Goal: Task Accomplishment & Management: Use online tool/utility

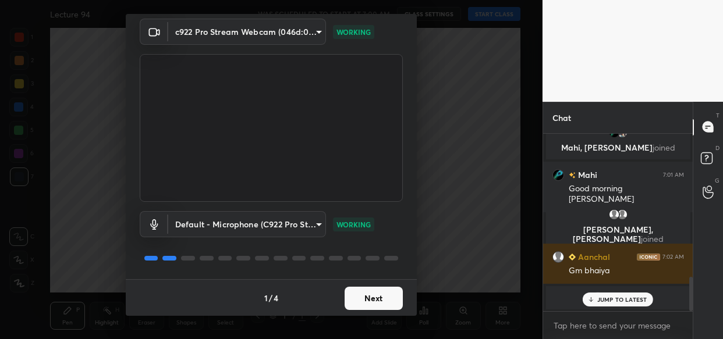
click at [370, 300] on button "Next" at bounding box center [374, 298] width 58 height 23
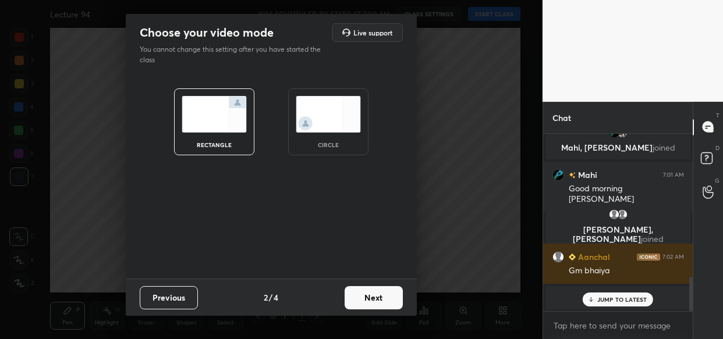
click at [370, 300] on button "Next" at bounding box center [374, 297] width 58 height 23
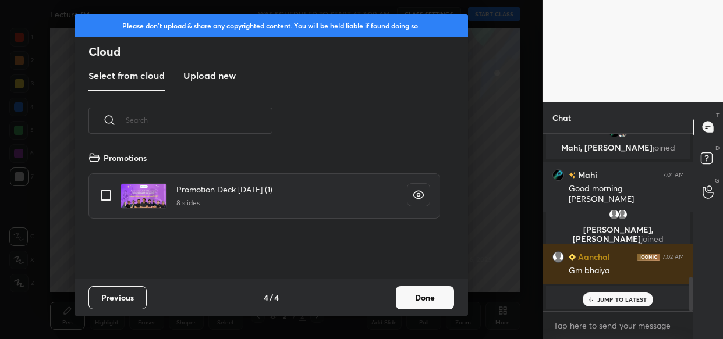
scroll to position [128, 373]
click at [423, 302] on button "Done" at bounding box center [425, 297] width 58 height 23
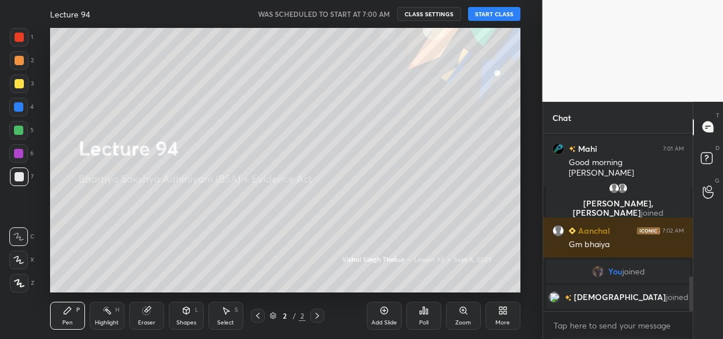
scroll to position [725, 0]
click at [594, 324] on textarea at bounding box center [619, 326] width 132 height 19
paste textarea "https://t.me/lawwithVishal"
type textarea "https://t.me/lawwithVishal"
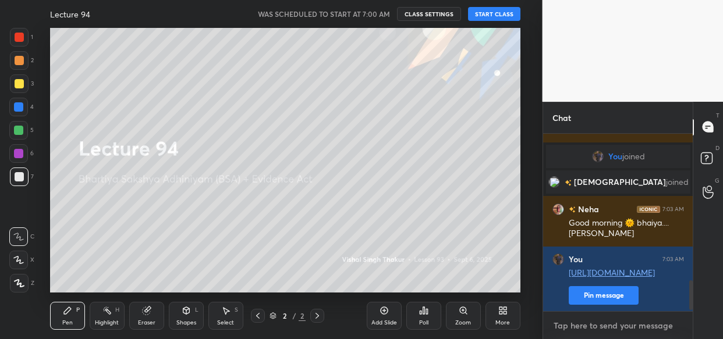
scroll to position [869, 0]
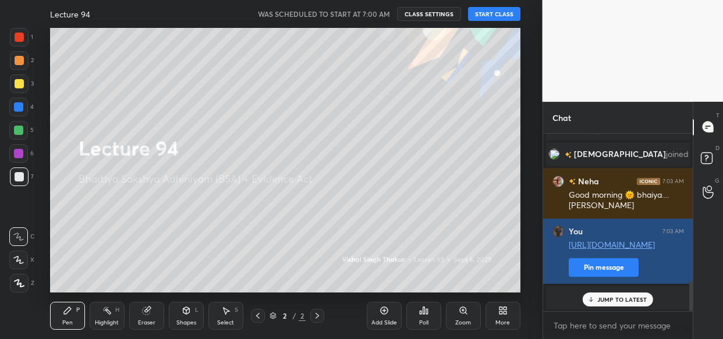
click at [578, 270] on button "Pin message" at bounding box center [604, 268] width 70 height 19
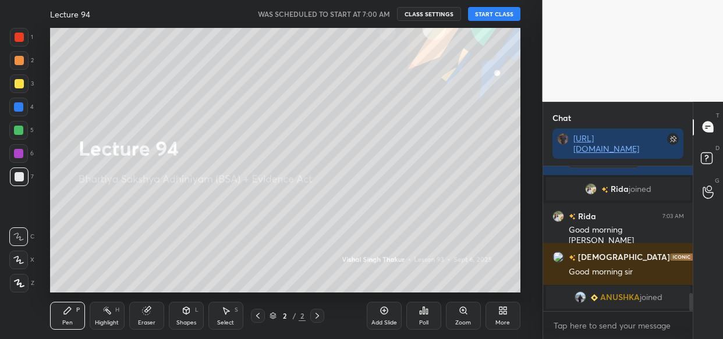
scroll to position [1025, 0]
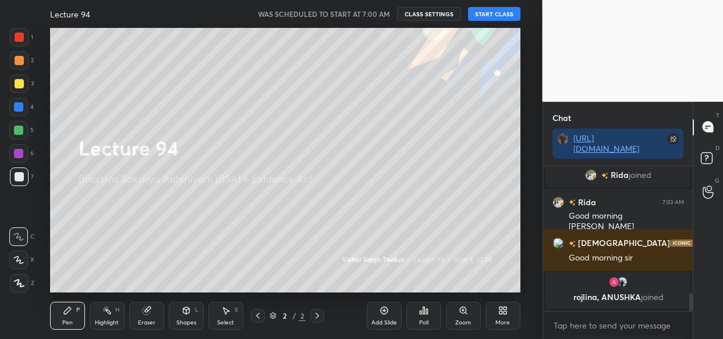
click at [488, 13] on button "START CLASS" at bounding box center [494, 14] width 52 height 14
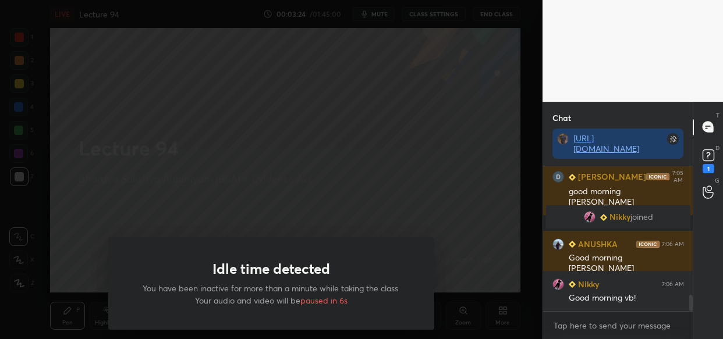
scroll to position [1201, 0]
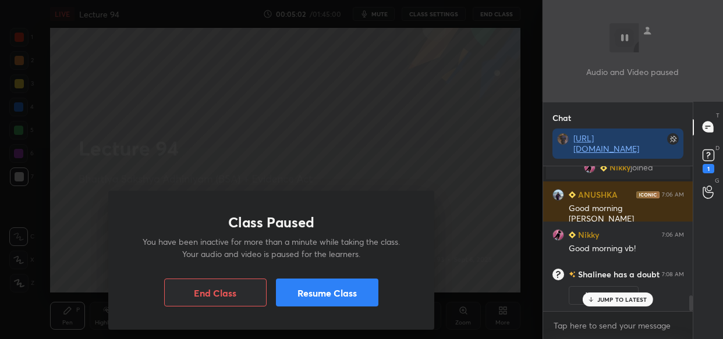
click at [312, 297] on button "Resume Class" at bounding box center [327, 293] width 102 height 28
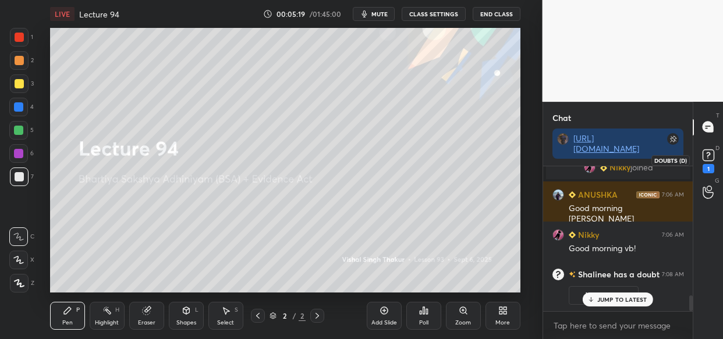
click at [709, 156] on icon at bounding box center [708, 155] width 17 height 17
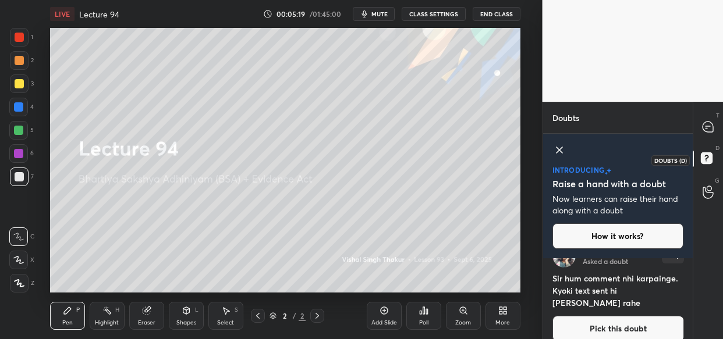
scroll to position [77, 147]
click at [715, 126] on div at bounding box center [708, 127] width 23 height 21
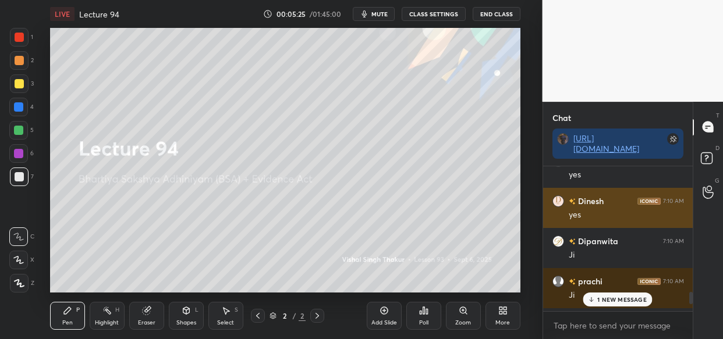
scroll to position [141, 147]
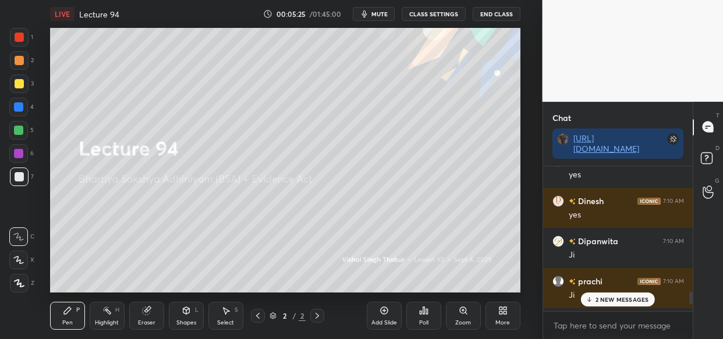
drag, startPoint x: 645, startPoint y: 301, endPoint x: 639, endPoint y: 304, distance: 6.5
click at [644, 302] on p "2 NEW MESSAGES" at bounding box center [623, 299] width 54 height 7
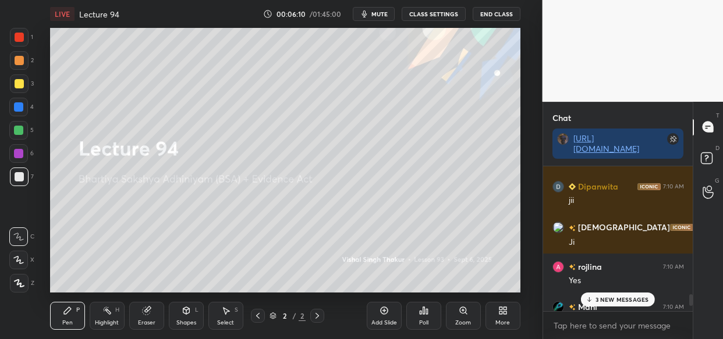
scroll to position [2038, 0]
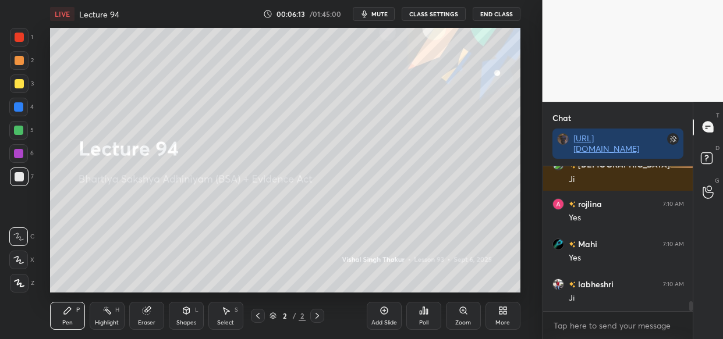
click at [16, 87] on div at bounding box center [19, 83] width 9 height 9
click at [506, 320] on div "More" at bounding box center [502, 323] width 15 height 6
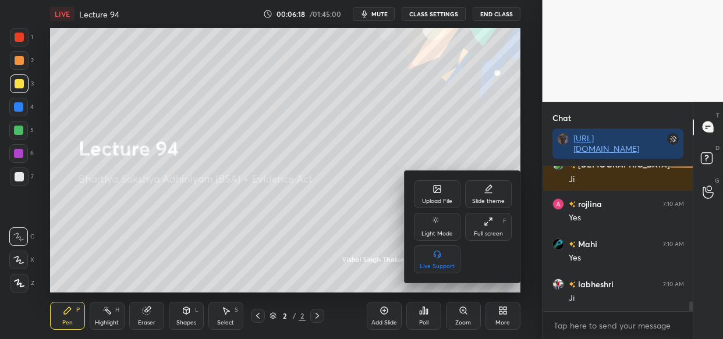
click at [438, 196] on div "Upload File" at bounding box center [437, 194] width 47 height 28
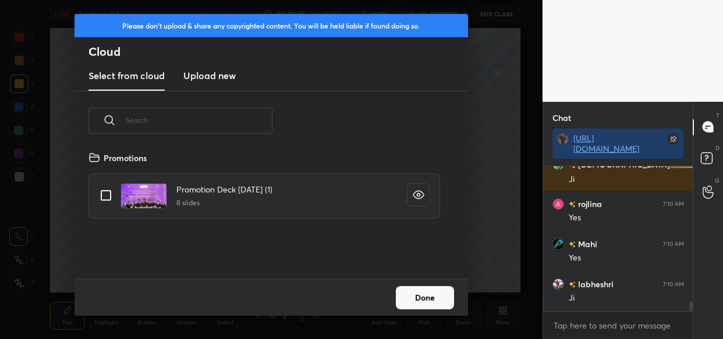
scroll to position [128, 373]
drag, startPoint x: 197, startPoint y: 79, endPoint x: 190, endPoint y: 89, distance: 12.9
click at [196, 82] on h3 "Upload new" at bounding box center [209, 76] width 52 height 14
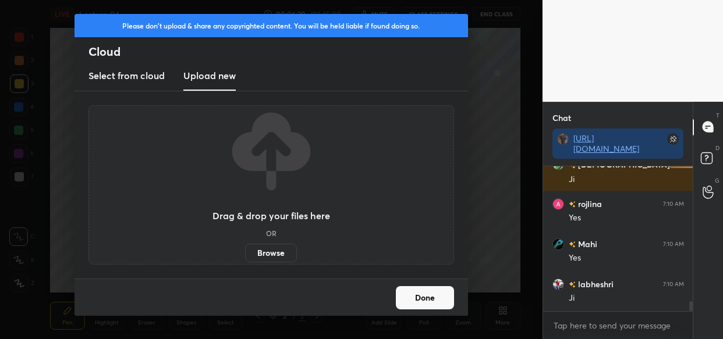
click at [284, 260] on label "Browse" at bounding box center [271, 253] width 52 height 19
click at [245, 260] on input "Browse" at bounding box center [245, 253] width 0 height 19
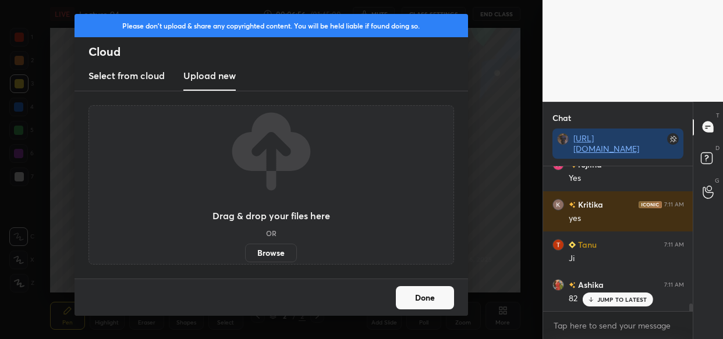
scroll to position [2680, 0]
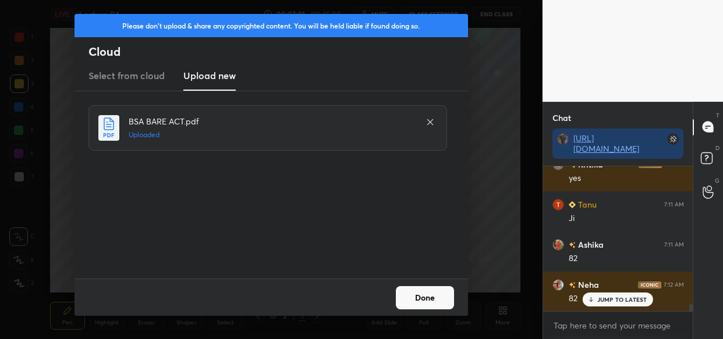
drag, startPoint x: 436, startPoint y: 299, endPoint x: 426, endPoint y: 296, distance: 10.2
click at [435, 299] on button "Done" at bounding box center [425, 297] width 58 height 23
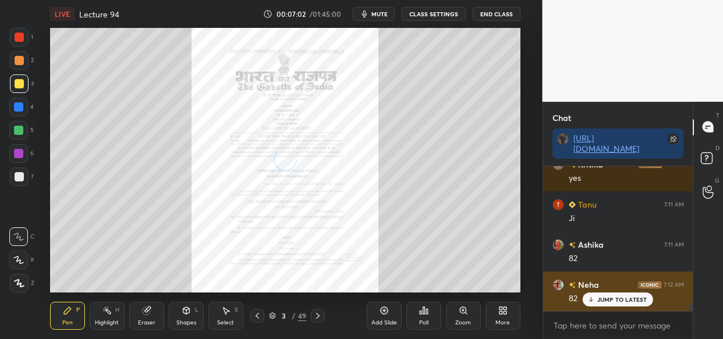
click at [606, 304] on div "JUMP TO LATEST" at bounding box center [618, 300] width 70 height 14
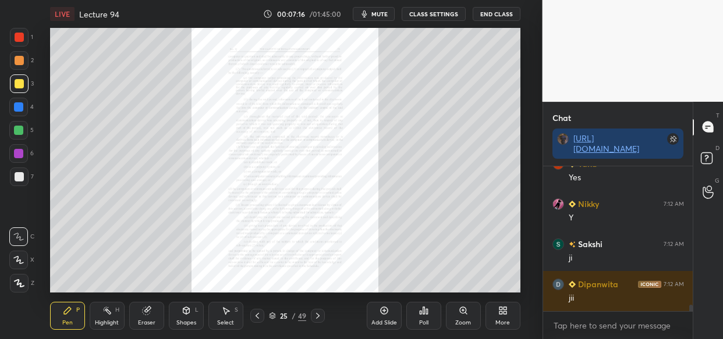
scroll to position [3041, 0]
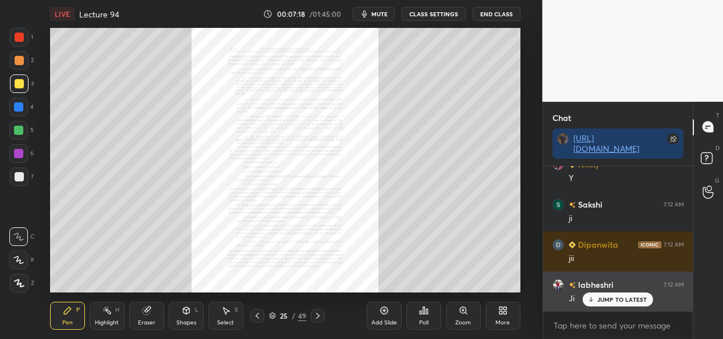
drag, startPoint x: 623, startPoint y: 299, endPoint x: 608, endPoint y: 296, distance: 14.8
click at [622, 300] on p "JUMP TO LATEST" at bounding box center [622, 299] width 50 height 7
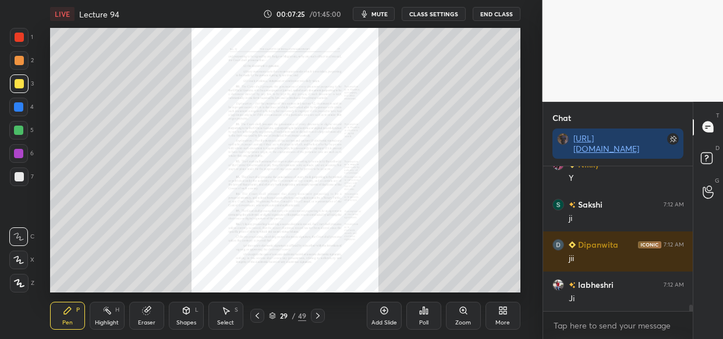
scroll to position [3082, 0]
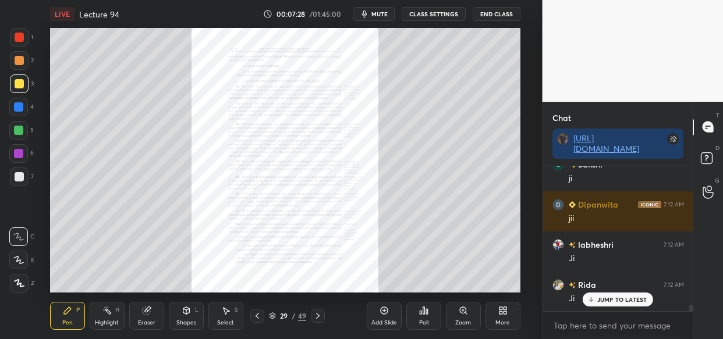
click at [17, 286] on icon at bounding box center [19, 283] width 10 height 8
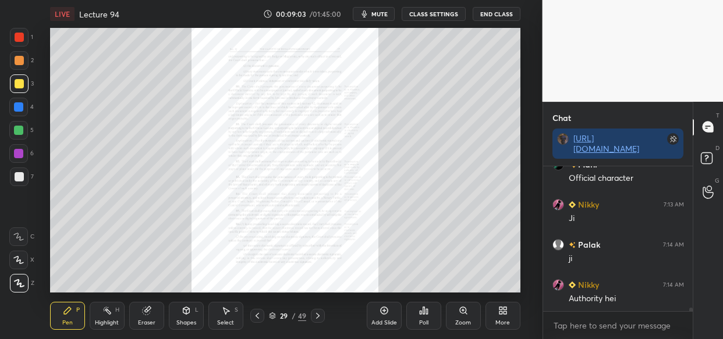
scroll to position [5702, 0]
click at [520, 160] on div "Setting up your live class Poll for secs No correct answer Start poll" at bounding box center [285, 160] width 496 height 265
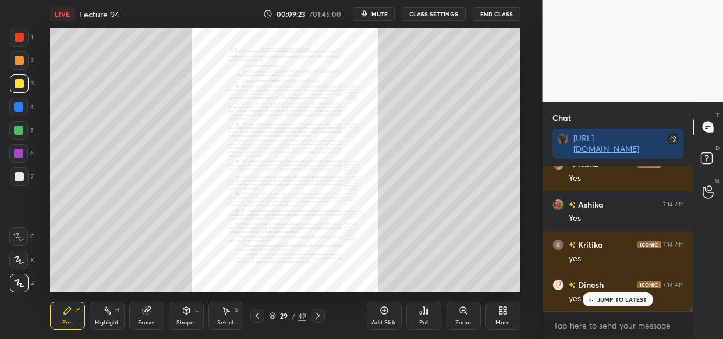
scroll to position [6235, 0]
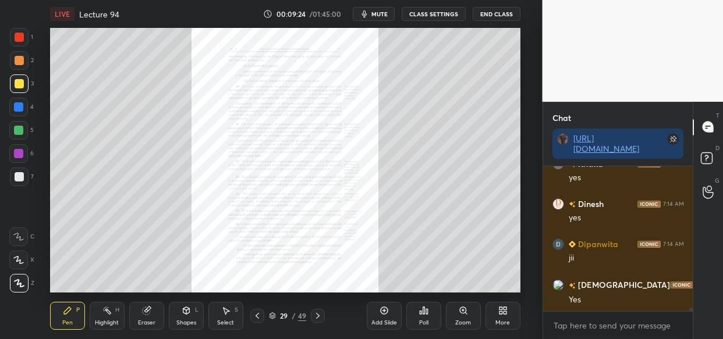
click at [389, 313] on div "Add Slide" at bounding box center [384, 316] width 35 height 28
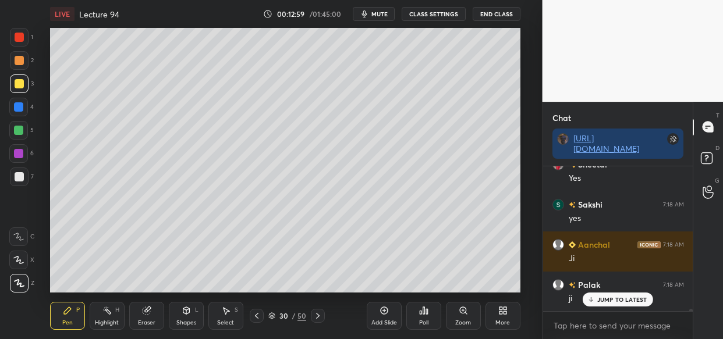
scroll to position [9711, 0]
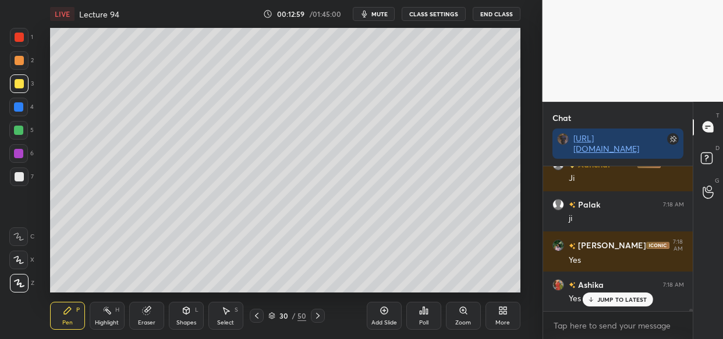
click at [381, 316] on div "Add Slide" at bounding box center [384, 316] width 35 height 28
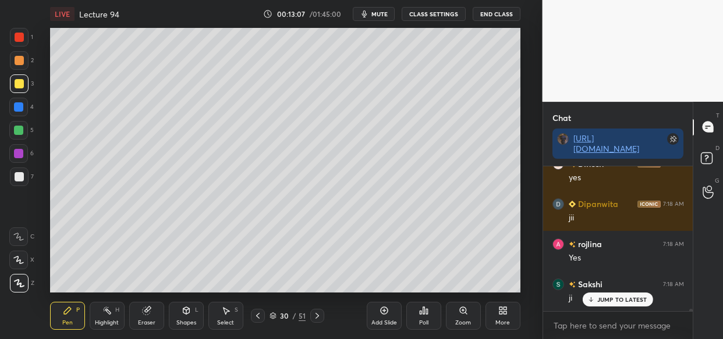
scroll to position [9952, 0]
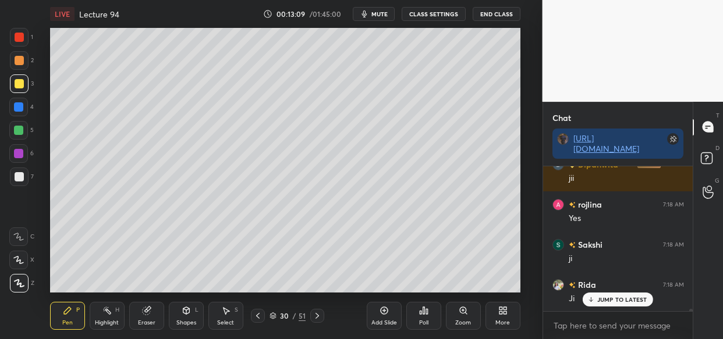
click at [376, 311] on div "Add Slide" at bounding box center [384, 316] width 35 height 28
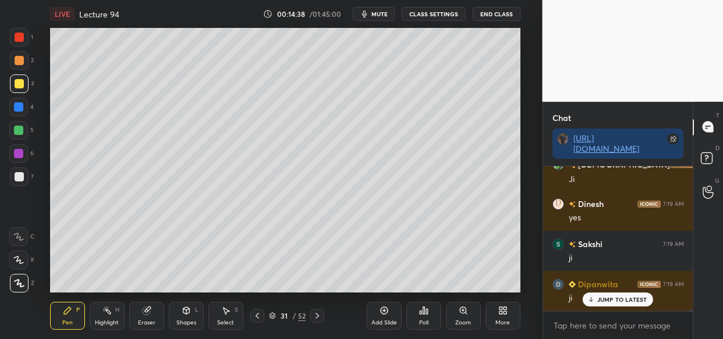
scroll to position [11891, 0]
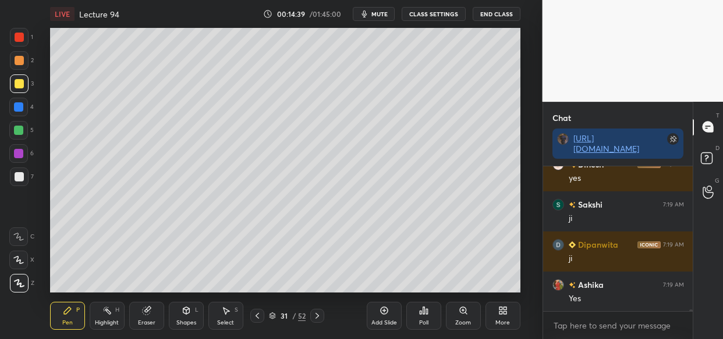
click at [510, 285] on div "LIVE Lecture 94 00:14:39 / 01:45:00 mute CLASS SETTINGS End Class Setting up yo…" at bounding box center [285, 169] width 496 height 339
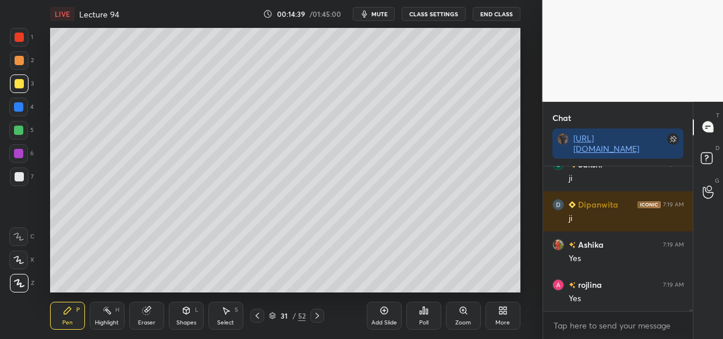
click at [523, 254] on div "Setting up your live class Poll for secs No correct answer Start poll" at bounding box center [285, 160] width 496 height 265
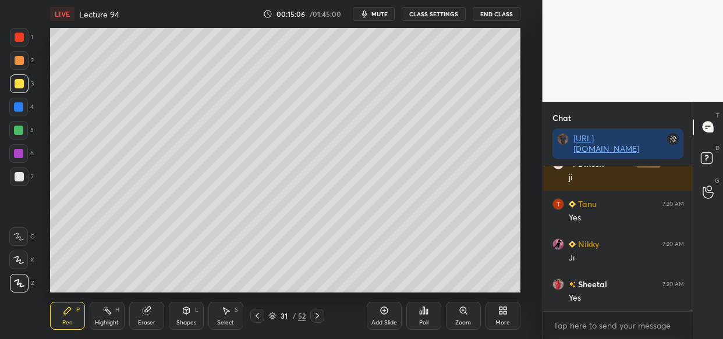
scroll to position [12655, 0]
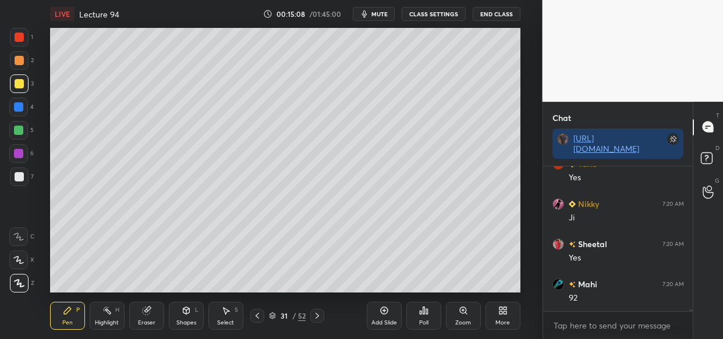
click at [387, 312] on icon at bounding box center [384, 311] width 8 height 8
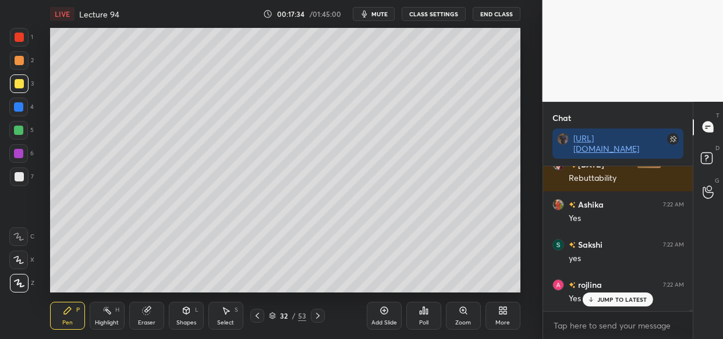
scroll to position [15959, 0]
click at [387, 313] on icon at bounding box center [384, 311] width 8 height 8
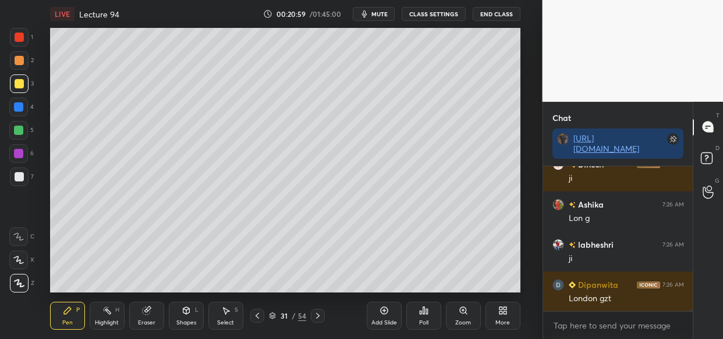
scroll to position [21606, 0]
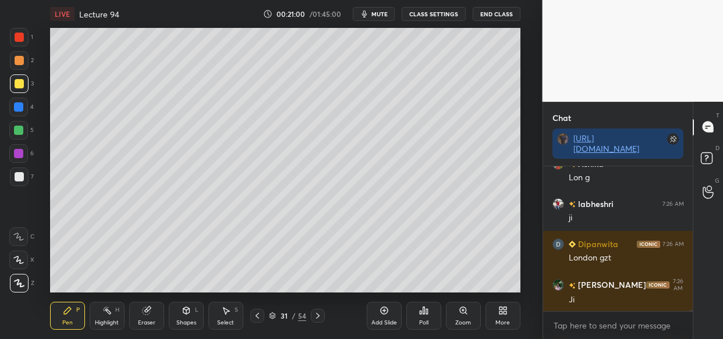
click at [96, 298] on div "LIVE Lecture 94 00:21:00 / 01:45:00 mute CLASS SETTINGS End Class Setting up yo…" at bounding box center [285, 169] width 496 height 339
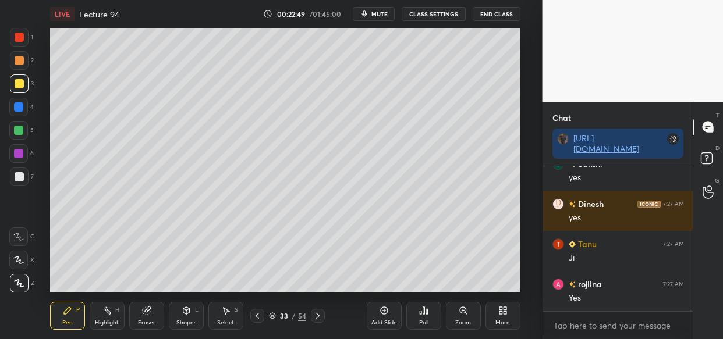
scroll to position [23735, 0]
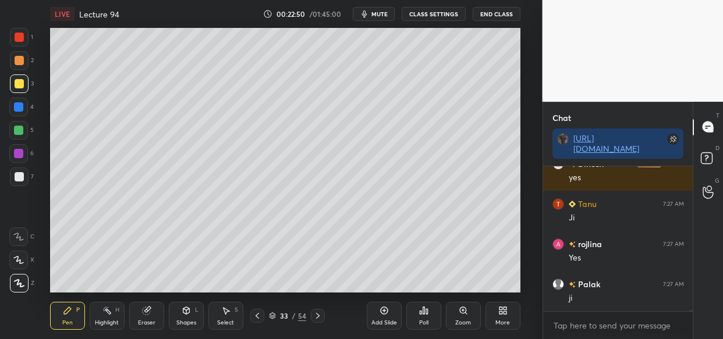
click at [523, 149] on div "Setting up your live class Poll for secs No correct answer Start poll" at bounding box center [285, 160] width 496 height 265
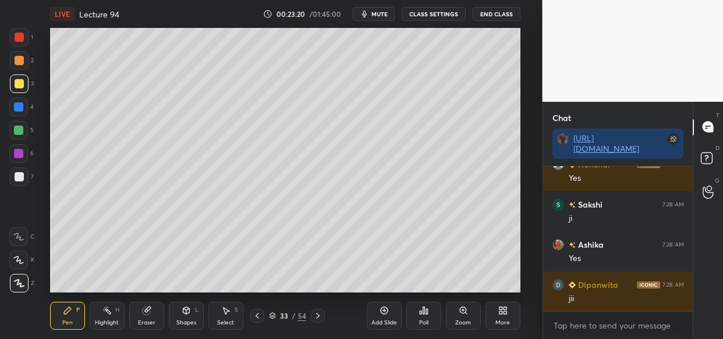
scroll to position [24860, 0]
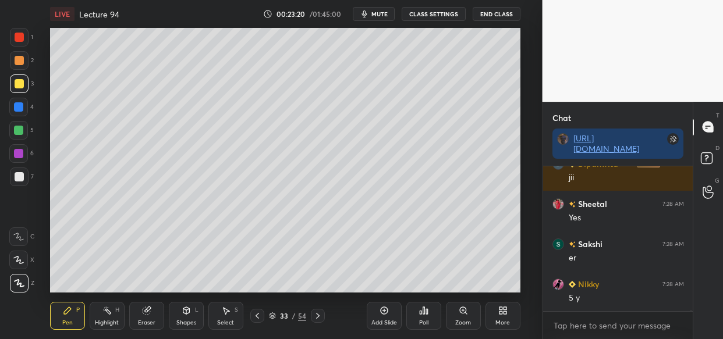
click at [476, 284] on div "LIVE Lecture 94 00:23:20 / 01:45:00 mute CLASS SETTINGS End Class Setting up yo…" at bounding box center [285, 169] width 496 height 339
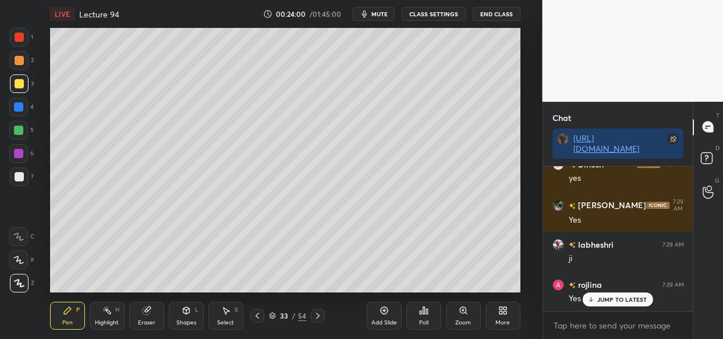
scroll to position [25944, 0]
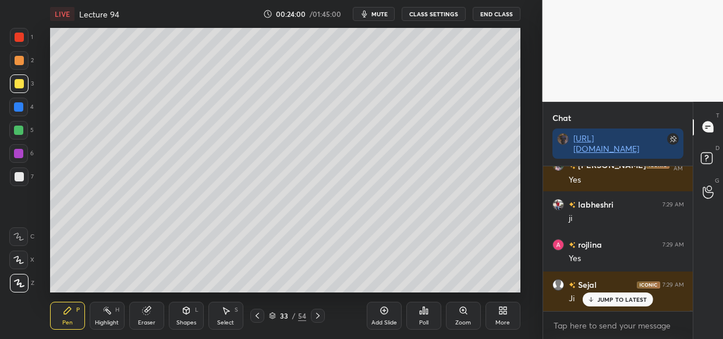
click at [381, 314] on icon at bounding box center [384, 310] width 9 height 9
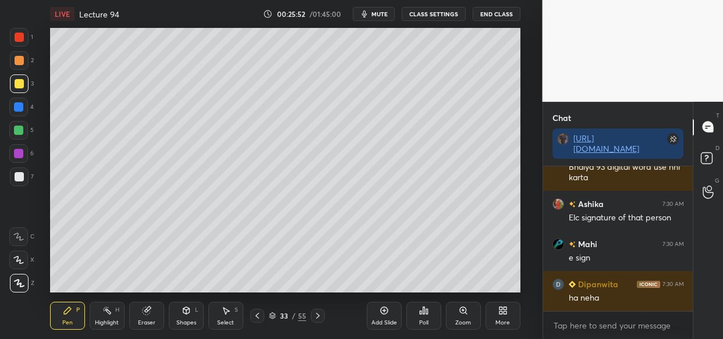
scroll to position [28446, 0]
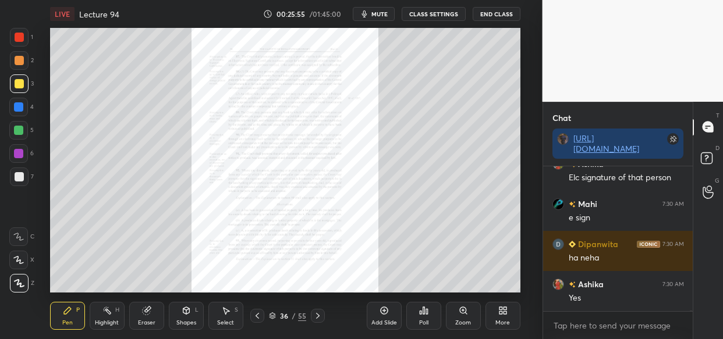
click at [474, 312] on div "Zoom" at bounding box center [463, 316] width 35 height 28
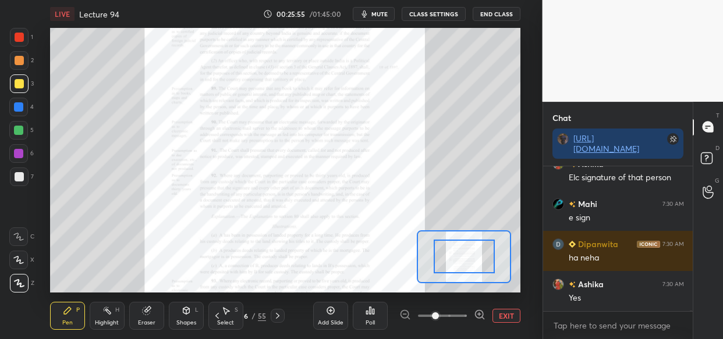
click at [466, 314] on div at bounding box center [442, 316] width 86 height 14
click at [467, 316] on div at bounding box center [442, 316] width 86 height 14
click at [467, 317] on div at bounding box center [442, 316] width 86 height 14
click at [469, 316] on div at bounding box center [442, 316] width 86 height 14
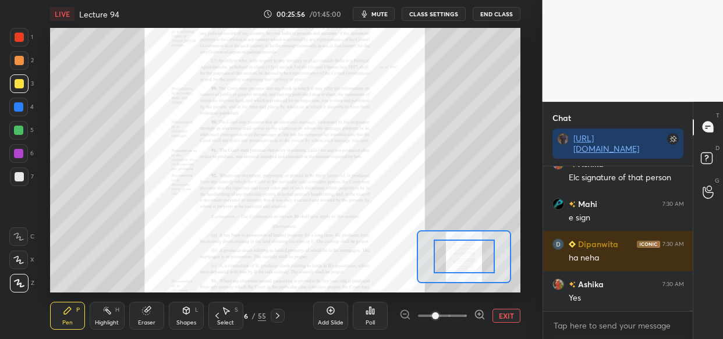
click at [470, 317] on div at bounding box center [442, 316] width 86 height 14
click at [472, 317] on div at bounding box center [442, 316] width 86 height 14
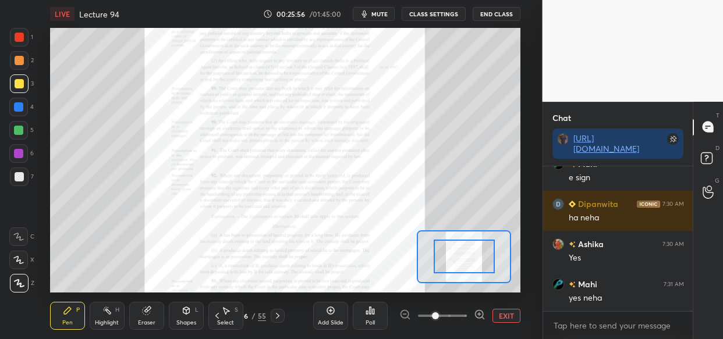
click at [473, 318] on div at bounding box center [442, 316] width 86 height 14
click at [476, 317] on icon at bounding box center [480, 315] width 12 height 12
click at [477, 317] on icon at bounding box center [480, 315] width 12 height 12
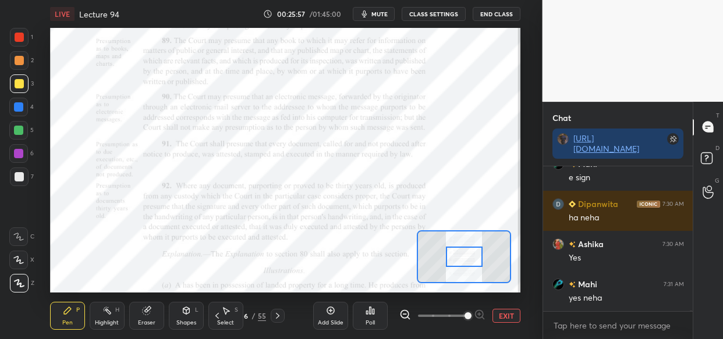
click at [472, 317] on span at bounding box center [468, 316] width 7 height 7
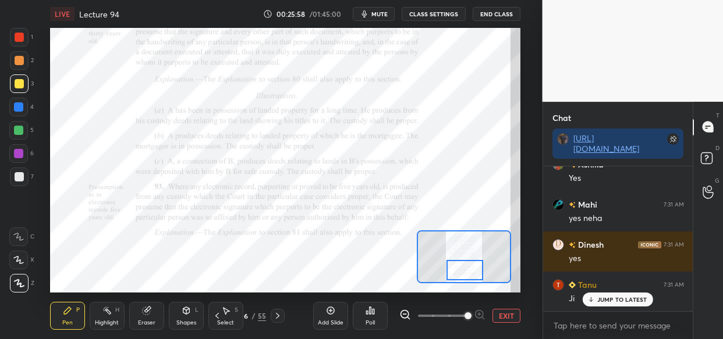
scroll to position [28606, 0]
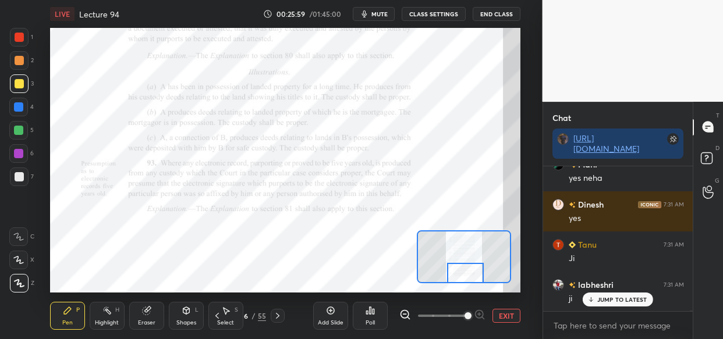
drag, startPoint x: 459, startPoint y: 260, endPoint x: 460, endPoint y: 279, distance: 19.2
click at [460, 279] on div at bounding box center [465, 273] width 37 height 20
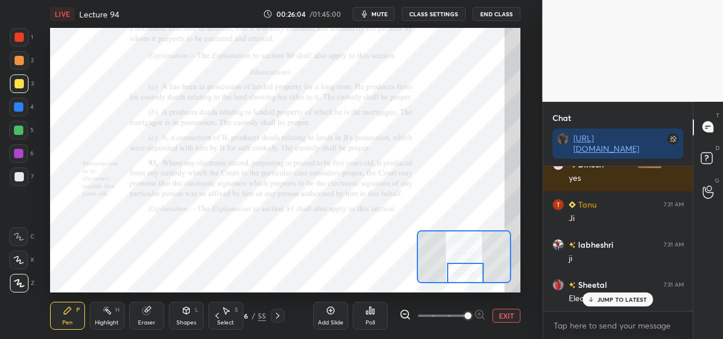
click at [20, 128] on div at bounding box center [18, 130] width 9 height 9
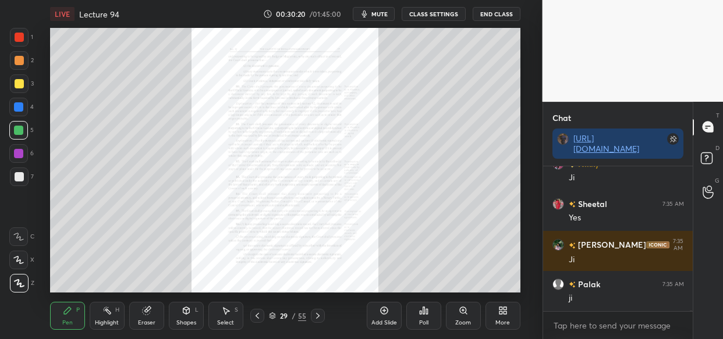
scroll to position [35991, 0]
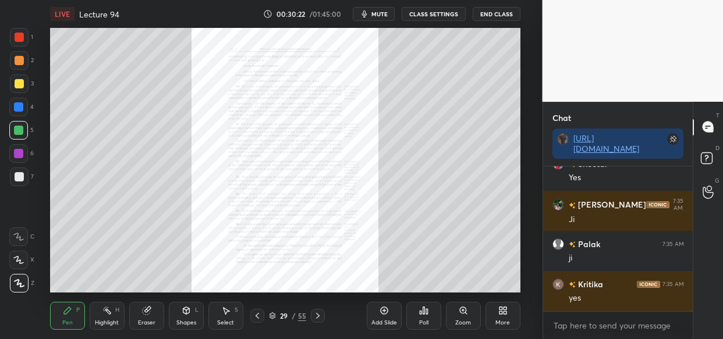
click at [460, 319] on div "Zoom" at bounding box center [463, 316] width 35 height 28
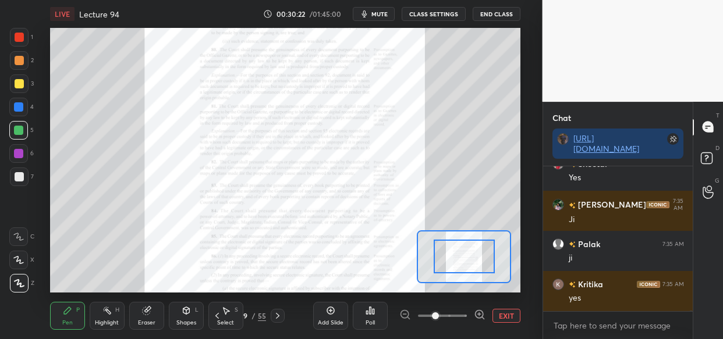
click at [462, 321] on span at bounding box center [442, 315] width 49 height 17
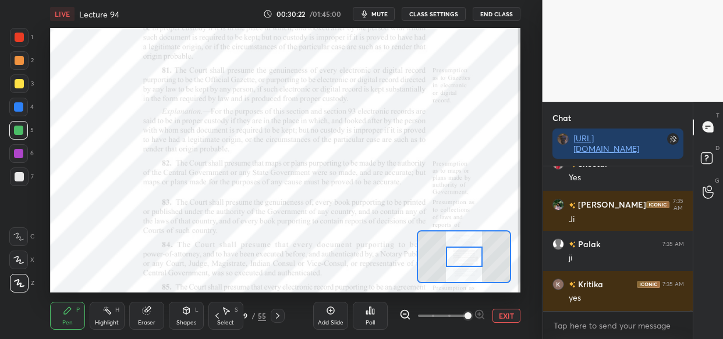
click at [469, 318] on span at bounding box center [468, 316] width 7 height 7
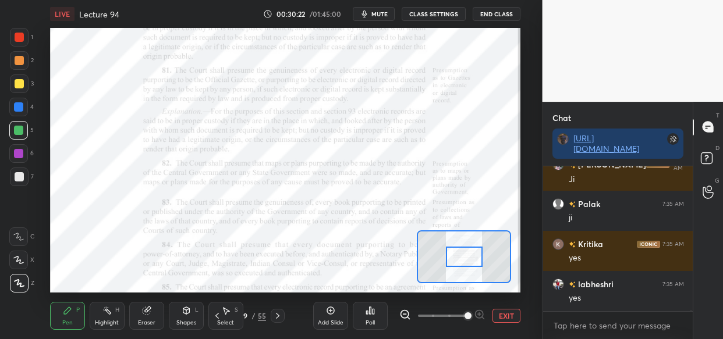
click at [469, 317] on span at bounding box center [468, 316] width 7 height 7
click at [472, 317] on span at bounding box center [468, 316] width 7 height 7
click at [470, 316] on span at bounding box center [468, 316] width 7 height 7
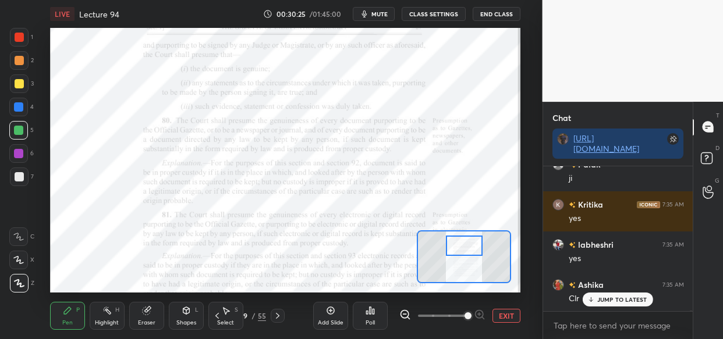
drag, startPoint x: 463, startPoint y: 258, endPoint x: 463, endPoint y: 245, distance: 12.8
click at [463, 245] on div at bounding box center [464, 246] width 37 height 20
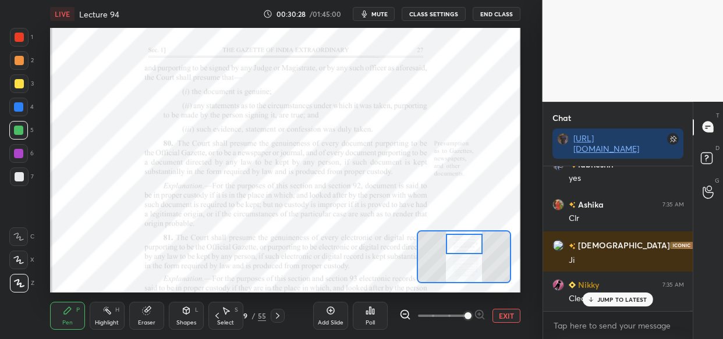
scroll to position [36272, 0]
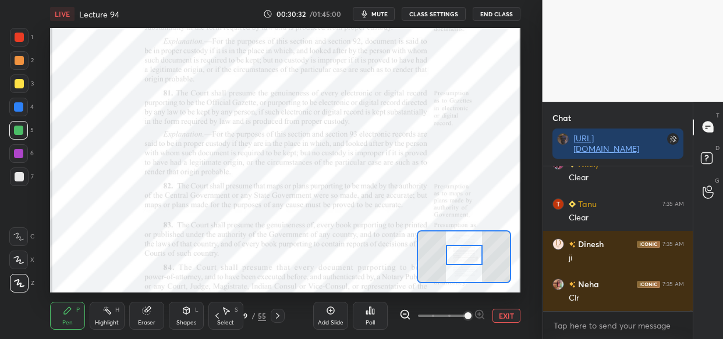
drag, startPoint x: 466, startPoint y: 239, endPoint x: 466, endPoint y: 250, distance: 11.1
click at [466, 250] on div at bounding box center [464, 255] width 37 height 20
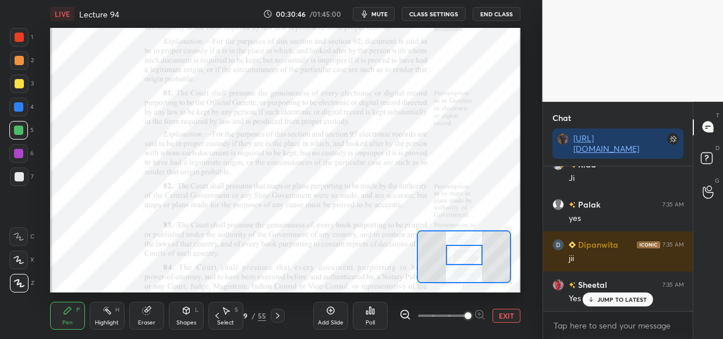
scroll to position [36552, 0]
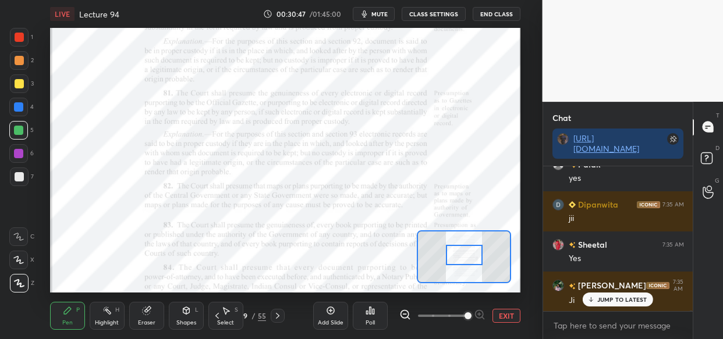
click at [7, 109] on div "1 2 3 4 5 6 7 C X Z C X Z E E Erase all H H" at bounding box center [18, 160] width 37 height 265
click at [18, 106] on div at bounding box center [18, 106] width 9 height 9
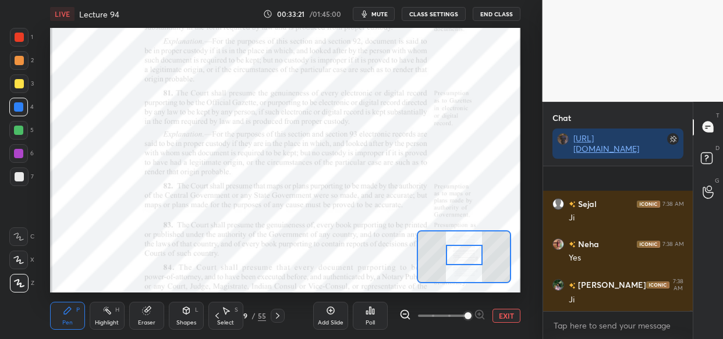
scroll to position [40811, 0]
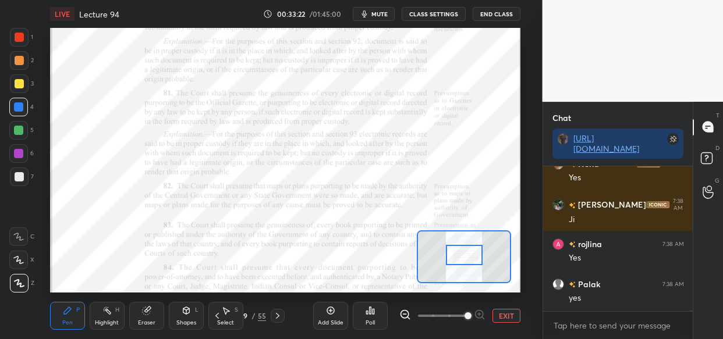
click at [21, 157] on div at bounding box center [18, 153] width 19 height 19
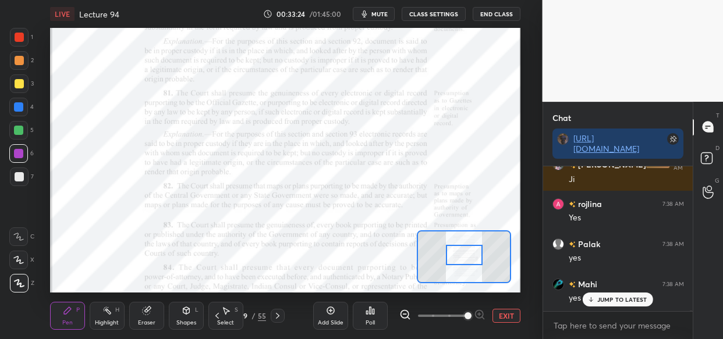
scroll to position [40891, 0]
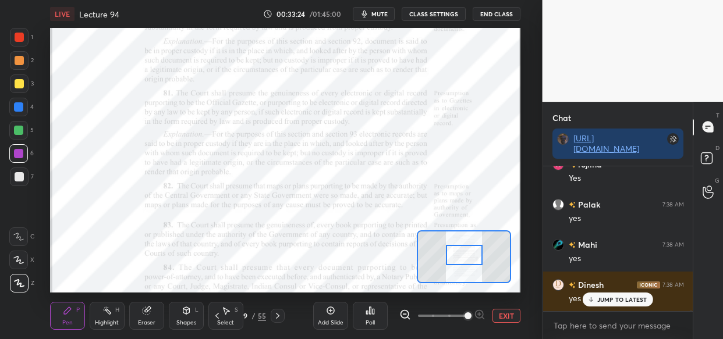
click at [19, 107] on div at bounding box center [18, 106] width 9 height 9
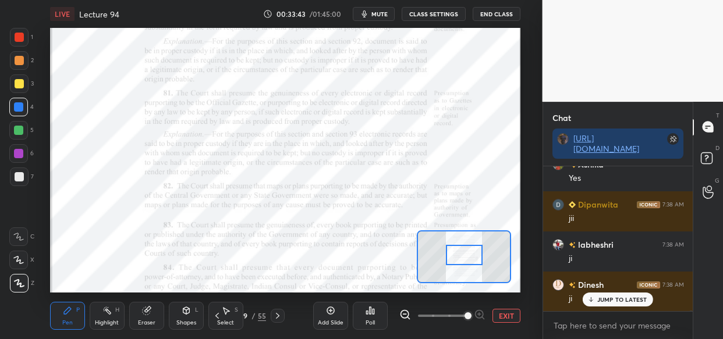
scroll to position [41093, 0]
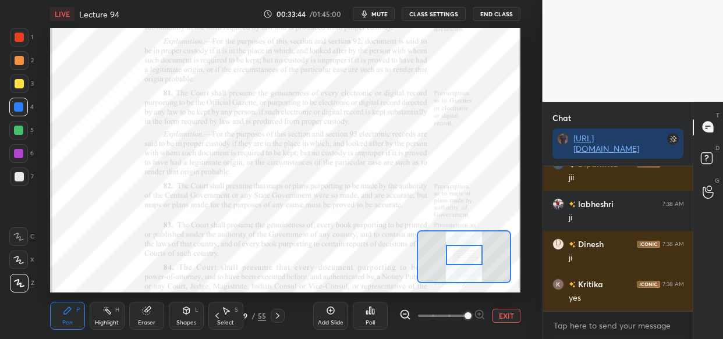
click at [19, 152] on div at bounding box center [18, 153] width 9 height 9
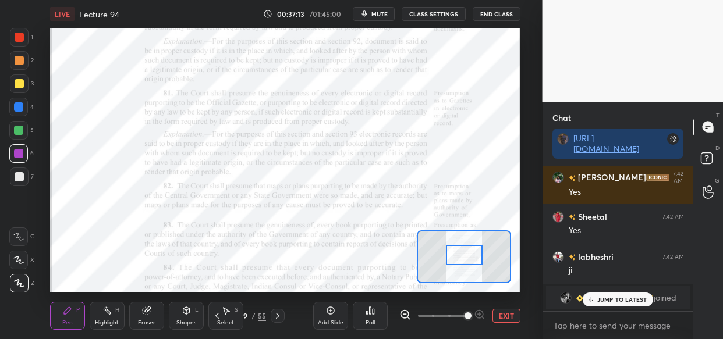
scroll to position [33835, 0]
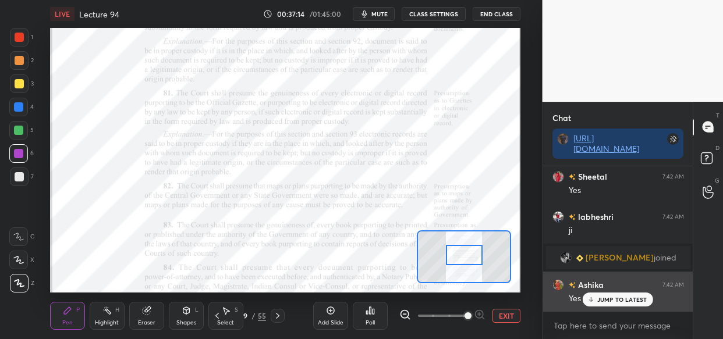
click at [616, 293] on div "JUMP TO LATEST" at bounding box center [618, 300] width 70 height 14
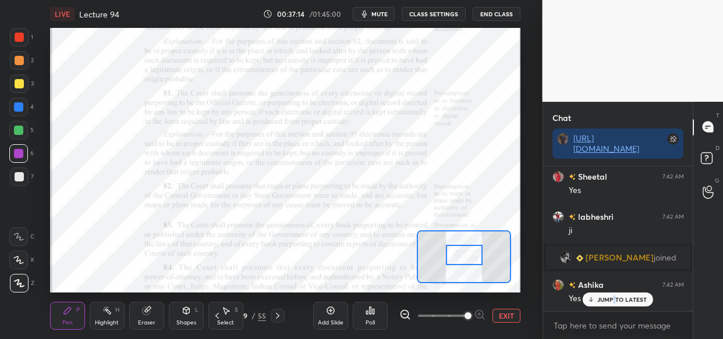
scroll to position [33875, 0]
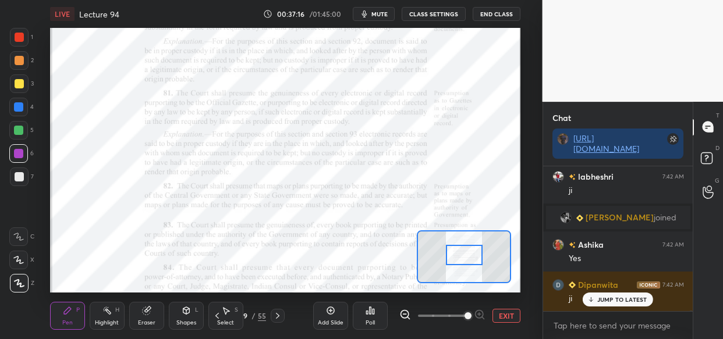
click at [604, 299] on p "JUMP TO LATEST" at bounding box center [622, 299] width 50 height 7
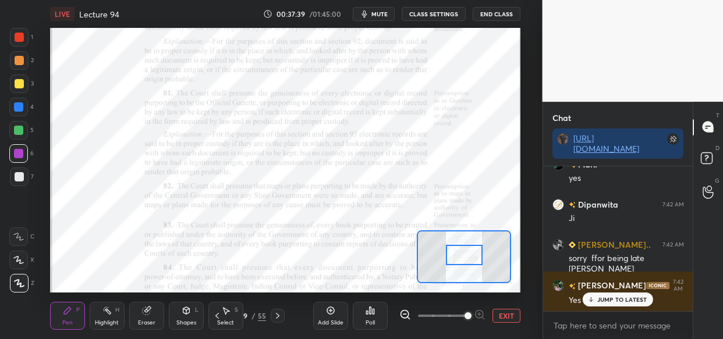
scroll to position [34719, 0]
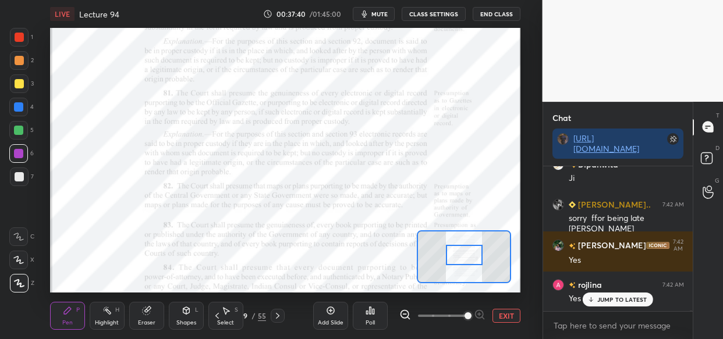
click at [330, 314] on icon at bounding box center [330, 310] width 9 height 9
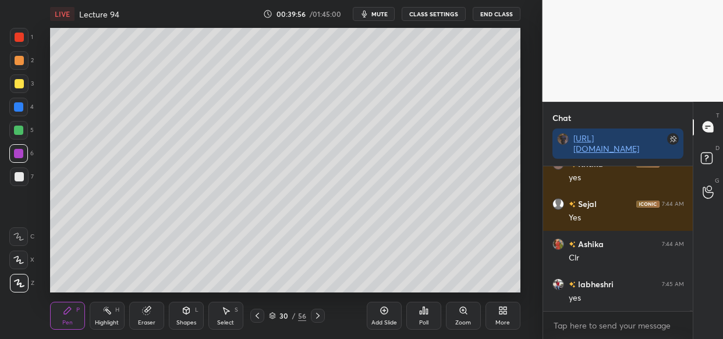
scroll to position [37743, 0]
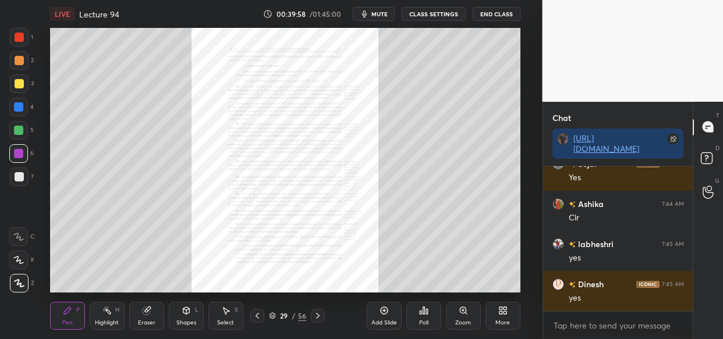
click at [465, 317] on div "Zoom" at bounding box center [463, 316] width 35 height 28
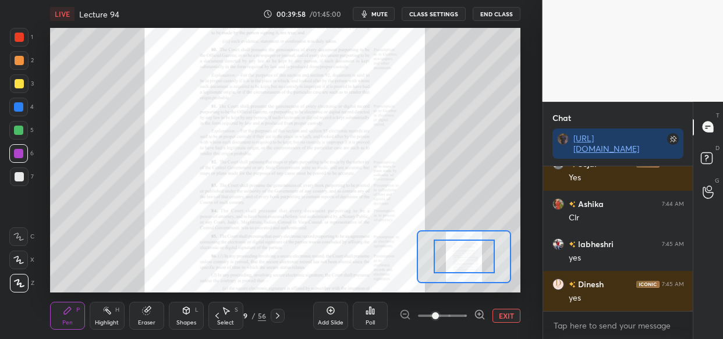
click at [472, 311] on div at bounding box center [442, 316] width 86 height 14
click at [470, 312] on div at bounding box center [442, 316] width 86 height 14
drag, startPoint x: 473, startPoint y: 312, endPoint x: 472, endPoint y: 306, distance: 5.9
click at [473, 309] on div at bounding box center [442, 316] width 86 height 14
click at [476, 306] on div "Add Slide Poll EXIT" at bounding box center [416, 316] width 207 height 65
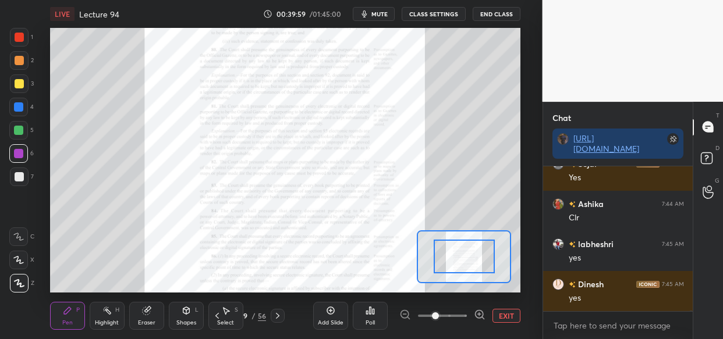
click at [480, 307] on div "Add Slide Poll EXIT" at bounding box center [416, 316] width 207 height 65
click at [480, 309] on icon at bounding box center [480, 315] width 12 height 12
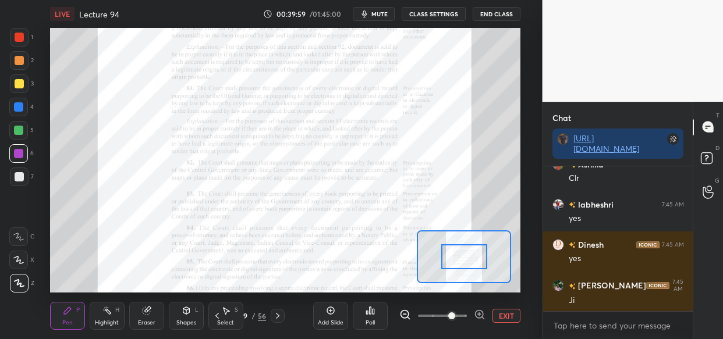
click at [483, 313] on icon at bounding box center [479, 315] width 8 height 8
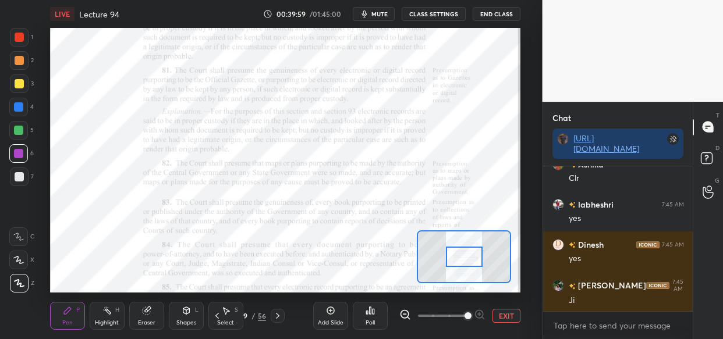
click at [472, 314] on span at bounding box center [468, 316] width 7 height 7
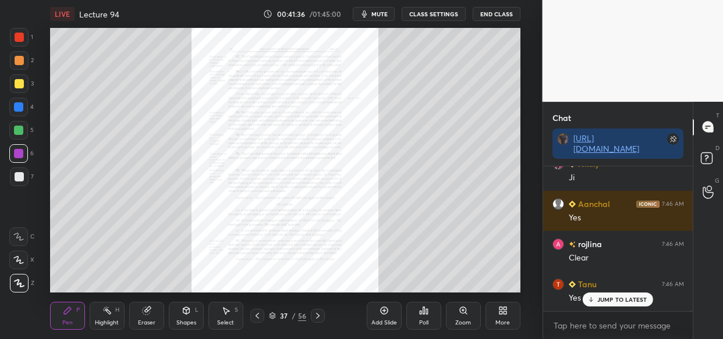
scroll to position [40192, 0]
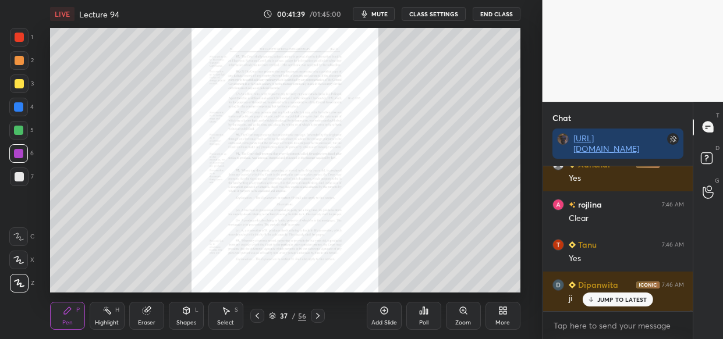
click at [466, 318] on div "Zoom" at bounding box center [463, 316] width 35 height 28
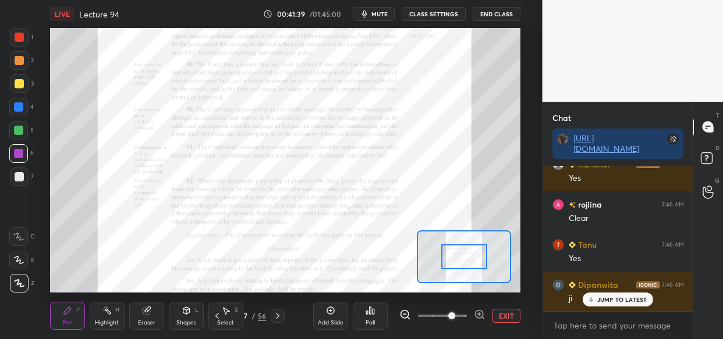
click at [477, 315] on icon at bounding box center [480, 315] width 12 height 12
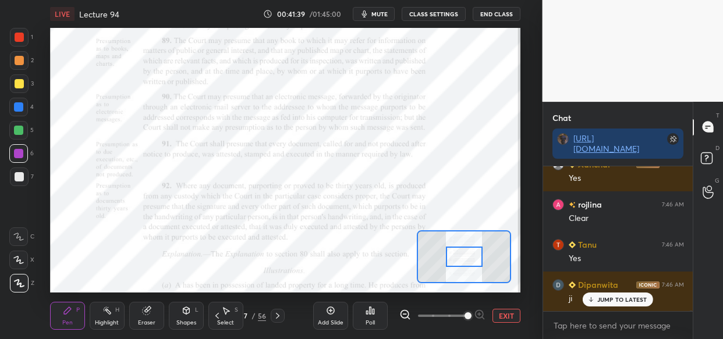
click at [472, 314] on span at bounding box center [468, 316] width 7 height 7
click at [472, 317] on span at bounding box center [468, 316] width 7 height 7
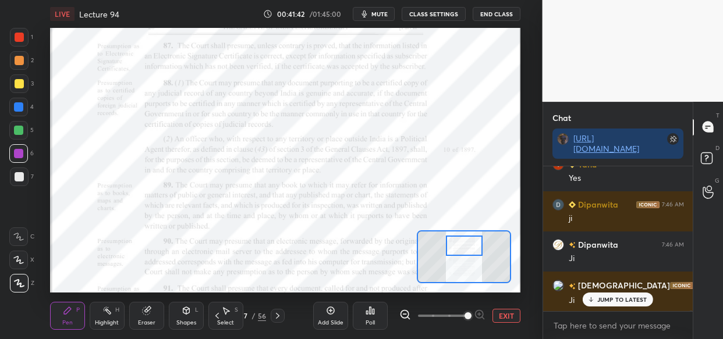
drag, startPoint x: 462, startPoint y: 256, endPoint x: 462, endPoint y: 245, distance: 11.6
click at [462, 245] on div at bounding box center [464, 246] width 37 height 20
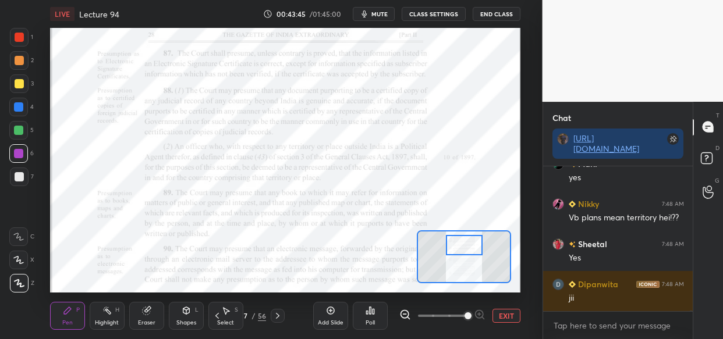
scroll to position [43246, 0]
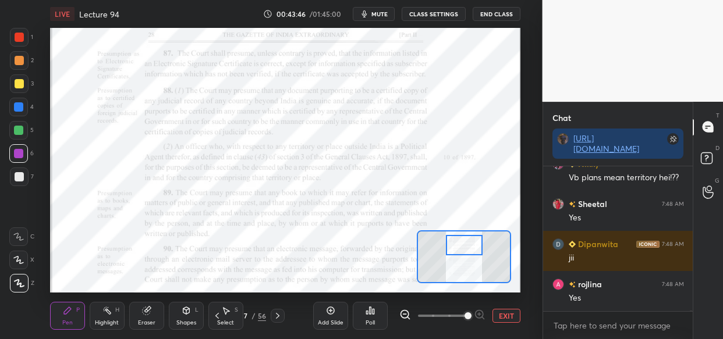
click at [14, 131] on div at bounding box center [18, 130] width 9 height 9
click at [17, 80] on div at bounding box center [19, 83] width 9 height 9
click at [17, 129] on div at bounding box center [18, 130] width 9 height 9
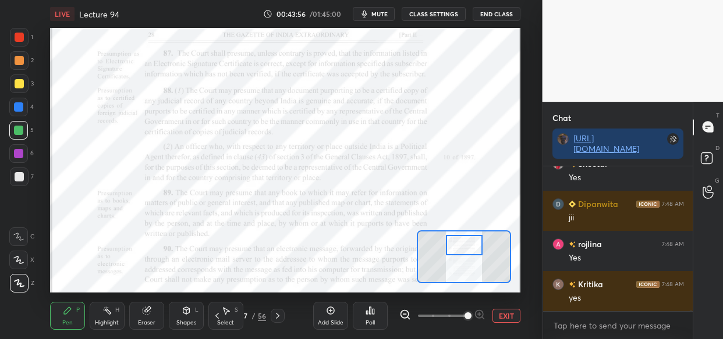
scroll to position [43327, 0]
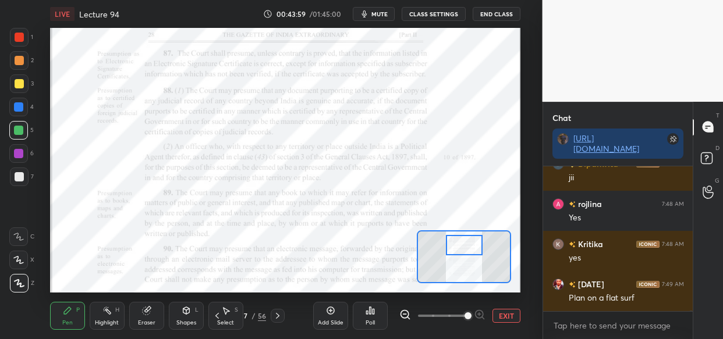
drag, startPoint x: 321, startPoint y: 309, endPoint x: 320, endPoint y: 314, distance: 5.9
click at [320, 311] on div "Add Slide" at bounding box center [330, 316] width 35 height 28
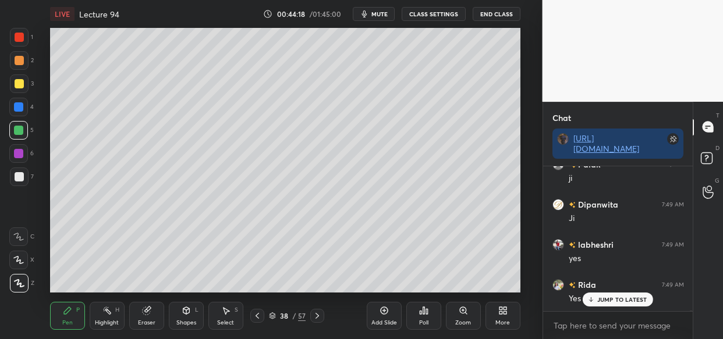
scroll to position [43969, 0]
click at [614, 304] on div "JUMP TO LATEST" at bounding box center [618, 300] width 70 height 14
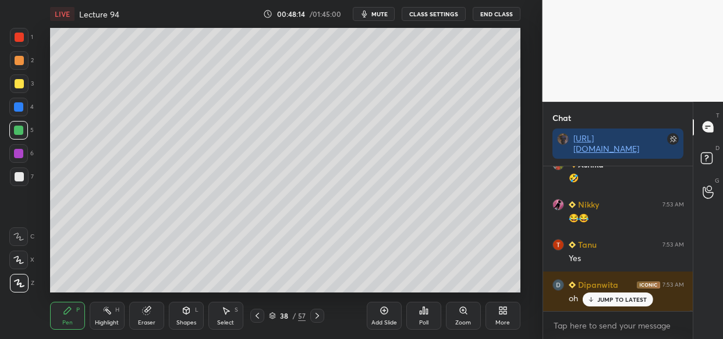
drag, startPoint x: 301, startPoint y: 182, endPoint x: 311, endPoint y: 171, distance: 15.2
click at [300, 182] on div "Idle time detected You have been inactive for more than a minute while taking t…" at bounding box center [271, 169] width 543 height 339
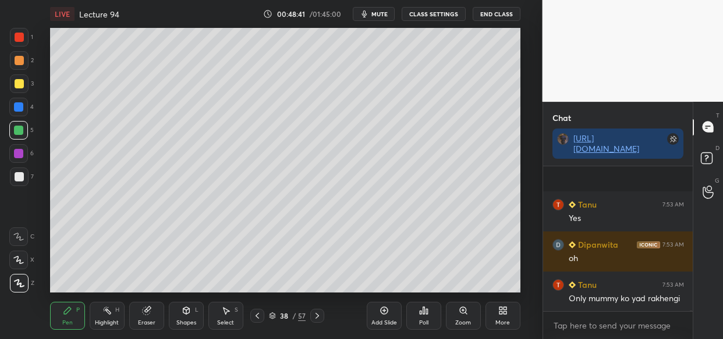
scroll to position [49545, 0]
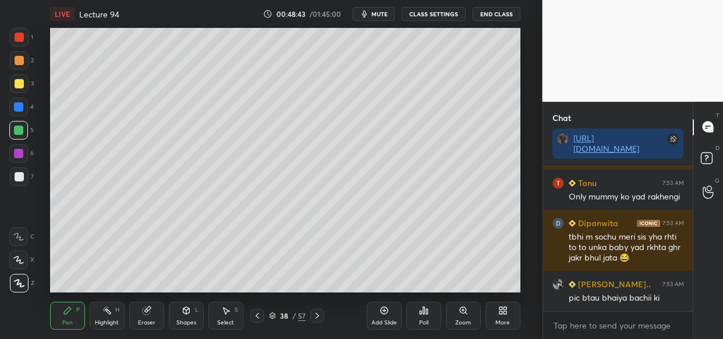
click at [380, 324] on div "Add Slide" at bounding box center [384, 323] width 26 height 6
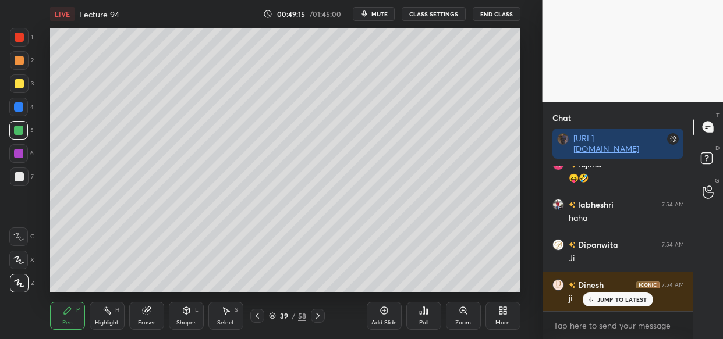
scroll to position [50106, 0]
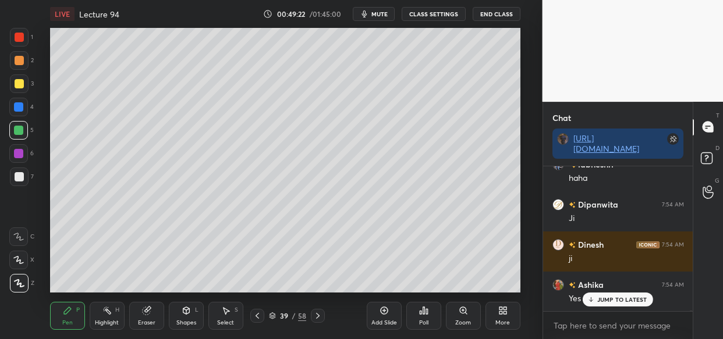
click at [18, 82] on div at bounding box center [19, 83] width 9 height 9
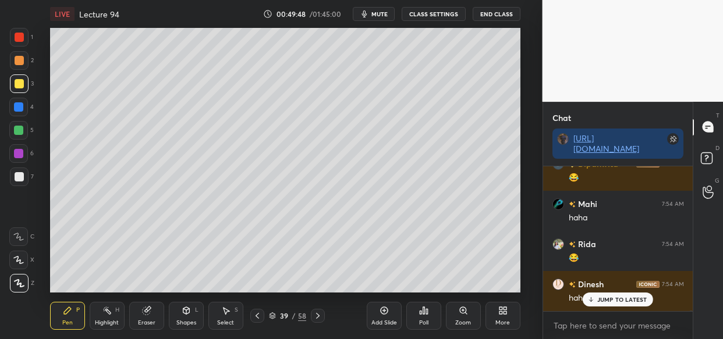
scroll to position [50428, 0]
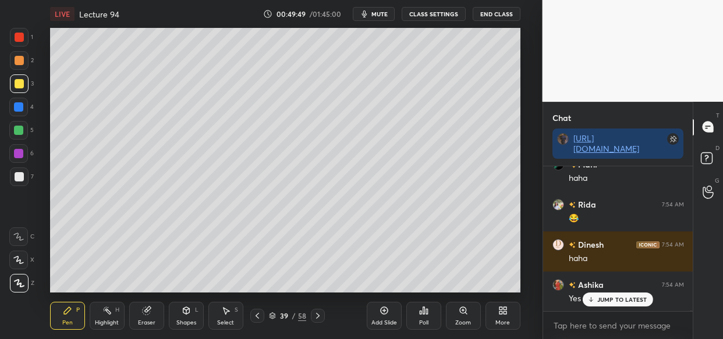
click at [44, 204] on div "Setting up your live class Poll for secs No correct answer Start poll" at bounding box center [285, 160] width 496 height 265
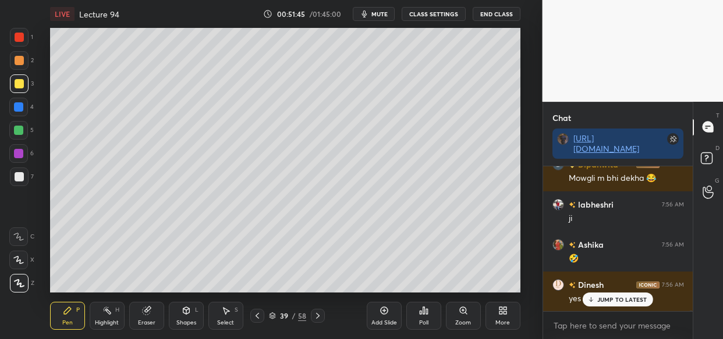
scroll to position [52075, 0]
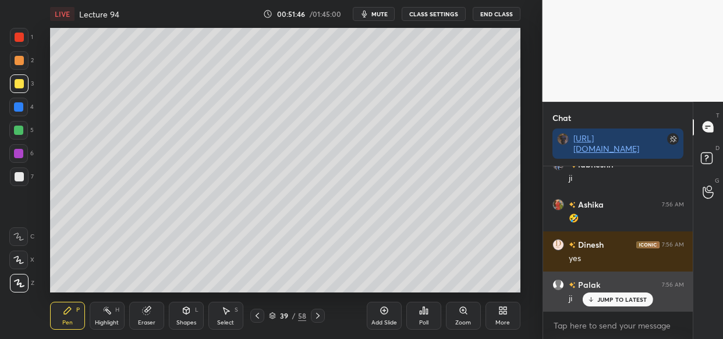
drag, startPoint x: 618, startPoint y: 297, endPoint x: 592, endPoint y: 304, distance: 27.7
click at [616, 296] on p "JUMP TO LATEST" at bounding box center [622, 299] width 50 height 7
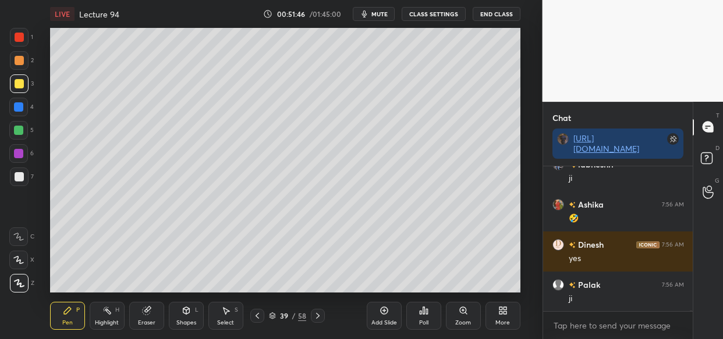
scroll to position [52155, 0]
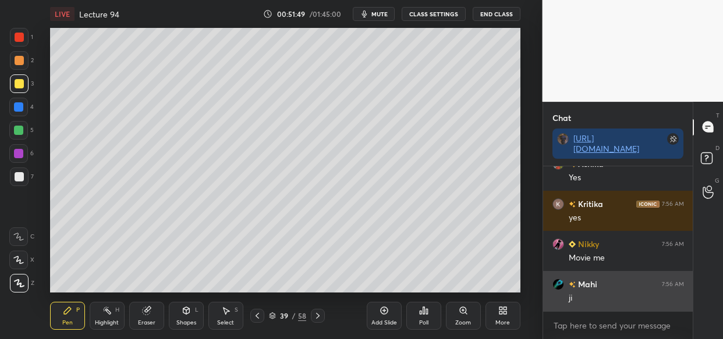
click at [633, 303] on div "ji" at bounding box center [626, 299] width 115 height 12
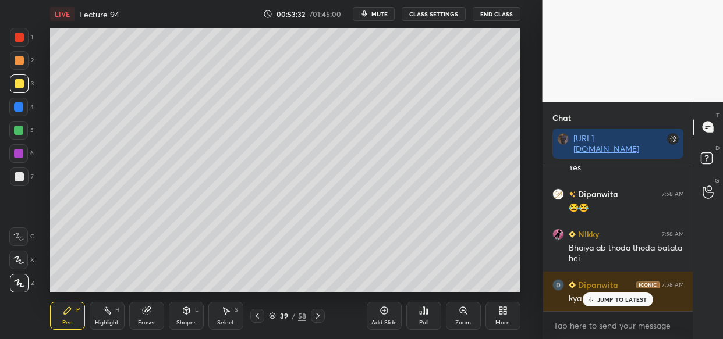
scroll to position [54817, 0]
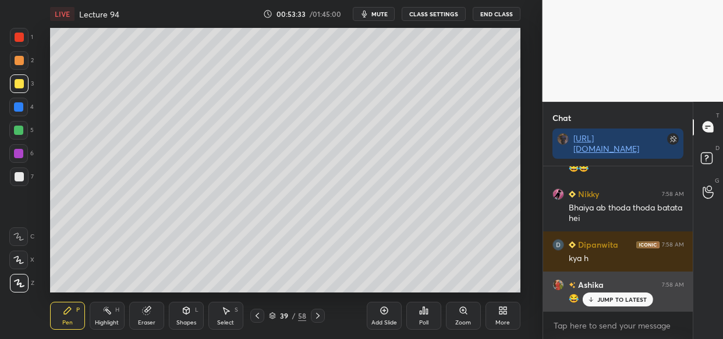
click at [617, 298] on p "JUMP TO LATEST" at bounding box center [622, 299] width 50 height 7
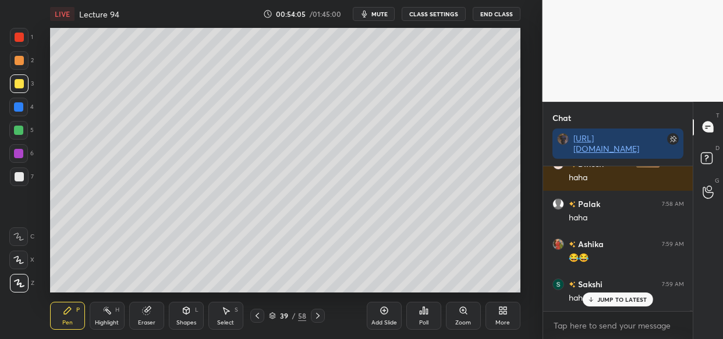
scroll to position [55179, 0]
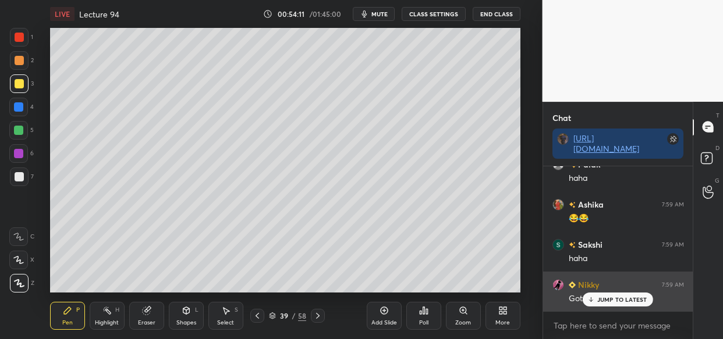
drag, startPoint x: 599, startPoint y: 303, endPoint x: 584, endPoint y: 303, distance: 15.1
click at [600, 303] on p "JUMP TO LATEST" at bounding box center [622, 299] width 50 height 7
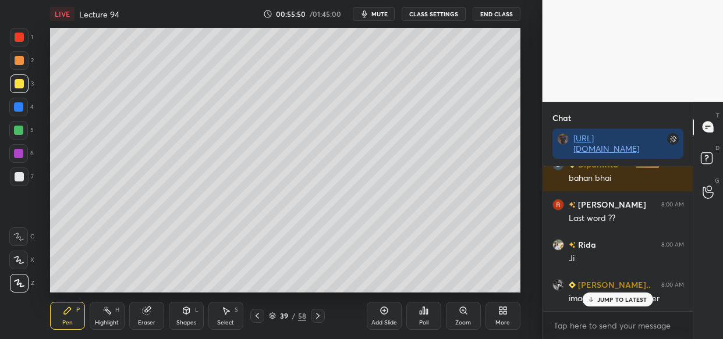
scroll to position [56074, 0]
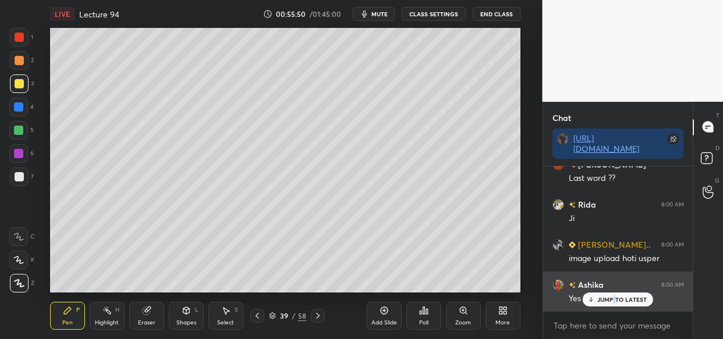
drag, startPoint x: 615, startPoint y: 299, endPoint x: 580, endPoint y: 303, distance: 35.2
click at [614, 299] on p "JUMP TO LATEST" at bounding box center [622, 299] width 50 height 7
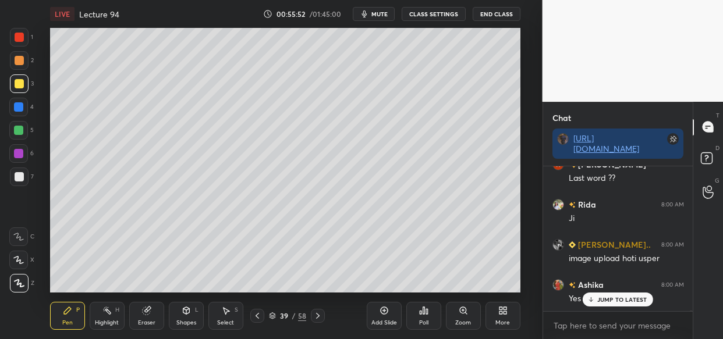
scroll to position [56114, 0]
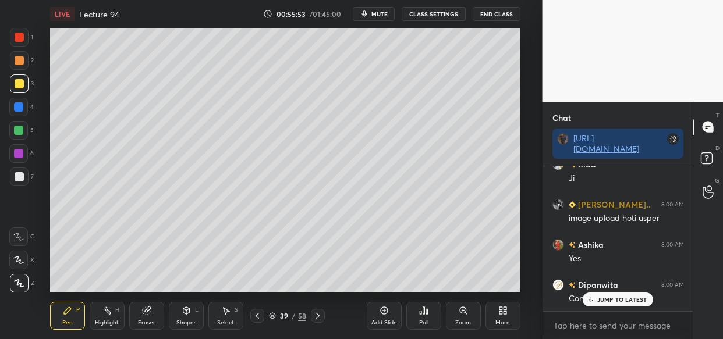
click at [621, 299] on p "JUMP TO LATEST" at bounding box center [622, 299] width 50 height 7
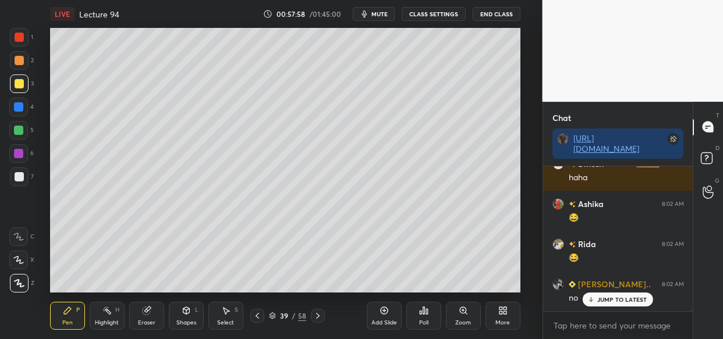
scroll to position [58816, 0]
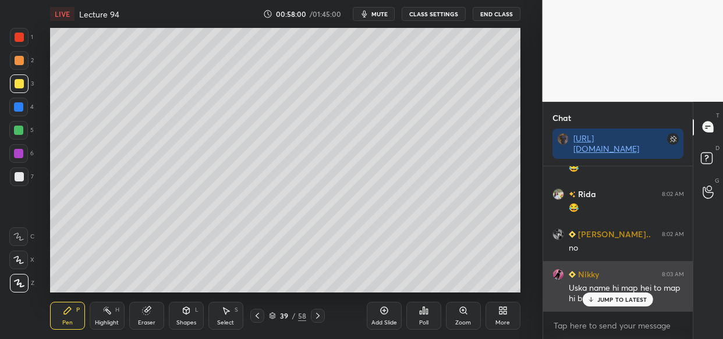
click at [605, 299] on p "JUMP TO LATEST" at bounding box center [622, 299] width 50 height 7
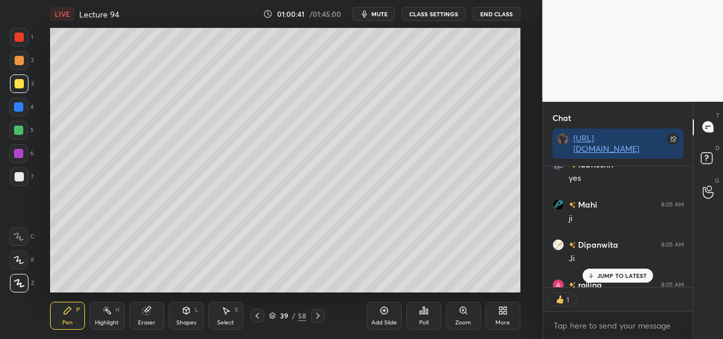
scroll to position [118, 147]
click at [607, 275] on p "JUMP TO LATEST" at bounding box center [622, 275] width 50 height 7
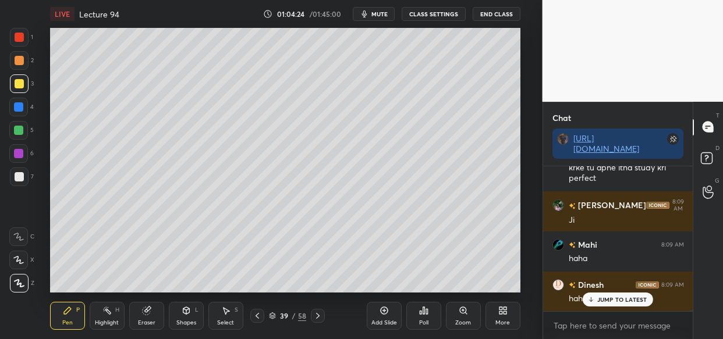
scroll to position [65466, 0]
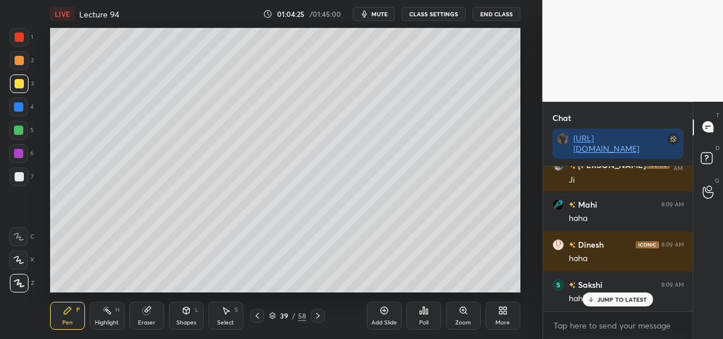
click at [601, 297] on p "JUMP TO LATEST" at bounding box center [622, 299] width 50 height 7
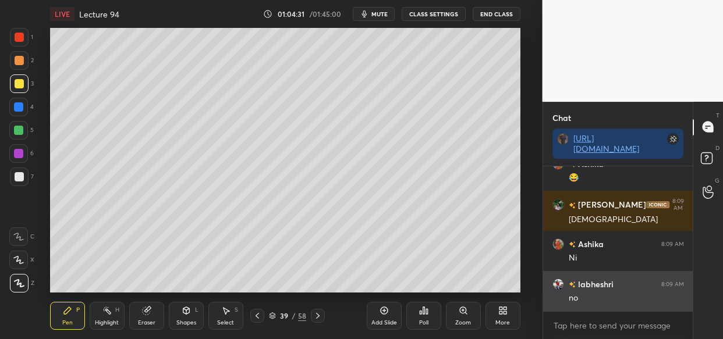
drag, startPoint x: 626, startPoint y: 298, endPoint x: 621, endPoint y: 303, distance: 7.4
click at [625, 298] on div "Sakshi 8:09 AM hahha Ashika 8:09 AM 😂 aseema 8:09 AM Haha Ashika 8:09 AM Ni lab…" at bounding box center [618, 239] width 150 height 145
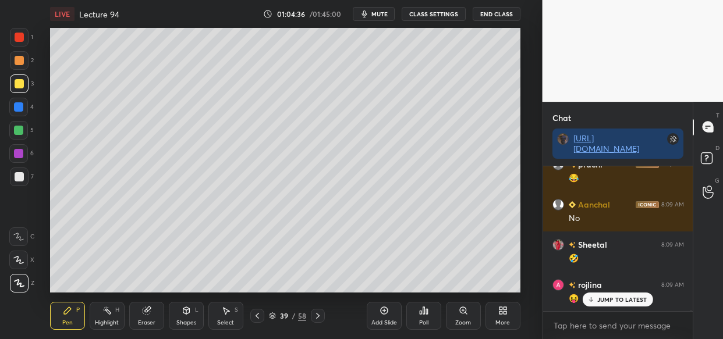
scroll to position [65908, 0]
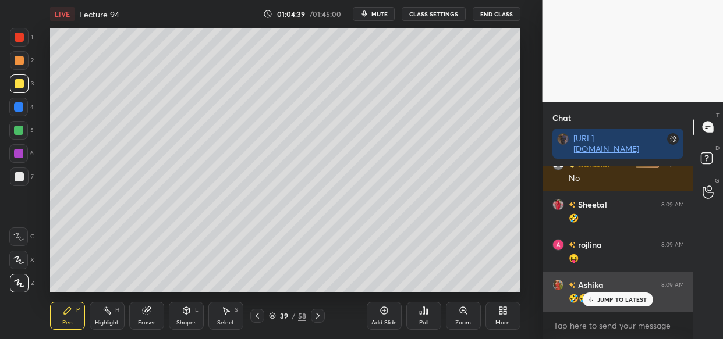
drag, startPoint x: 607, startPoint y: 300, endPoint x: 557, endPoint y: 303, distance: 50.2
click at [604, 298] on p "JUMP TO LATEST" at bounding box center [622, 299] width 50 height 7
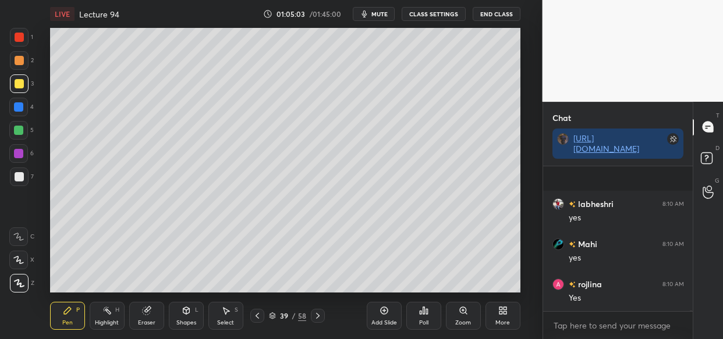
scroll to position [66582, 0]
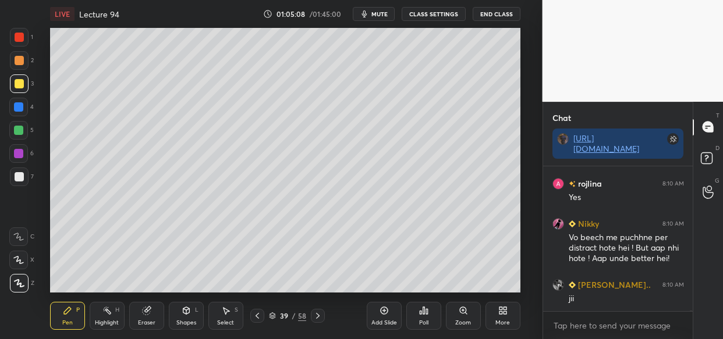
click at [495, 259] on div "LIVE Lecture 94 01:05:08 / 01:45:00 mute CLASS SETTINGS End Class Setting up yo…" at bounding box center [285, 169] width 496 height 339
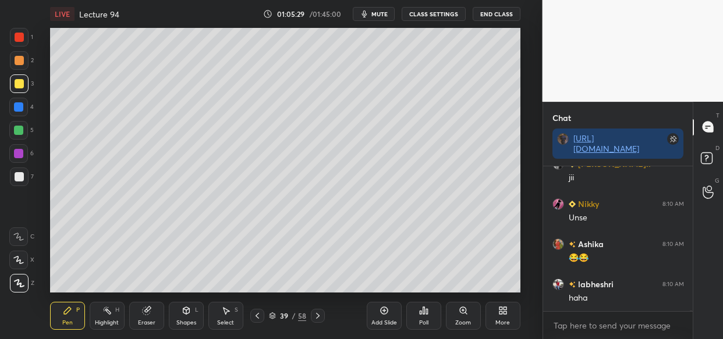
scroll to position [66743, 0]
drag, startPoint x: 470, startPoint y: 285, endPoint x: 441, endPoint y: 284, distance: 29.1
click at [442, 285] on div "LIVE Lecture 94 01:05:29 / 01:45:00 mute CLASS SETTINGS End Class Setting up yo…" at bounding box center [285, 169] width 496 height 339
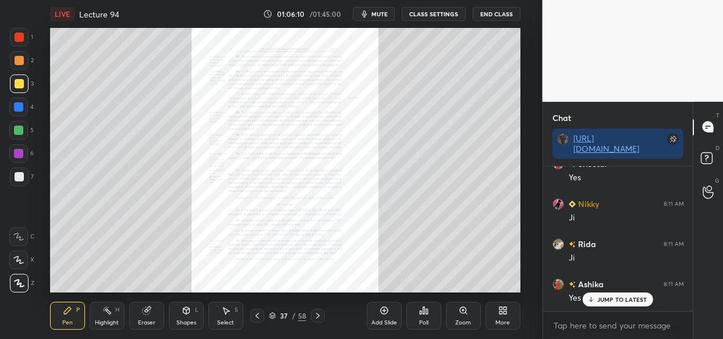
scroll to position [67556, 0]
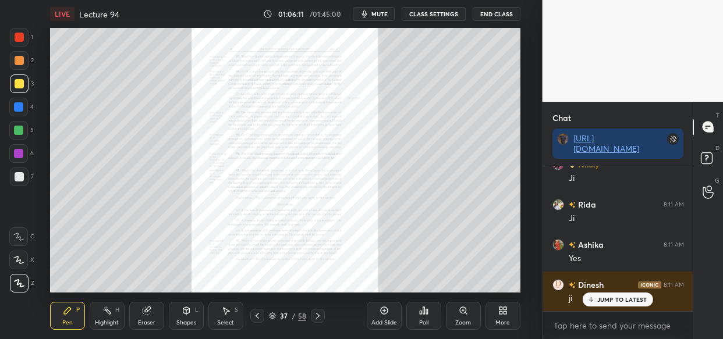
click at [460, 320] on div "Zoom" at bounding box center [463, 316] width 35 height 28
click at [466, 325] on div "Add Slide Poll Zoom More" at bounding box center [444, 316] width 154 height 65
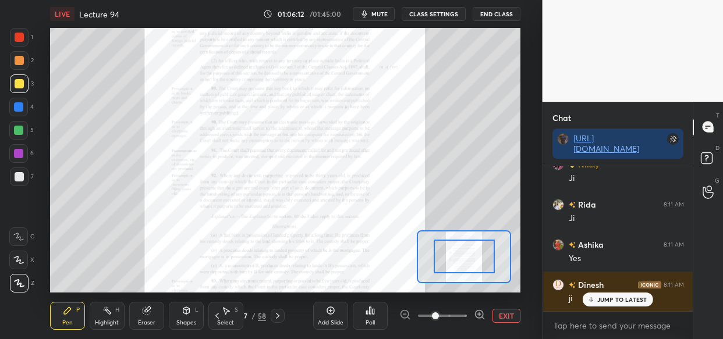
click at [470, 323] on div "Add Slide Poll EXIT" at bounding box center [416, 316] width 207 height 65
click at [472, 319] on div at bounding box center [442, 316] width 86 height 14
drag, startPoint x: 472, startPoint y: 317, endPoint x: 476, endPoint y: 310, distance: 8.1
click at [475, 314] on div at bounding box center [442, 316] width 86 height 14
click at [477, 312] on icon at bounding box center [480, 315] width 12 height 12
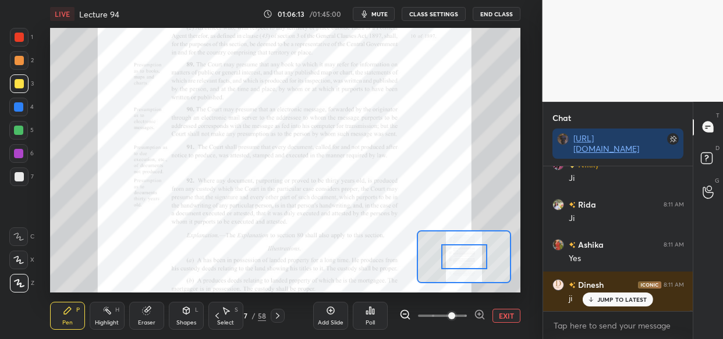
click at [481, 314] on icon at bounding box center [480, 315] width 12 height 12
click at [481, 314] on div at bounding box center [442, 316] width 86 height 14
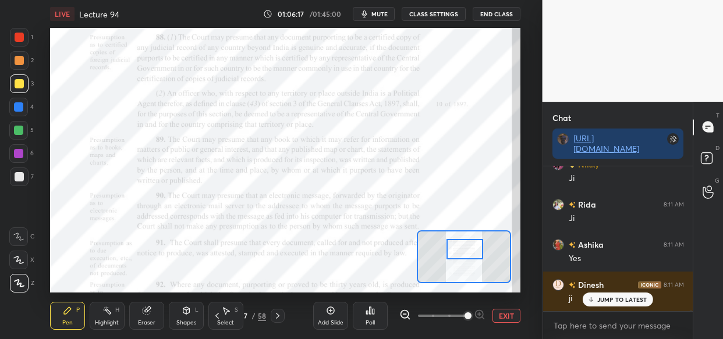
drag, startPoint x: 464, startPoint y: 257, endPoint x: 465, endPoint y: 248, distance: 8.8
click at [465, 248] on div at bounding box center [465, 249] width 37 height 20
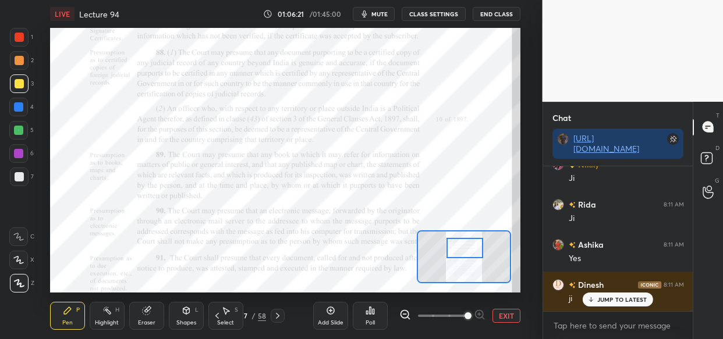
click at [20, 111] on div at bounding box center [18, 106] width 9 height 9
click at [18, 151] on div at bounding box center [18, 153] width 9 height 9
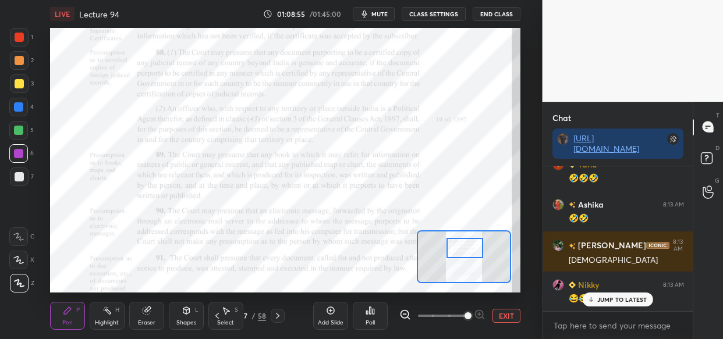
scroll to position [70529, 0]
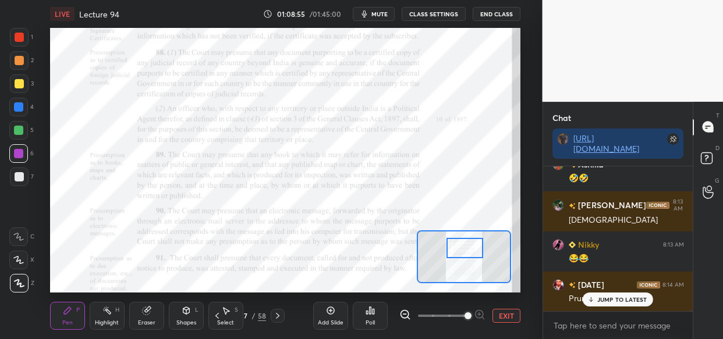
click at [17, 107] on div at bounding box center [18, 106] width 9 height 9
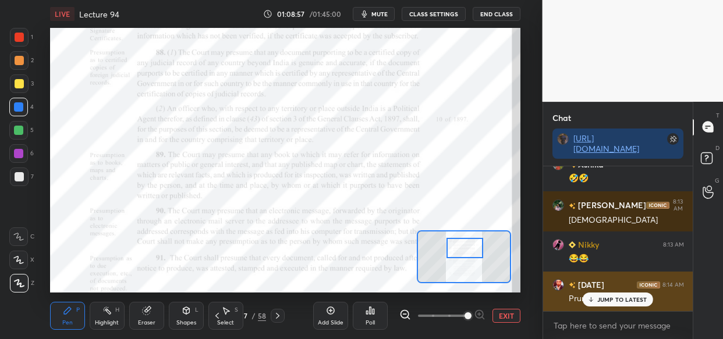
drag, startPoint x: 639, startPoint y: 304, endPoint x: 587, endPoint y: 294, distance: 52.2
click at [636, 304] on div "JUMP TO LATEST" at bounding box center [618, 300] width 70 height 14
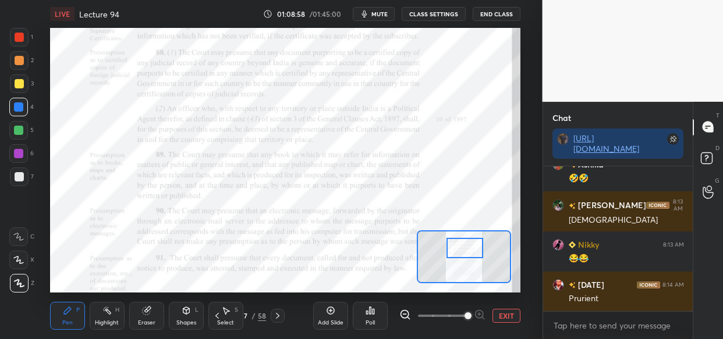
scroll to position [70570, 0]
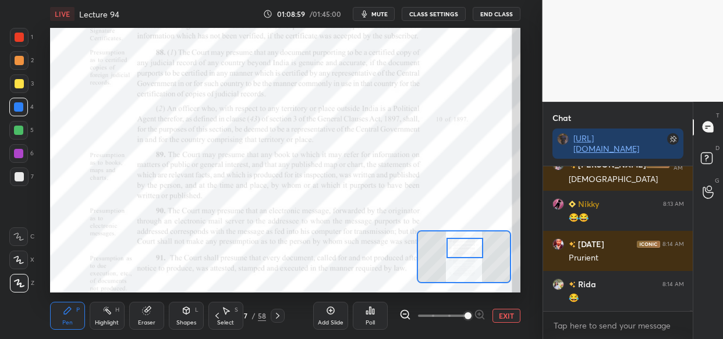
drag, startPoint x: 20, startPoint y: 154, endPoint x: 19, endPoint y: 160, distance: 6.6
click at [21, 156] on div at bounding box center [18, 153] width 9 height 9
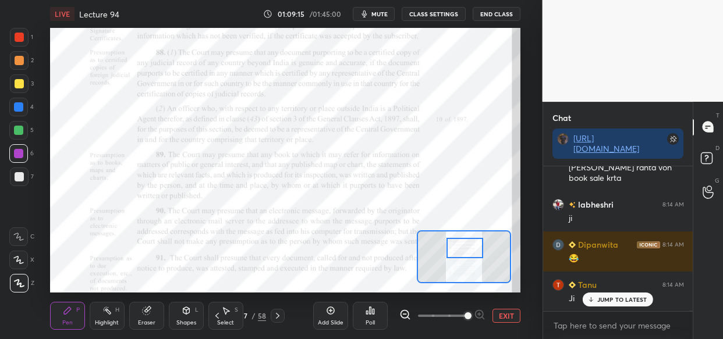
scroll to position [70781, 0]
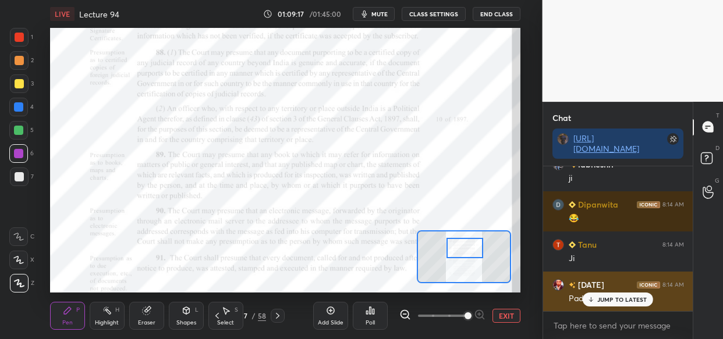
click at [624, 302] on p "JUMP TO LATEST" at bounding box center [622, 299] width 50 height 7
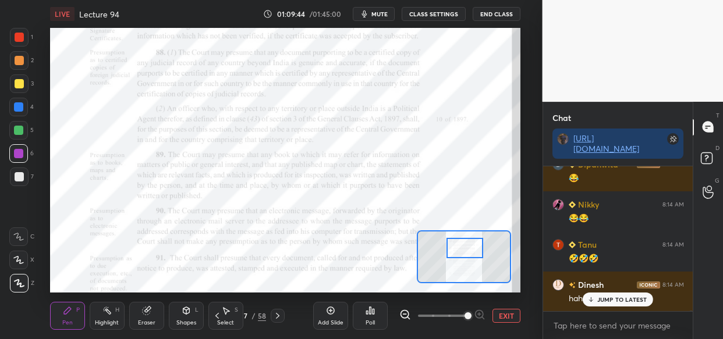
scroll to position [71223, 0]
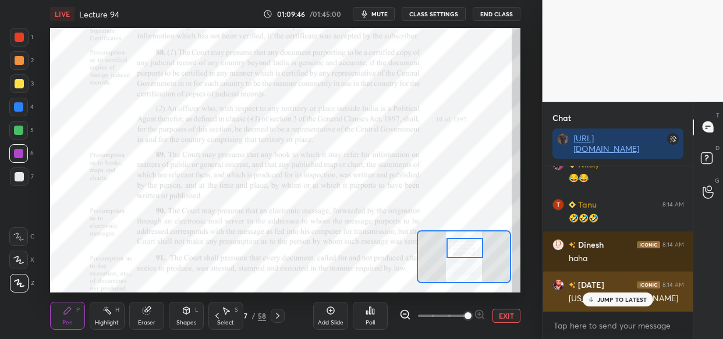
click at [607, 302] on p "JUMP TO LATEST" at bounding box center [622, 299] width 50 height 7
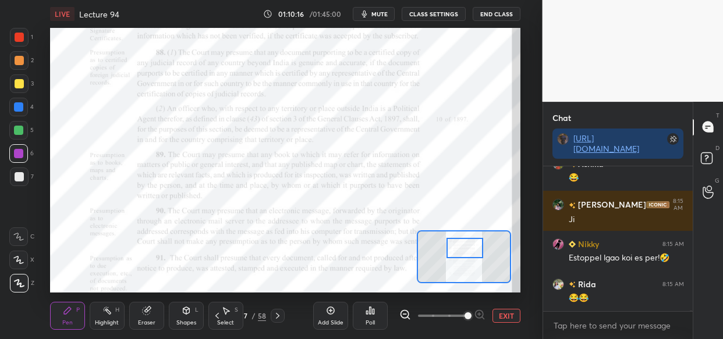
scroll to position [71836, 0]
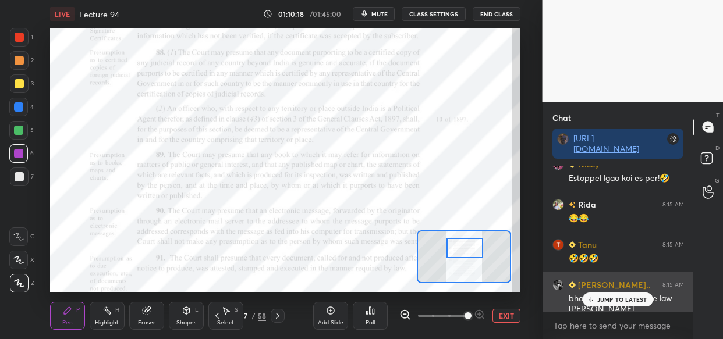
click at [613, 302] on p "JUMP TO LATEST" at bounding box center [622, 299] width 50 height 7
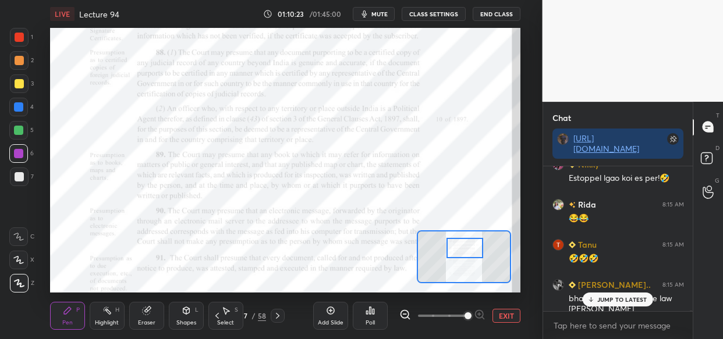
scroll to position [71876, 0]
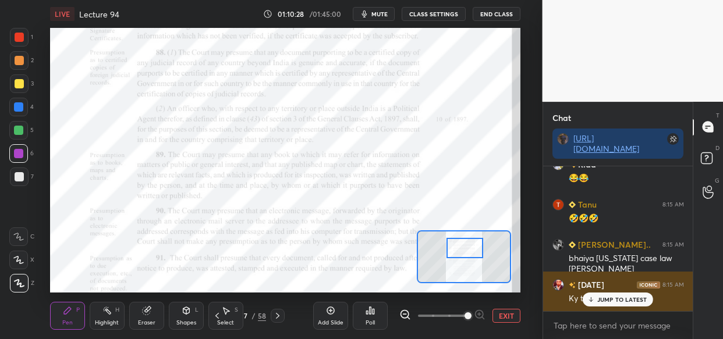
click at [609, 302] on p "JUMP TO LATEST" at bounding box center [622, 299] width 50 height 7
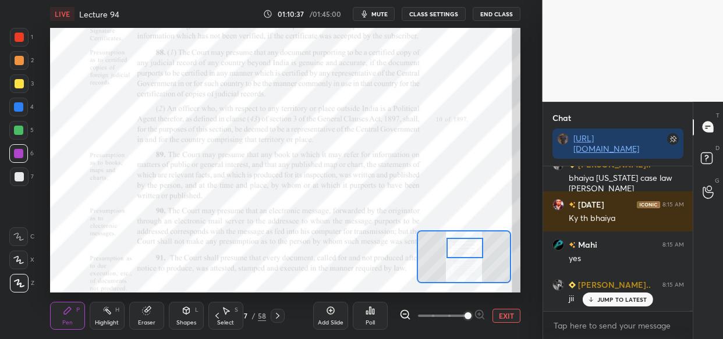
scroll to position [72038, 0]
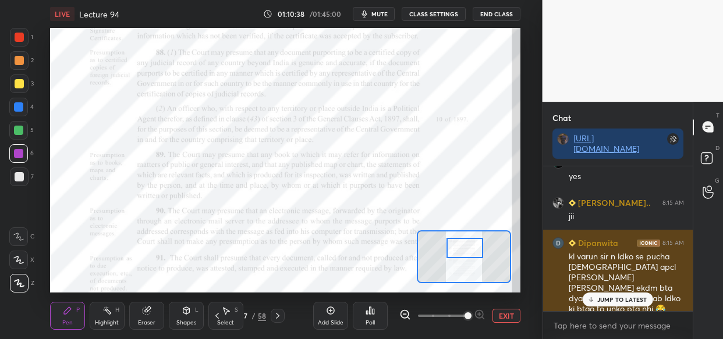
click at [619, 300] on p "JUMP TO LATEST" at bounding box center [622, 299] width 50 height 7
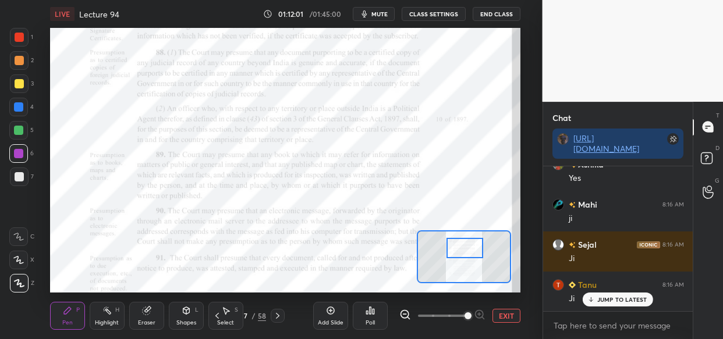
scroll to position [72754, 0]
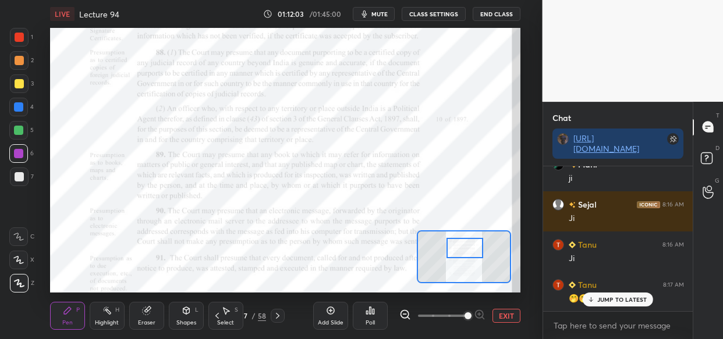
click at [612, 297] on div "Mahi 8:16 AM ji Kartik 8:16 AM Gynac Dinesh 8:16 AM ji aseema 8:16 AM Ji srival…" at bounding box center [618, 239] width 150 height 145
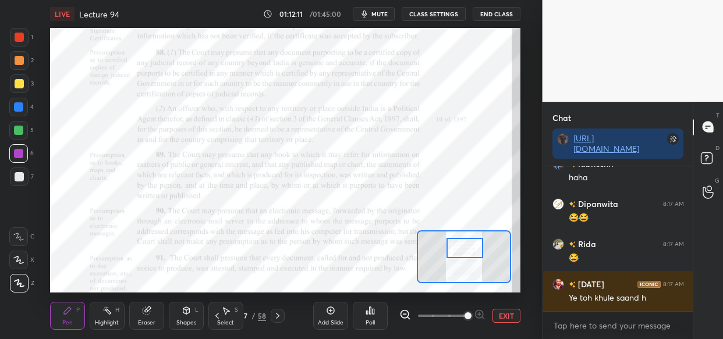
scroll to position [73035, 0]
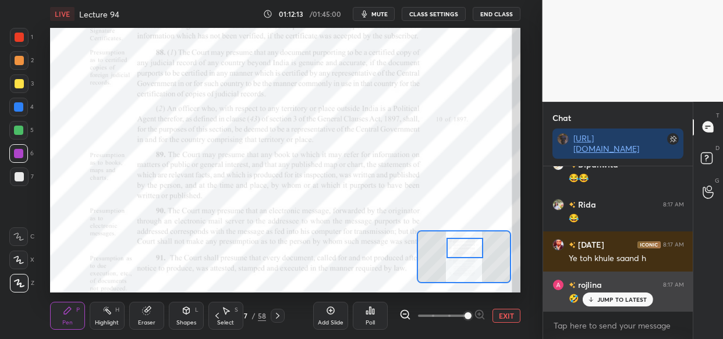
drag, startPoint x: 607, startPoint y: 300, endPoint x: 582, endPoint y: 307, distance: 26.4
click at [606, 302] on p "JUMP TO LATEST" at bounding box center [622, 299] width 50 height 7
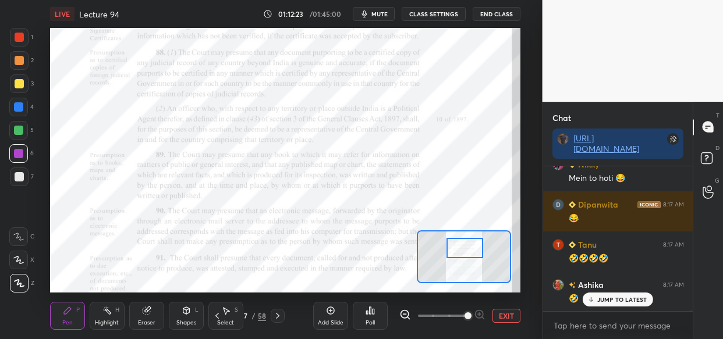
scroll to position [73196, 0]
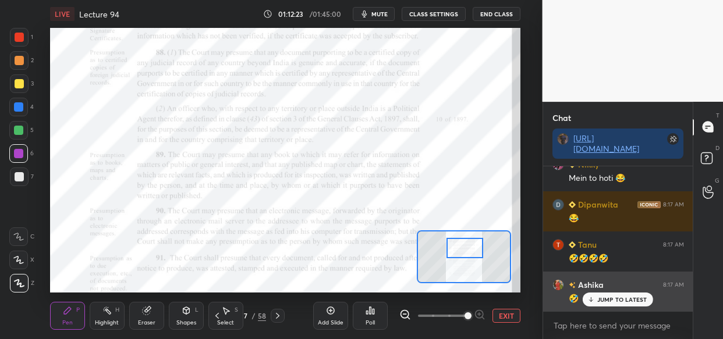
click at [612, 303] on div "JUMP TO LATEST" at bounding box center [618, 300] width 70 height 14
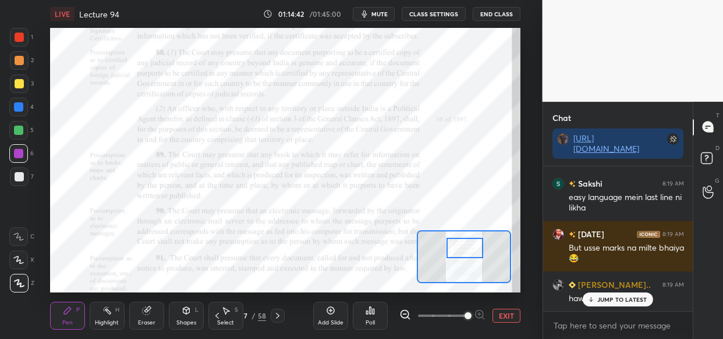
scroll to position [76492, 0]
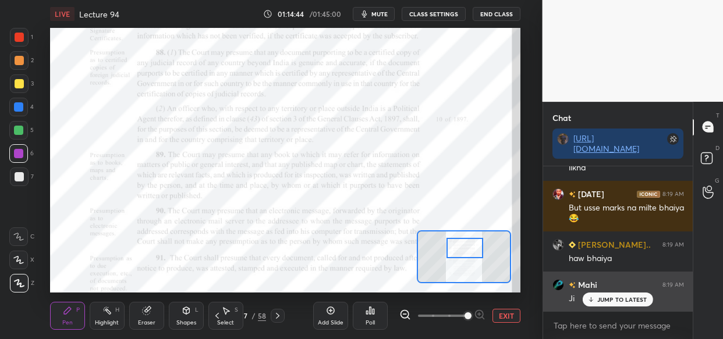
click at [620, 300] on p "JUMP TO LATEST" at bounding box center [622, 299] width 50 height 7
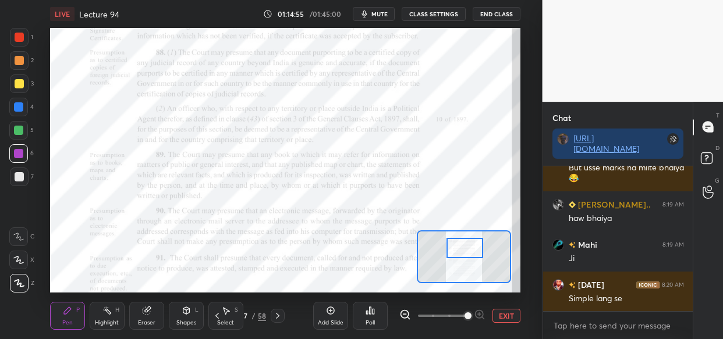
scroll to position [76573, 0]
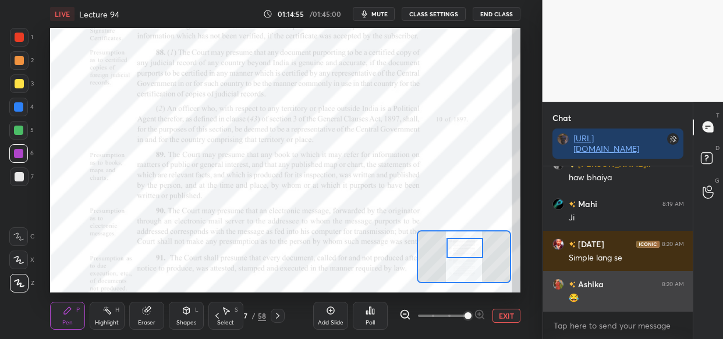
drag, startPoint x: 618, startPoint y: 301, endPoint x: 612, endPoint y: 300, distance: 5.9
click at [618, 300] on div "😂" at bounding box center [626, 299] width 115 height 12
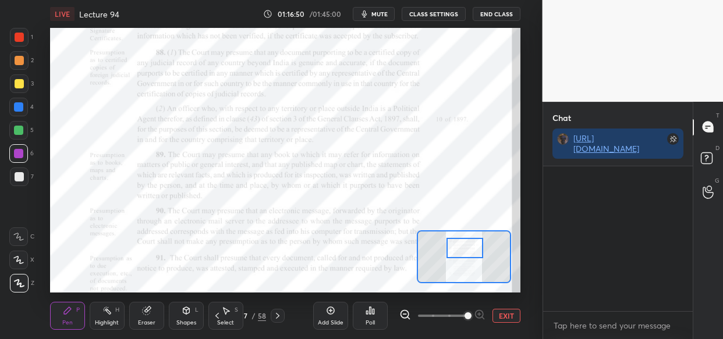
scroll to position [78412, 0]
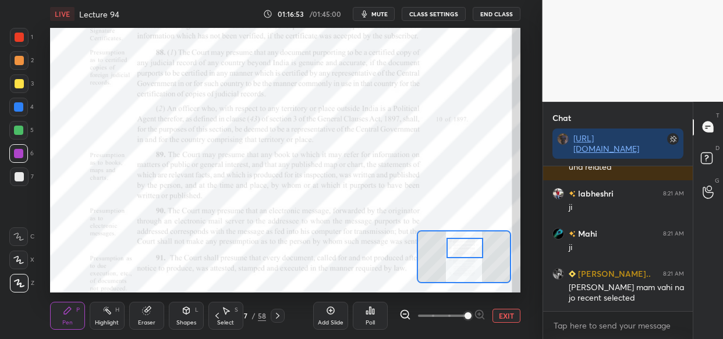
click at [332, 312] on icon at bounding box center [330, 310] width 9 height 9
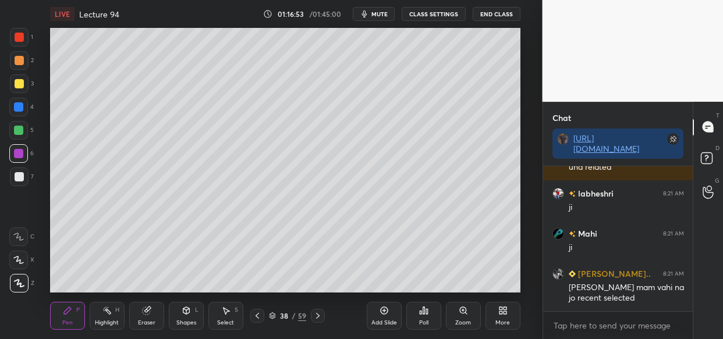
scroll to position [78462, 0]
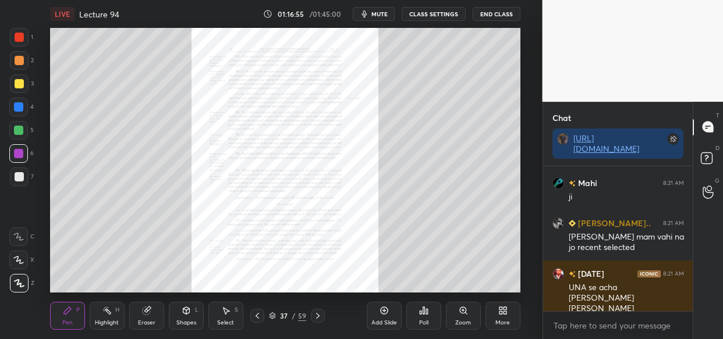
click at [503, 312] on icon at bounding box center [502, 310] width 9 height 9
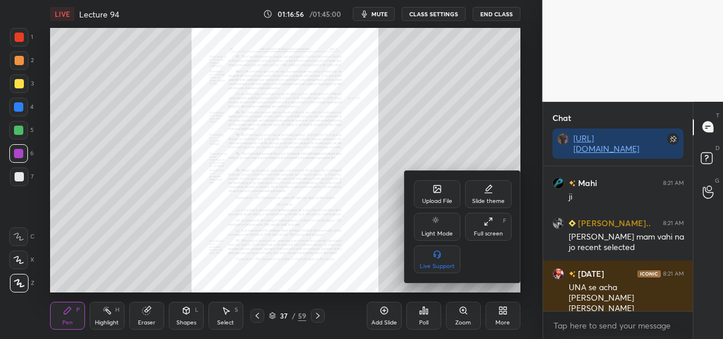
click at [434, 196] on div "Upload File" at bounding box center [437, 194] width 47 height 28
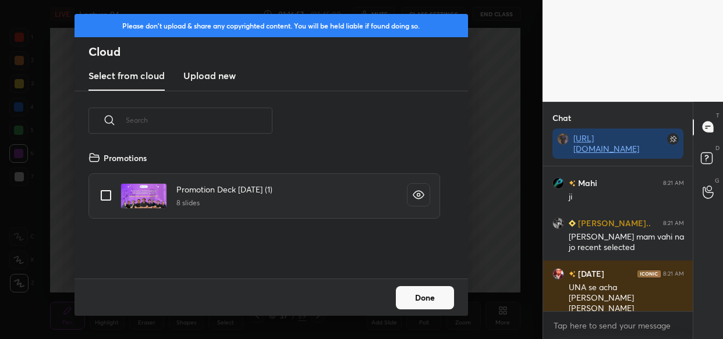
scroll to position [128, 373]
click at [202, 74] on h3 "Upload new" at bounding box center [209, 76] width 52 height 14
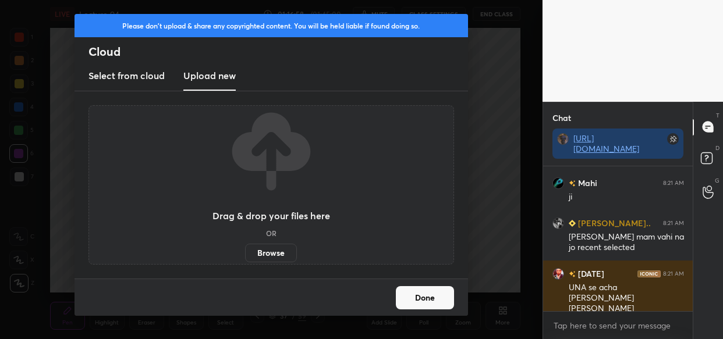
click at [283, 254] on label "Browse" at bounding box center [271, 253] width 52 height 19
click at [245, 254] on input "Browse" at bounding box center [245, 253] width 0 height 19
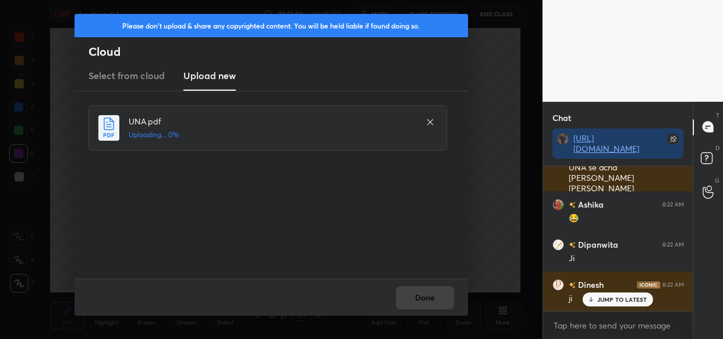
scroll to position [78623, 0]
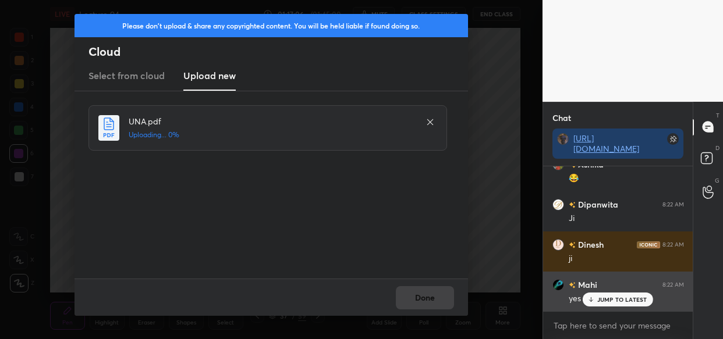
drag, startPoint x: 613, startPoint y: 296, endPoint x: 602, endPoint y: 306, distance: 14.5
click at [611, 299] on p "JUMP TO LATEST" at bounding box center [622, 299] width 50 height 7
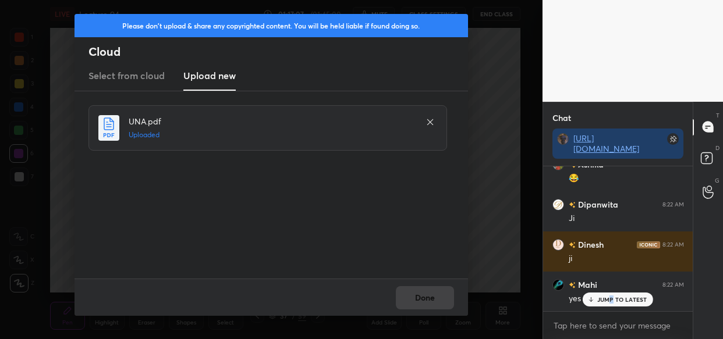
scroll to position [78663, 0]
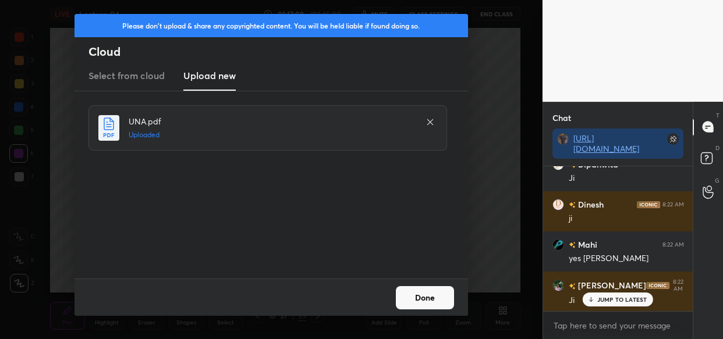
click at [434, 294] on button "Done" at bounding box center [425, 297] width 58 height 23
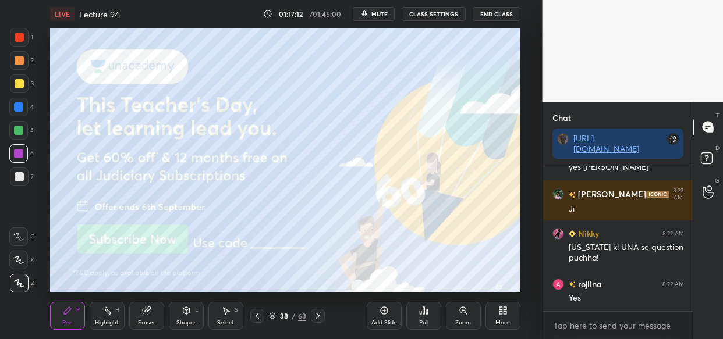
scroll to position [78794, 0]
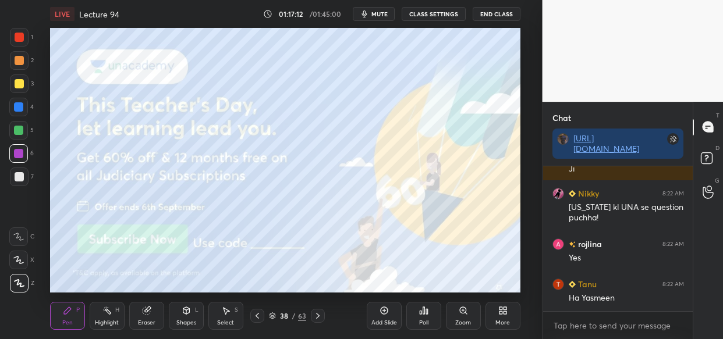
drag, startPoint x: 19, startPoint y: 108, endPoint x: 25, endPoint y: 116, distance: 10.4
click at [18, 108] on div at bounding box center [18, 106] width 9 height 9
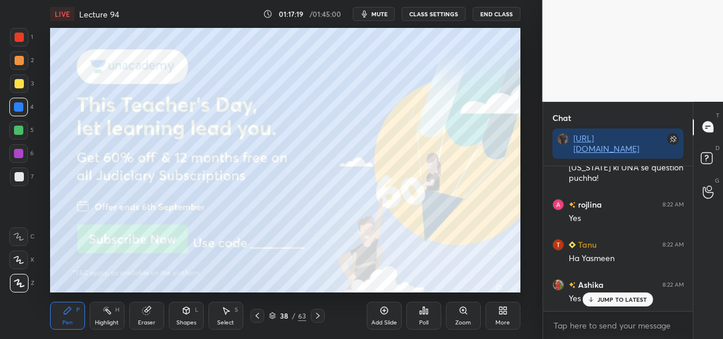
click at [17, 83] on div at bounding box center [19, 83] width 9 height 9
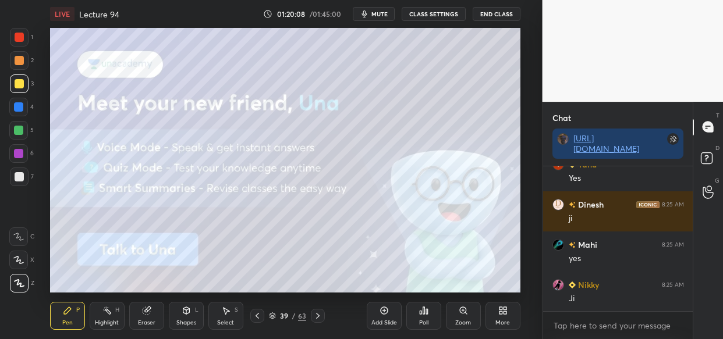
scroll to position [81597, 0]
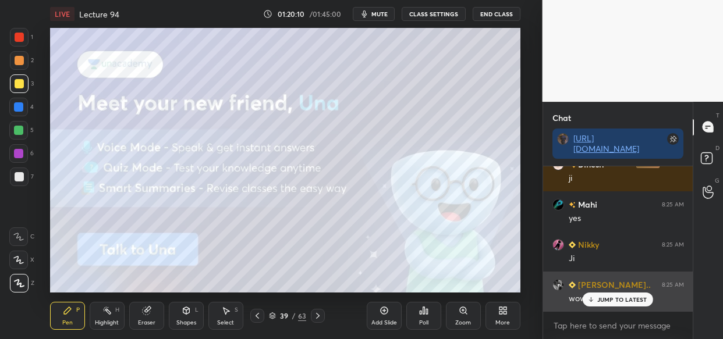
drag, startPoint x: 607, startPoint y: 303, endPoint x: 551, endPoint y: 292, distance: 56.3
click at [604, 303] on p "JUMP TO LATEST" at bounding box center [622, 299] width 50 height 7
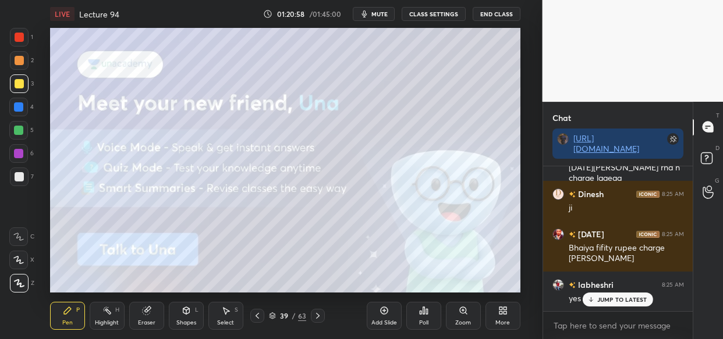
scroll to position [82291, 0]
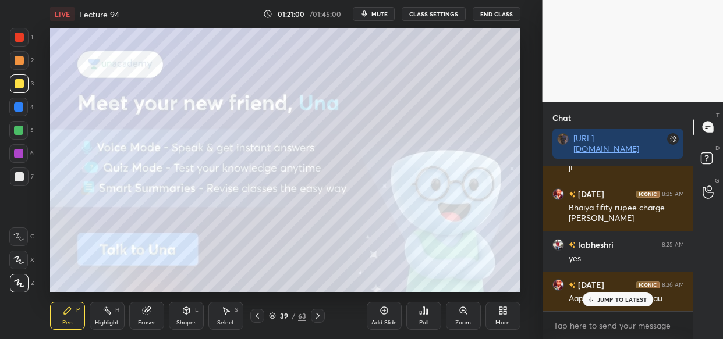
click at [603, 292] on div "Rida 8:25 AM Ji Sakshi 8:25 AM ji Kritika 8:25 AM yes labheshri 8:25 AM ji Dine…" at bounding box center [618, 239] width 150 height 145
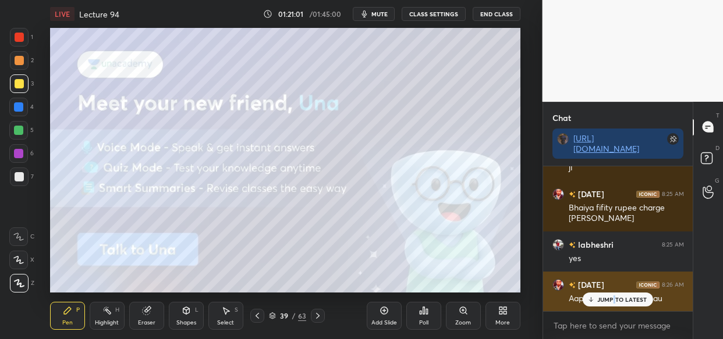
click at [613, 296] on p "JUMP TO LATEST" at bounding box center [622, 299] width 50 height 7
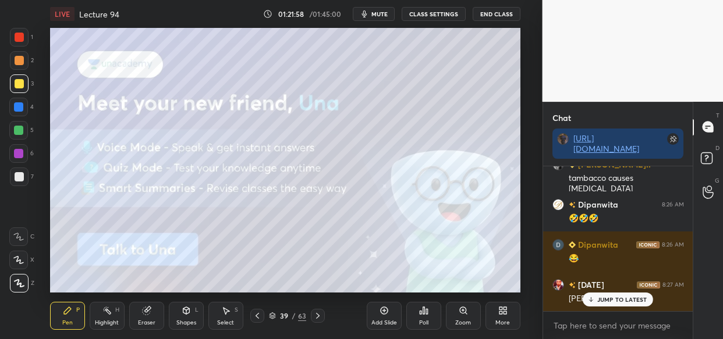
scroll to position [83396, 0]
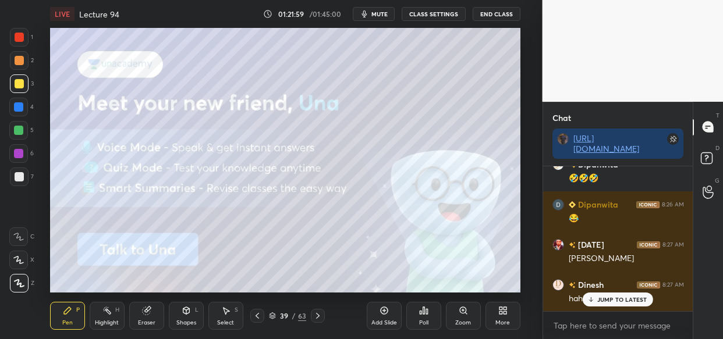
drag, startPoint x: 630, startPoint y: 304, endPoint x: 575, endPoint y: 320, distance: 56.9
click at [629, 303] on div "JUMP TO LATEST" at bounding box center [618, 300] width 70 height 14
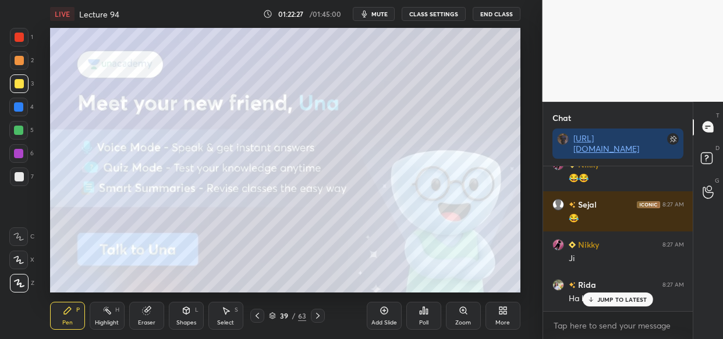
scroll to position [83718, 0]
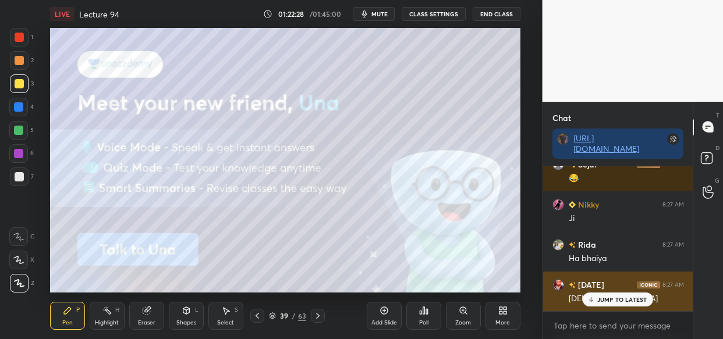
drag, startPoint x: 608, startPoint y: 302, endPoint x: 561, endPoint y: 309, distance: 47.6
click at [606, 302] on p "JUMP TO LATEST" at bounding box center [622, 299] width 50 height 7
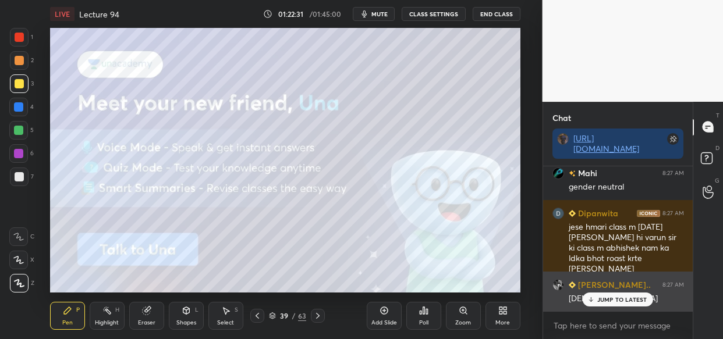
scroll to position [84031, 0]
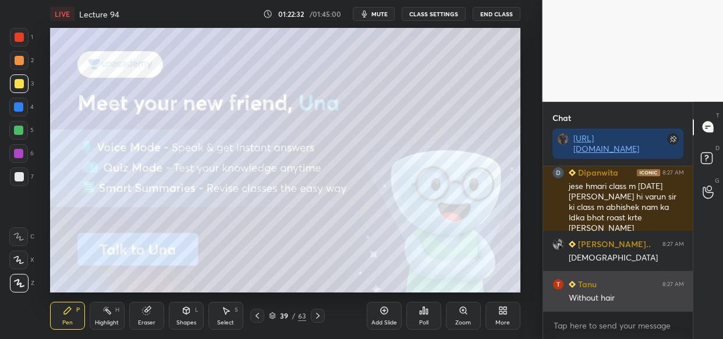
drag, startPoint x: 603, startPoint y: 298, endPoint x: 589, endPoint y: 300, distance: 14.3
click at [602, 298] on div "Without hair" at bounding box center [626, 299] width 115 height 12
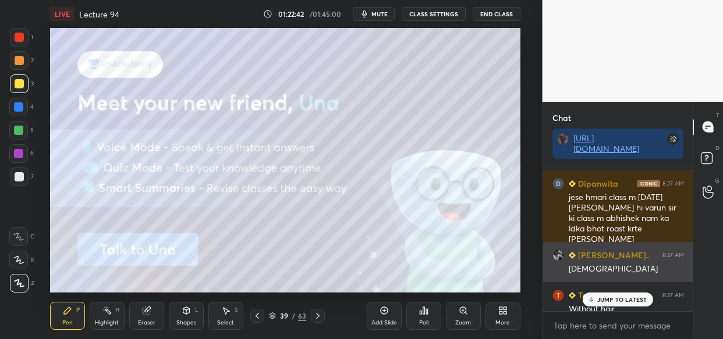
scroll to position [84003, 0]
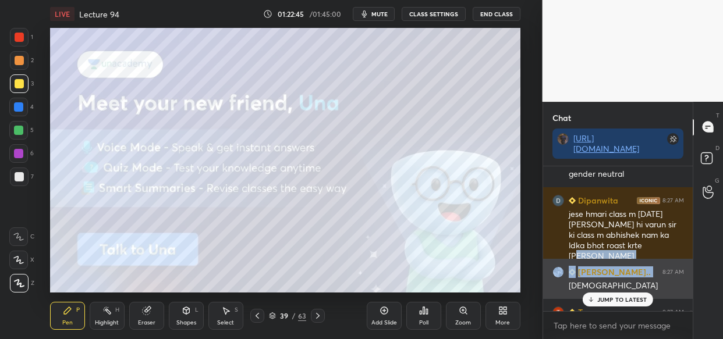
drag, startPoint x: 660, startPoint y: 261, endPoint x: 657, endPoint y: 282, distance: 20.6
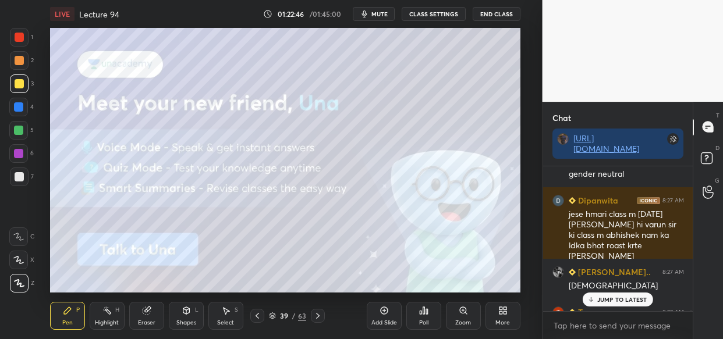
drag, startPoint x: 632, startPoint y: 297, endPoint x: 621, endPoint y: 300, distance: 12.2
click at [632, 298] on p "JUMP TO LATEST" at bounding box center [622, 299] width 50 height 7
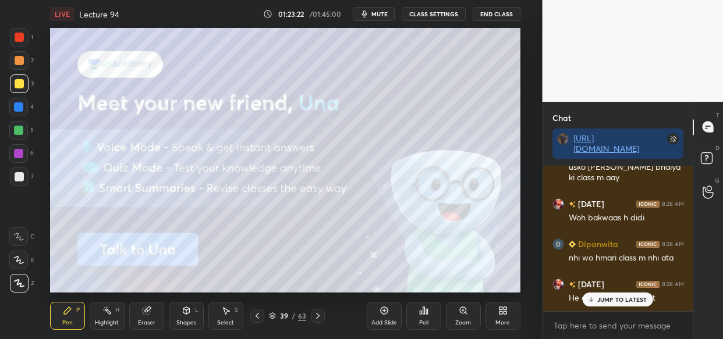
scroll to position [84563, 0]
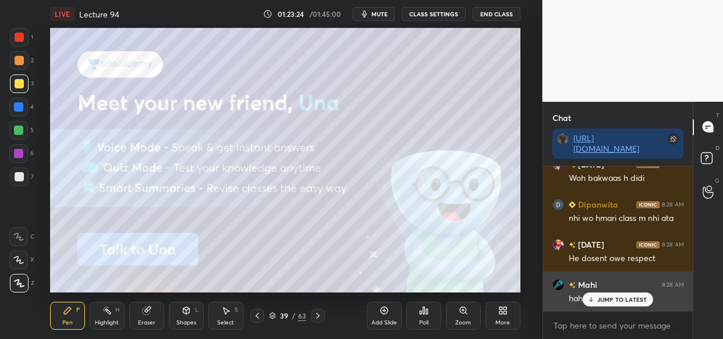
click at [604, 301] on p "JUMP TO LATEST" at bounding box center [622, 299] width 50 height 7
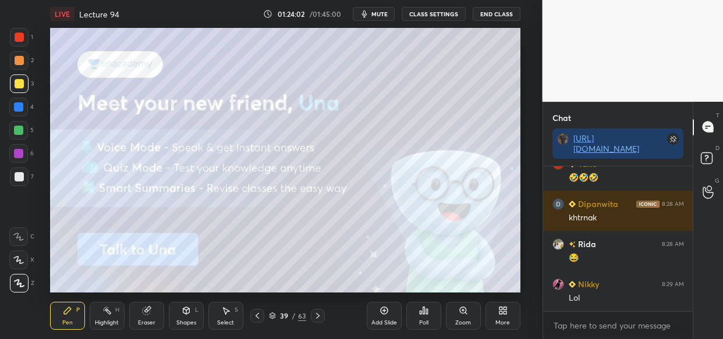
scroll to position [85307, 0]
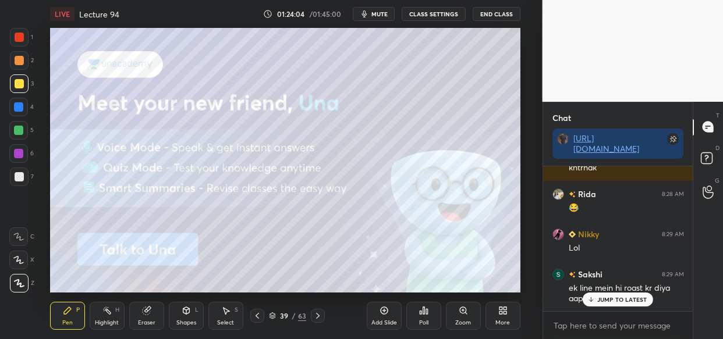
click at [626, 303] on p "JUMP TO LATEST" at bounding box center [622, 299] width 50 height 7
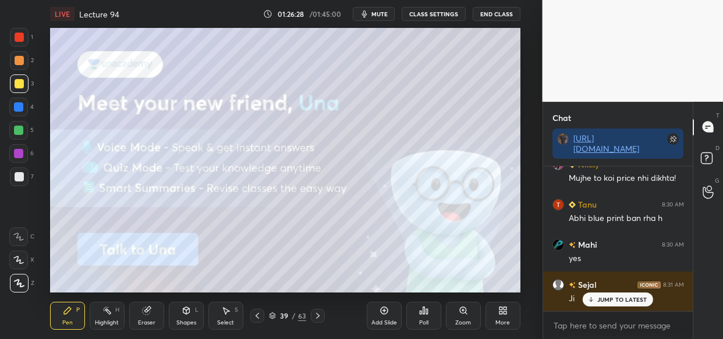
scroll to position [86757, 0]
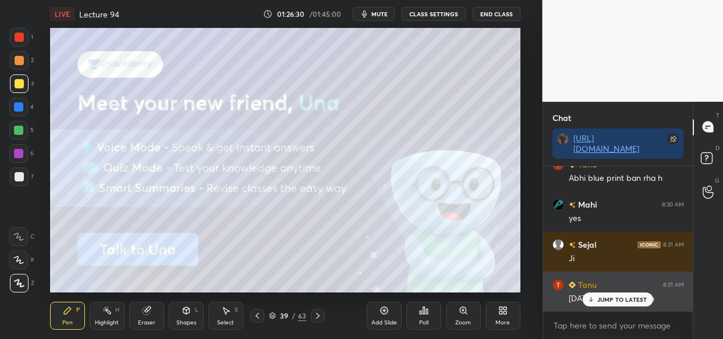
drag, startPoint x: 621, startPoint y: 304, endPoint x: 627, endPoint y: 297, distance: 9.5
click at [623, 300] on div "JUMP TO LATEST" at bounding box center [618, 300] width 70 height 14
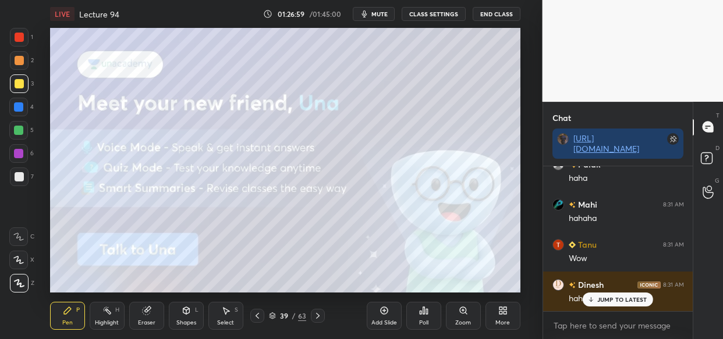
scroll to position [87158, 0]
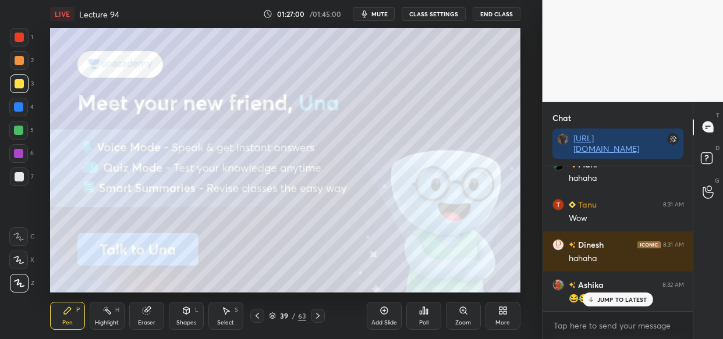
drag, startPoint x: 614, startPoint y: 303, endPoint x: 569, endPoint y: 311, distance: 45.7
click at [614, 302] on p "JUMP TO LATEST" at bounding box center [622, 299] width 50 height 7
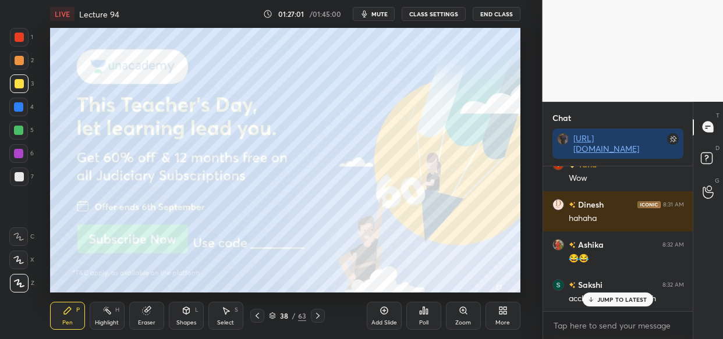
scroll to position [87239, 0]
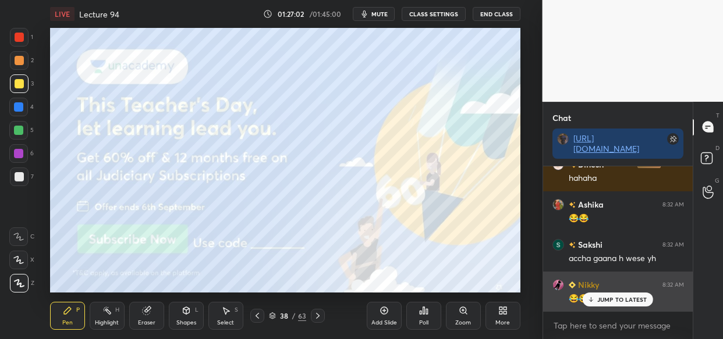
click at [633, 302] on p "JUMP TO LATEST" at bounding box center [622, 299] width 50 height 7
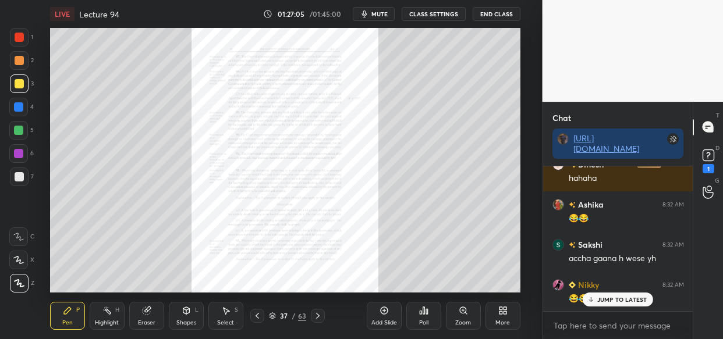
scroll to position [87298, 0]
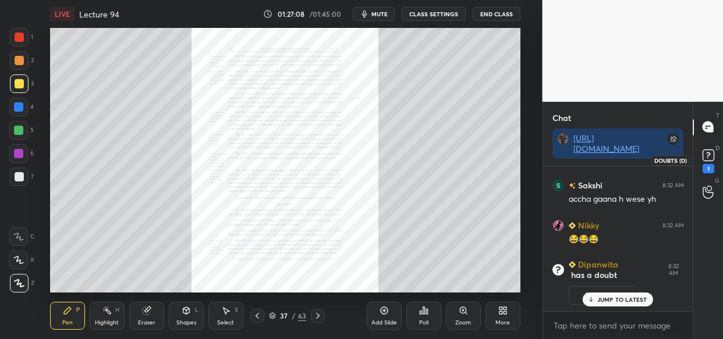
click at [703, 159] on rect at bounding box center [708, 155] width 11 height 11
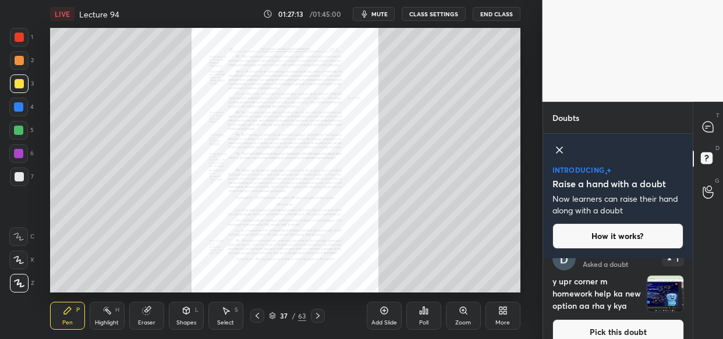
scroll to position [0, 0]
click at [658, 291] on div "Dipanwita Asked a doubt 1 y upr corner m homework help ka new option aa rha y k…" at bounding box center [618, 299] width 150 height 81
click at [662, 295] on img "grid" at bounding box center [665, 295] width 36 height 36
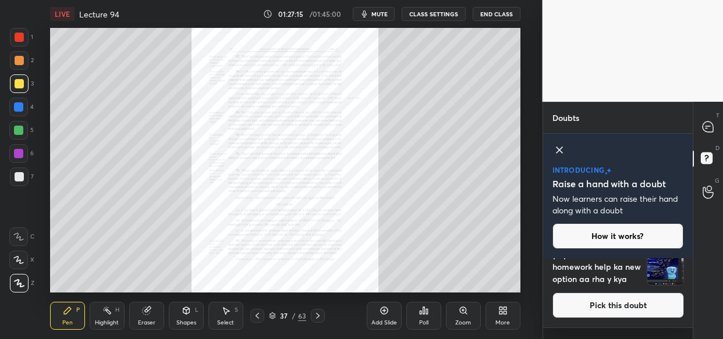
click at [663, 295] on div "Dipanwita Asked a doubt 1 y upr corner m homework help ka new option aa rha y k…" at bounding box center [618, 299] width 150 height 81
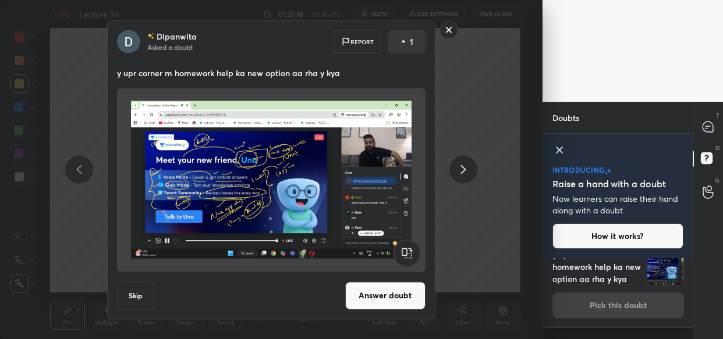
click at [386, 299] on button "Answer doubt" at bounding box center [385, 296] width 80 height 28
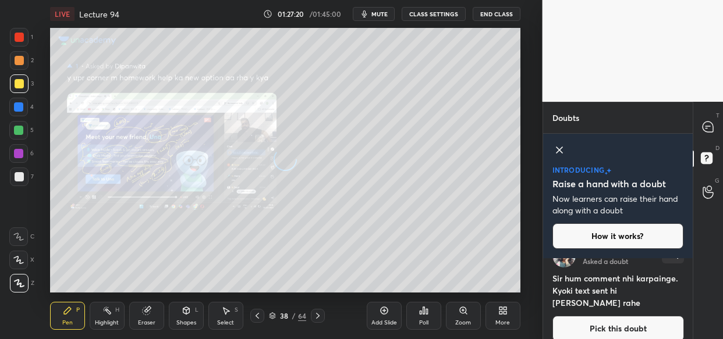
scroll to position [23, 0]
click at [461, 320] on div "Zoom" at bounding box center [463, 323] width 16 height 6
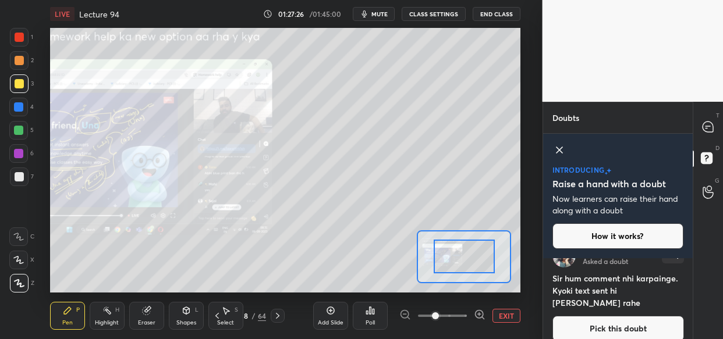
click at [472, 318] on div at bounding box center [442, 316] width 86 height 14
click at [473, 318] on div at bounding box center [442, 316] width 86 height 14
click at [474, 320] on icon at bounding box center [480, 315] width 12 height 12
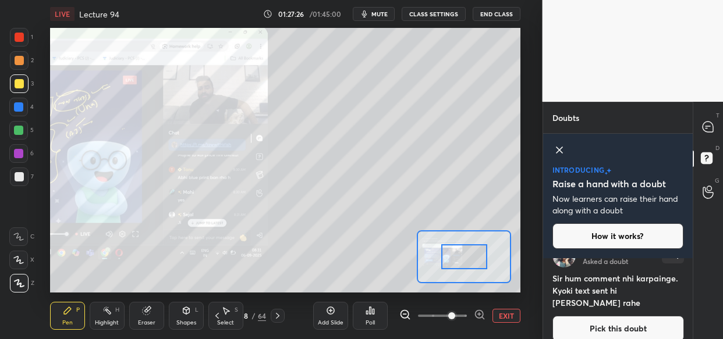
click at [477, 317] on icon at bounding box center [480, 315] width 12 height 12
click at [455, 318] on span at bounding box center [451, 316] width 7 height 7
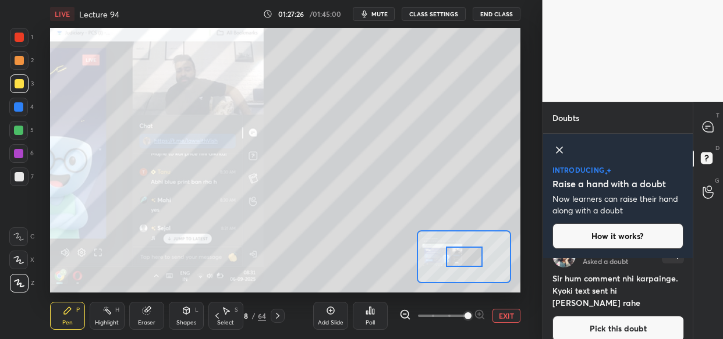
click at [472, 319] on span at bounding box center [468, 316] width 7 height 7
click at [472, 320] on span at bounding box center [468, 316] width 7 height 7
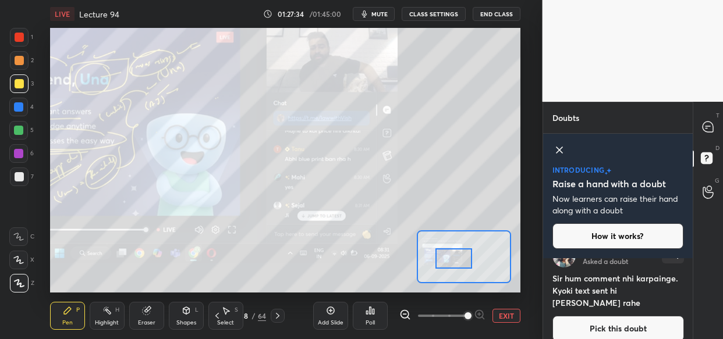
drag, startPoint x: 461, startPoint y: 257, endPoint x: 451, endPoint y: 259, distance: 10.6
click at [451, 259] on div at bounding box center [453, 259] width 37 height 20
click at [707, 122] on icon at bounding box center [708, 127] width 10 height 10
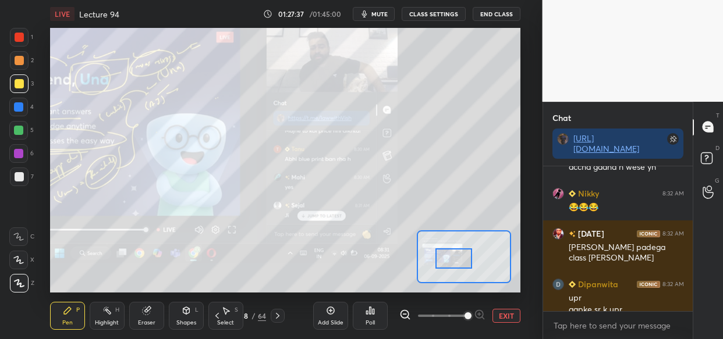
scroll to position [72332, 0]
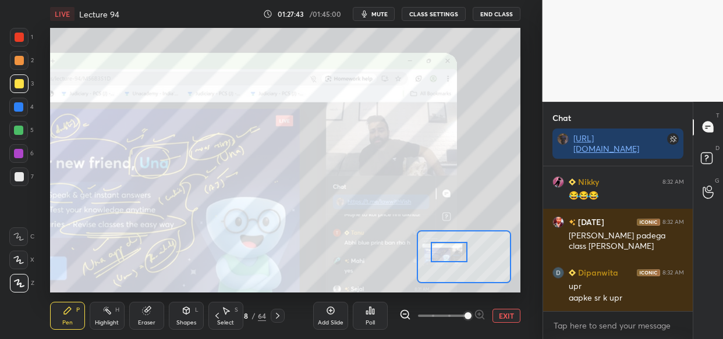
drag, startPoint x: 456, startPoint y: 256, endPoint x: 452, endPoint y: 249, distance: 7.9
click at [452, 249] on div at bounding box center [449, 252] width 37 height 20
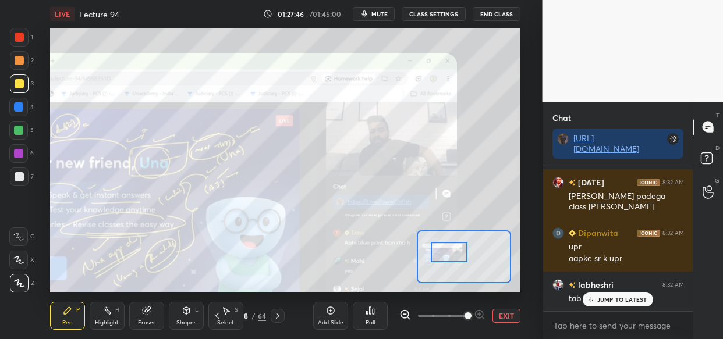
click at [635, 296] on p "JUMP TO LATEST" at bounding box center [622, 299] width 50 height 7
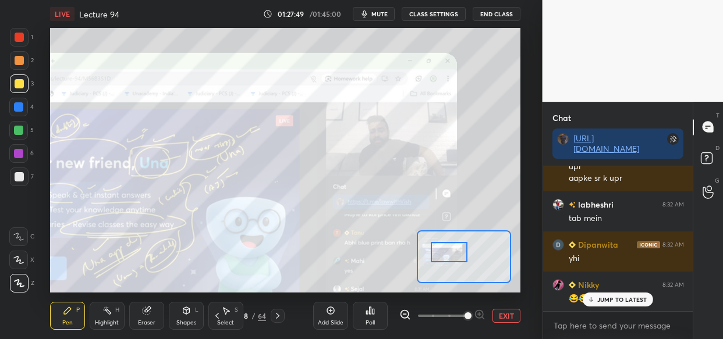
scroll to position [72492, 0]
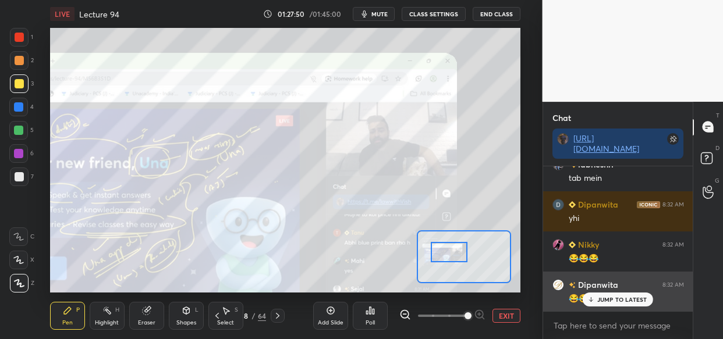
click at [604, 304] on div "JUMP TO LATEST" at bounding box center [618, 300] width 70 height 14
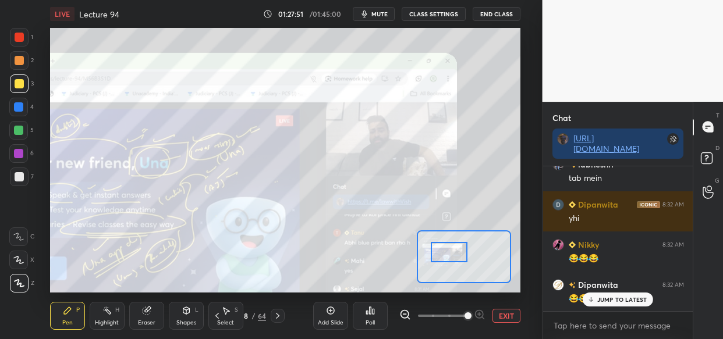
scroll to position [72532, 0]
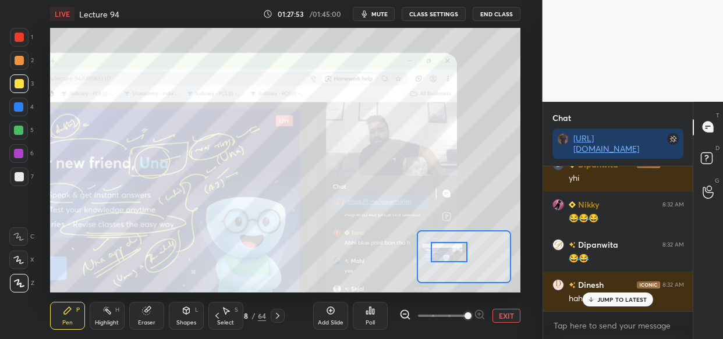
click at [508, 317] on button "EXIT" at bounding box center [507, 316] width 28 height 14
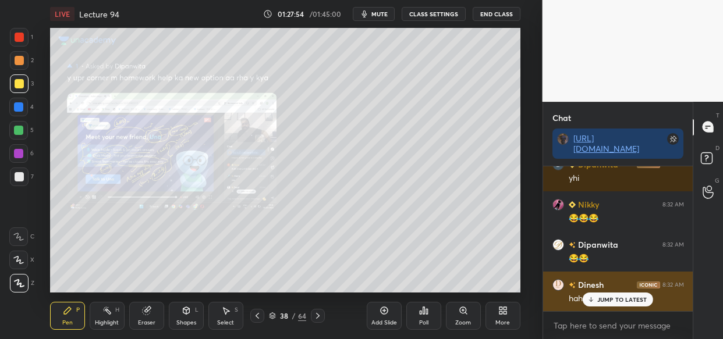
click at [617, 302] on p "JUMP TO LATEST" at bounding box center [622, 299] width 50 height 7
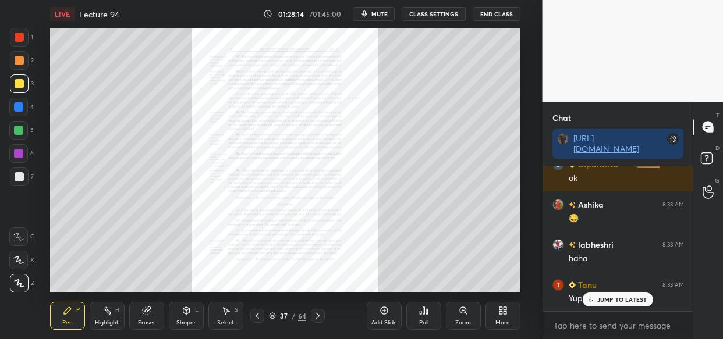
scroll to position [72825, 0]
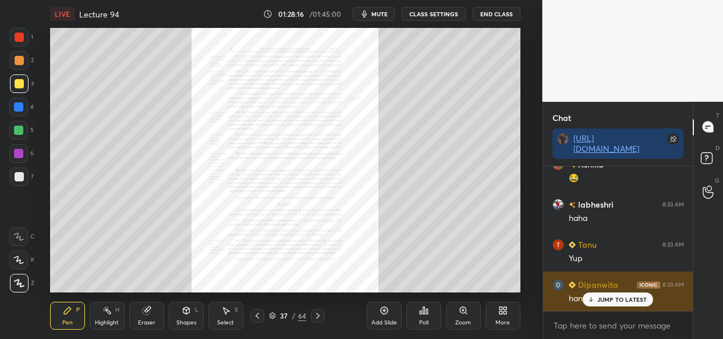
drag, startPoint x: 612, startPoint y: 303, endPoint x: 601, endPoint y: 306, distance: 11.6
click at [612, 303] on p "JUMP TO LATEST" at bounding box center [622, 299] width 50 height 7
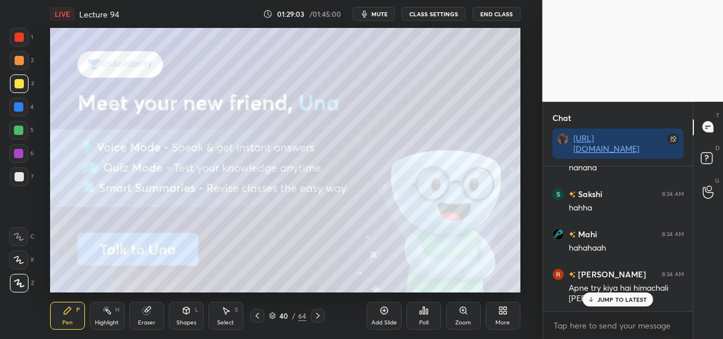
scroll to position [73924, 0]
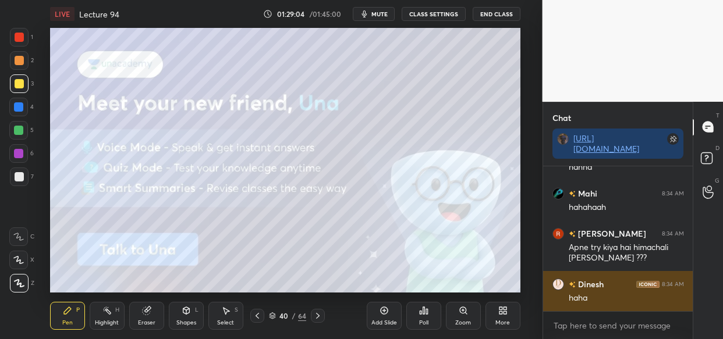
click at [624, 298] on div "haha" at bounding box center [626, 299] width 115 height 12
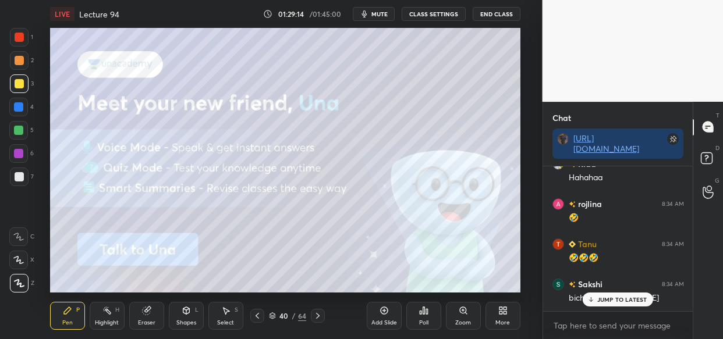
scroll to position [74134, 0]
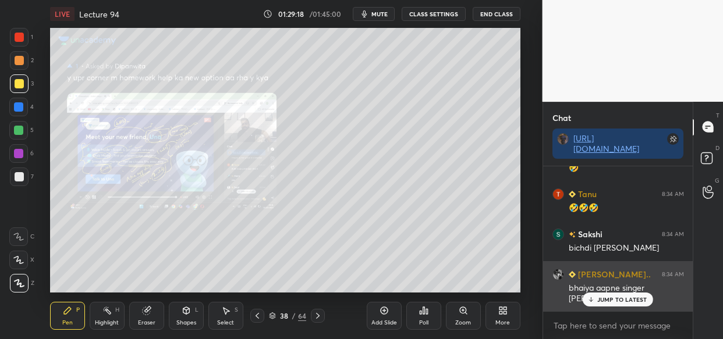
click at [610, 306] on div "JUMP TO LATEST" at bounding box center [618, 300] width 70 height 14
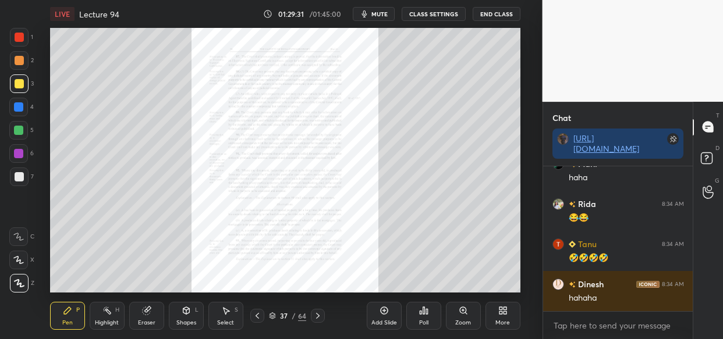
scroll to position [74416, 0]
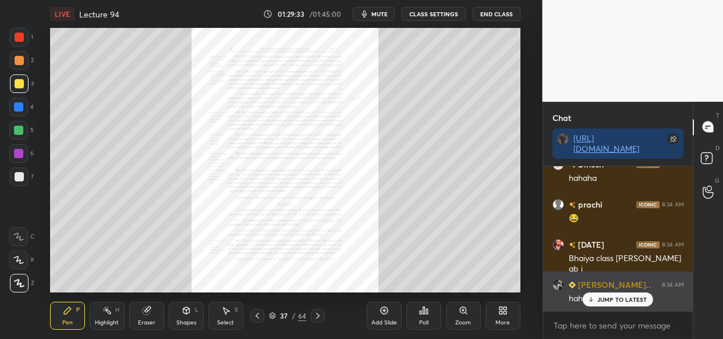
drag, startPoint x: 611, startPoint y: 301, endPoint x: 576, endPoint y: 302, distance: 35.0
click at [610, 301] on p "JUMP TO LATEST" at bounding box center [622, 299] width 50 height 7
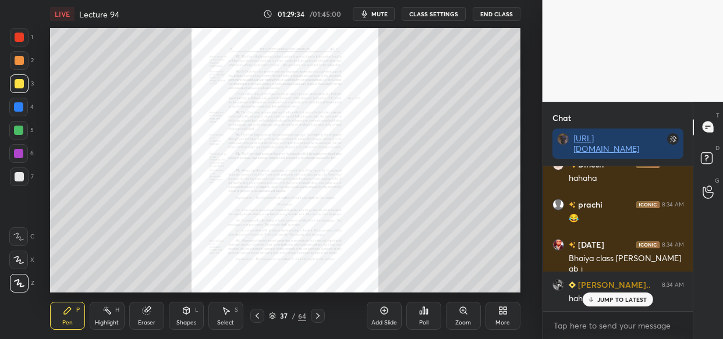
scroll to position [74536, 0]
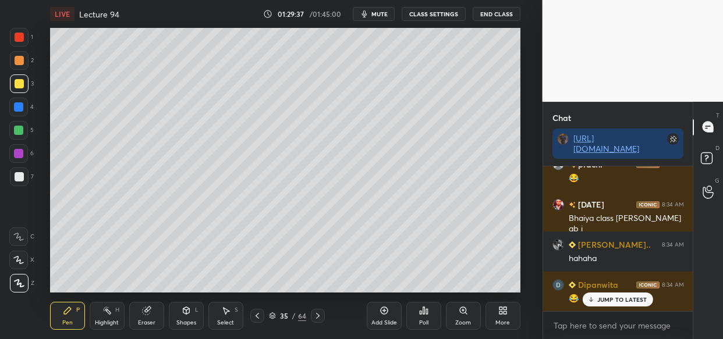
click at [618, 296] on div "rojlina 8:34 AM 🤣 Tanu 8:34 AM 🤣🤣🤣 Sakshi 8:34 AM bichdi hui behn srivally a...…" at bounding box center [618, 239] width 150 height 145
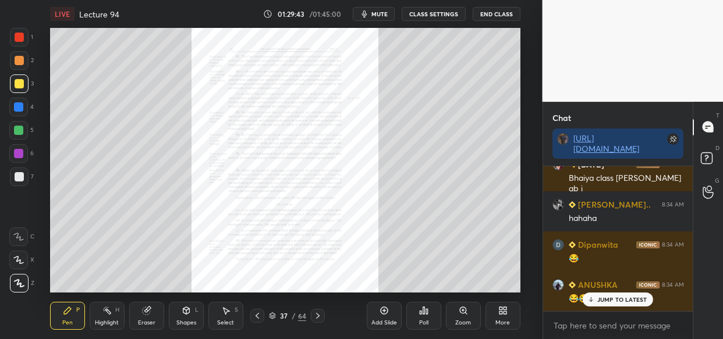
scroll to position [74616, 0]
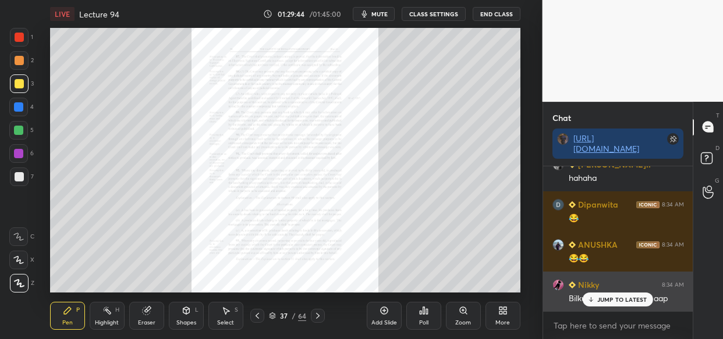
drag, startPoint x: 612, startPoint y: 296, endPoint x: 575, endPoint y: 301, distance: 37.6
click at [610, 296] on p "JUMP TO LATEST" at bounding box center [622, 299] width 50 height 7
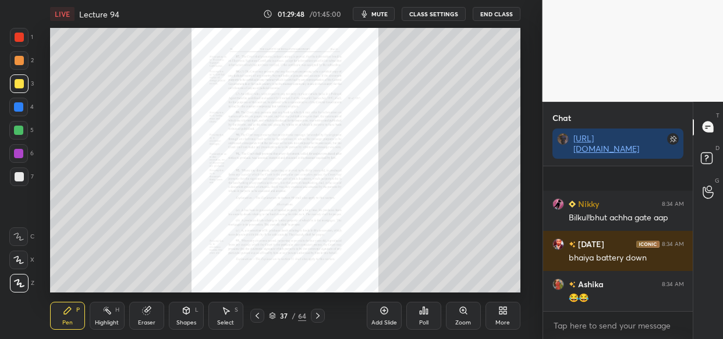
scroll to position [74778, 0]
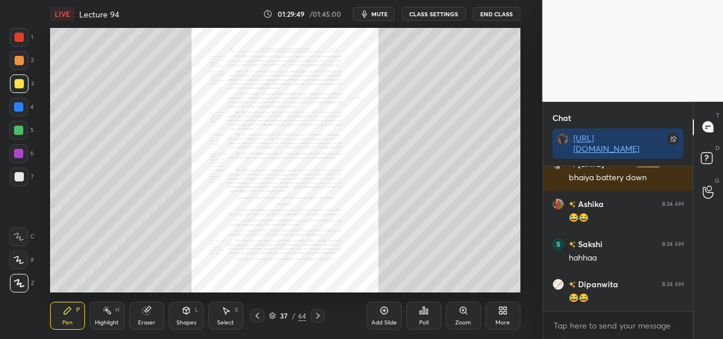
click at [467, 314] on icon at bounding box center [463, 310] width 9 height 9
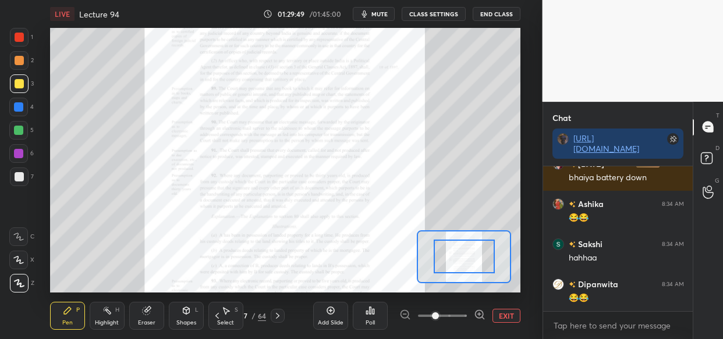
click at [472, 314] on div at bounding box center [442, 316] width 86 height 14
click at [475, 311] on icon at bounding box center [480, 315] width 12 height 12
click at [472, 312] on div at bounding box center [442, 316] width 86 height 14
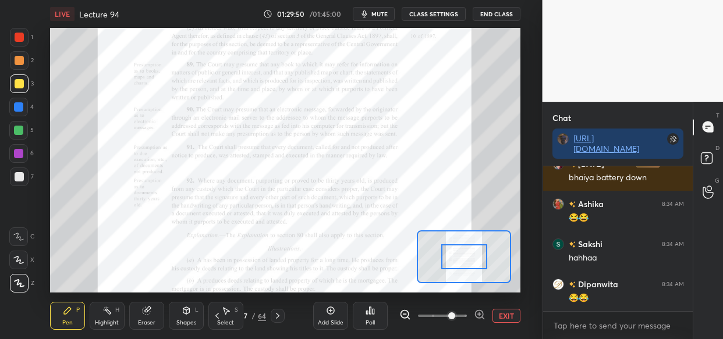
click at [478, 314] on icon at bounding box center [479, 314] width 3 height 0
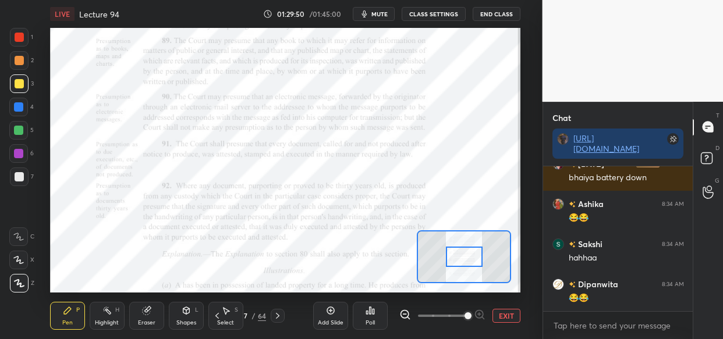
click at [472, 314] on span at bounding box center [468, 316] width 7 height 7
click at [480, 314] on div at bounding box center [442, 316] width 86 height 14
click at [486, 312] on div "EXIT" at bounding box center [459, 316] width 121 height 14
click at [486, 311] on div "EXIT" at bounding box center [459, 316] width 121 height 14
click at [486, 312] on div "EXIT" at bounding box center [459, 316] width 121 height 14
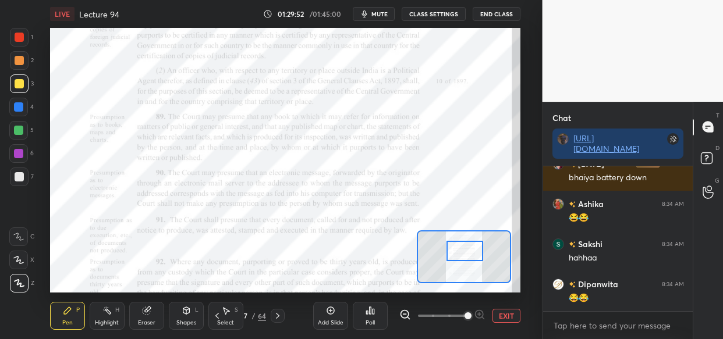
scroll to position [74818, 0]
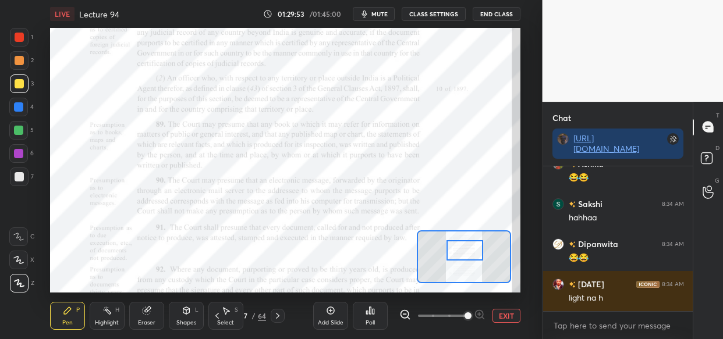
drag, startPoint x: 463, startPoint y: 250, endPoint x: 464, endPoint y: 244, distance: 6.4
click at [464, 244] on div at bounding box center [465, 250] width 37 height 20
click at [17, 108] on div at bounding box center [18, 106] width 9 height 9
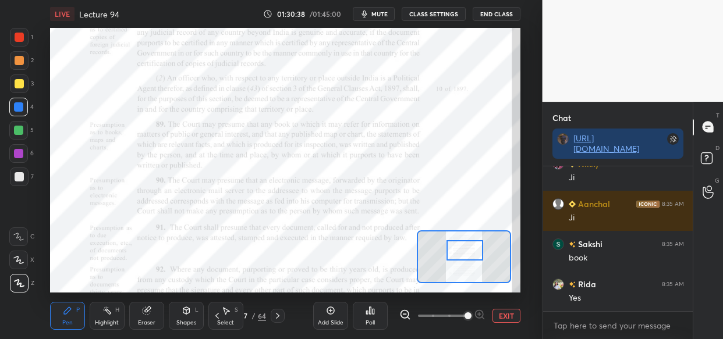
scroll to position [75833, 0]
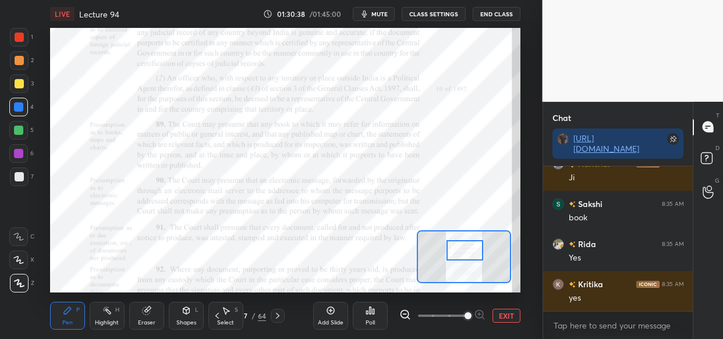
click at [21, 39] on div at bounding box center [19, 37] width 9 height 9
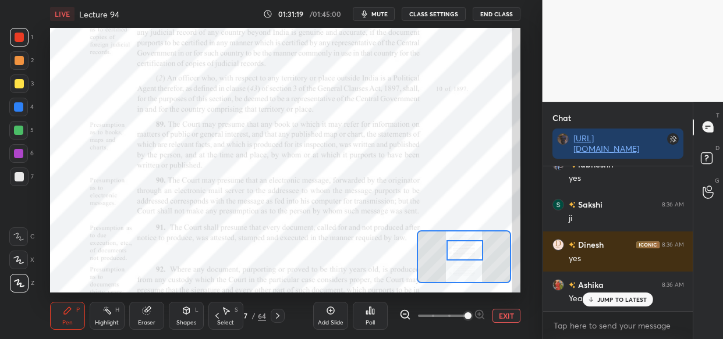
scroll to position [76555, 0]
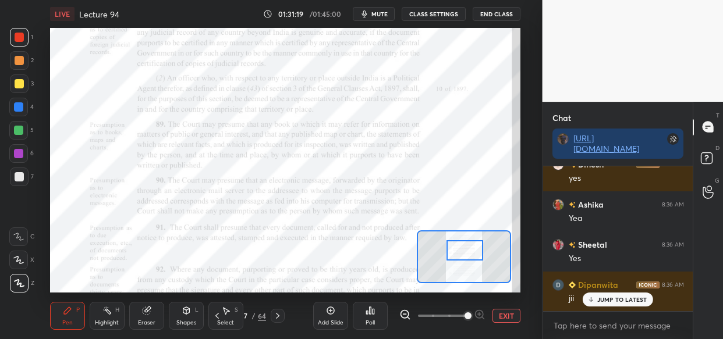
click at [327, 317] on div "Add Slide" at bounding box center [330, 316] width 35 height 28
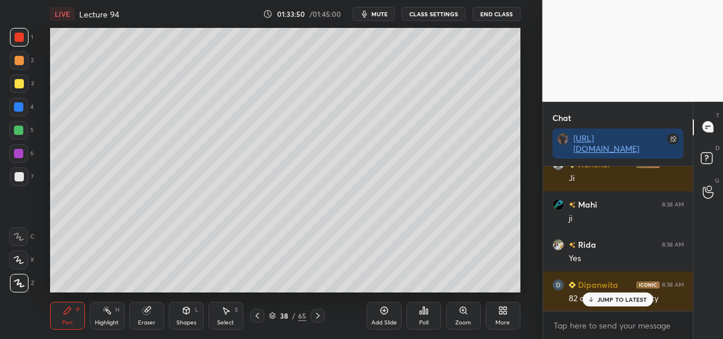
scroll to position [79769, 0]
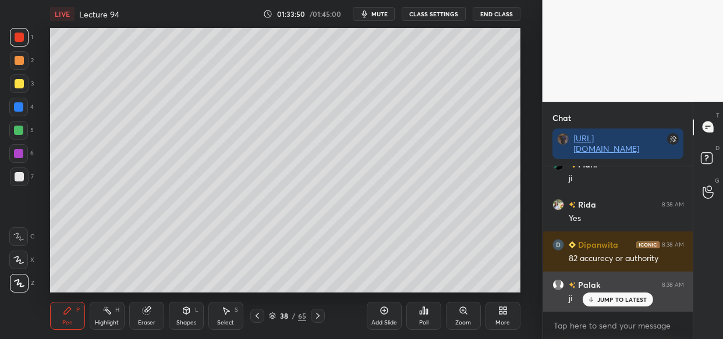
click at [614, 303] on p "JUMP TO LATEST" at bounding box center [622, 299] width 50 height 7
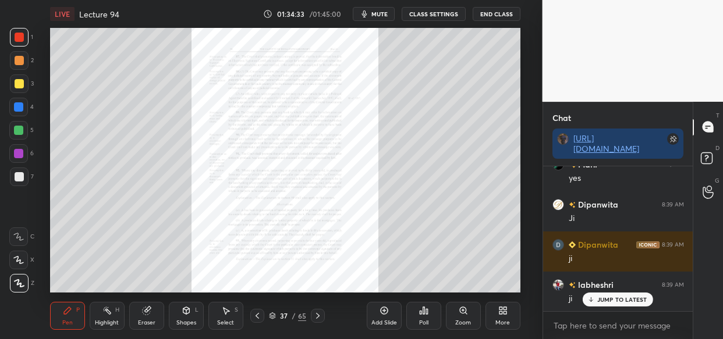
scroll to position [81015, 0]
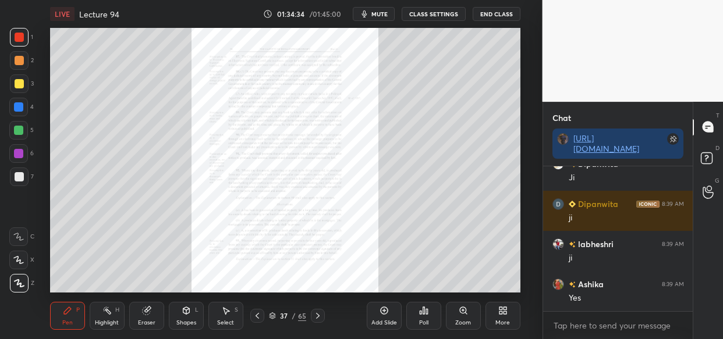
click at [462, 316] on div "Zoom" at bounding box center [463, 316] width 35 height 28
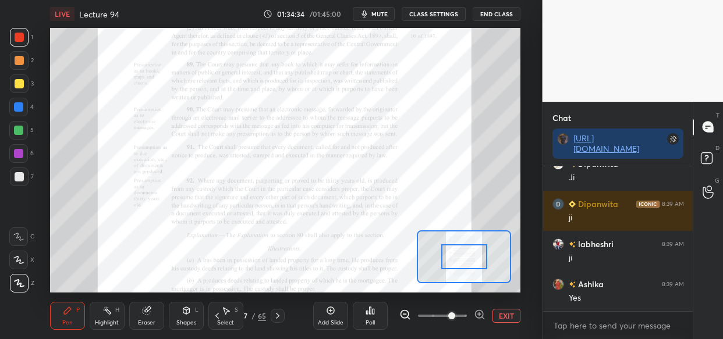
click at [455, 314] on span at bounding box center [451, 316] width 7 height 7
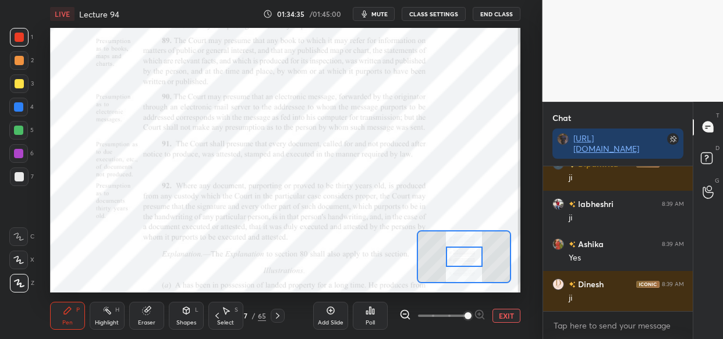
click at [465, 313] on span at bounding box center [468, 316] width 7 height 7
click at [466, 313] on span at bounding box center [468, 316] width 7 height 7
click at [470, 313] on span at bounding box center [468, 316] width 7 height 7
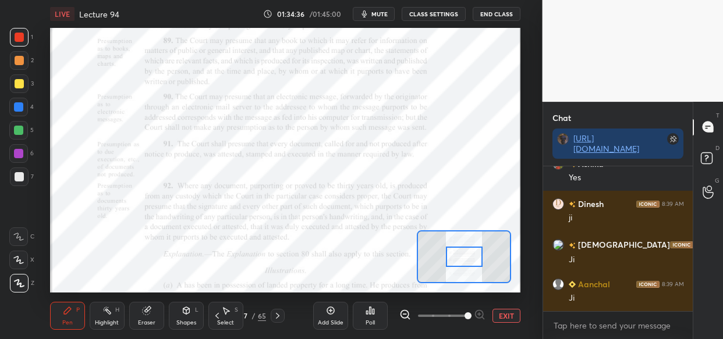
scroll to position [81176, 0]
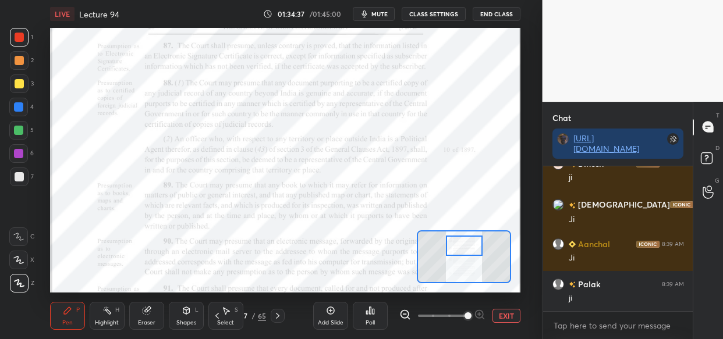
drag, startPoint x: 463, startPoint y: 256, endPoint x: 463, endPoint y: 245, distance: 11.6
click at [463, 245] on div at bounding box center [464, 246] width 37 height 20
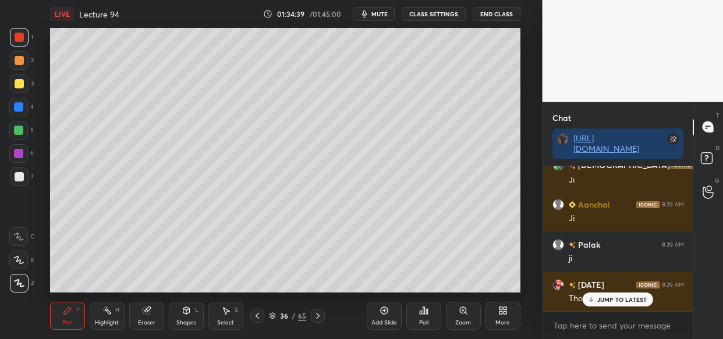
scroll to position [81255, 0]
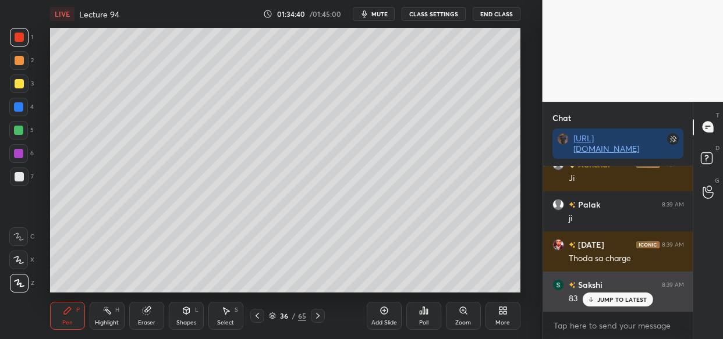
click at [627, 296] on p "JUMP TO LATEST" at bounding box center [622, 299] width 50 height 7
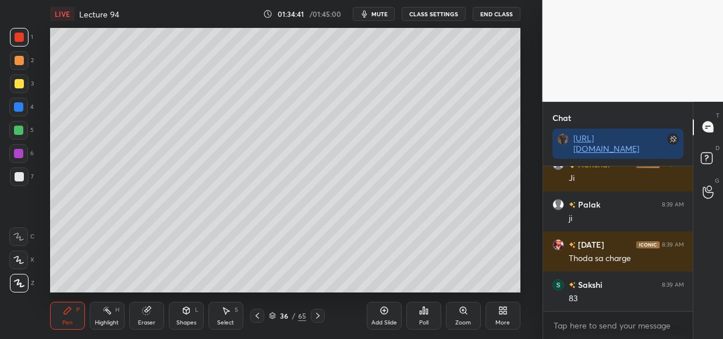
scroll to position [81296, 0]
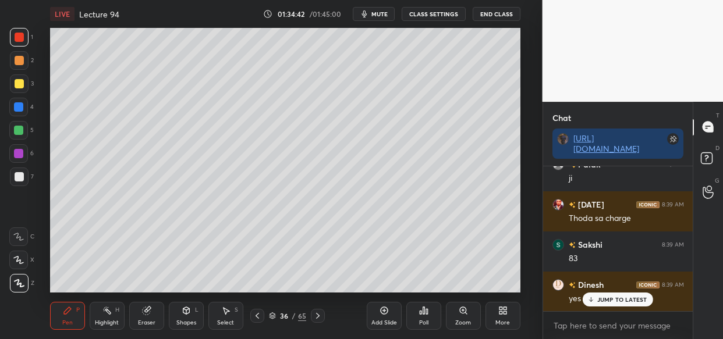
drag, startPoint x: 626, startPoint y: 293, endPoint x: 590, endPoint y: 303, distance: 37.3
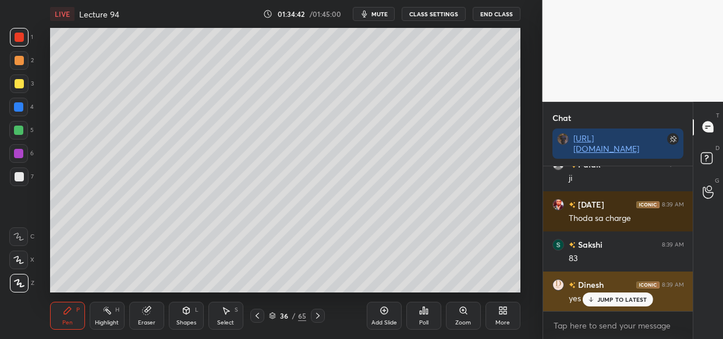
click at [625, 293] on div "JUMP TO LATEST" at bounding box center [618, 300] width 70 height 14
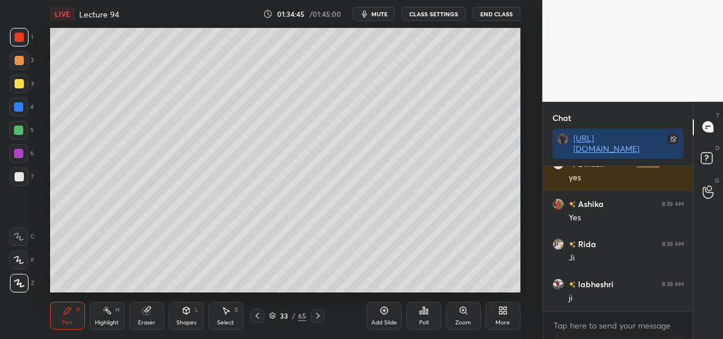
scroll to position [81457, 0]
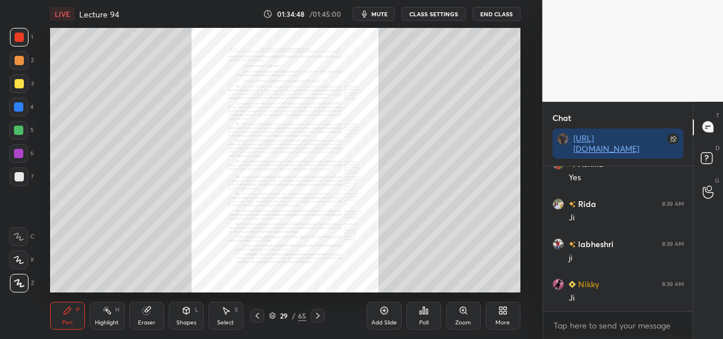
click at [461, 316] on div "Zoom" at bounding box center [463, 316] width 35 height 28
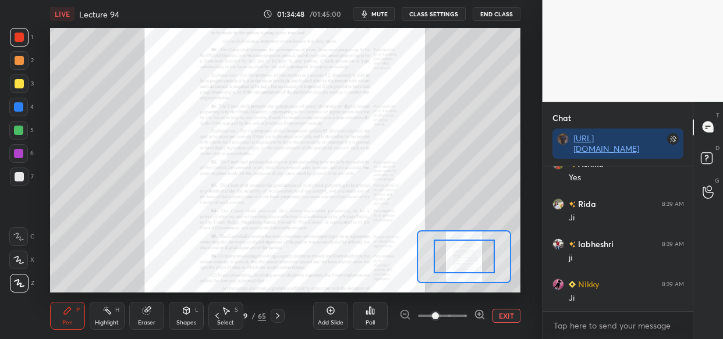
click at [466, 323] on span at bounding box center [442, 315] width 49 height 17
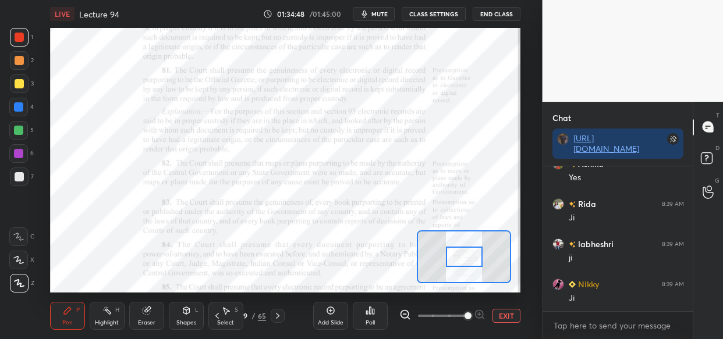
click at [470, 320] on span at bounding box center [468, 316] width 7 height 7
click at [469, 315] on span at bounding box center [468, 316] width 7 height 7
click at [472, 314] on span at bounding box center [468, 316] width 7 height 7
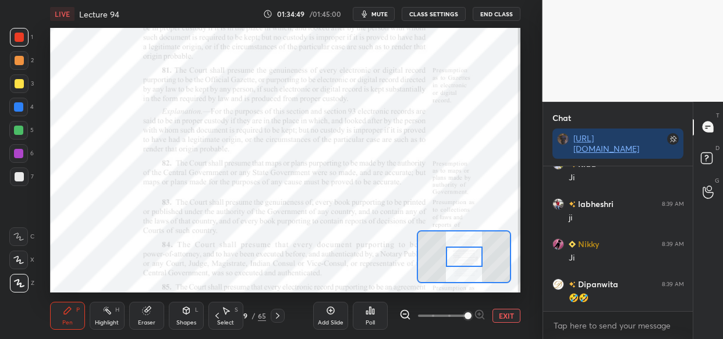
click at [472, 314] on span at bounding box center [468, 316] width 7 height 7
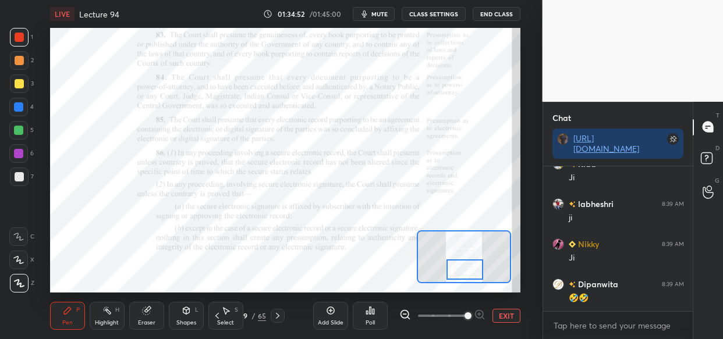
drag, startPoint x: 477, startPoint y: 250, endPoint x: 481, endPoint y: 261, distance: 11.6
click at [477, 263] on div at bounding box center [465, 270] width 37 height 20
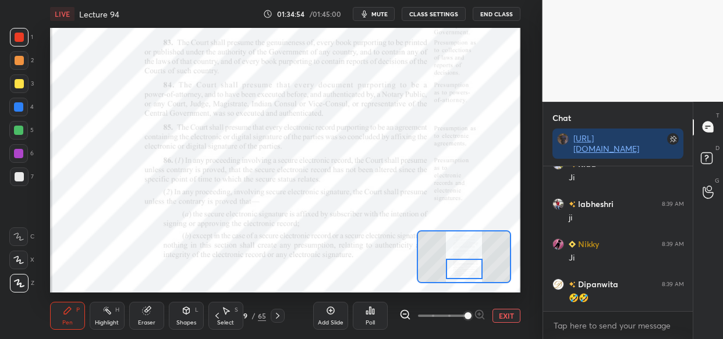
click at [16, 106] on div at bounding box center [18, 106] width 9 height 9
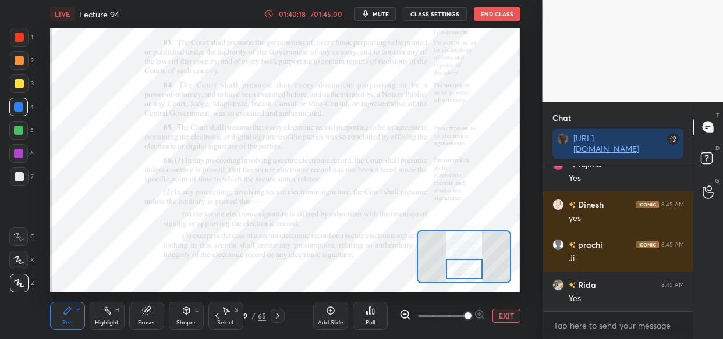
scroll to position [89451, 0]
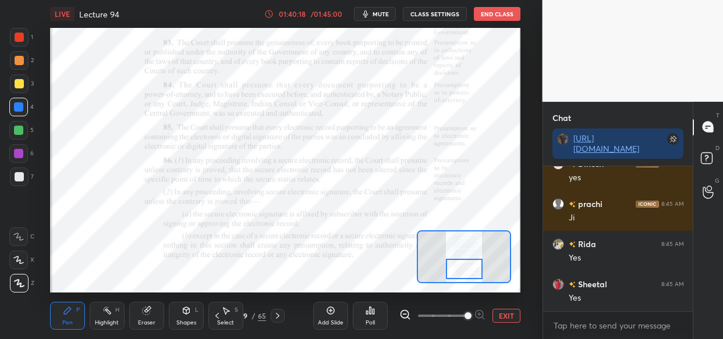
drag, startPoint x: 15, startPoint y: 157, endPoint x: 24, endPoint y: 158, distance: 9.5
click at [16, 159] on div at bounding box center [18, 153] width 19 height 19
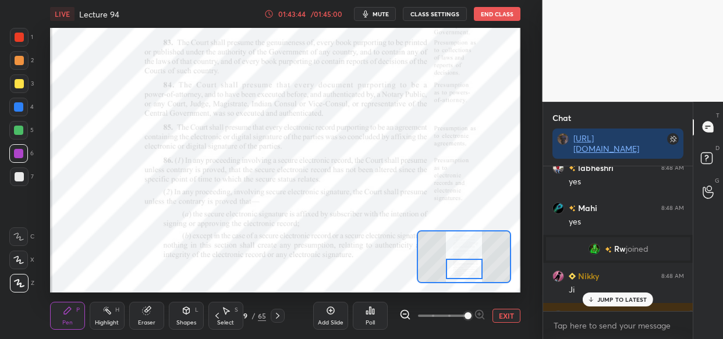
scroll to position [86078, 0]
click at [592, 248] on img "grid" at bounding box center [594, 250] width 12 height 12
click at [611, 298] on p "3 NEW MESSAGES" at bounding box center [623, 299] width 54 height 7
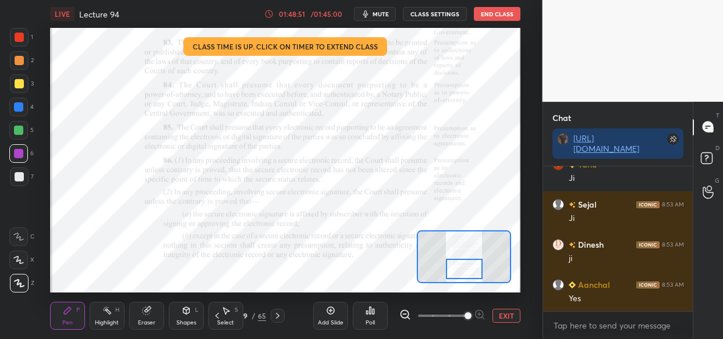
scroll to position [93422, 0]
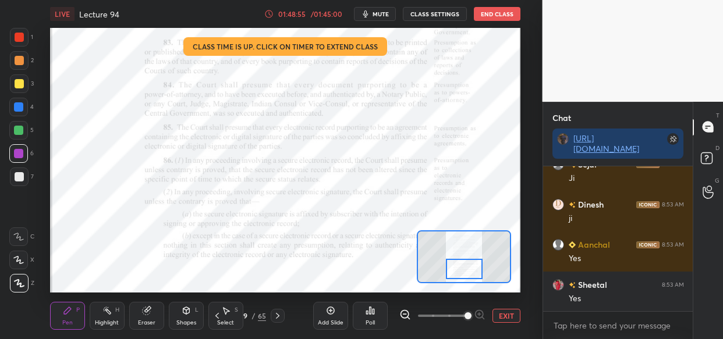
click at [474, 235] on div "Setting up your live class Class time is up. Click on timer to extend class Pol…" at bounding box center [285, 160] width 470 height 265
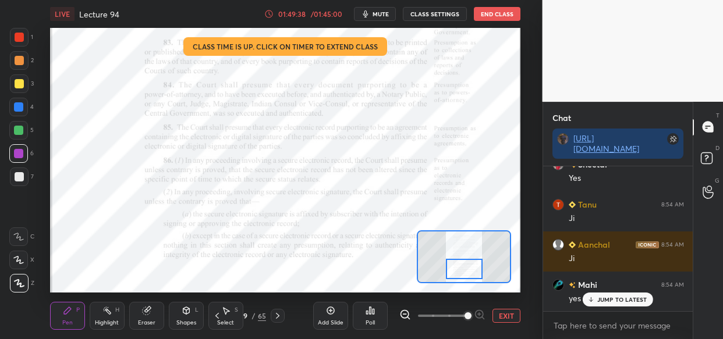
scroll to position [94185, 0]
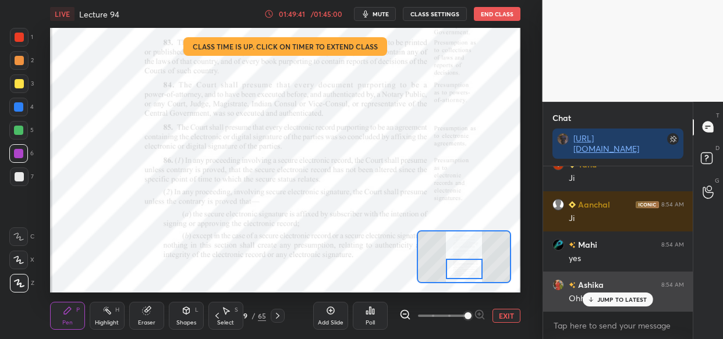
click at [616, 303] on div "JUMP TO LATEST" at bounding box center [618, 300] width 70 height 14
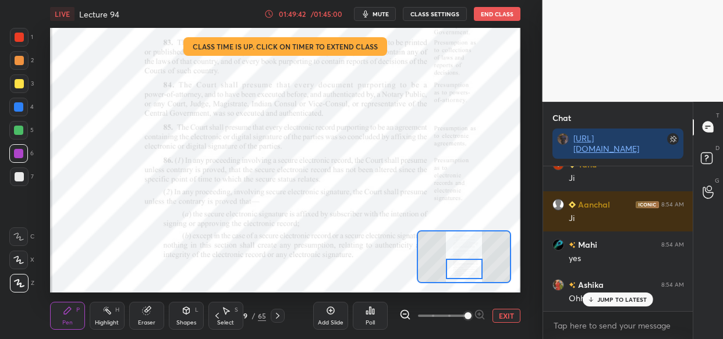
scroll to position [94225, 0]
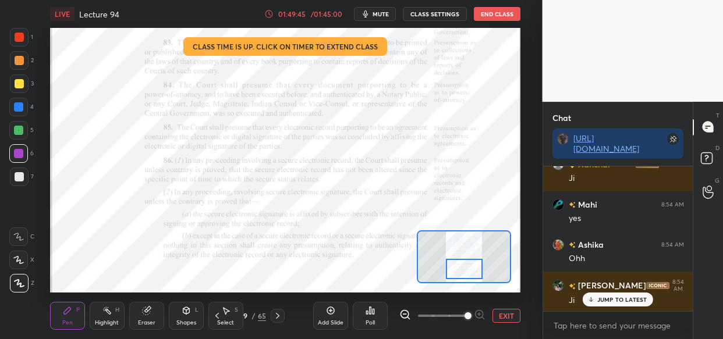
click at [603, 296] on p "JUMP TO LATEST" at bounding box center [622, 299] width 50 height 7
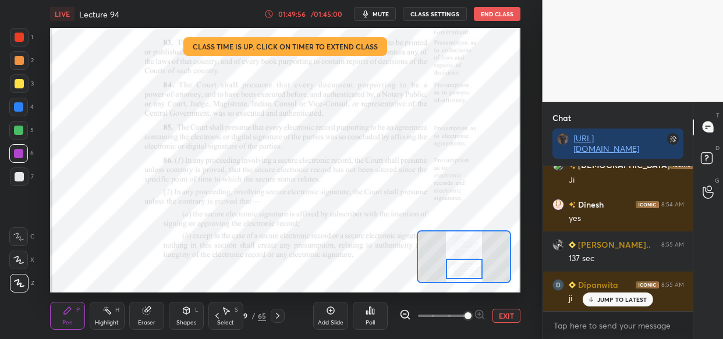
scroll to position [94547, 0]
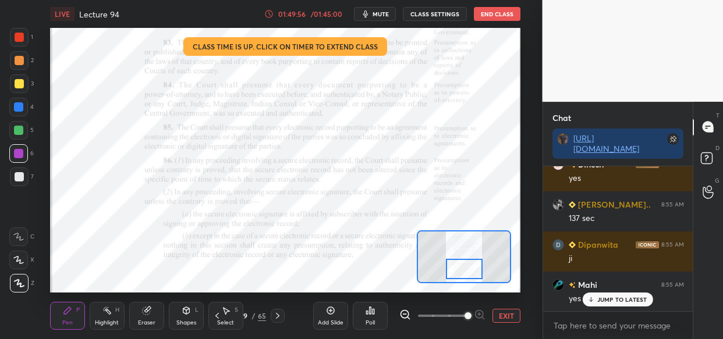
click at [611, 302] on p "JUMP TO LATEST" at bounding box center [622, 299] width 50 height 7
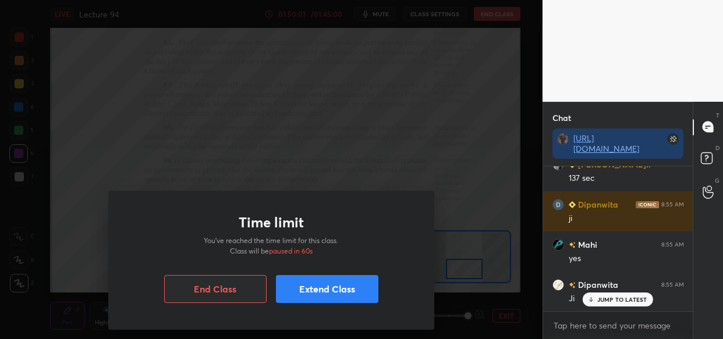
click at [151, 161] on div "Time limit You’ve reached the time limit for this class. Class will be paused i…" at bounding box center [271, 169] width 543 height 339
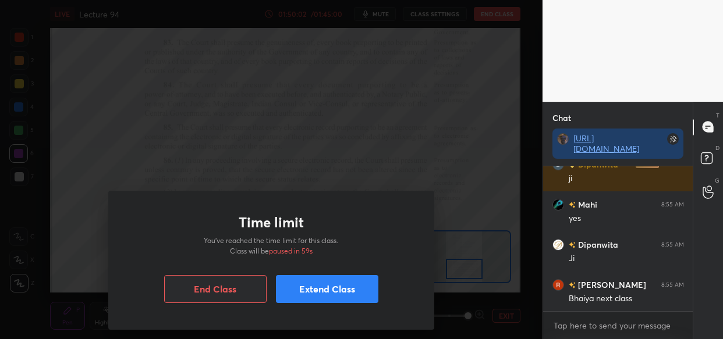
click at [311, 292] on button "Extend Class" at bounding box center [327, 289] width 102 height 28
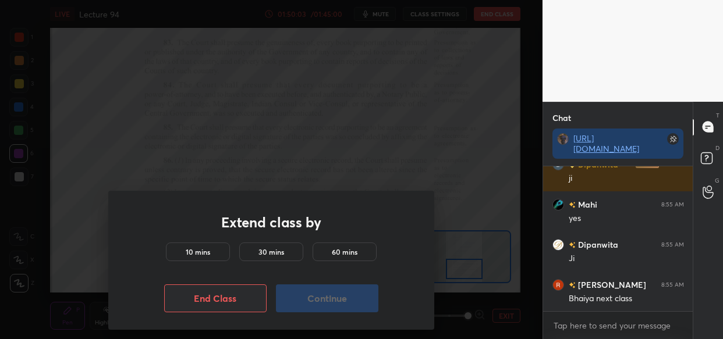
click at [197, 240] on div "Extend class by 10 mins 30 mins 60 mins End Class Continue" at bounding box center [271, 260] width 326 height 139
click at [210, 254] on div "10 mins" at bounding box center [198, 252] width 64 height 19
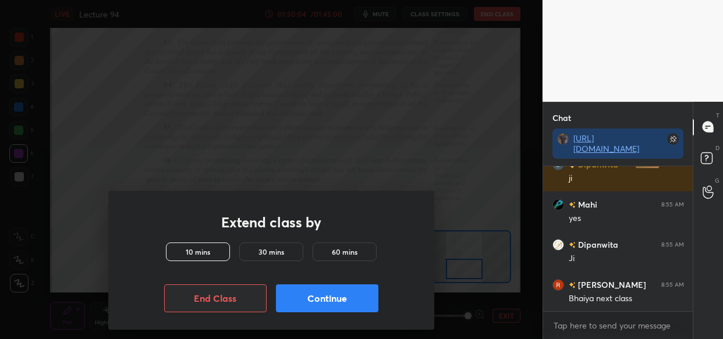
click at [355, 296] on button "Continue" at bounding box center [327, 299] width 102 height 28
click at [351, 302] on button "Continue" at bounding box center [327, 299] width 102 height 28
click at [350, 303] on button "Continue" at bounding box center [327, 299] width 102 height 28
click at [350, 303] on div "Extend class by 10 mins 30 mins 60 mins End Class Continue" at bounding box center [271, 260] width 326 height 139
click at [349, 302] on div at bounding box center [271, 169] width 543 height 339
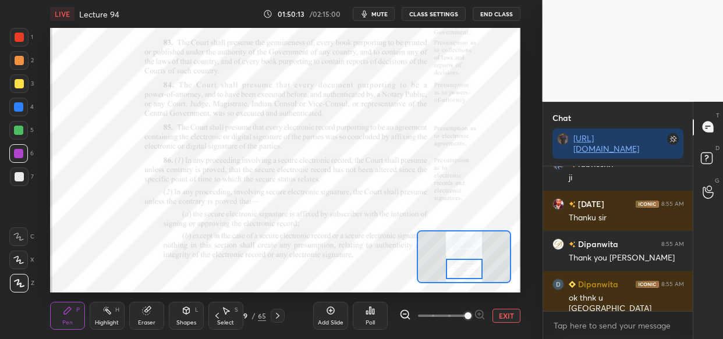
scroll to position [95010, 0]
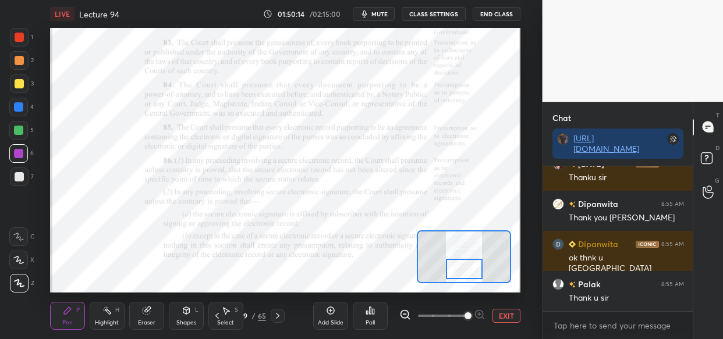
click at [495, 11] on button "End Class" at bounding box center [497, 14] width 48 height 14
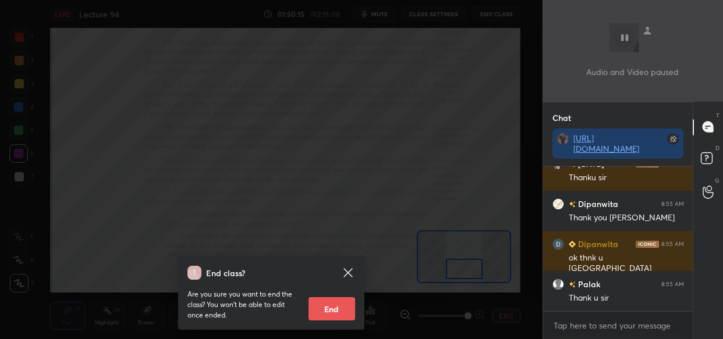
click at [331, 308] on button "End" at bounding box center [332, 309] width 47 height 23
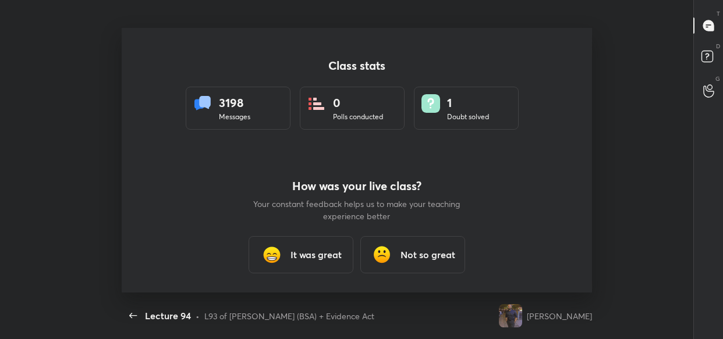
scroll to position [264, 714]
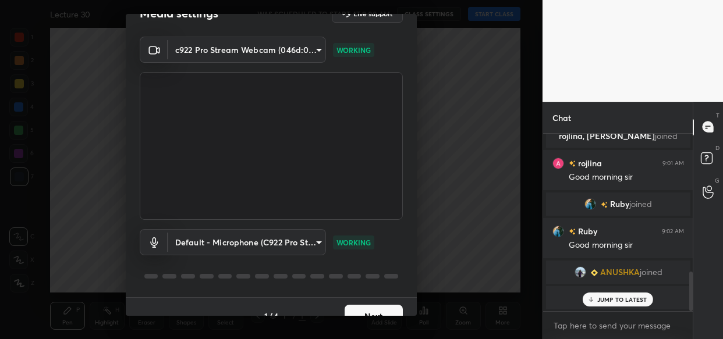
scroll to position [42, 0]
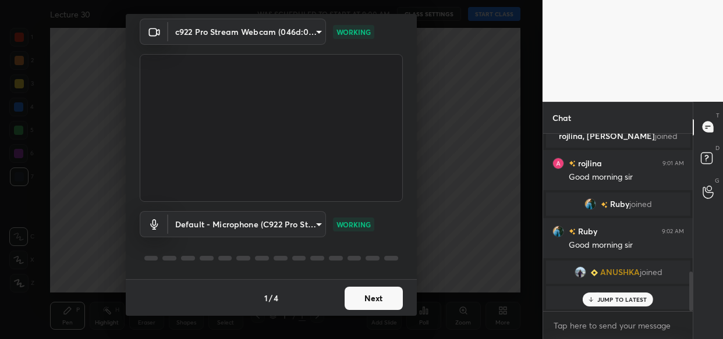
click at [378, 296] on button "Next" at bounding box center [374, 298] width 58 height 23
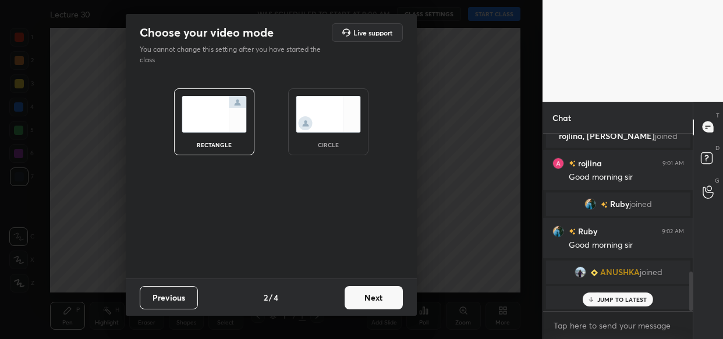
scroll to position [0, 0]
click at [378, 296] on button "Next" at bounding box center [374, 297] width 58 height 23
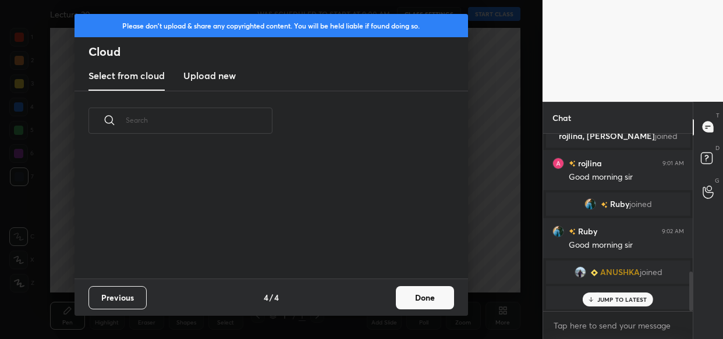
click at [378, 296] on div "Previous 4 / 4 Done" at bounding box center [272, 297] width 394 height 37
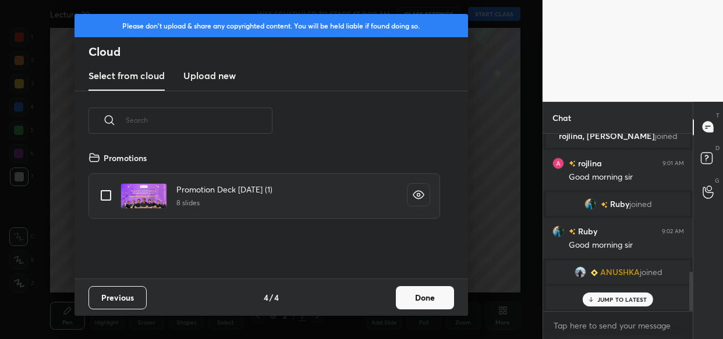
click at [422, 303] on button "Done" at bounding box center [425, 297] width 58 height 23
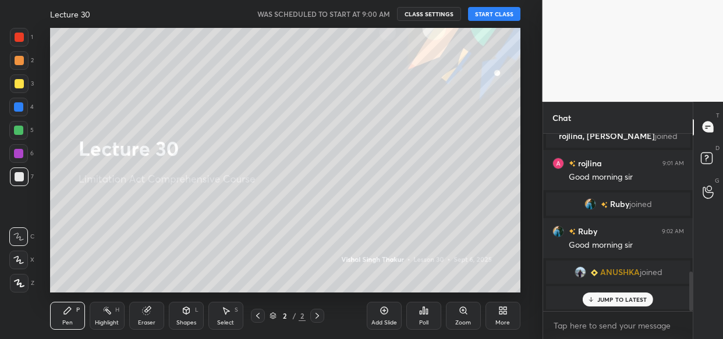
click at [488, 9] on button "START CLASS" at bounding box center [494, 14] width 52 height 14
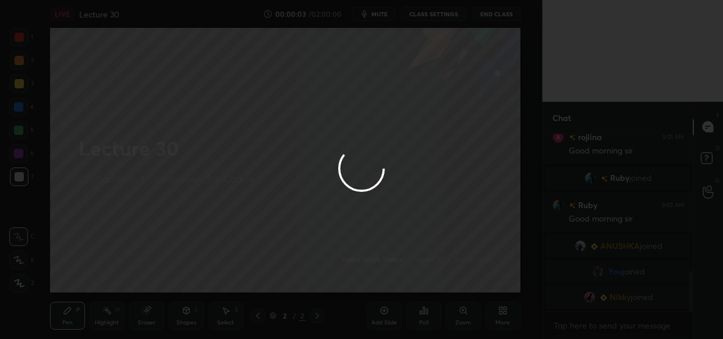
scroll to position [607, 0]
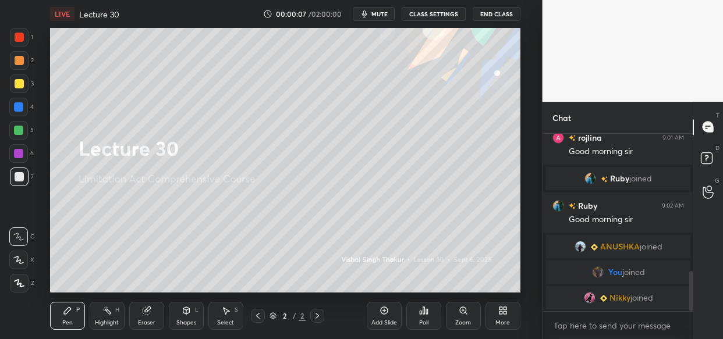
click at [500, 313] on icon at bounding box center [501, 312] width 3 height 3
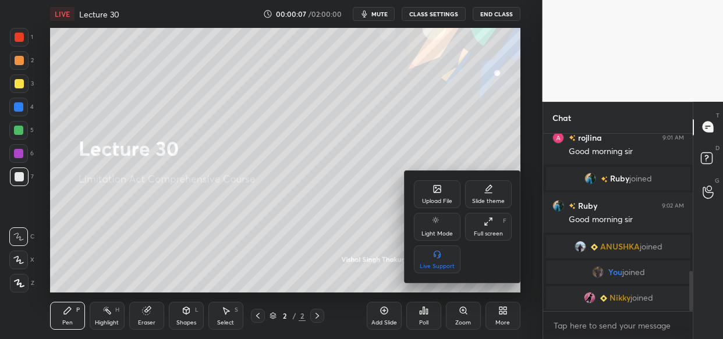
scroll to position [647, 0]
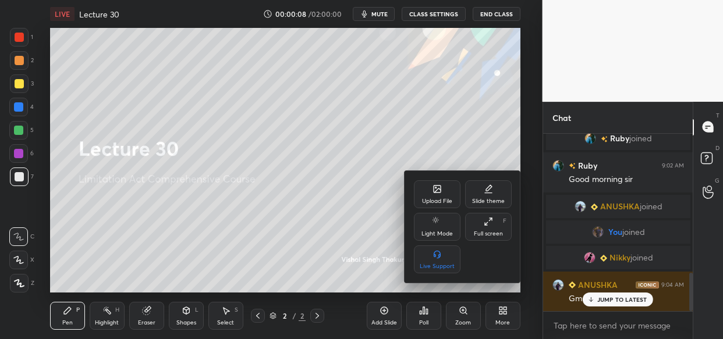
click at [422, 200] on div "Upload File" at bounding box center [437, 202] width 30 height 6
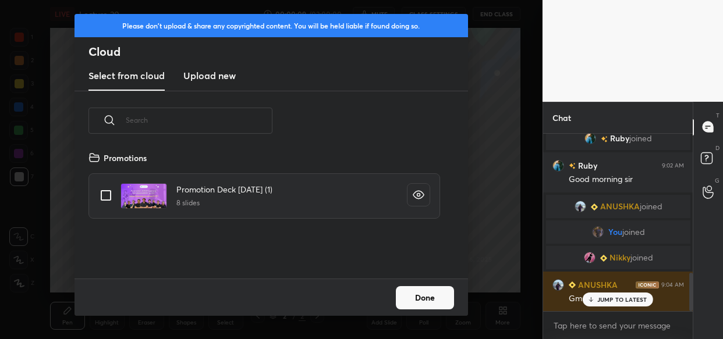
scroll to position [128, 373]
click at [196, 79] on h3 "Upload new" at bounding box center [209, 76] width 52 height 14
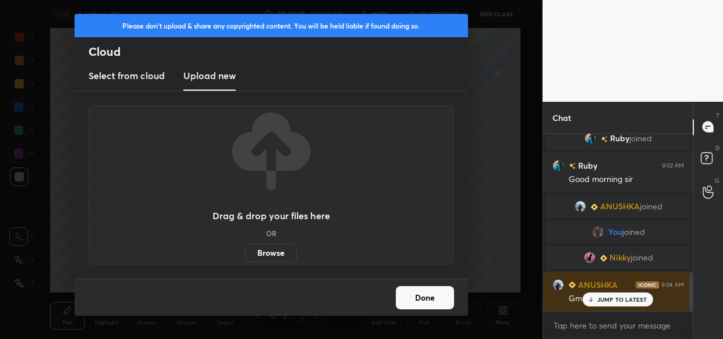
click at [267, 256] on label "Browse" at bounding box center [271, 253] width 52 height 19
click at [245, 256] on input "Browse" at bounding box center [245, 253] width 0 height 19
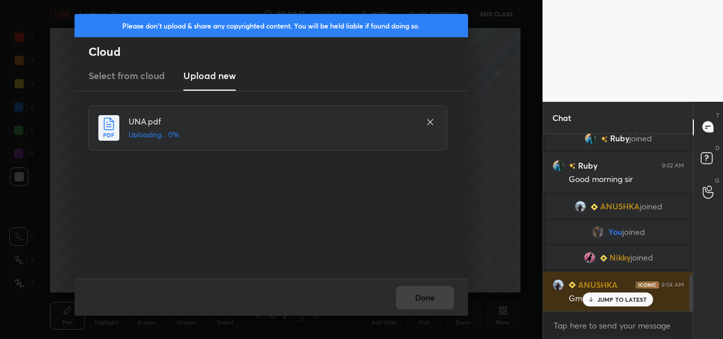
scroll to position [687, 0]
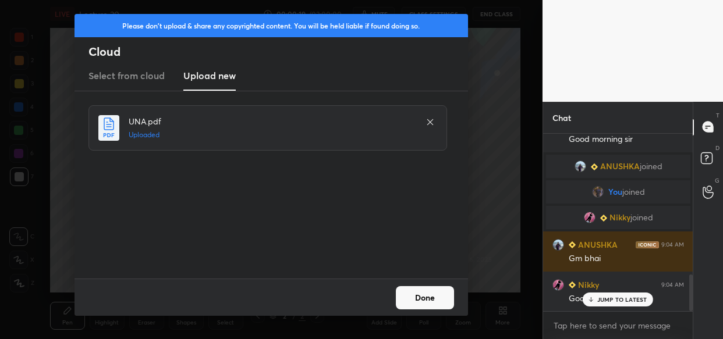
click at [420, 300] on button "Done" at bounding box center [425, 297] width 58 height 23
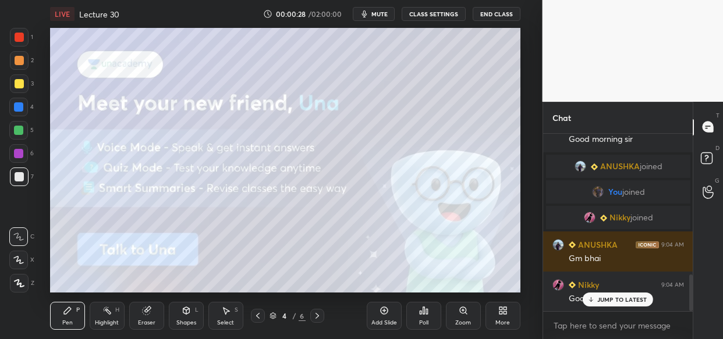
click at [16, 86] on div at bounding box center [19, 83] width 9 height 9
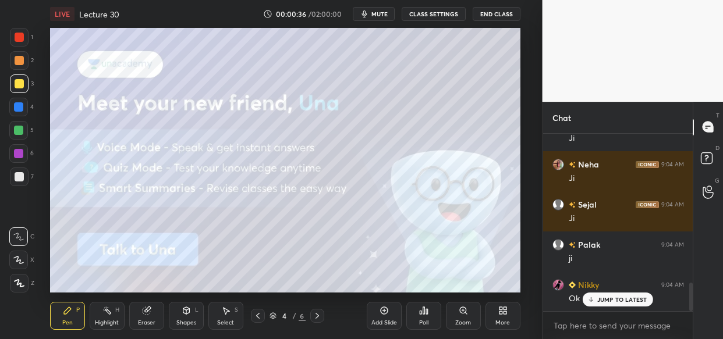
scroll to position [928, 0]
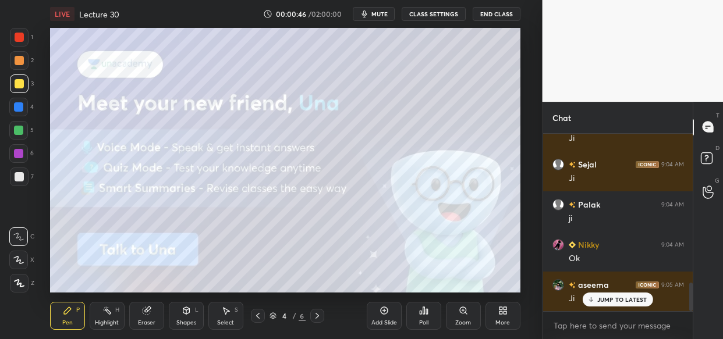
click at [367, 16] on icon "button" at bounding box center [364, 13] width 5 height 7
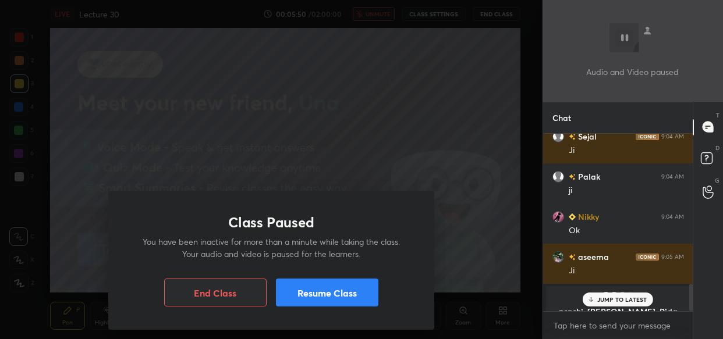
scroll to position [979, 0]
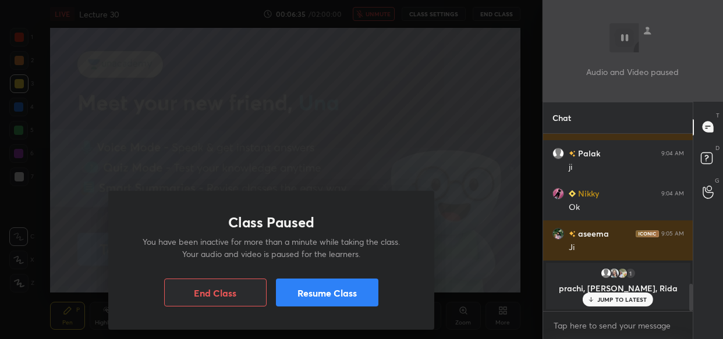
click at [320, 296] on button "Resume Class" at bounding box center [327, 293] width 102 height 28
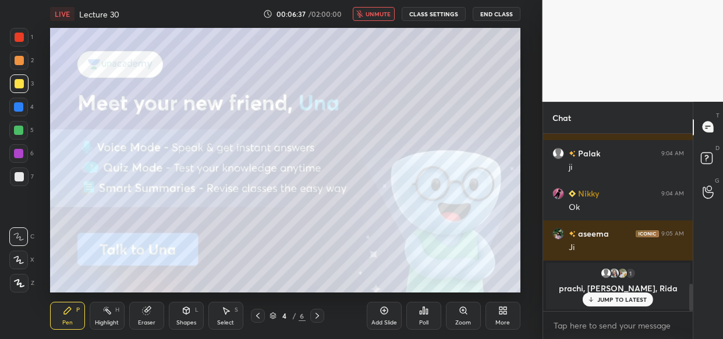
click at [372, 13] on span "unmute" at bounding box center [378, 14] width 25 height 8
click at [608, 300] on p "JUMP TO LATEST" at bounding box center [622, 299] width 50 height 7
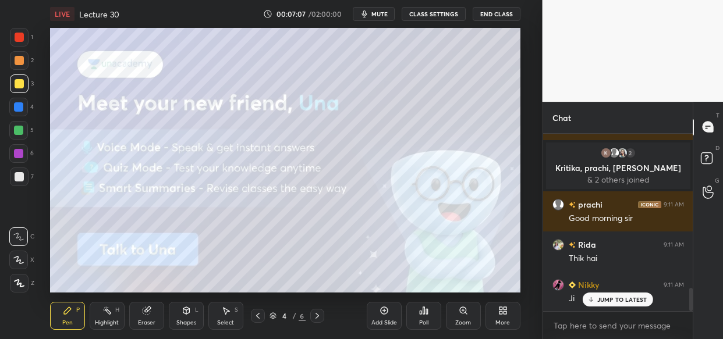
scroll to position [1184, 0]
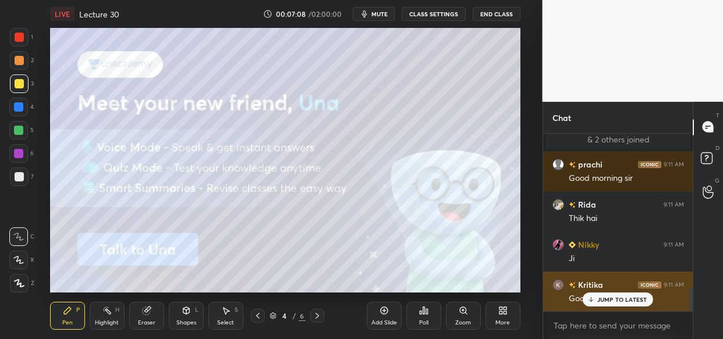
click at [618, 298] on p "JUMP TO LATEST" at bounding box center [622, 299] width 50 height 7
click at [614, 301] on p "JUMP TO LATEST" at bounding box center [622, 299] width 50 height 7
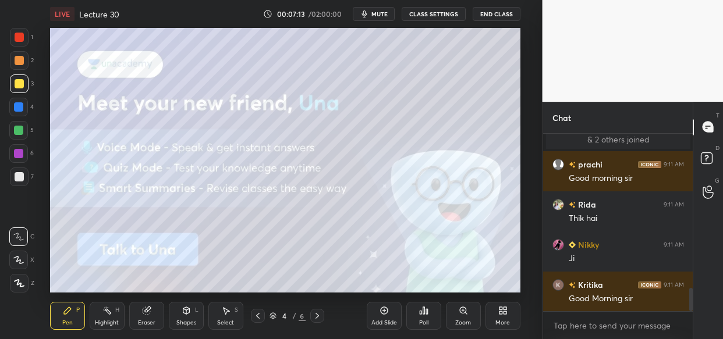
click at [20, 80] on div at bounding box center [19, 83] width 9 height 9
click at [20, 281] on icon at bounding box center [19, 283] width 10 height 8
click at [370, 291] on div "LIVE Lecture 30 00:07:22 / 02:00:00 mute CLASS SETTINGS End Class Setting up yo…" at bounding box center [285, 169] width 496 height 339
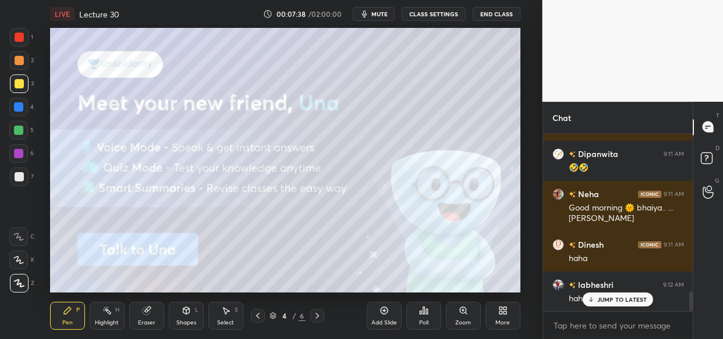
scroll to position [1423, 0]
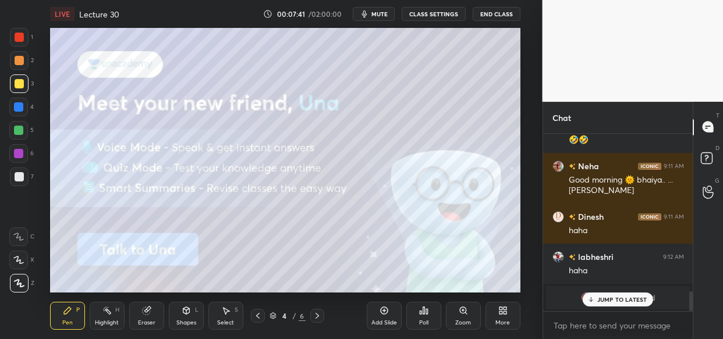
drag, startPoint x: 617, startPoint y: 304, endPoint x: 567, endPoint y: 320, distance: 52.5
click at [615, 306] on div "JUMP TO LATEST" at bounding box center [618, 300] width 70 height 14
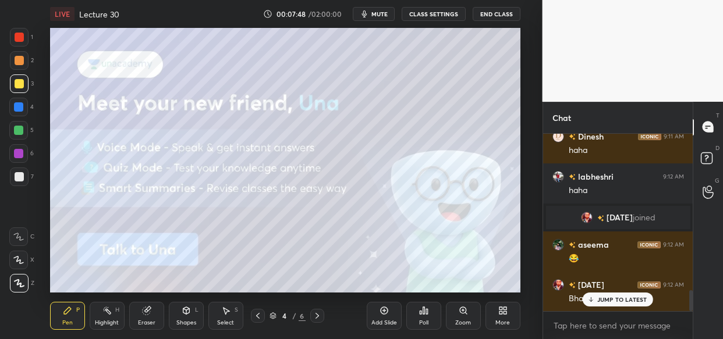
scroll to position [1340, 0]
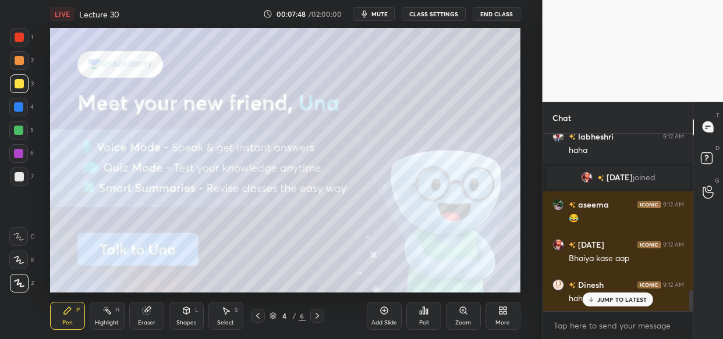
click at [638, 303] on div "JUMP TO LATEST" at bounding box center [618, 300] width 70 height 14
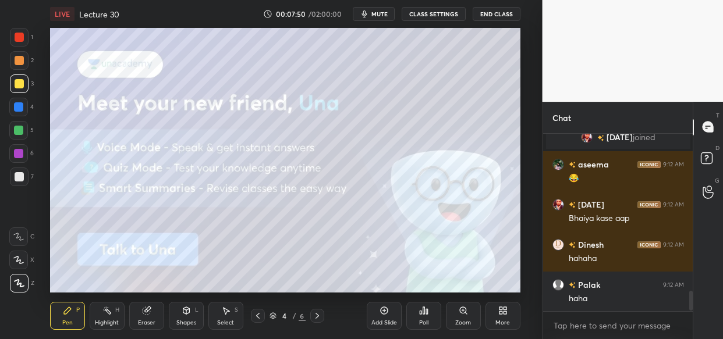
scroll to position [1421, 0]
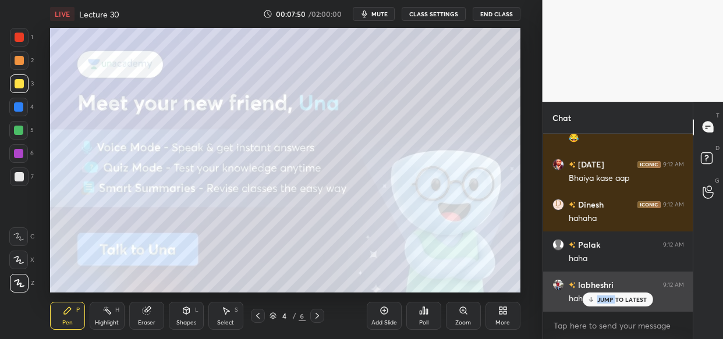
click at [619, 307] on div "[PERSON_NAME] 9:11 AM Good morning [PERSON_NAME] 9:11 AM Thik hai Nikky 9:11 AM…" at bounding box center [618, 223] width 150 height 178
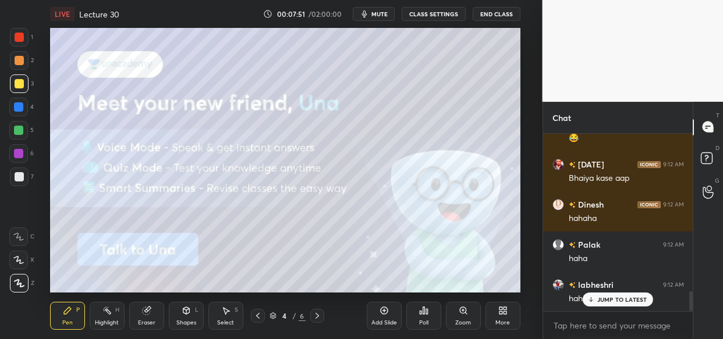
click at [645, 303] on div "JUMP TO LATEST" at bounding box center [618, 300] width 70 height 14
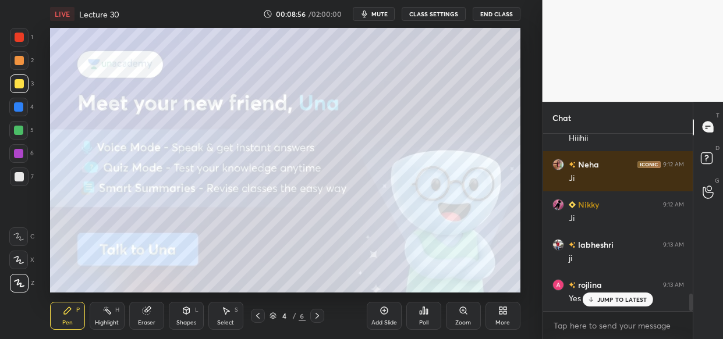
scroll to position [1702, 0]
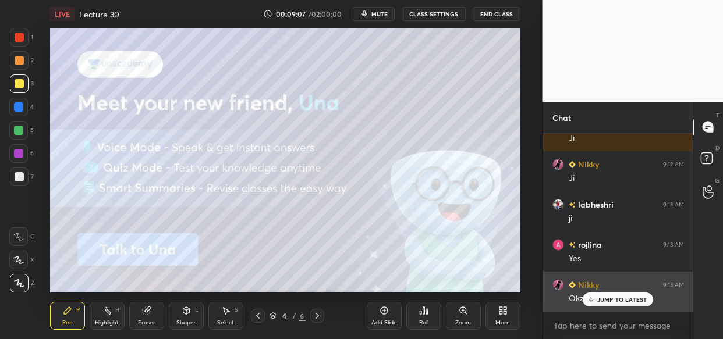
click at [598, 297] on div "JUMP TO LATEST" at bounding box center [618, 300] width 70 height 14
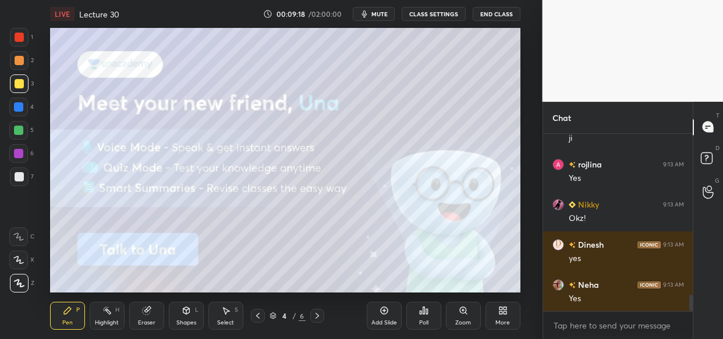
scroll to position [1822, 0]
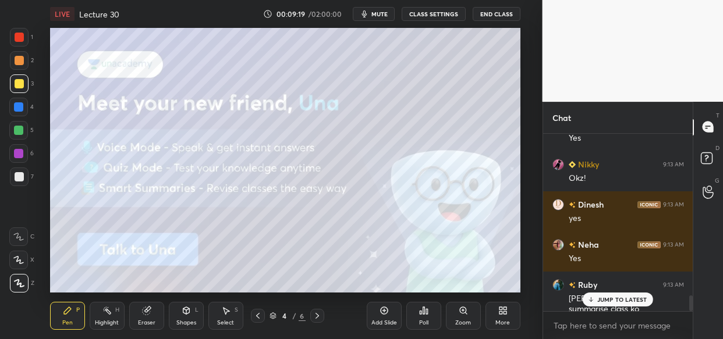
click at [622, 299] on p "JUMP TO LATEST" at bounding box center [622, 299] width 50 height 7
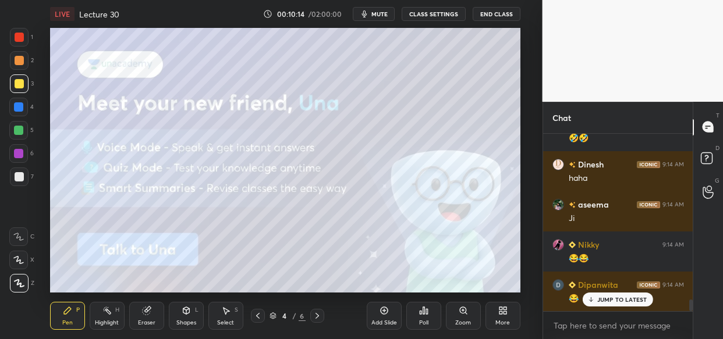
scroll to position [2505, 0]
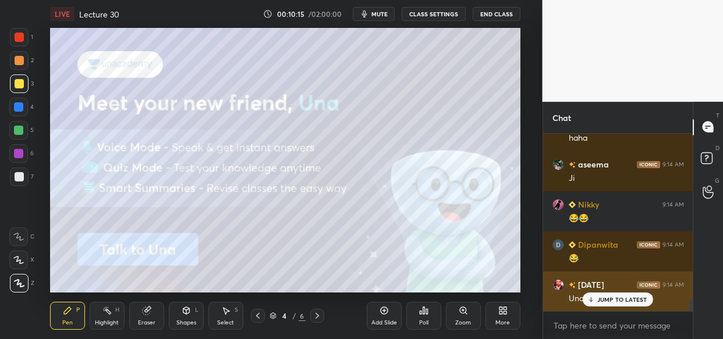
drag, startPoint x: 626, startPoint y: 302, endPoint x: 558, endPoint y: 310, distance: 68.5
click at [625, 301] on p "JUMP TO LATEST" at bounding box center [622, 299] width 50 height 7
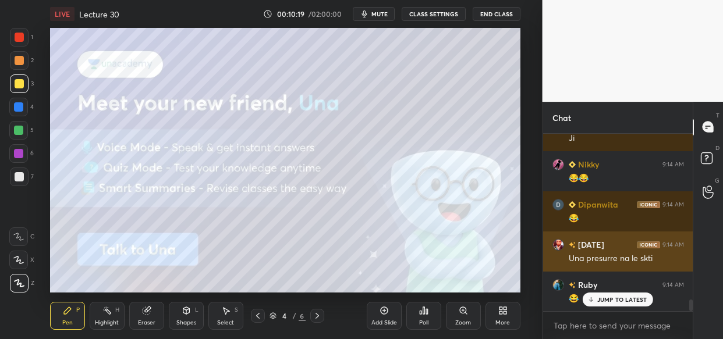
scroll to position [2586, 0]
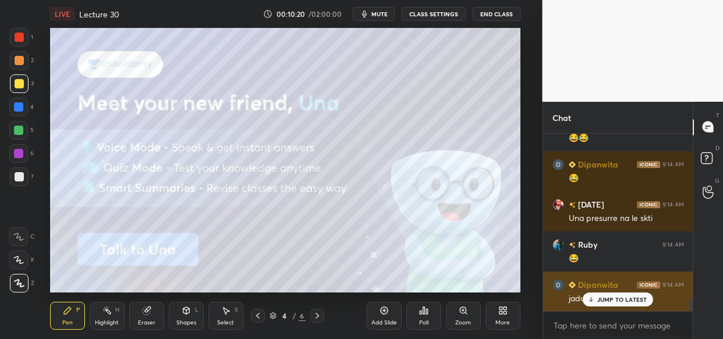
click at [633, 302] on p "JUMP TO LATEST" at bounding box center [622, 299] width 50 height 7
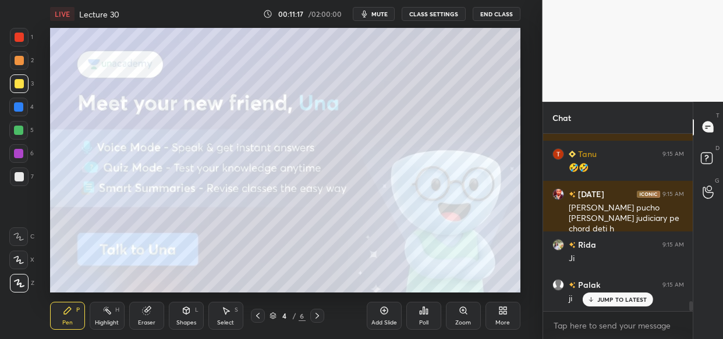
scroll to position [3078, 0]
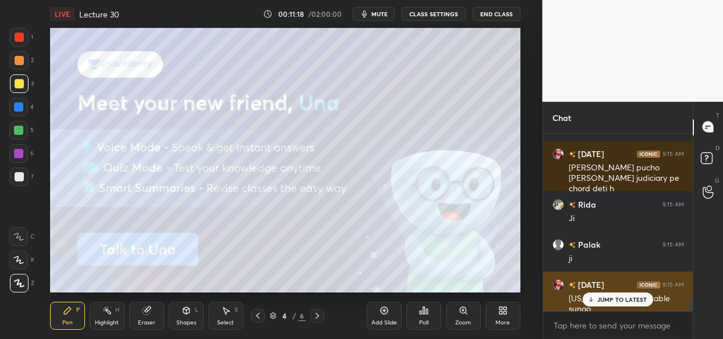
drag, startPoint x: 632, startPoint y: 297, endPoint x: 575, endPoint y: 297, distance: 56.5
click at [630, 298] on p "JUMP TO LATEST" at bounding box center [622, 299] width 50 height 7
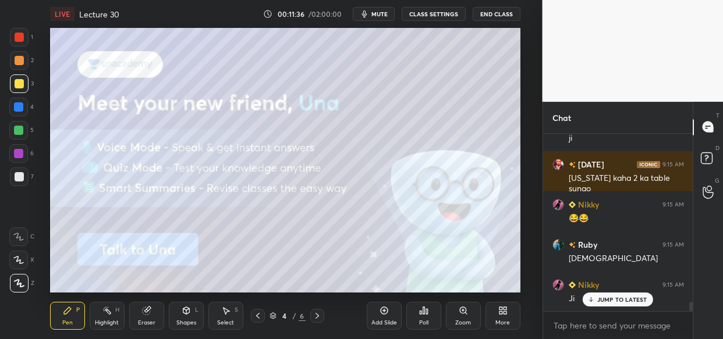
scroll to position [3239, 0]
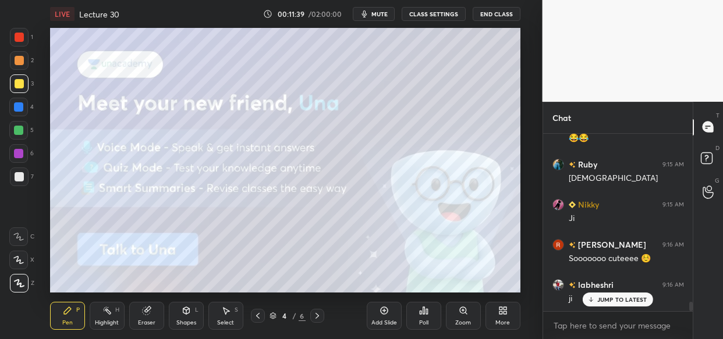
drag, startPoint x: 613, startPoint y: 291, endPoint x: 601, endPoint y: 295, distance: 12.2
click at [612, 292] on div "Nikky 9:15 AM 😂😂 Neha 9:15 AM Hahaha Ruby 9:15 AM [PERSON_NAME].. 9:15 AM bhaiy…" at bounding box center [618, 223] width 150 height 178
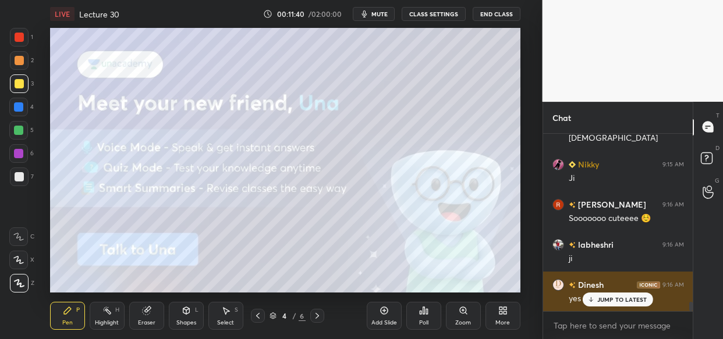
click at [641, 303] on div "JUMP TO LATEST" at bounding box center [618, 300] width 70 height 14
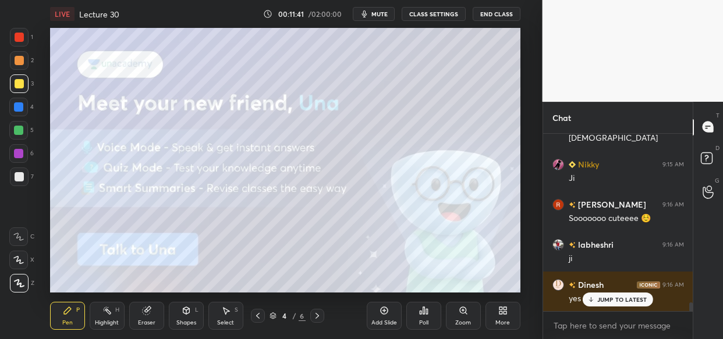
scroll to position [3370, 0]
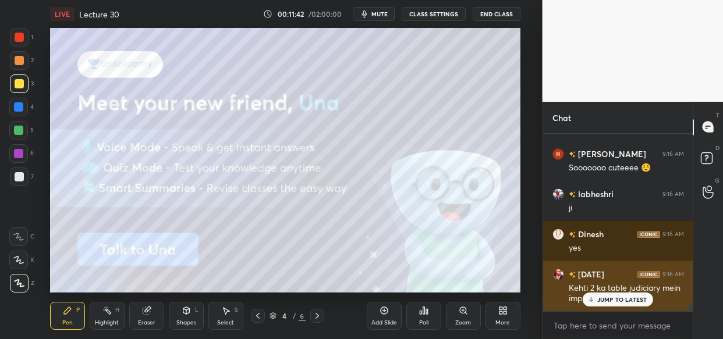
click at [600, 302] on p "JUMP TO LATEST" at bounding box center [622, 299] width 50 height 7
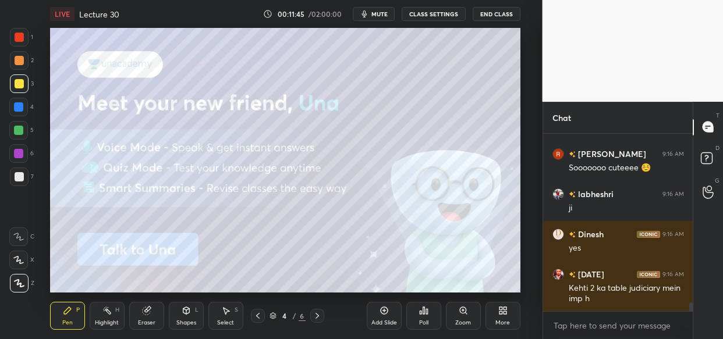
scroll to position [3410, 0]
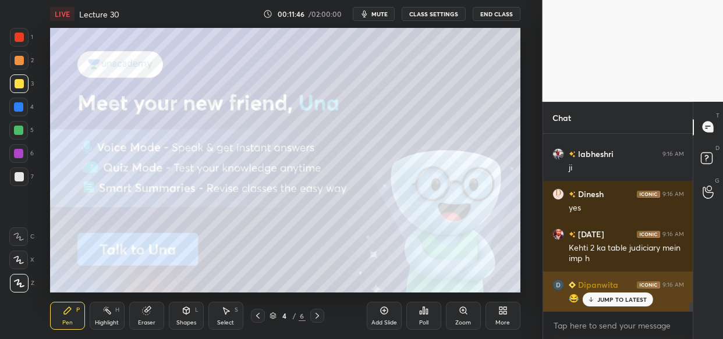
drag, startPoint x: 604, startPoint y: 296, endPoint x: 565, endPoint y: 299, distance: 39.1
click at [602, 297] on p "JUMP TO LATEST" at bounding box center [622, 299] width 50 height 7
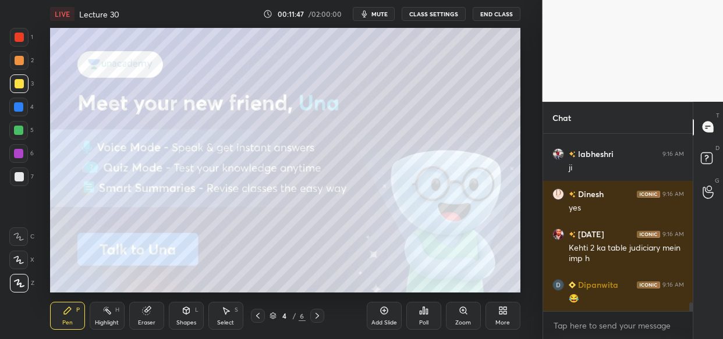
scroll to position [3450, 0]
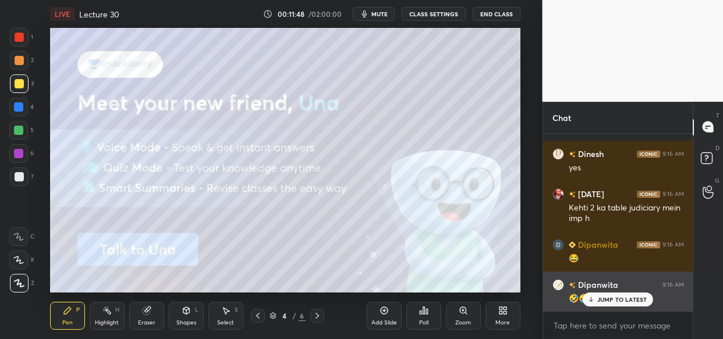
click at [618, 299] on p "JUMP TO LATEST" at bounding box center [622, 299] width 50 height 7
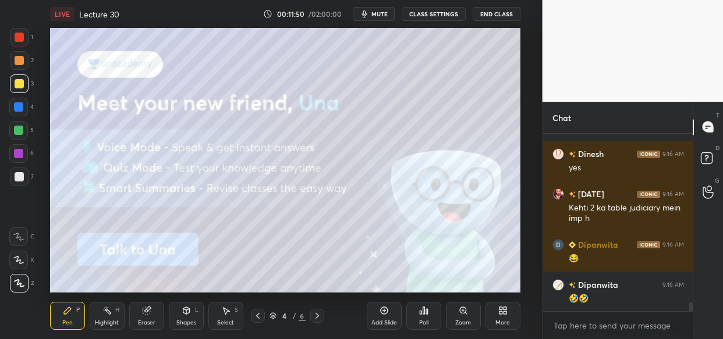
scroll to position [3490, 0]
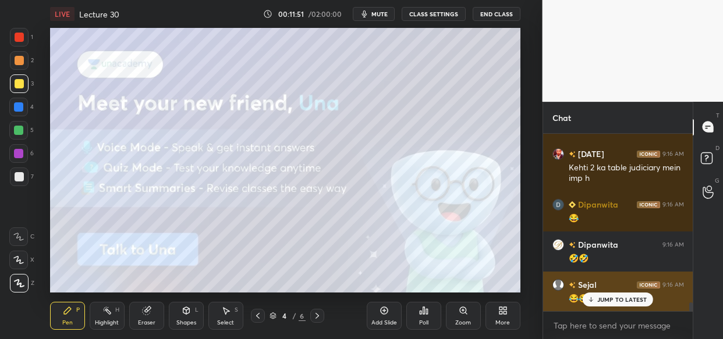
click at [588, 303] on div "JUMP TO LATEST" at bounding box center [618, 300] width 70 height 14
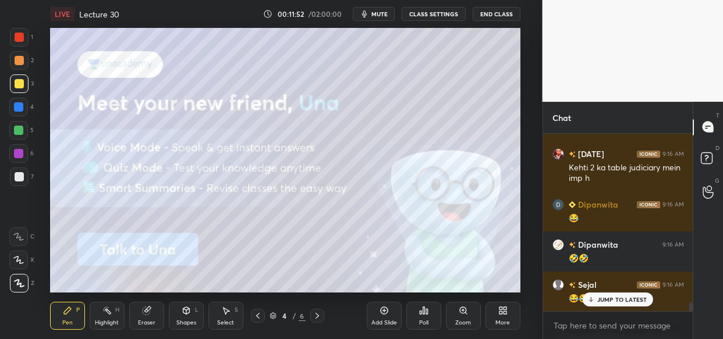
scroll to position [3531, 0]
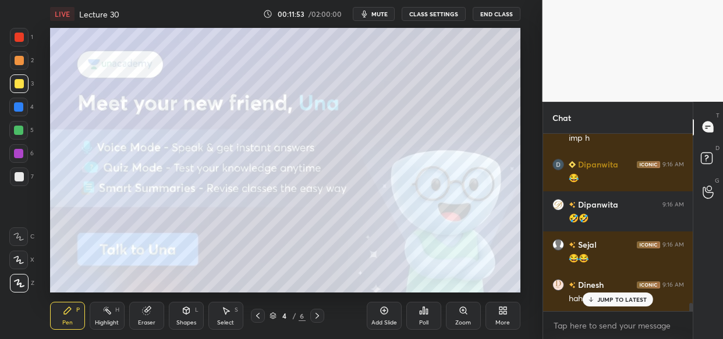
click at [598, 302] on p "JUMP TO LATEST" at bounding box center [622, 299] width 50 height 7
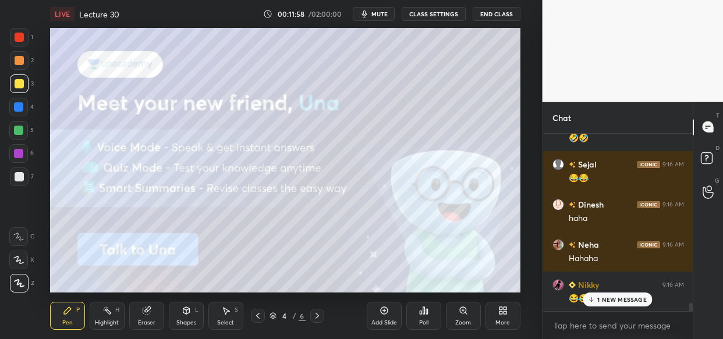
scroll to position [3651, 0]
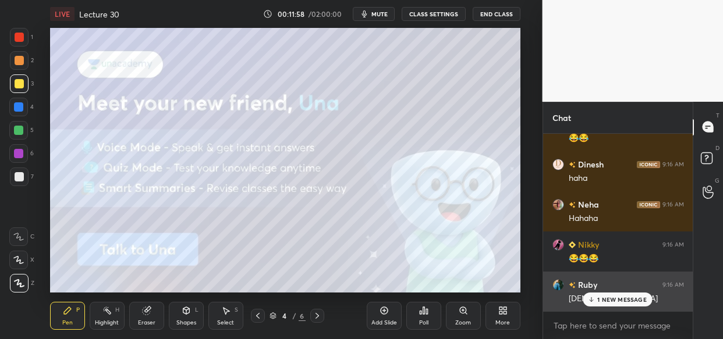
click at [611, 303] on div "1 NEW MESSAGE" at bounding box center [617, 300] width 69 height 14
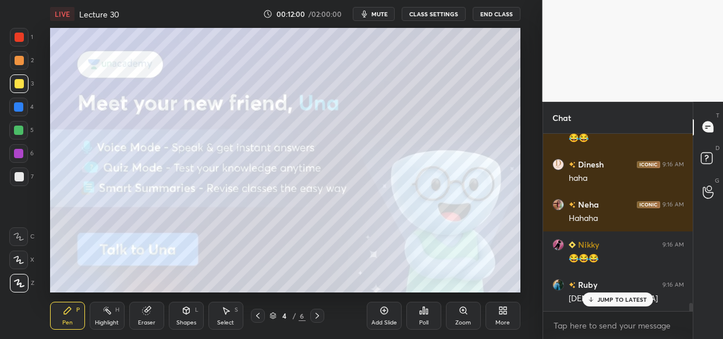
scroll to position [3691, 0]
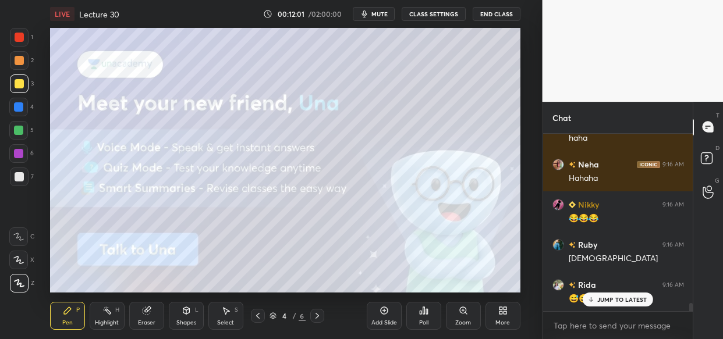
drag, startPoint x: 621, startPoint y: 297, endPoint x: 606, endPoint y: 314, distance: 22.7
click at [621, 296] on p "JUMP TO LATEST" at bounding box center [622, 299] width 50 height 7
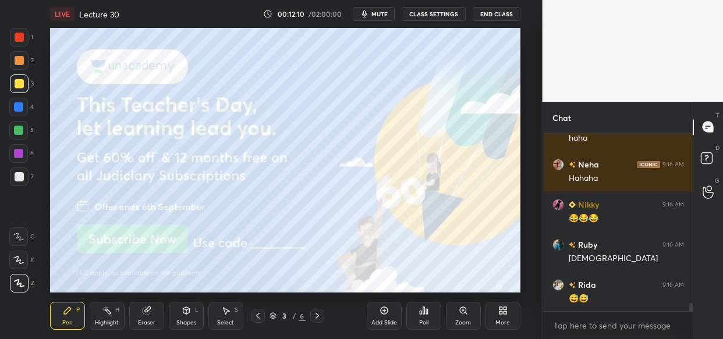
click at [19, 130] on div at bounding box center [18, 130] width 9 height 9
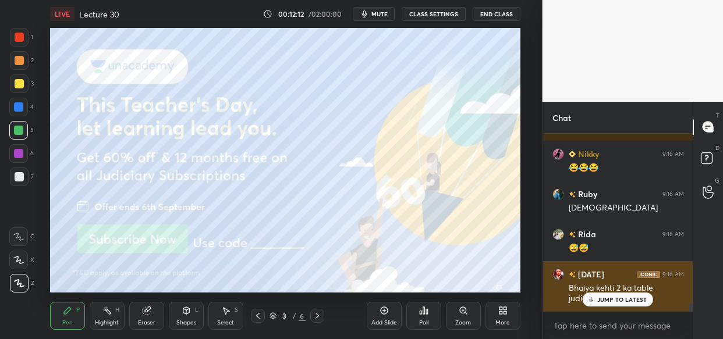
click at [626, 307] on div "[DATE] 9:16 AM Bhaiya kehti 2 ka table judiciary mein na aata" at bounding box center [618, 286] width 150 height 51
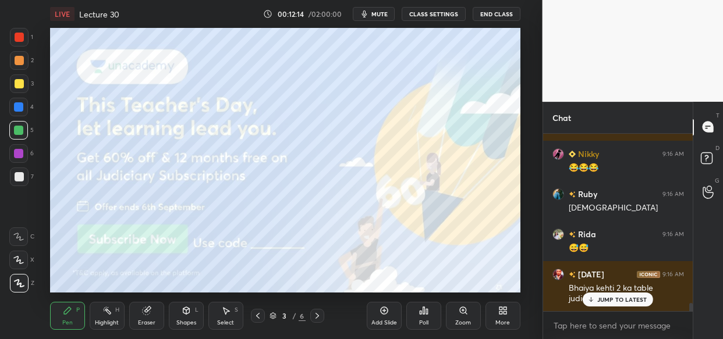
drag, startPoint x: 631, startPoint y: 304, endPoint x: 574, endPoint y: 328, distance: 61.3
click at [629, 304] on div "JUMP TO LATEST" at bounding box center [618, 300] width 70 height 14
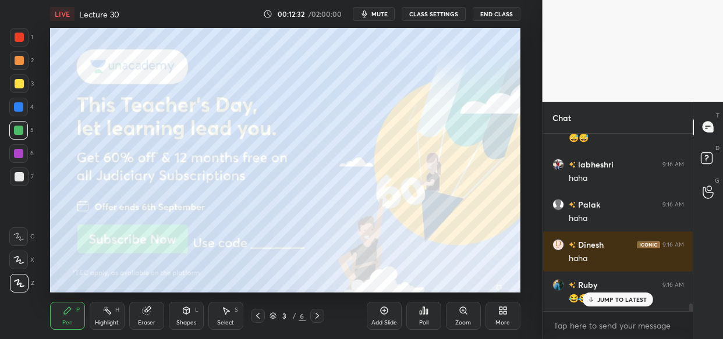
scroll to position [3983, 0]
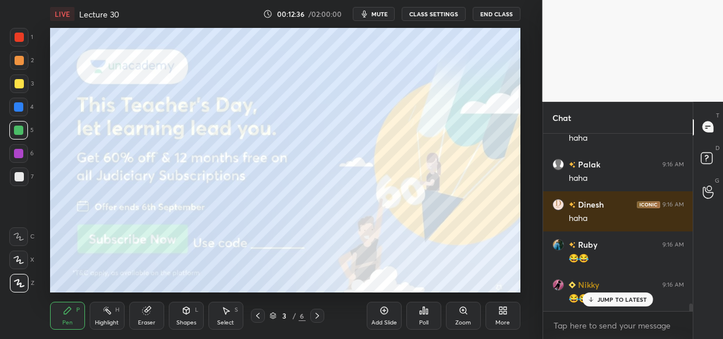
click at [19, 81] on div at bounding box center [19, 83] width 9 height 9
click at [22, 110] on div at bounding box center [18, 106] width 9 height 9
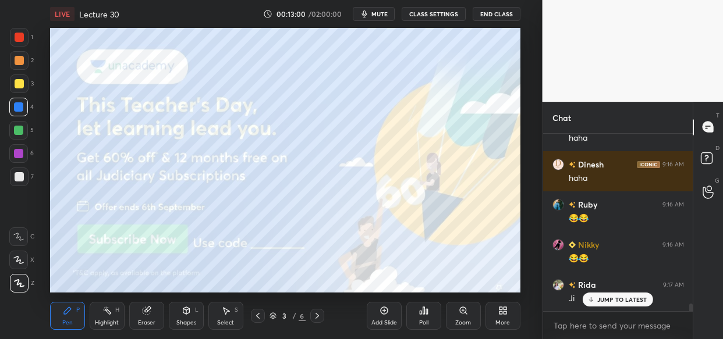
drag, startPoint x: 22, startPoint y: 83, endPoint x: 25, endPoint y: 90, distance: 7.8
click at [22, 83] on div at bounding box center [19, 83] width 9 height 9
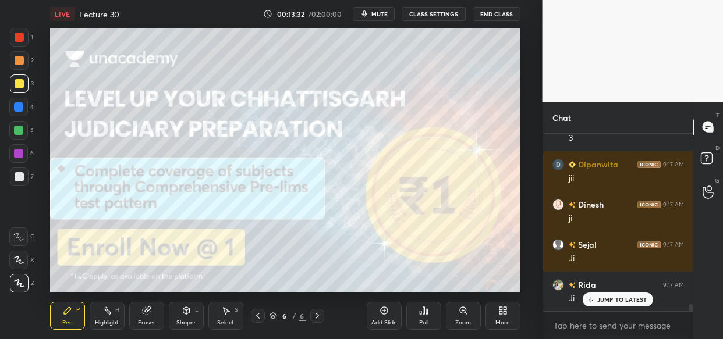
scroll to position [4264, 0]
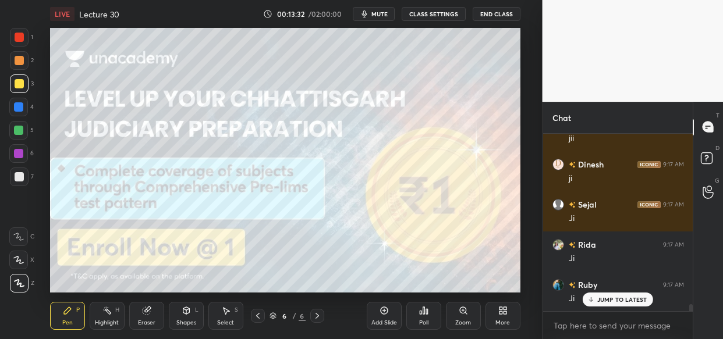
click at [501, 312] on icon at bounding box center [501, 312] width 3 height 3
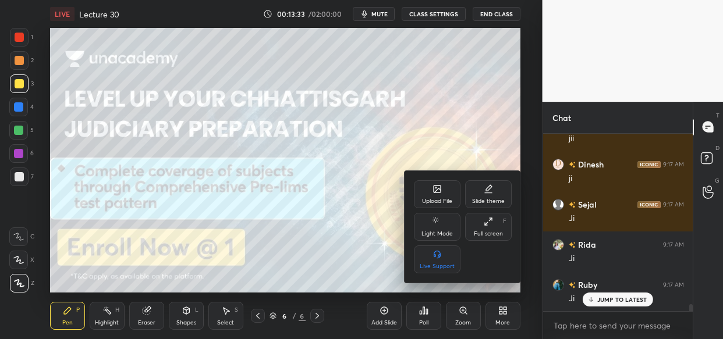
click at [433, 186] on icon at bounding box center [437, 189] width 9 height 9
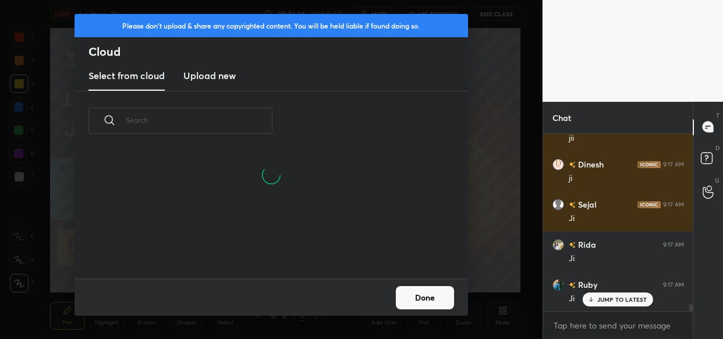
scroll to position [3, 6]
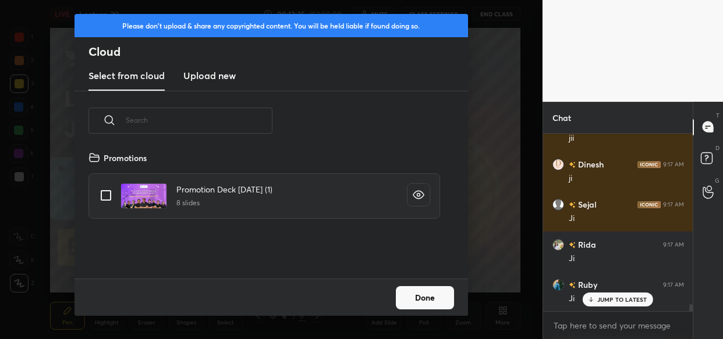
click at [210, 70] on h3 "Upload new" at bounding box center [209, 76] width 52 height 14
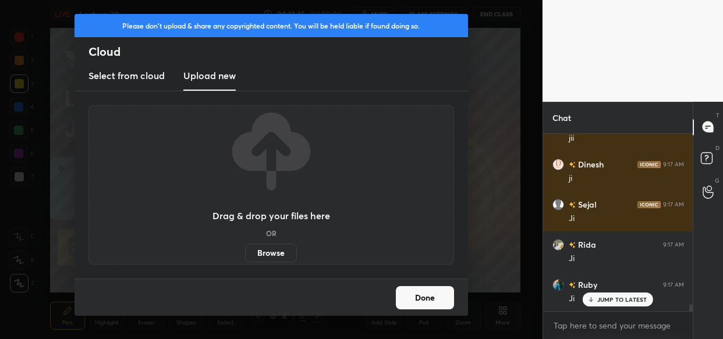
click at [269, 248] on label "Browse" at bounding box center [271, 253] width 52 height 19
click at [245, 248] on input "Browse" at bounding box center [245, 253] width 0 height 19
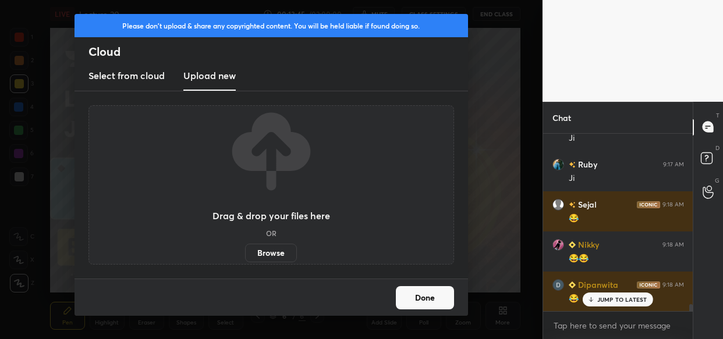
scroll to position [4425, 0]
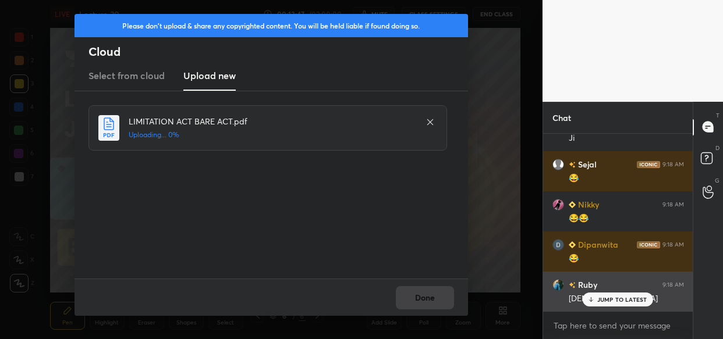
click at [595, 300] on icon at bounding box center [591, 299] width 8 height 7
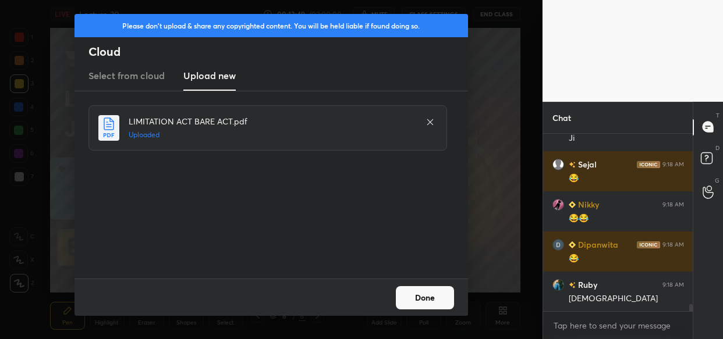
drag, startPoint x: 433, startPoint y: 293, endPoint x: 426, endPoint y: 299, distance: 8.7
click at [430, 293] on button "Done" at bounding box center [425, 297] width 58 height 23
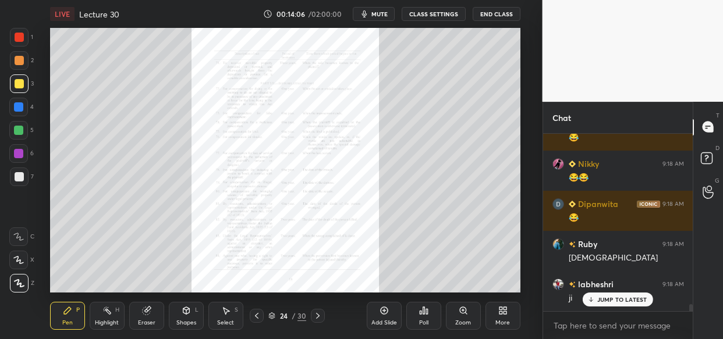
scroll to position [4545, 0]
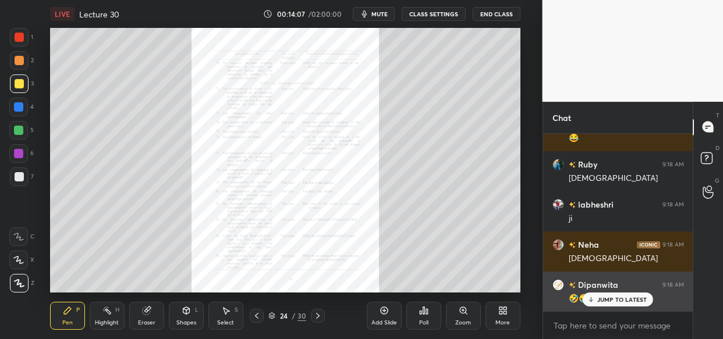
drag, startPoint x: 612, startPoint y: 297, endPoint x: 589, endPoint y: 300, distance: 24.1
click at [609, 300] on p "JUMP TO LATEST" at bounding box center [622, 299] width 50 height 7
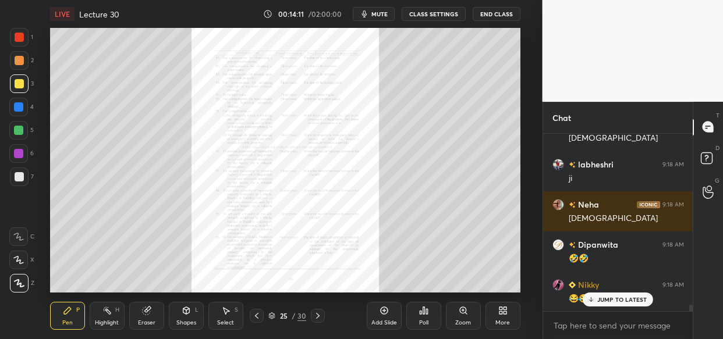
scroll to position [4626, 0]
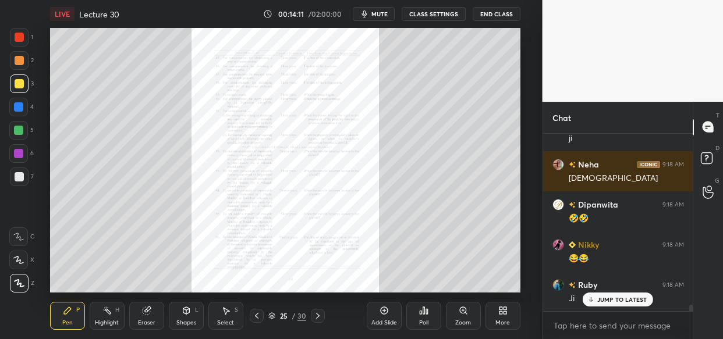
click at [466, 310] on icon at bounding box center [463, 310] width 9 height 9
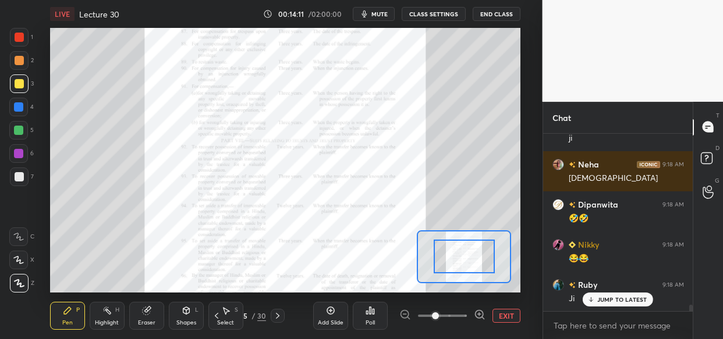
click at [468, 309] on div at bounding box center [442, 316] width 86 height 14
click at [472, 307] on div "Add Slide Poll EXIT" at bounding box center [416, 316] width 207 height 65
click at [475, 307] on div "Add Slide Poll EXIT" at bounding box center [416, 316] width 207 height 65
click at [476, 309] on icon at bounding box center [480, 315] width 12 height 12
drag, startPoint x: 472, startPoint y: 311, endPoint x: 473, endPoint y: 303, distance: 8.9
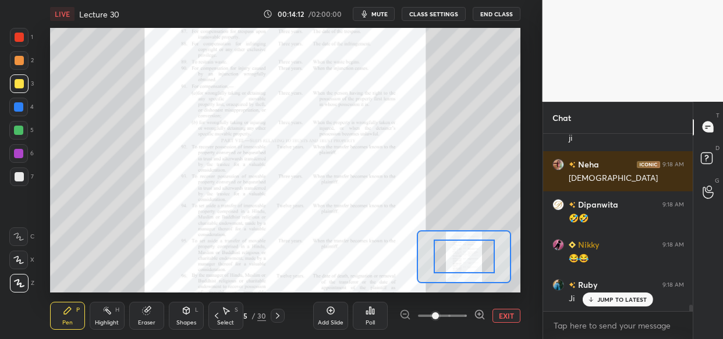
click at [472, 310] on div at bounding box center [442, 316] width 86 height 14
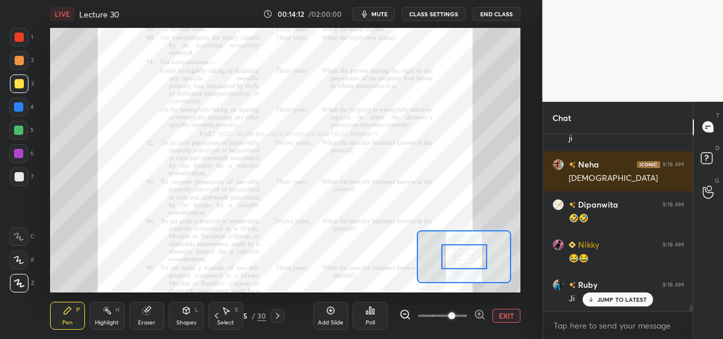
click at [477, 314] on icon at bounding box center [480, 315] width 12 height 12
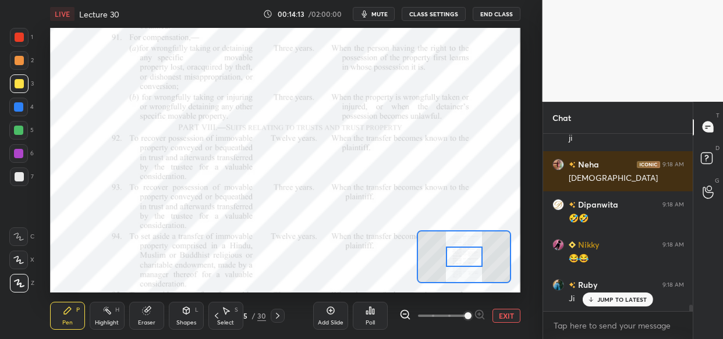
click at [481, 316] on div at bounding box center [442, 316] width 86 height 14
drag, startPoint x: 483, startPoint y: 318, endPoint x: 479, endPoint y: 309, distance: 9.9
click at [483, 316] on div at bounding box center [442, 316] width 86 height 14
click at [472, 317] on span at bounding box center [468, 316] width 7 height 7
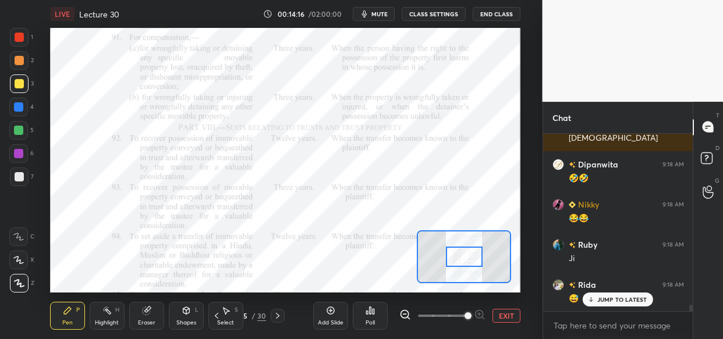
scroll to position [4706, 0]
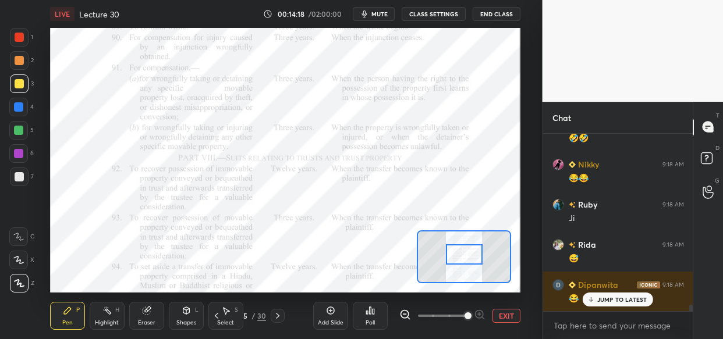
click at [470, 252] on div at bounding box center [464, 255] width 37 height 20
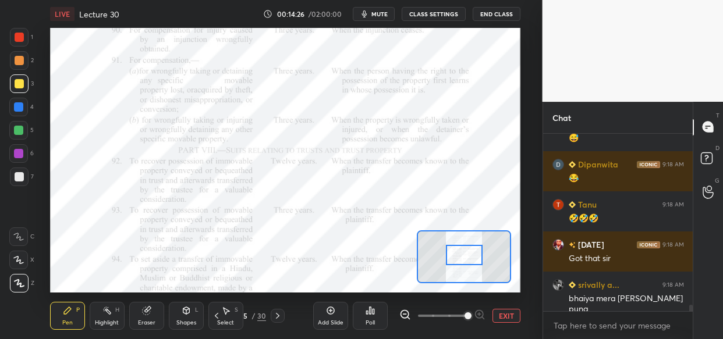
scroll to position [4867, 0]
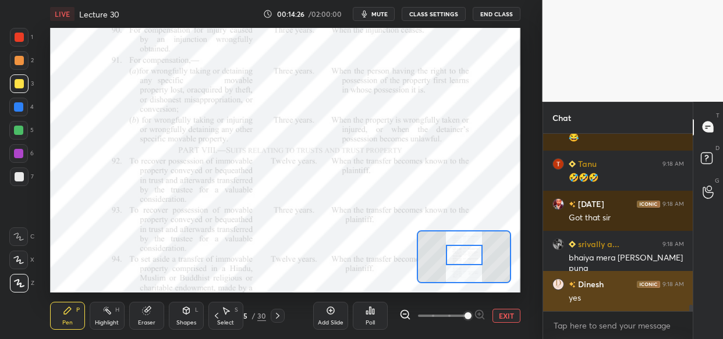
click at [626, 296] on div "yes" at bounding box center [626, 299] width 115 height 12
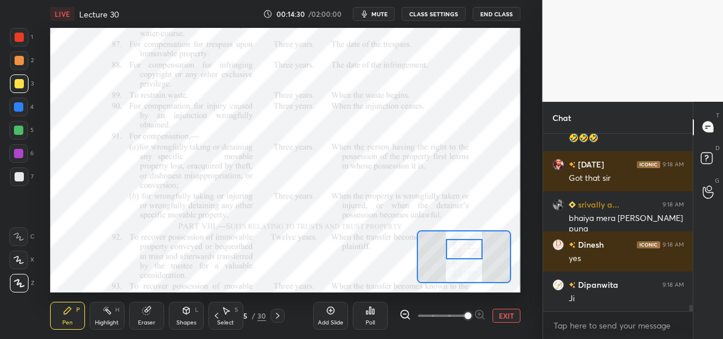
scroll to position [4947, 0]
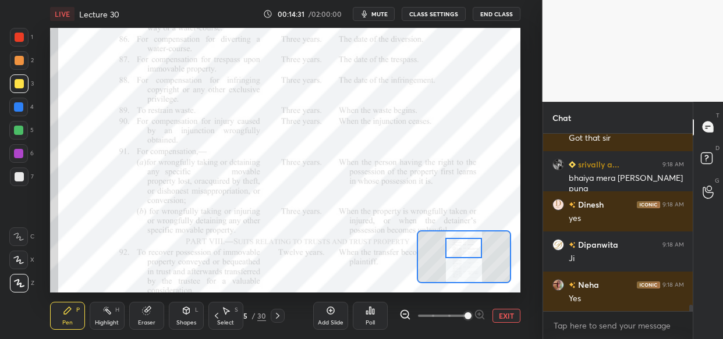
drag, startPoint x: 459, startPoint y: 254, endPoint x: 458, endPoint y: 247, distance: 7.0
click at [458, 247] on div at bounding box center [463, 248] width 37 height 20
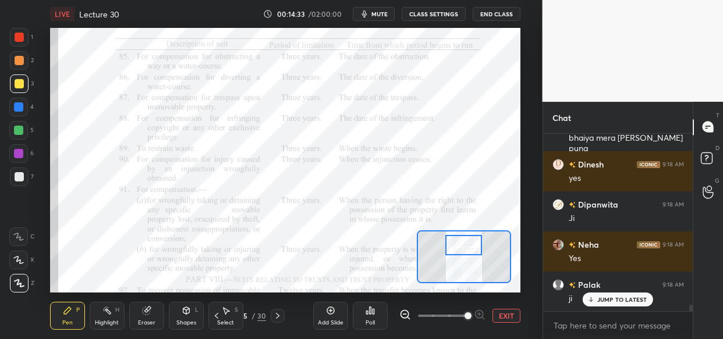
click at [458, 245] on div at bounding box center [463, 245] width 37 height 20
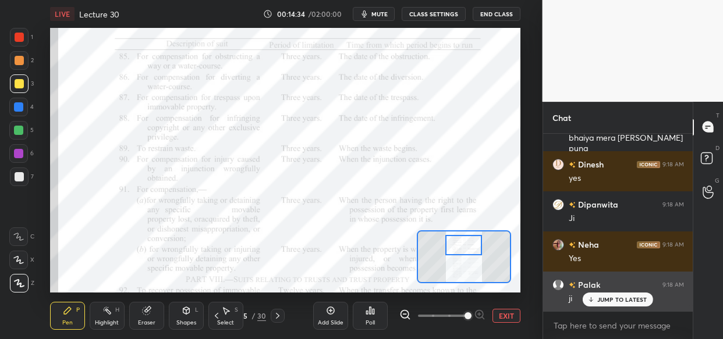
click at [597, 296] on div "JUMP TO LATEST" at bounding box center [618, 300] width 70 height 14
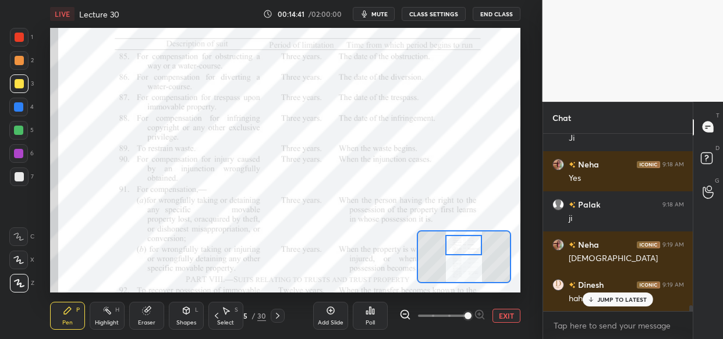
scroll to position [5108, 0]
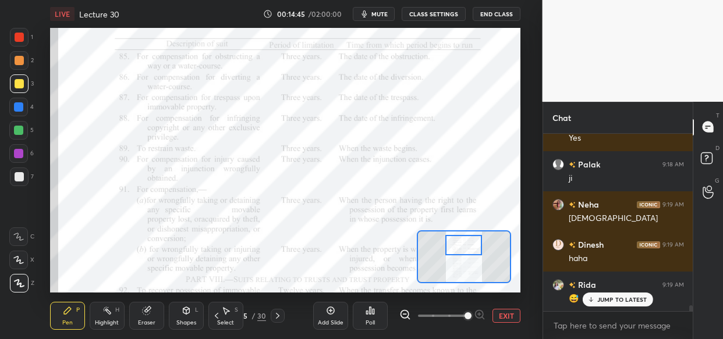
click at [23, 109] on div at bounding box center [18, 106] width 9 height 9
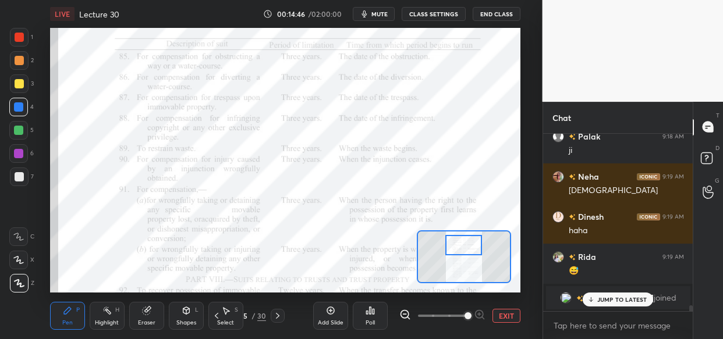
click at [11, 162] on div "6" at bounding box center [21, 153] width 24 height 19
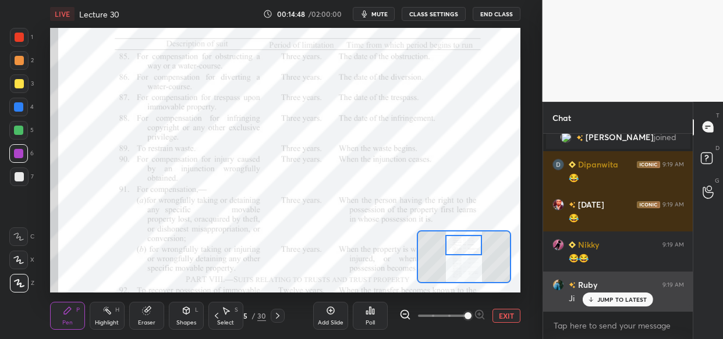
drag, startPoint x: 603, startPoint y: 299, endPoint x: 585, endPoint y: 295, distance: 19.1
click at [603, 299] on p "JUMP TO LATEST" at bounding box center [622, 299] width 50 height 7
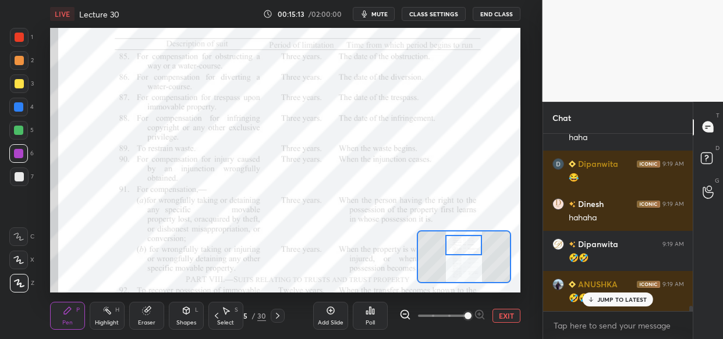
scroll to position [5658, 0]
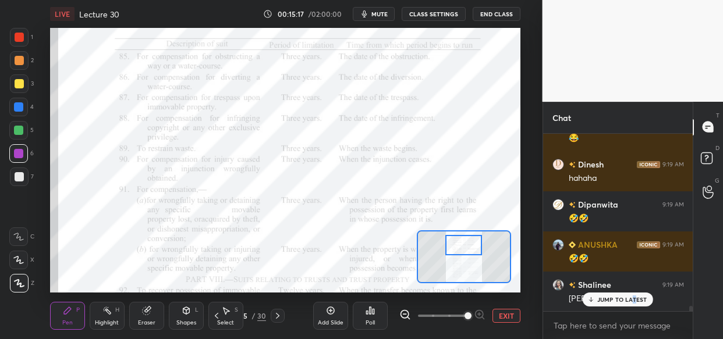
drag, startPoint x: 635, startPoint y: 298, endPoint x: 623, endPoint y: 311, distance: 17.7
click at [629, 298] on p "JUMP TO LATEST" at bounding box center [622, 299] width 50 height 7
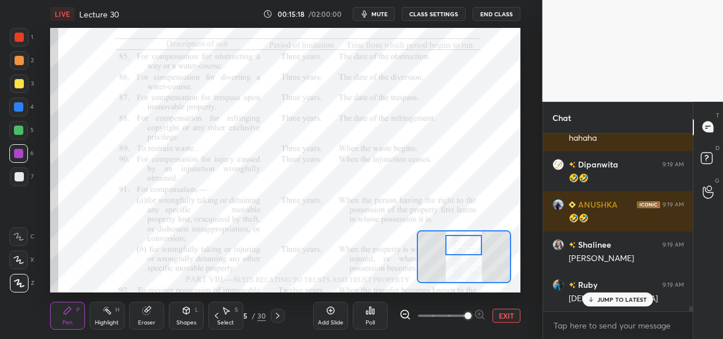
click at [617, 297] on p "JUMP TO LATEST" at bounding box center [622, 299] width 50 height 7
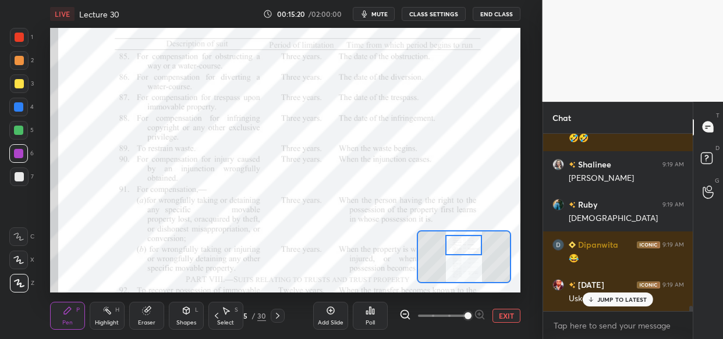
scroll to position [5819, 0]
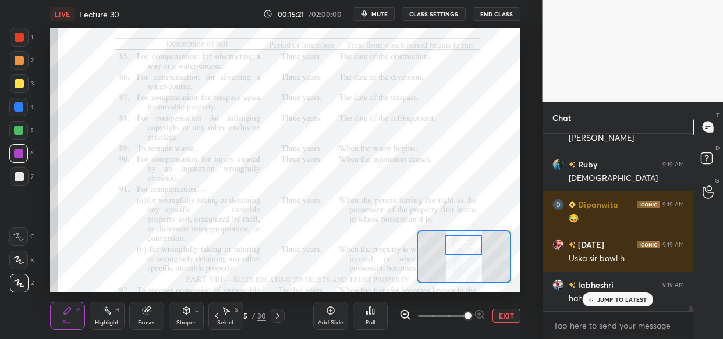
click at [146, 314] on icon at bounding box center [146, 311] width 8 height 8
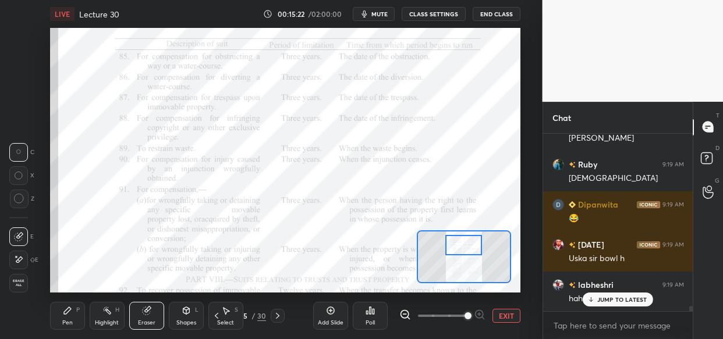
click at [17, 279] on span "Erase all" at bounding box center [18, 283] width 17 height 8
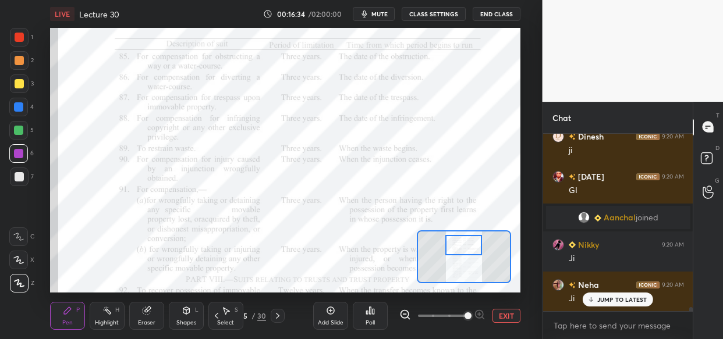
scroll to position [7224, 0]
click at [618, 300] on p "JUMP TO LATEST" at bounding box center [622, 299] width 50 height 7
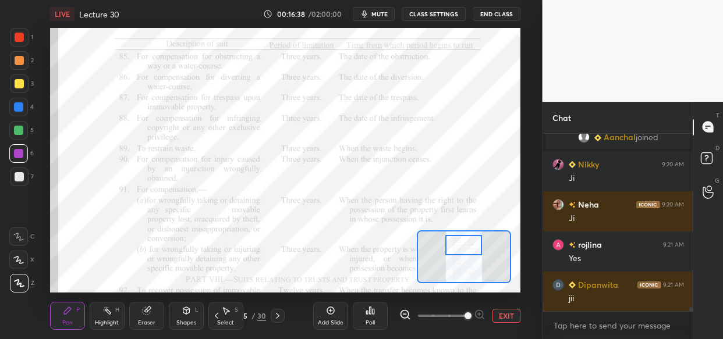
scroll to position [7264, 0]
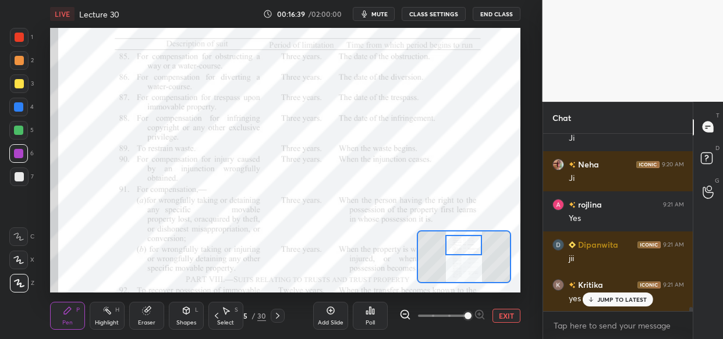
click at [145, 312] on icon at bounding box center [146, 311] width 8 height 8
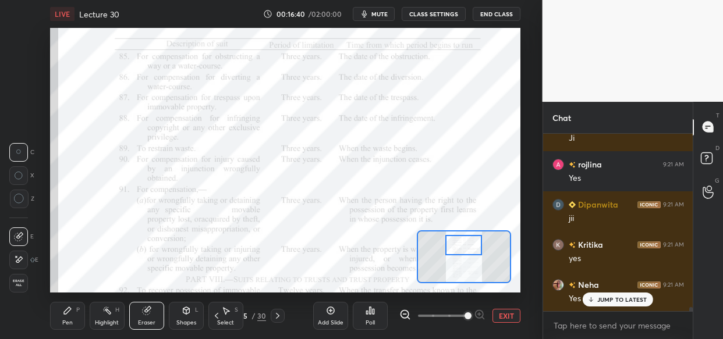
click at [16, 284] on span "Erase all" at bounding box center [18, 283] width 17 height 8
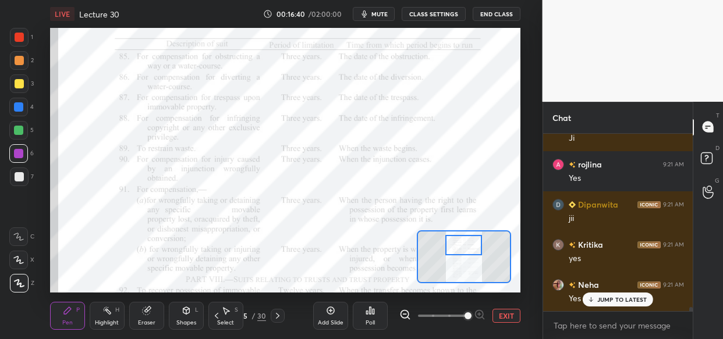
scroll to position [7345, 0]
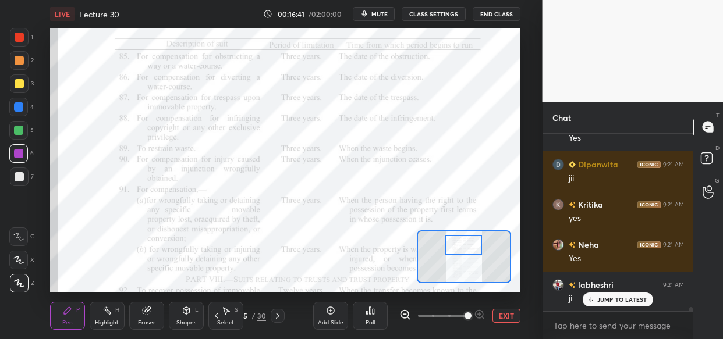
click at [637, 292] on div "[PERSON_NAME] 9:20 AM compesa Dinesh 9:20 AM yes [PERSON_NAME] 9:20 AM [PERSON_…" at bounding box center [618, 223] width 150 height 178
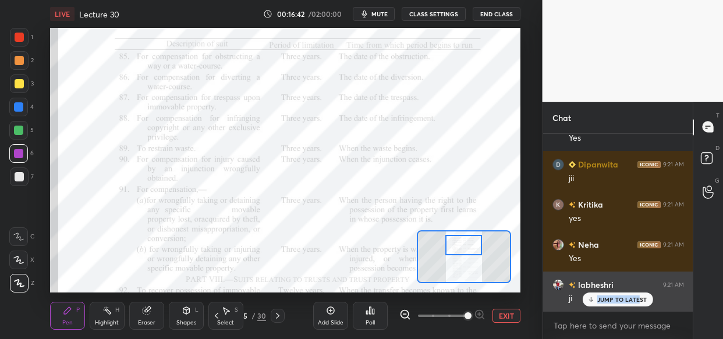
click at [629, 303] on div "JUMP TO LATEST" at bounding box center [618, 300] width 70 height 14
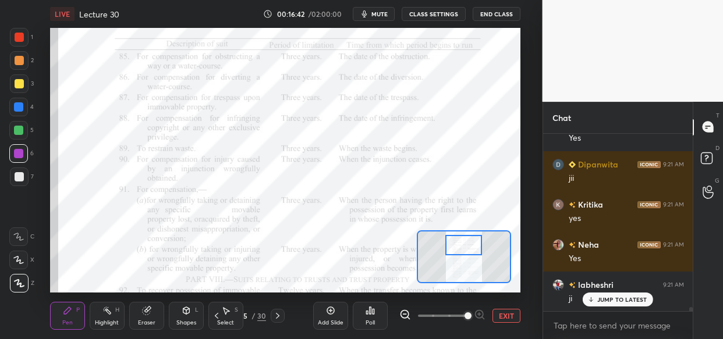
scroll to position [7385, 0]
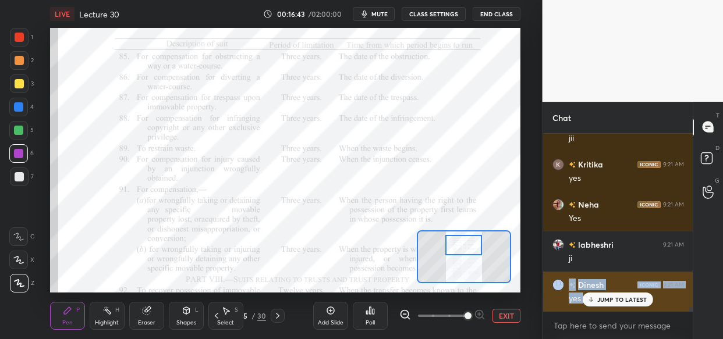
drag, startPoint x: 621, startPoint y: 292, endPoint x: 609, endPoint y: 285, distance: 14.4
click at [622, 288] on div "Dinesh 9:20 AM yes [PERSON_NAME] 9:20 AM [PERSON_NAME] 9:20 AM ji Rida 9:20 AM …" at bounding box center [618, 223] width 150 height 178
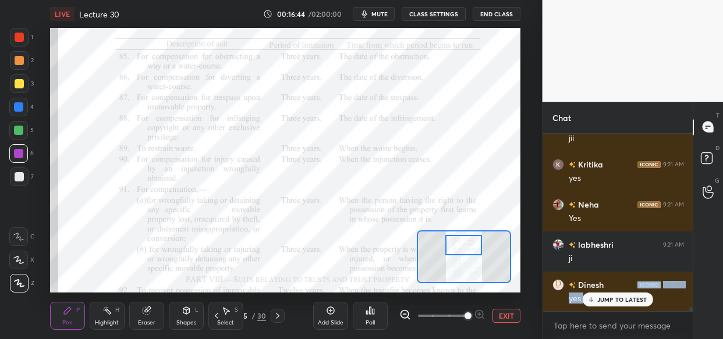
scroll to position [7425, 0]
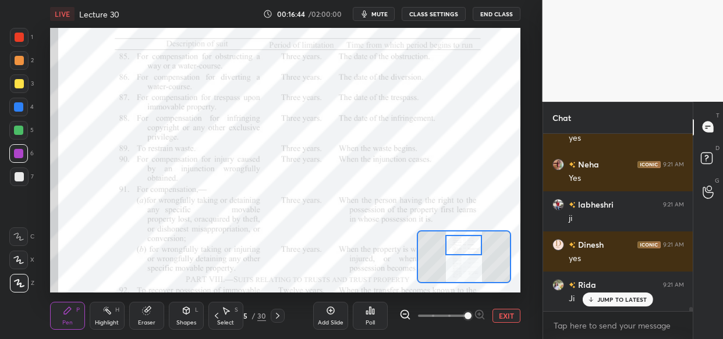
click at [622, 306] on div "JUMP TO LATEST" at bounding box center [618, 300] width 70 height 14
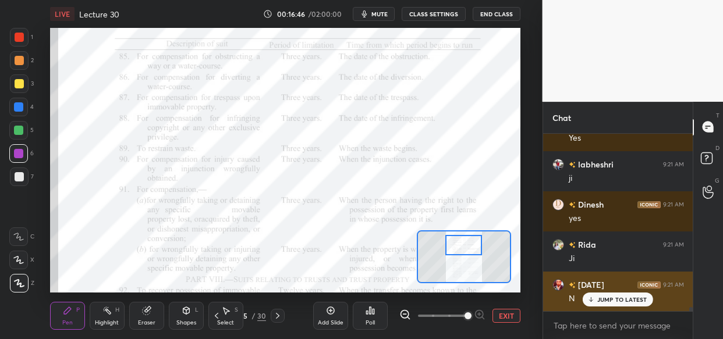
click at [627, 303] on div "JUMP TO LATEST" at bounding box center [618, 300] width 70 height 14
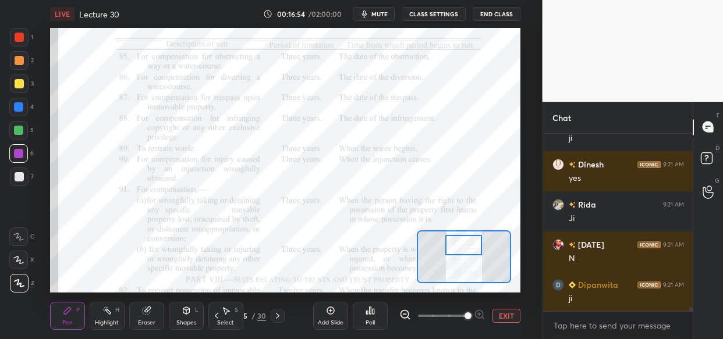
scroll to position [7545, 0]
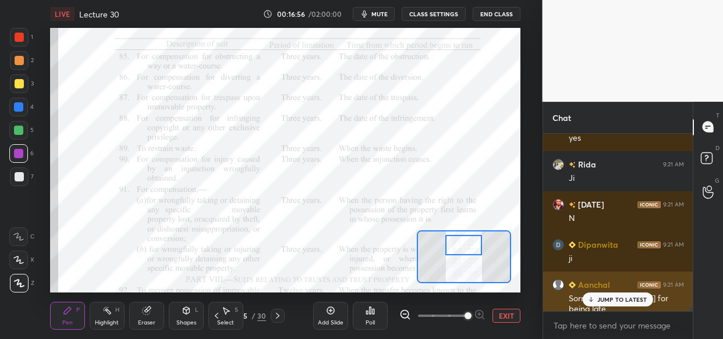
drag, startPoint x: 594, startPoint y: 301, endPoint x: 589, endPoint y: 304, distance: 6.0
click at [595, 300] on icon at bounding box center [591, 299] width 8 height 7
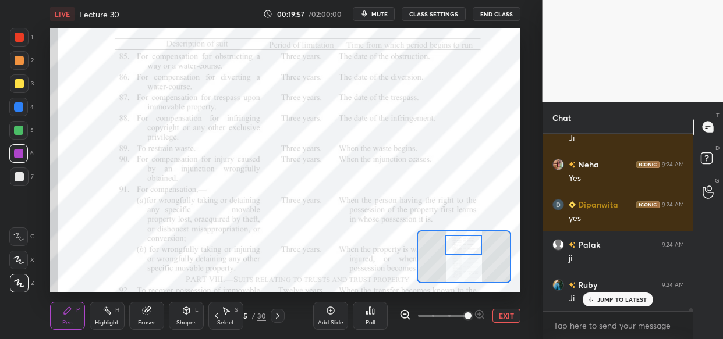
scroll to position [10691, 0]
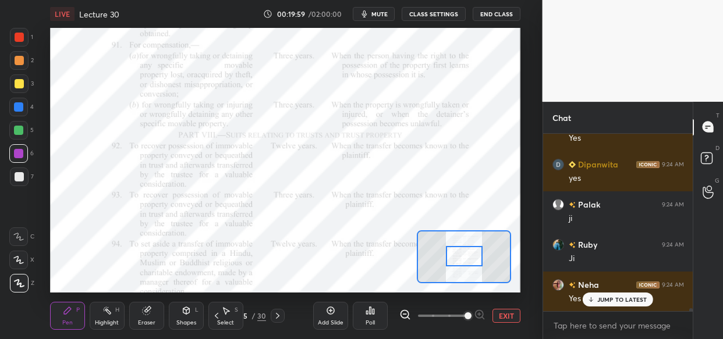
drag, startPoint x: 461, startPoint y: 243, endPoint x: 461, endPoint y: 256, distance: 12.2
click at [461, 256] on div at bounding box center [464, 256] width 37 height 20
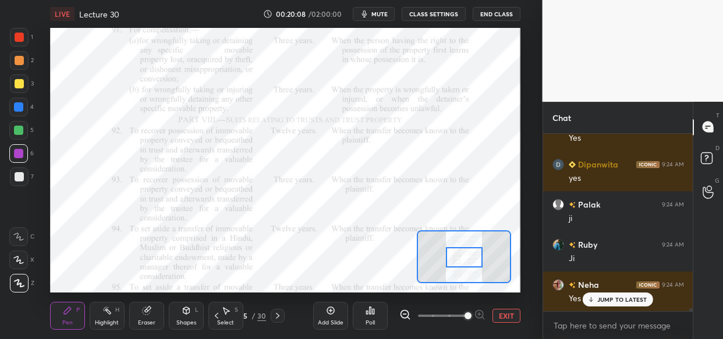
scroll to position [10731, 0]
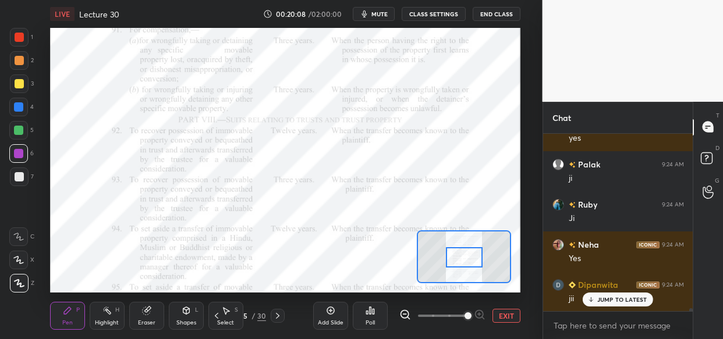
click at [52, 123] on div "Setting up your live class Poll for secs No correct answer Start poll" at bounding box center [285, 160] width 496 height 265
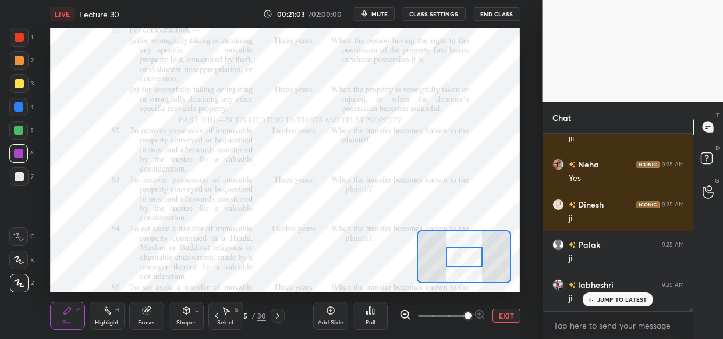
scroll to position [11866, 0]
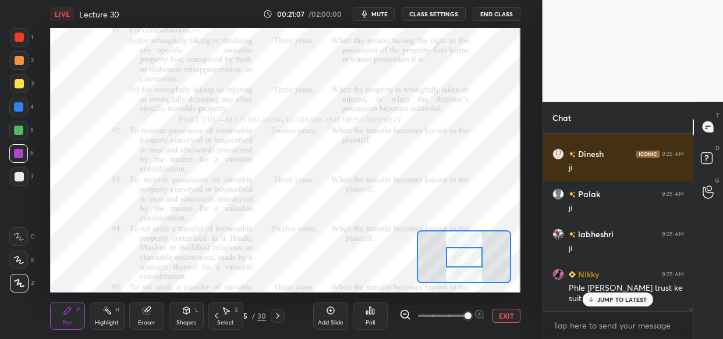
drag, startPoint x: 621, startPoint y: 299, endPoint x: 610, endPoint y: 302, distance: 11.4
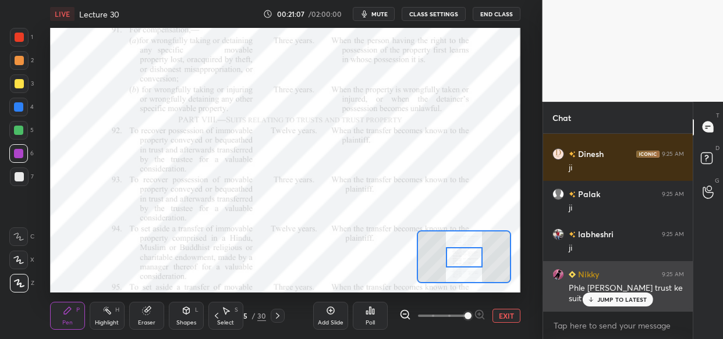
click at [618, 301] on p "JUMP TO LATEST" at bounding box center [622, 299] width 50 height 7
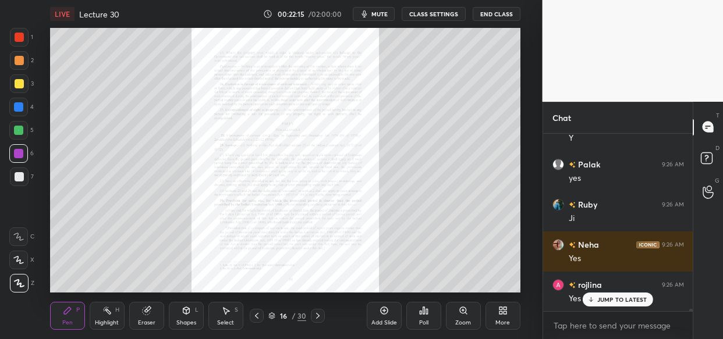
scroll to position [13272, 0]
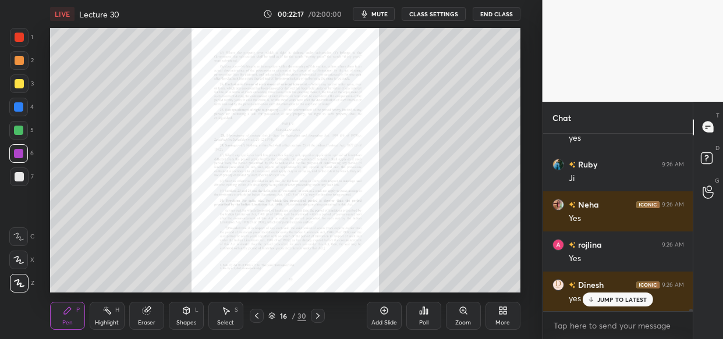
click at [466, 320] on div "Zoom" at bounding box center [463, 323] width 16 height 6
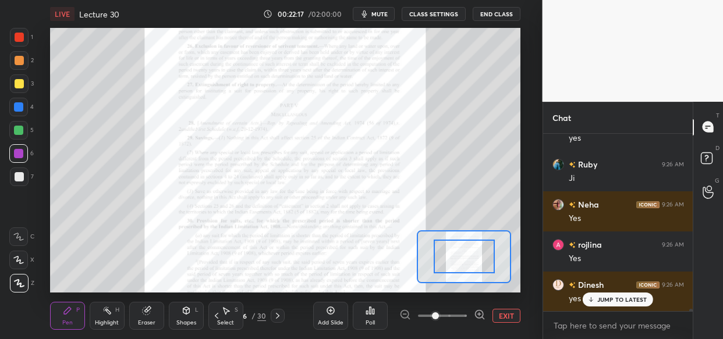
click at [466, 319] on div at bounding box center [442, 316] width 86 height 14
click at [474, 318] on icon at bounding box center [480, 315] width 12 height 12
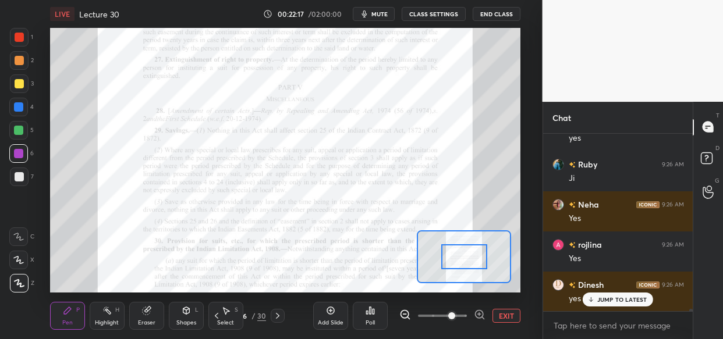
click at [477, 319] on icon at bounding box center [480, 315] width 12 height 12
click at [455, 320] on span at bounding box center [451, 316] width 7 height 7
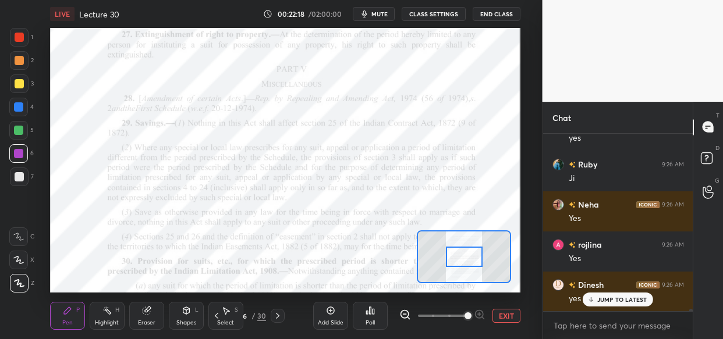
click at [472, 317] on span at bounding box center [468, 316] width 7 height 7
drag, startPoint x: 477, startPoint y: 316, endPoint x: 475, endPoint y: 299, distance: 17.1
click at [472, 313] on span at bounding box center [468, 316] width 7 height 7
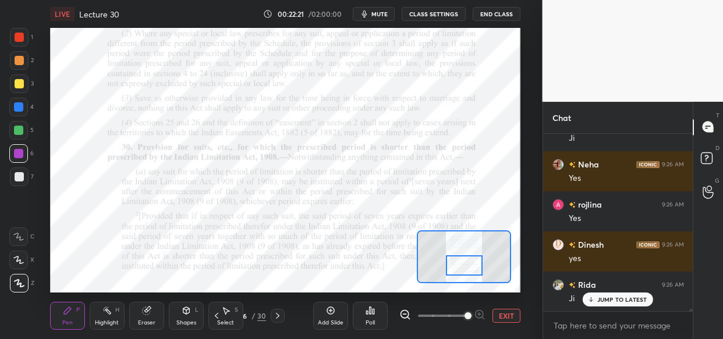
drag, startPoint x: 466, startPoint y: 264, endPoint x: 465, endPoint y: 273, distance: 9.3
click at [465, 273] on div at bounding box center [464, 266] width 37 height 20
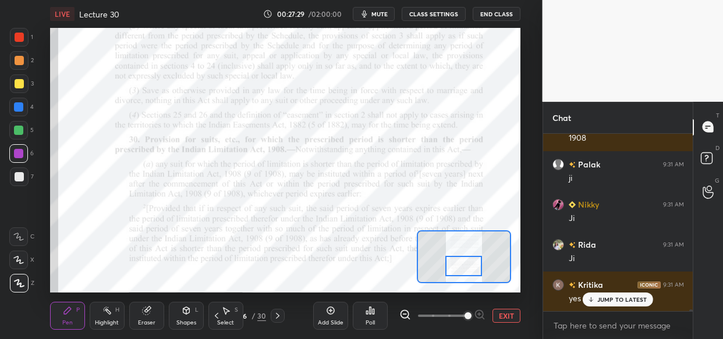
scroll to position [18377, 0]
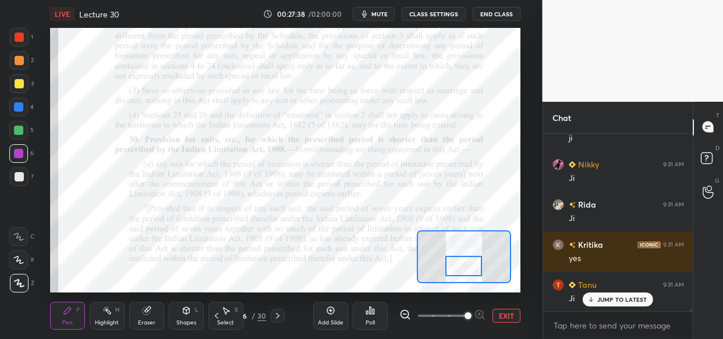
click at [17, 105] on div at bounding box center [18, 106] width 9 height 9
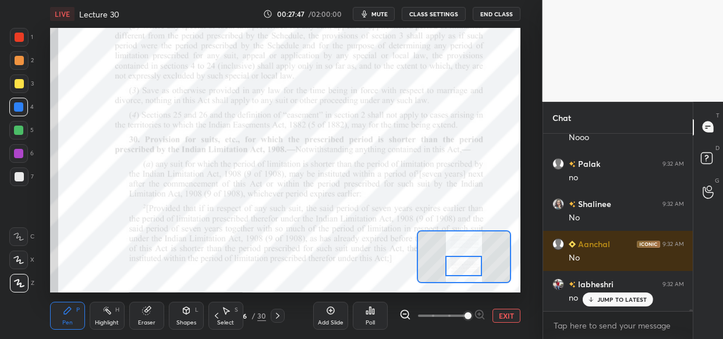
scroll to position [18618, 0]
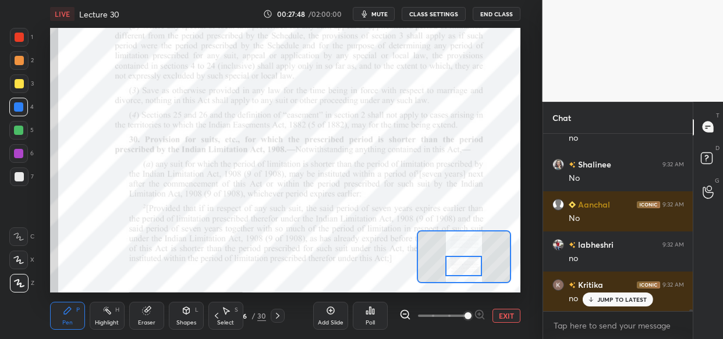
click at [331, 314] on icon at bounding box center [331, 311] width 8 height 8
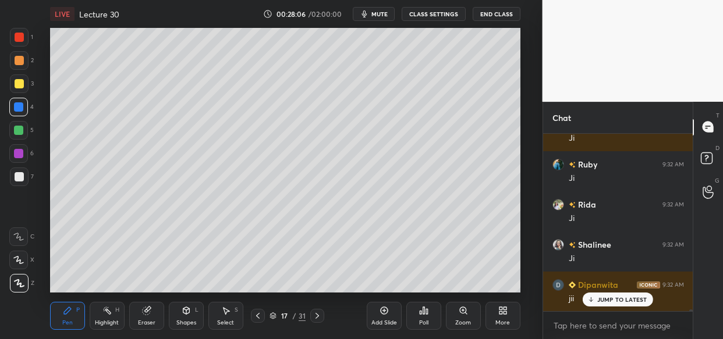
scroll to position [18939, 0]
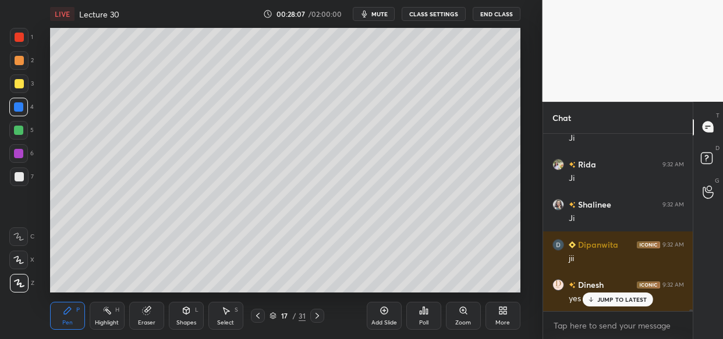
click at [22, 83] on div at bounding box center [19, 83] width 9 height 9
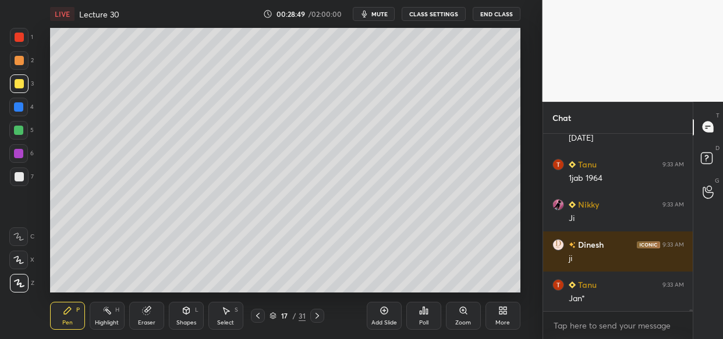
scroll to position [19382, 0]
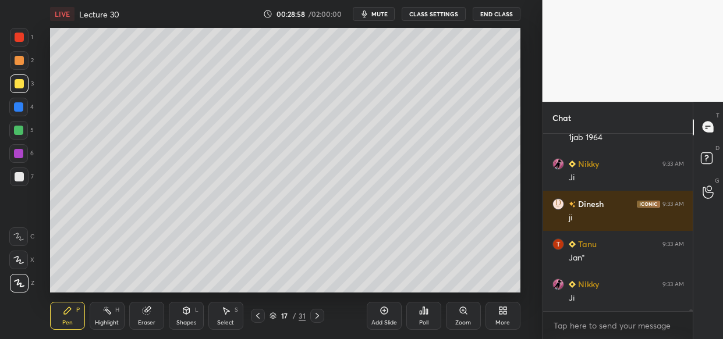
click at [395, 24] on div "LIVE Lecture 30 00:28:58 / 02:00:00 mute CLASS SETTINGS End Class" at bounding box center [285, 14] width 470 height 28
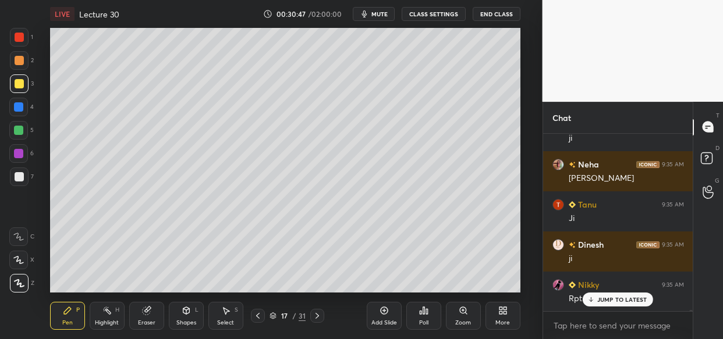
scroll to position [21671, 0]
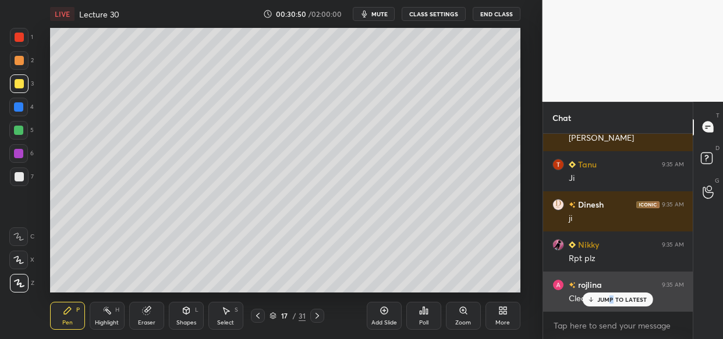
click at [609, 302] on p "JUMP TO LATEST" at bounding box center [622, 299] width 50 height 7
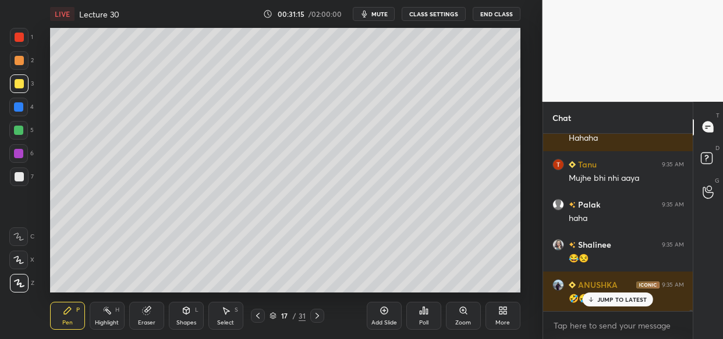
scroll to position [22194, 0]
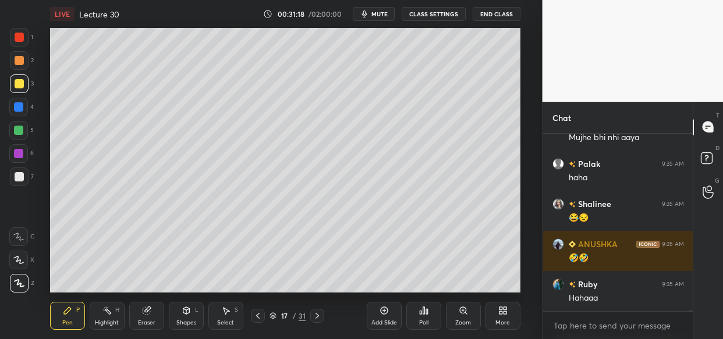
click at [383, 317] on div "Add Slide" at bounding box center [384, 316] width 35 height 28
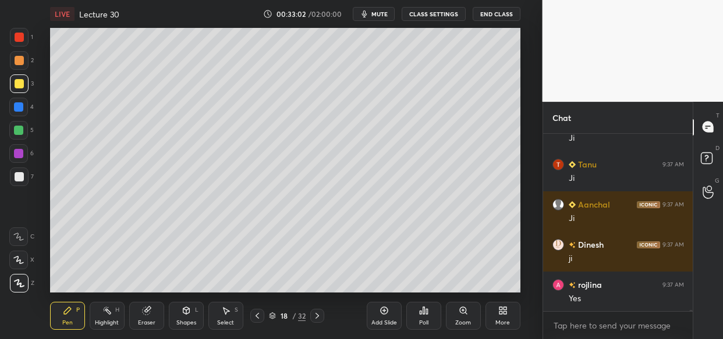
scroll to position [24081, 0]
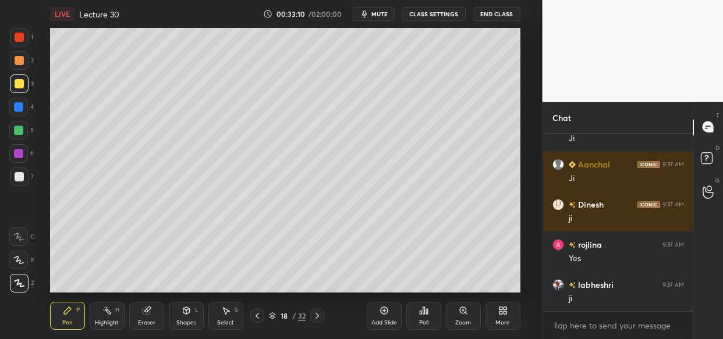
click at [419, 33] on div "LIVE Lecture 30 00:33:10 / 02:00:00 mute CLASS SETTINGS End Class Setting up yo…" at bounding box center [285, 169] width 496 height 339
drag, startPoint x: 417, startPoint y: 26, endPoint x: 392, endPoint y: 24, distance: 24.5
click at [392, 24] on div "LIVE Lecture 30 00:33:12 / 02:00:00 mute CLASS SETTINGS End Class Setting up yo…" at bounding box center [285, 169] width 496 height 339
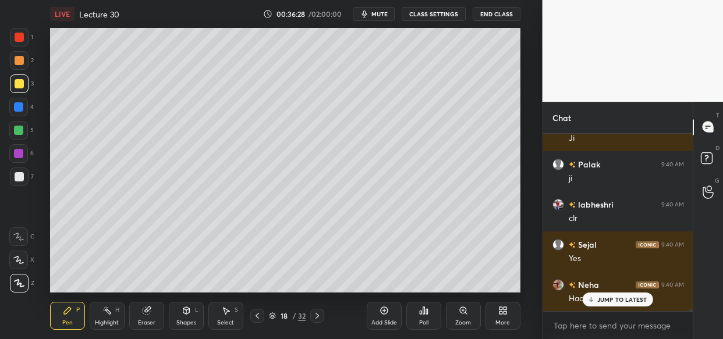
scroll to position [21442, 0]
drag, startPoint x: 617, startPoint y: 299, endPoint x: 578, endPoint y: 325, distance: 47.0
click at [614, 299] on p "JUMP TO LATEST" at bounding box center [622, 299] width 50 height 7
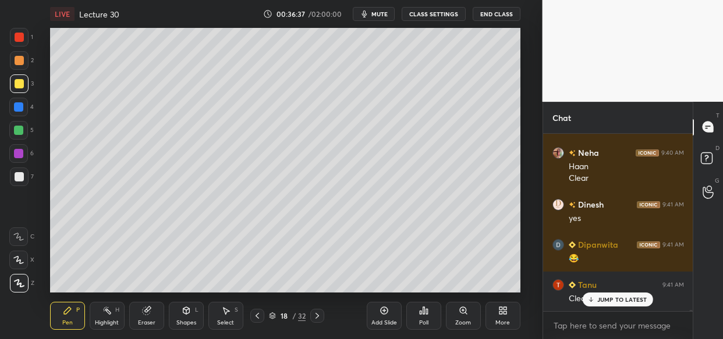
scroll to position [21613, 0]
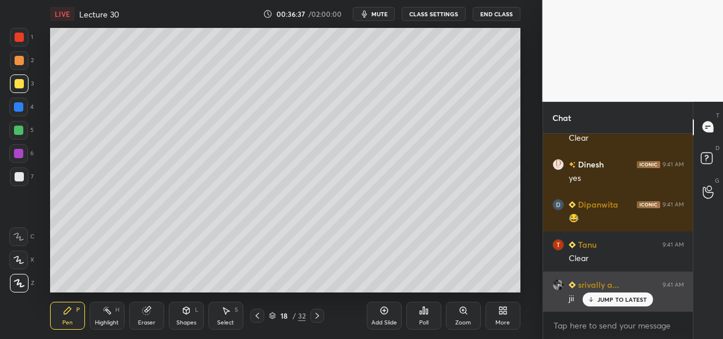
click at [629, 304] on div "JUMP TO LATEST" at bounding box center [618, 300] width 70 height 14
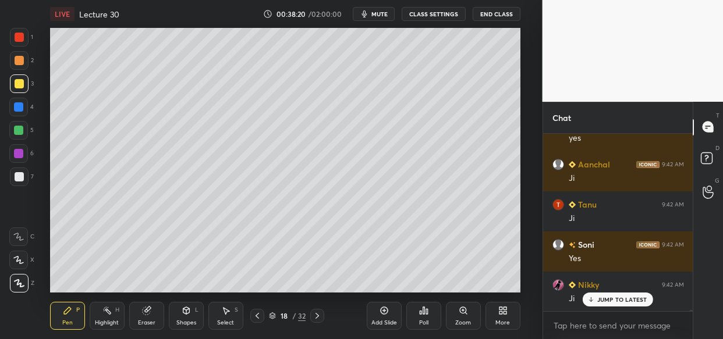
scroll to position [23100, 0]
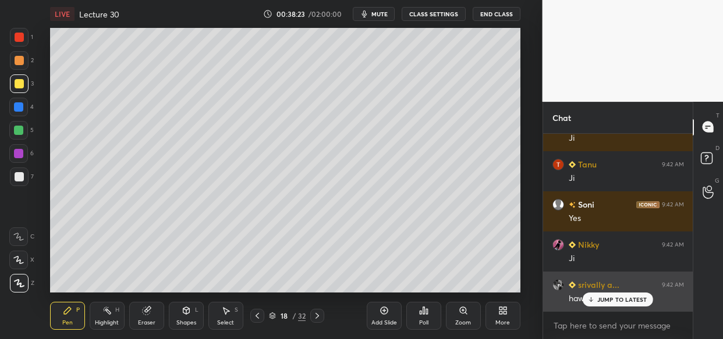
drag, startPoint x: 625, startPoint y: 292, endPoint x: 615, endPoint y: 294, distance: 10.1
click at [622, 293] on div "JUMP TO LATEST" at bounding box center [618, 300] width 70 height 14
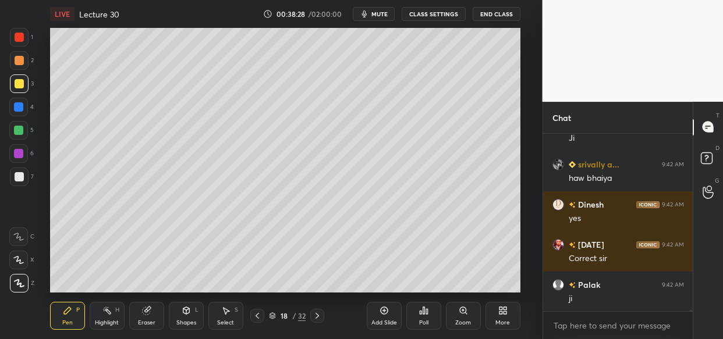
scroll to position [23261, 0]
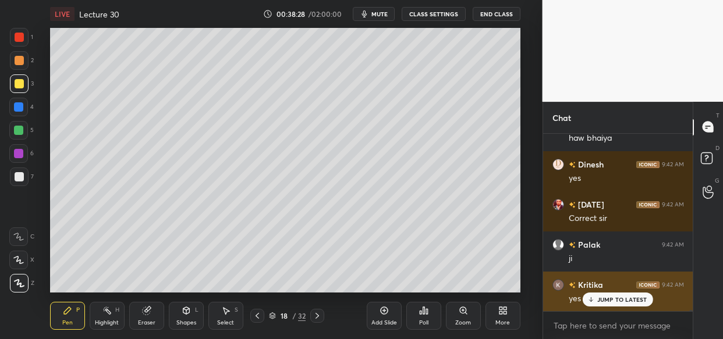
click at [602, 302] on p "JUMP TO LATEST" at bounding box center [622, 299] width 50 height 7
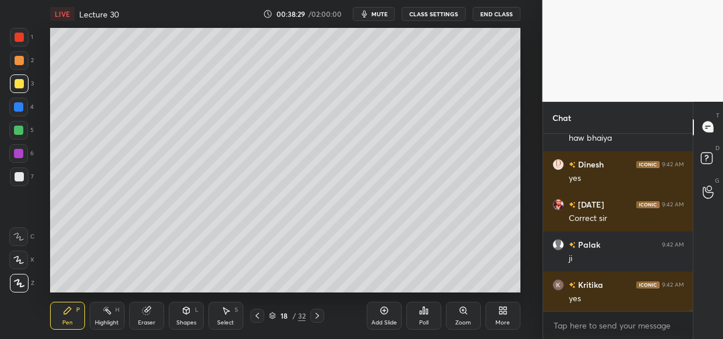
scroll to position [23301, 0]
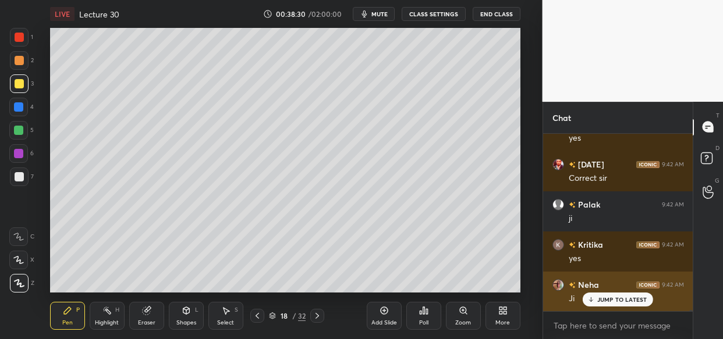
click at [611, 300] on p "JUMP TO LATEST" at bounding box center [622, 299] width 50 height 7
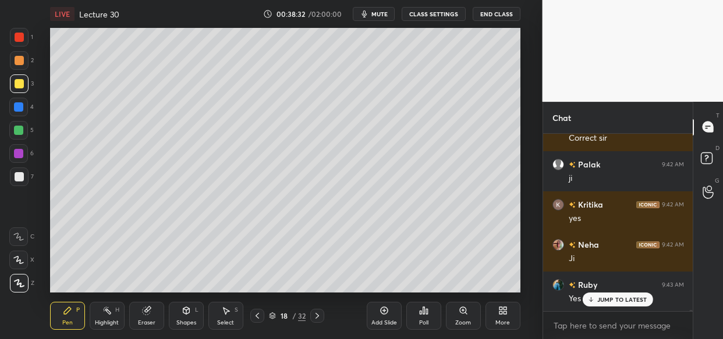
scroll to position [23421, 0]
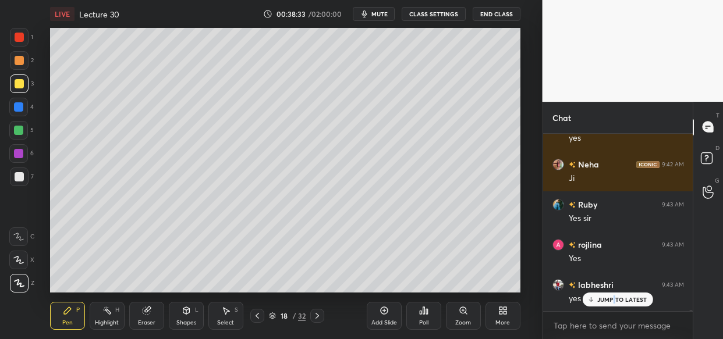
click at [613, 299] on p "JUMP TO LATEST" at bounding box center [622, 299] width 50 height 7
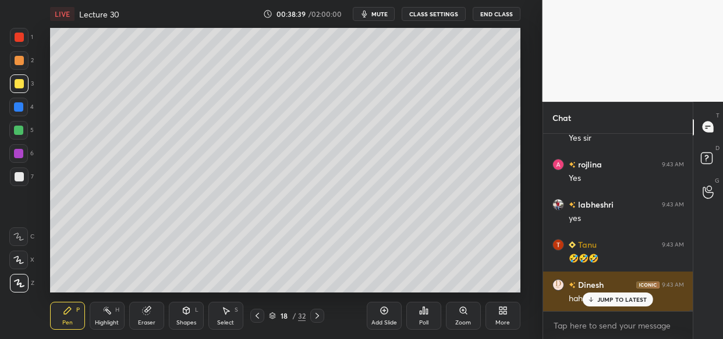
drag, startPoint x: 621, startPoint y: 296, endPoint x: 599, endPoint y: 302, distance: 22.3
click at [619, 296] on div "JUMP TO LATEST" at bounding box center [618, 300] width 70 height 14
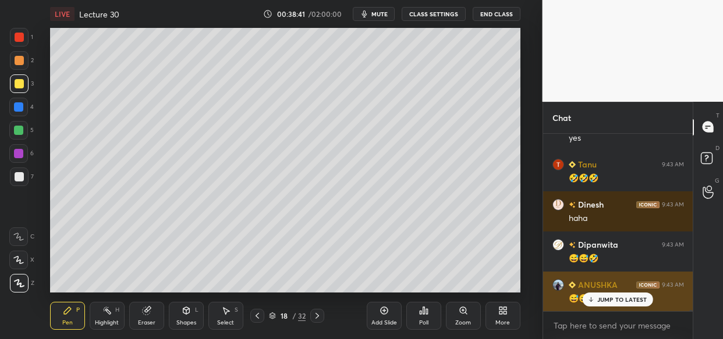
click at [622, 296] on p "JUMP TO LATEST" at bounding box center [622, 299] width 50 height 7
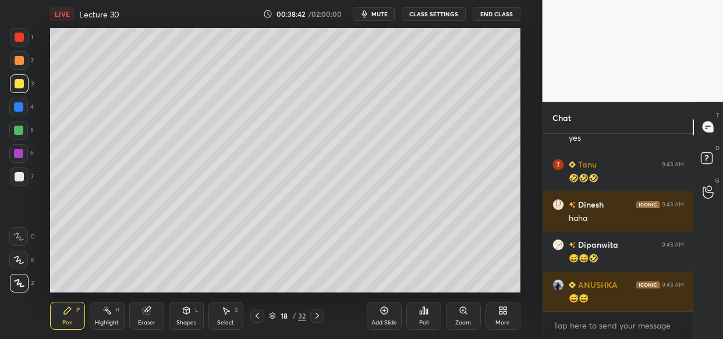
scroll to position [23622, 0]
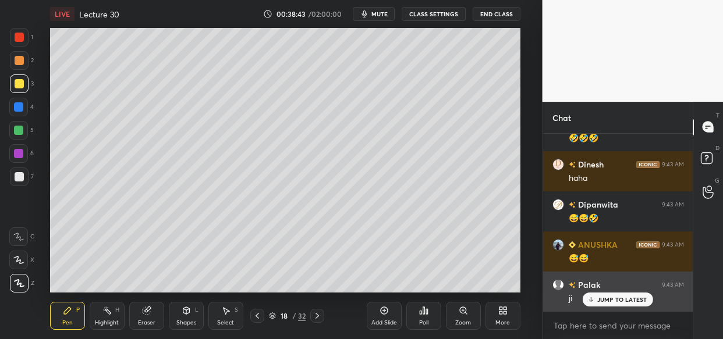
click at [603, 298] on p "JUMP TO LATEST" at bounding box center [622, 299] width 50 height 7
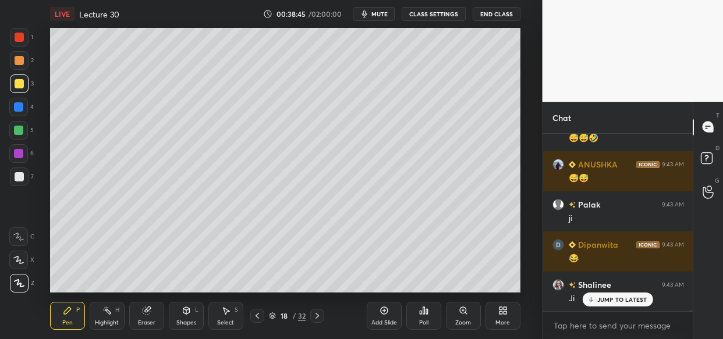
scroll to position [23743, 0]
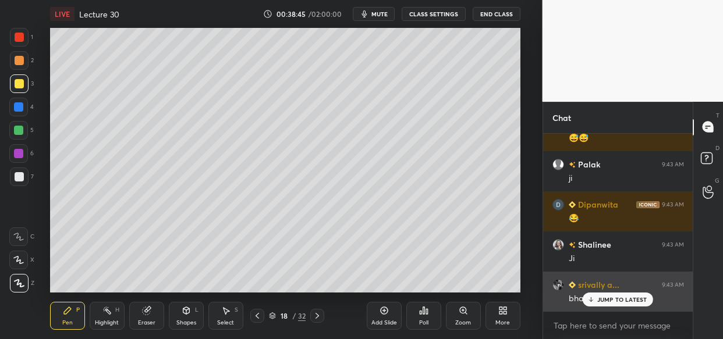
click at [590, 300] on icon at bounding box center [591, 299] width 8 height 7
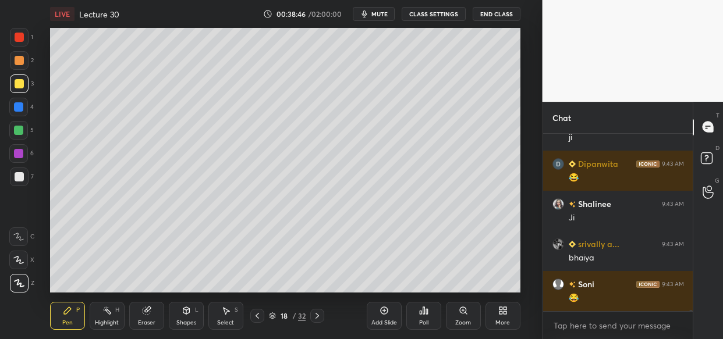
scroll to position [23823, 0]
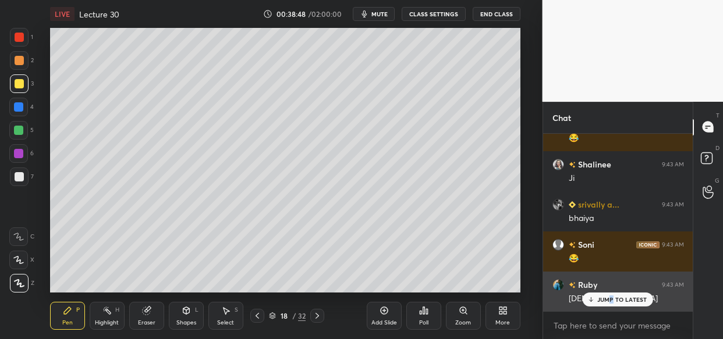
click at [612, 302] on p "JUMP TO LATEST" at bounding box center [622, 299] width 50 height 7
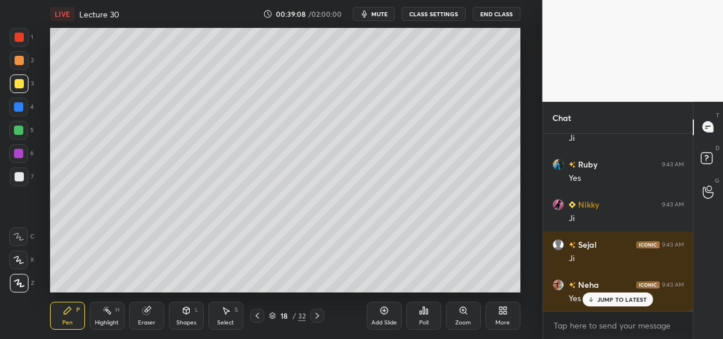
scroll to position [24305, 0]
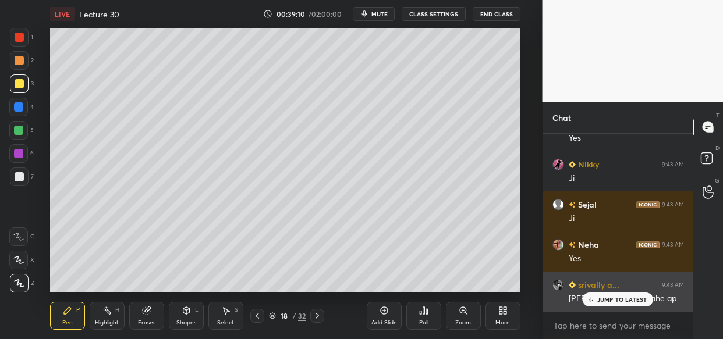
click at [625, 305] on div "JUMP TO LATEST" at bounding box center [618, 300] width 70 height 14
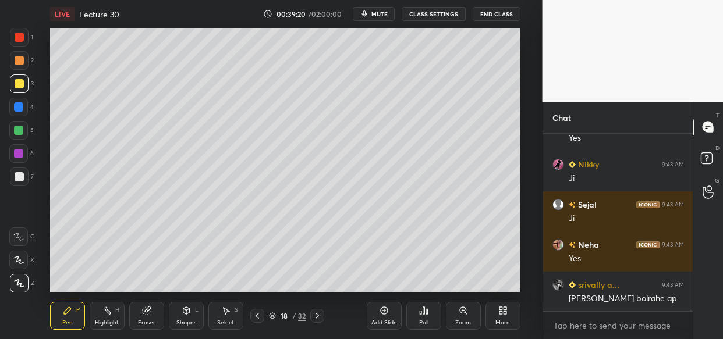
click at [378, 316] on div "Add Slide" at bounding box center [384, 316] width 35 height 28
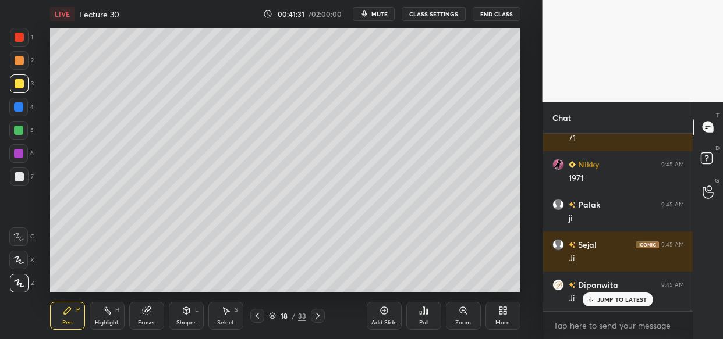
scroll to position [27278, 0]
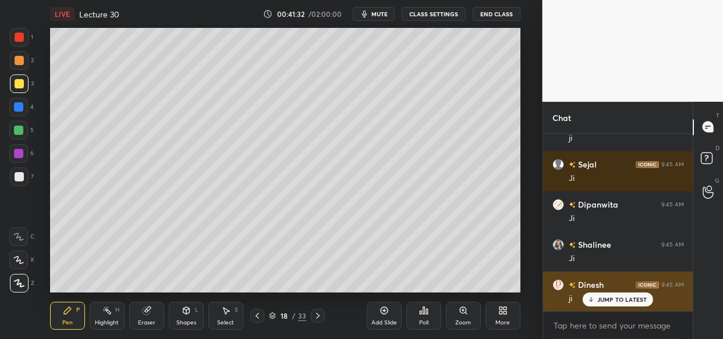
click at [626, 302] on p "JUMP TO LATEST" at bounding box center [622, 299] width 50 height 7
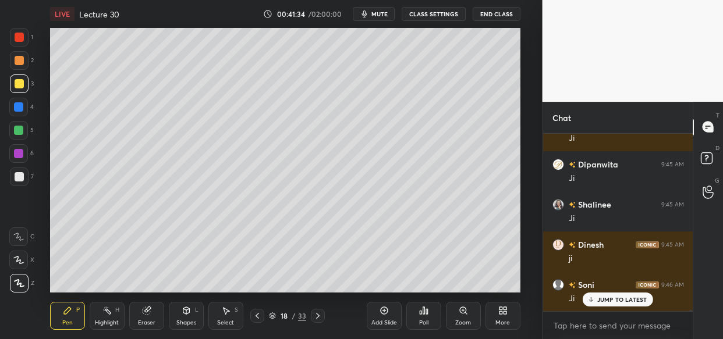
scroll to position [27358, 0]
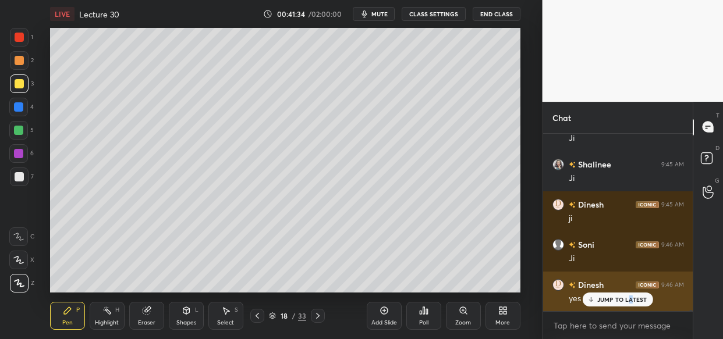
click at [629, 298] on div "JUMP TO LATEST" at bounding box center [618, 300] width 70 height 14
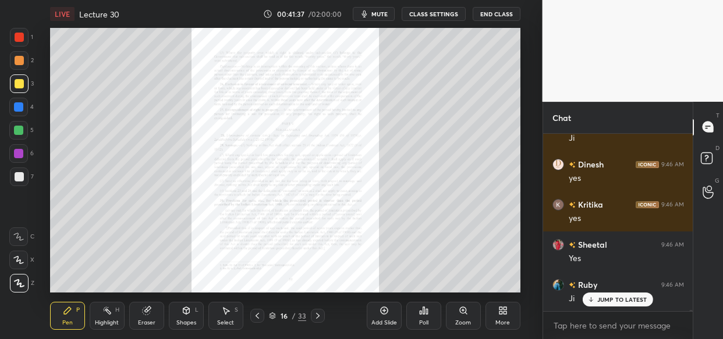
scroll to position [27519, 0]
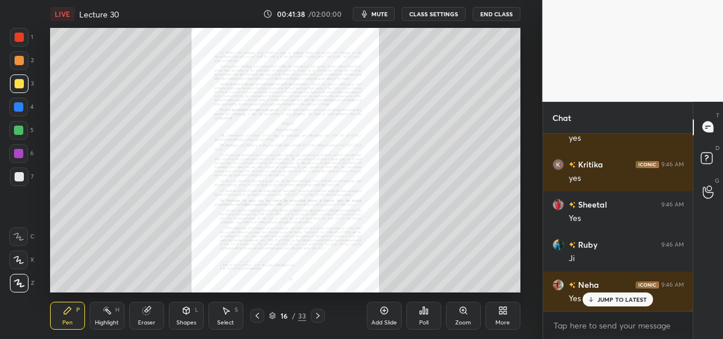
click at [463, 317] on div "Zoom" at bounding box center [463, 316] width 35 height 28
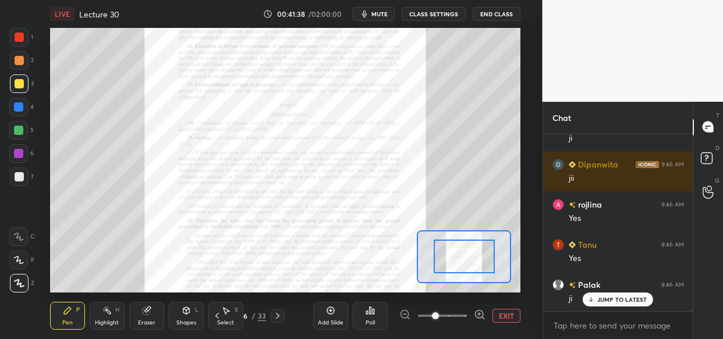
click at [477, 323] on div at bounding box center [480, 316] width 12 height 14
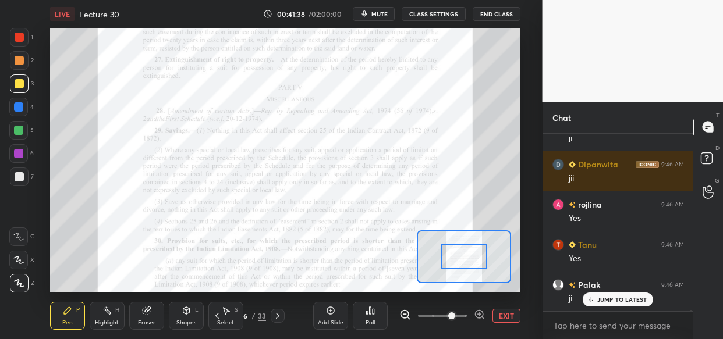
click at [476, 320] on icon at bounding box center [480, 315] width 12 height 12
click at [483, 318] on div at bounding box center [442, 316] width 86 height 14
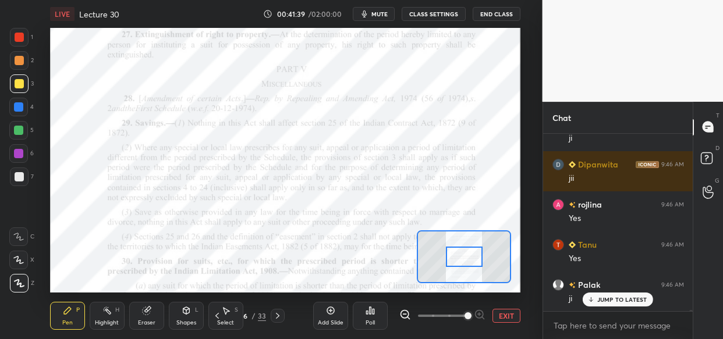
click at [479, 312] on div at bounding box center [442, 316] width 86 height 14
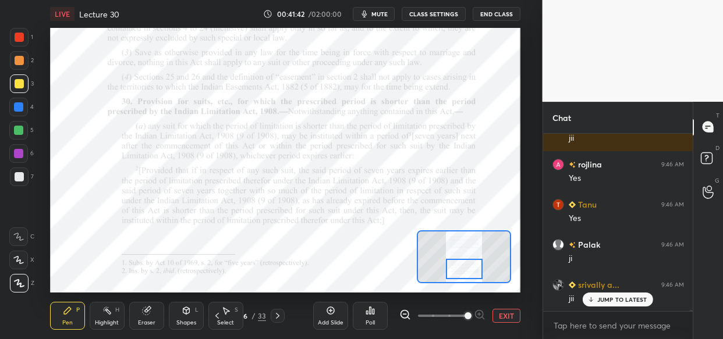
drag, startPoint x: 460, startPoint y: 258, endPoint x: 460, endPoint y: 270, distance: 12.2
click at [460, 270] on div at bounding box center [464, 269] width 37 height 20
click at [17, 126] on div at bounding box center [18, 130] width 9 height 9
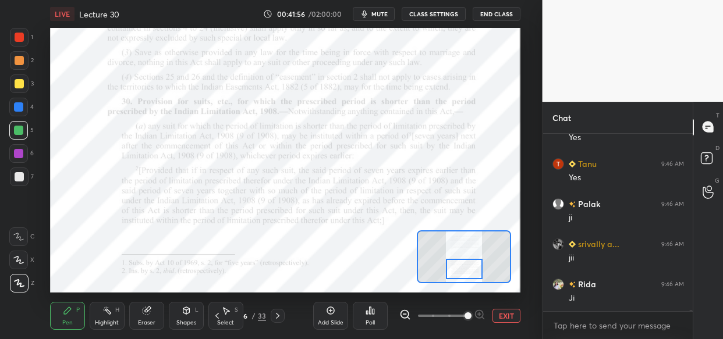
scroll to position [27840, 0]
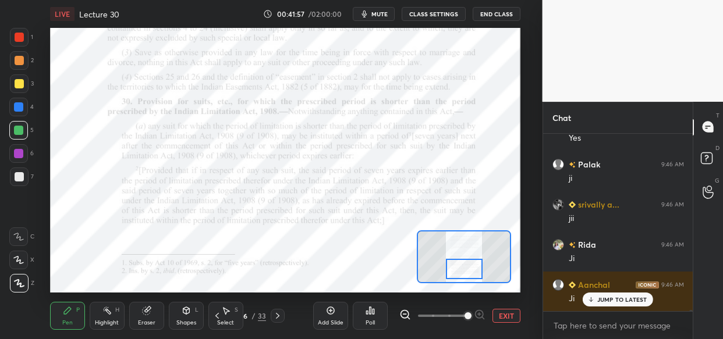
click at [617, 302] on div "JUMP TO LATEST" at bounding box center [618, 300] width 70 height 14
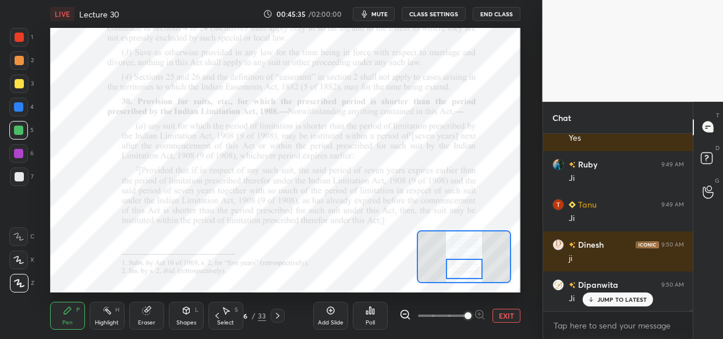
scroll to position [31375, 0]
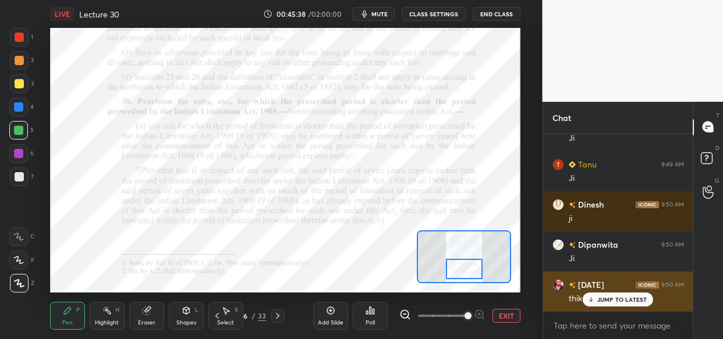
click at [629, 299] on p "JUMP TO LATEST" at bounding box center [622, 299] width 50 height 7
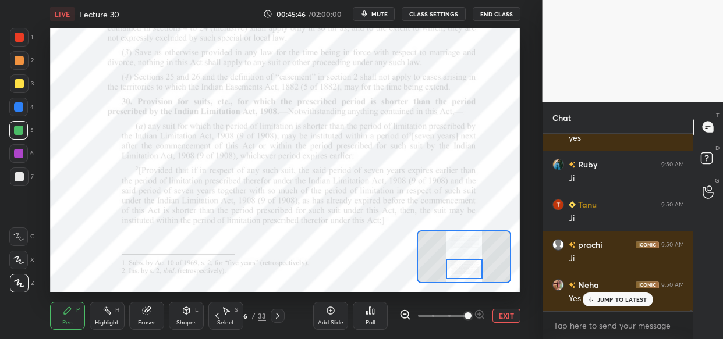
scroll to position [31777, 0]
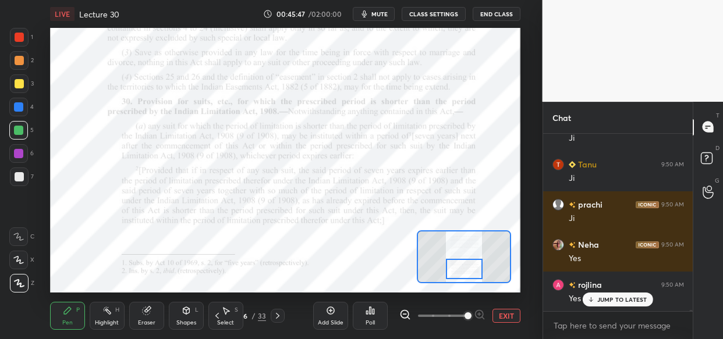
click at [17, 155] on div at bounding box center [18, 153] width 9 height 9
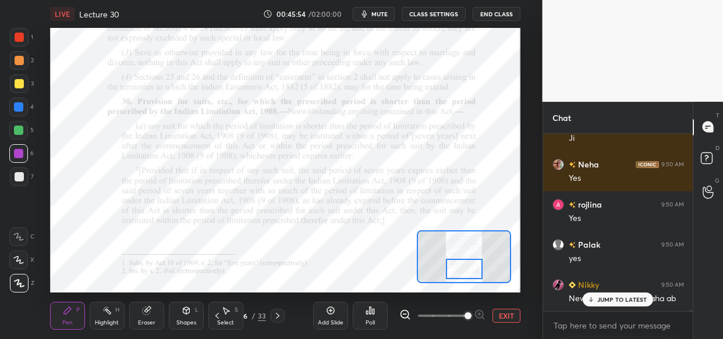
scroll to position [31898, 0]
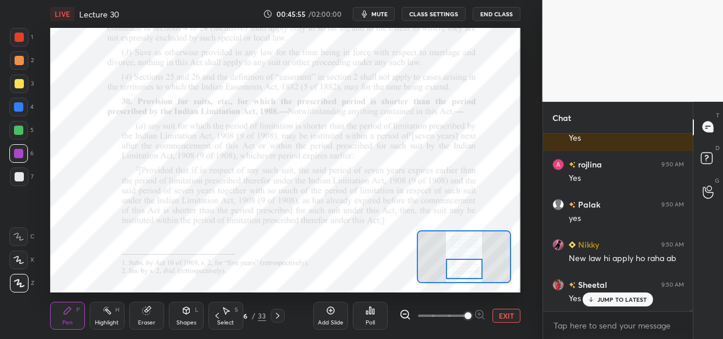
drag, startPoint x: 622, startPoint y: 296, endPoint x: 599, endPoint y: 313, distance: 29.6
click at [621, 296] on p "JUMP TO LATEST" at bounding box center [622, 299] width 50 height 7
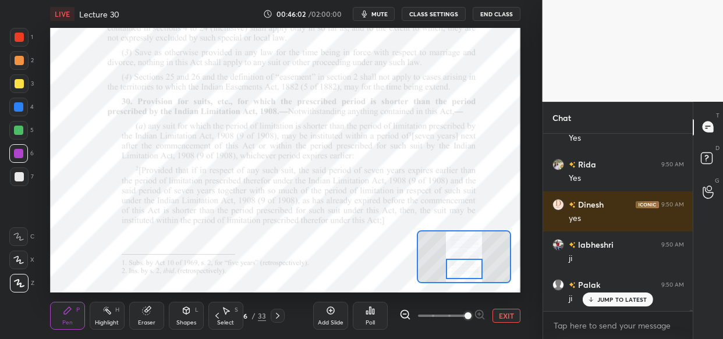
scroll to position [32099, 0]
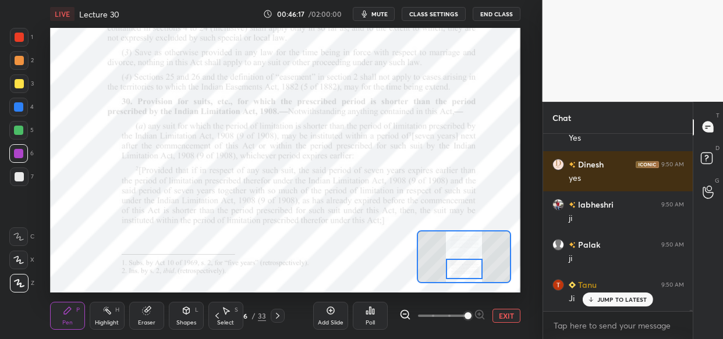
click at [553, 109] on div "1 2 3 4 5 6 7 C X Z C X Z E E Erase all H H LIVE Lecture 30 00:46:17 / 02:00:00…" at bounding box center [361, 169] width 723 height 339
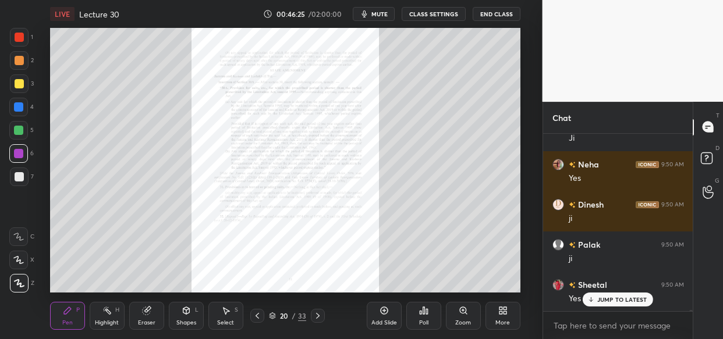
scroll to position [32340, 0]
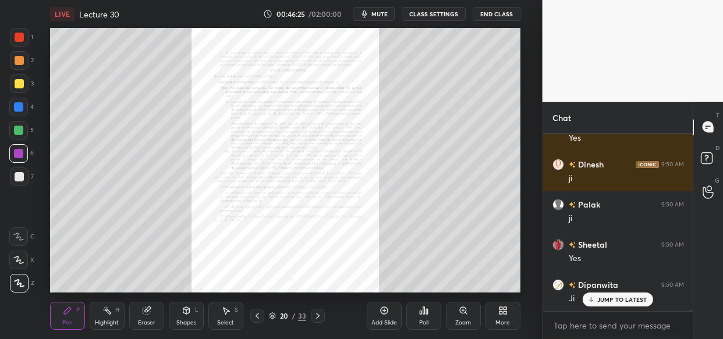
click at [472, 318] on div "Zoom" at bounding box center [463, 316] width 35 height 28
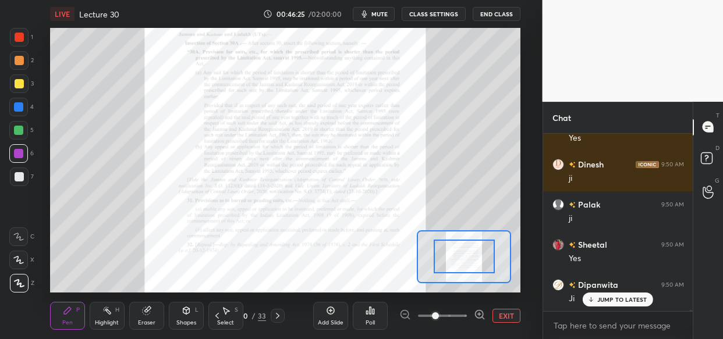
click at [467, 317] on div at bounding box center [442, 316] width 86 height 14
click at [466, 314] on span at bounding box center [442, 315] width 49 height 17
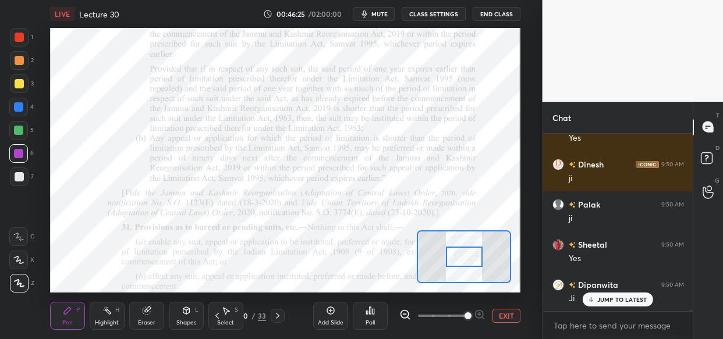
click at [467, 318] on span at bounding box center [468, 316] width 7 height 7
click at [468, 320] on span at bounding box center [468, 316] width 7 height 7
click at [472, 320] on span at bounding box center [468, 316] width 7 height 7
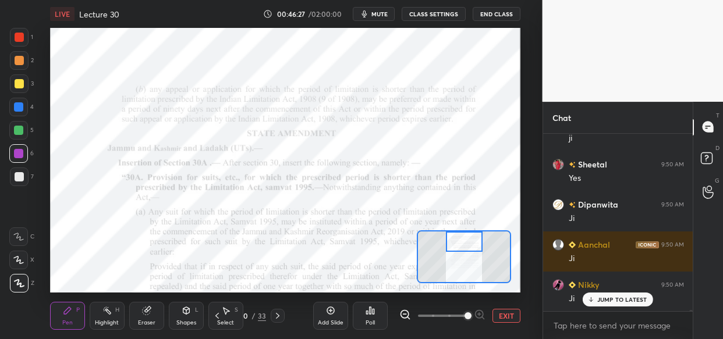
drag, startPoint x: 471, startPoint y: 266, endPoint x: 471, endPoint y: 250, distance: 15.7
click at [471, 250] on div at bounding box center [464, 242] width 37 height 20
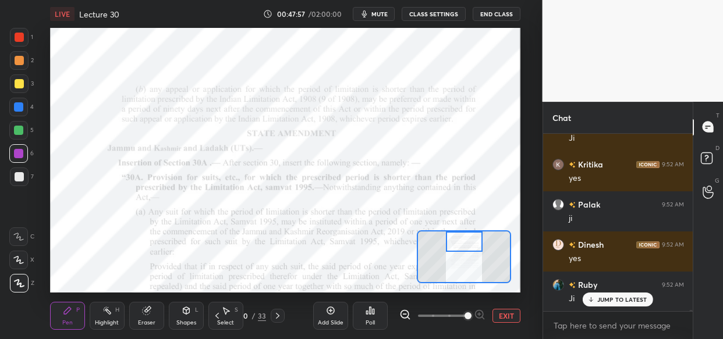
scroll to position [34308, 0]
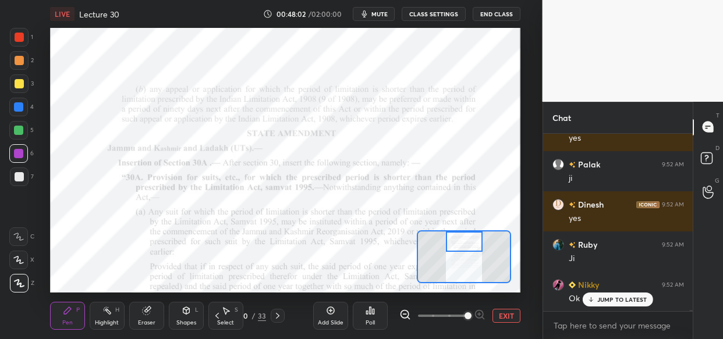
click at [222, 29] on div "LIVE Lecture 30 00:48:02 / 02:00:00 mute CLASS SETTINGS End Class Setting up yo…" at bounding box center [285, 169] width 496 height 339
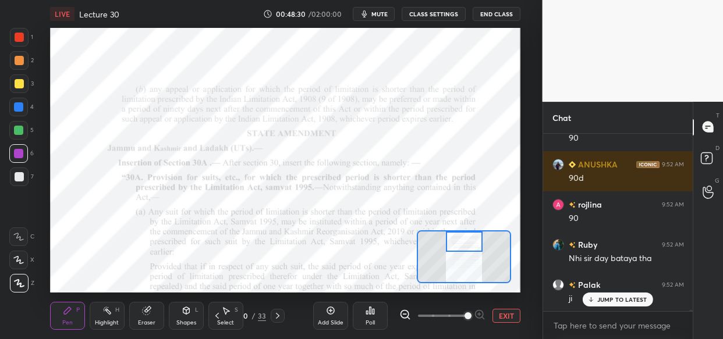
scroll to position [35112, 0]
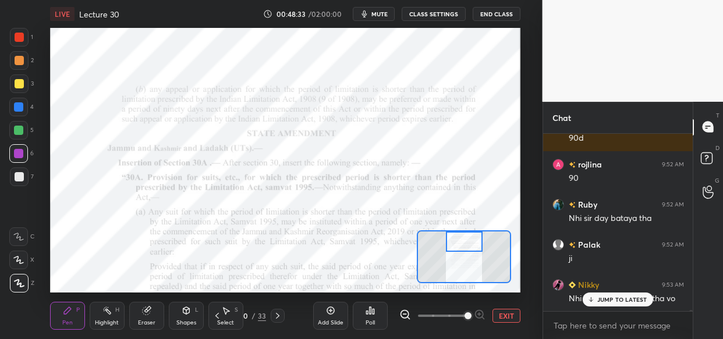
drag, startPoint x: 611, startPoint y: 305, endPoint x: 590, endPoint y: 312, distance: 22.6
click at [608, 306] on div "JUMP TO LATEST" at bounding box center [618, 300] width 70 height 14
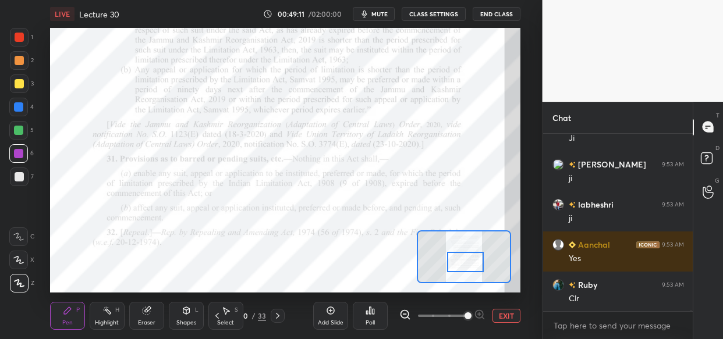
scroll to position [36237, 0]
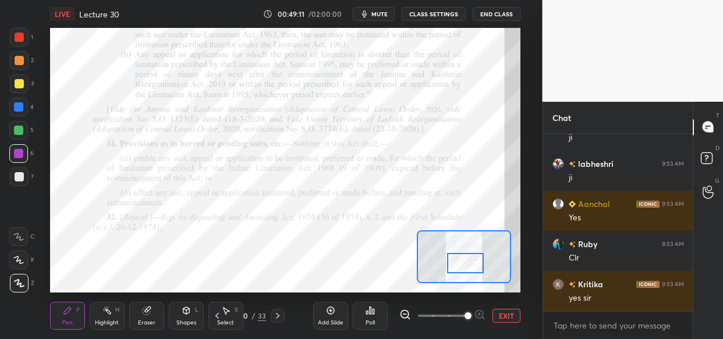
drag, startPoint x: 465, startPoint y: 239, endPoint x: 466, endPoint y: 260, distance: 21.6
click at [466, 260] on div at bounding box center [465, 263] width 37 height 20
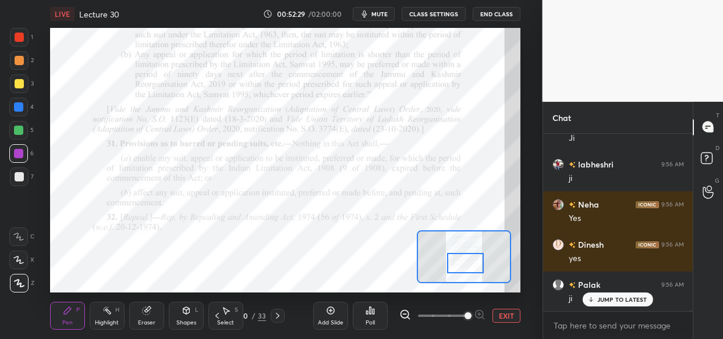
scroll to position [39583, 0]
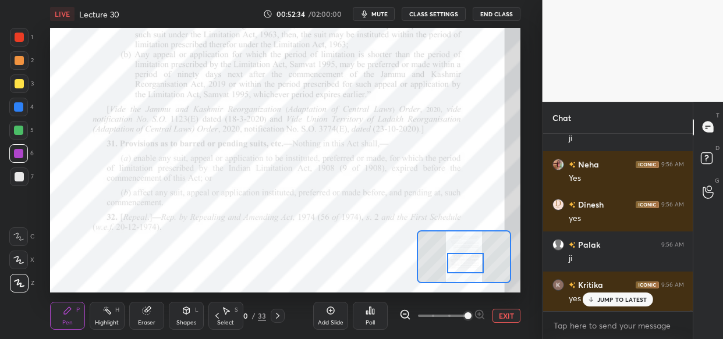
click at [325, 318] on div "Add Slide" at bounding box center [330, 316] width 35 height 28
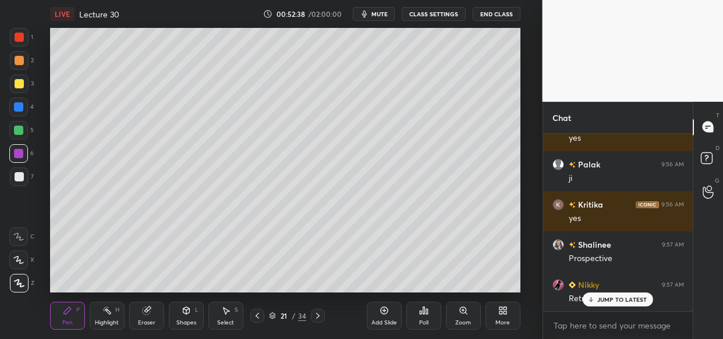
scroll to position [39703, 0]
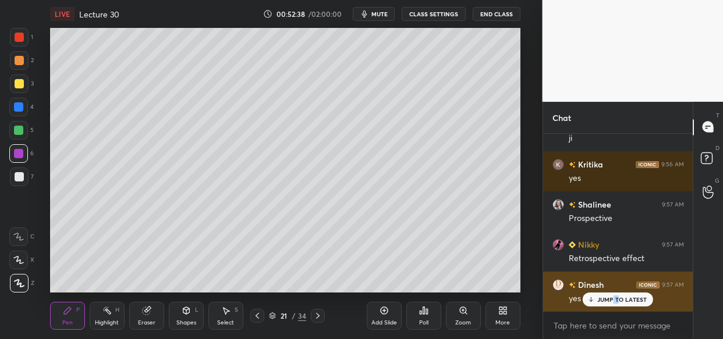
click at [614, 305] on div "JUMP TO LATEST" at bounding box center [618, 300] width 70 height 14
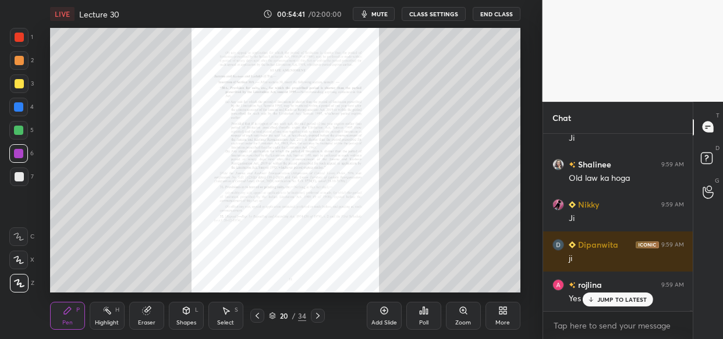
scroll to position [42044, 0]
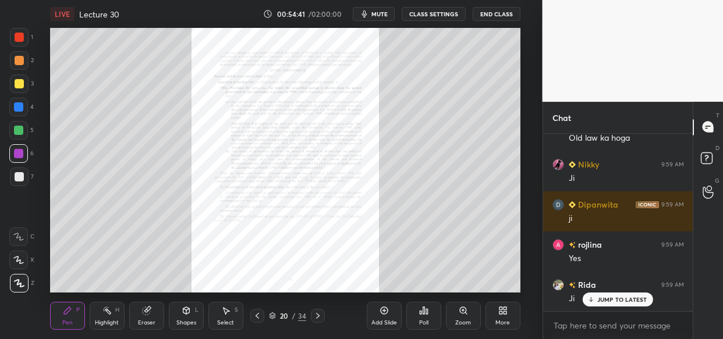
click at [461, 320] on div "Zoom" at bounding box center [463, 323] width 16 height 6
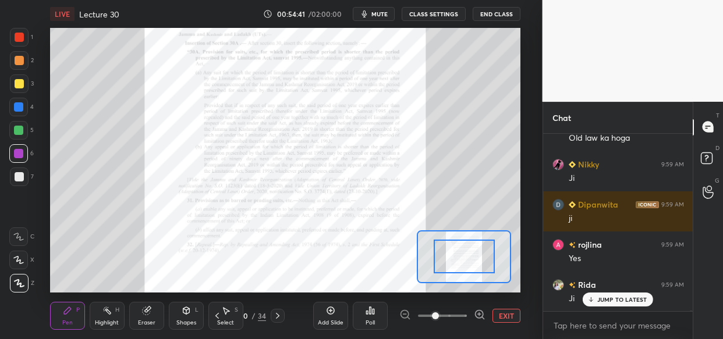
click at [481, 314] on icon at bounding box center [480, 315] width 12 height 12
click at [479, 313] on icon at bounding box center [479, 314] width 0 height 3
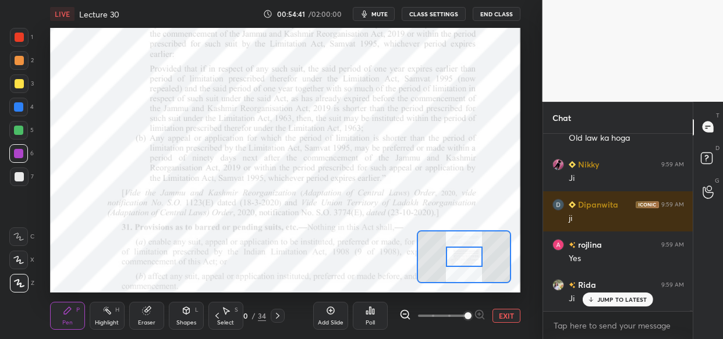
click at [472, 314] on span at bounding box center [468, 316] width 7 height 7
click at [472, 318] on span at bounding box center [468, 316] width 7 height 7
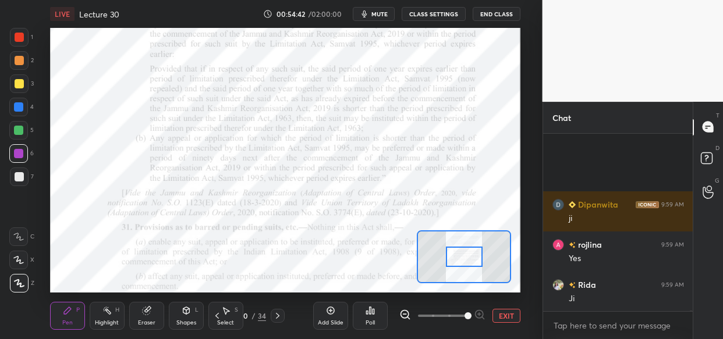
click at [472, 318] on span at bounding box center [468, 316] width 7 height 7
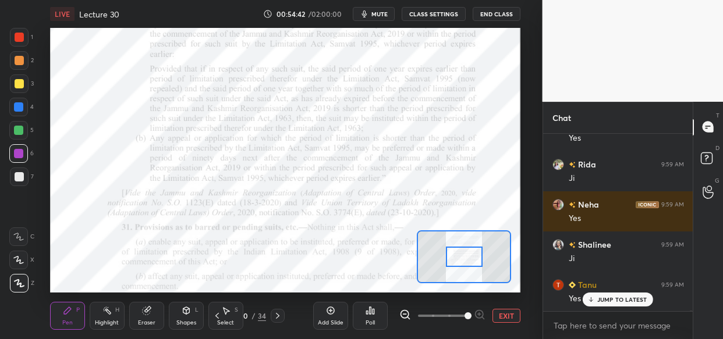
scroll to position [42205, 0]
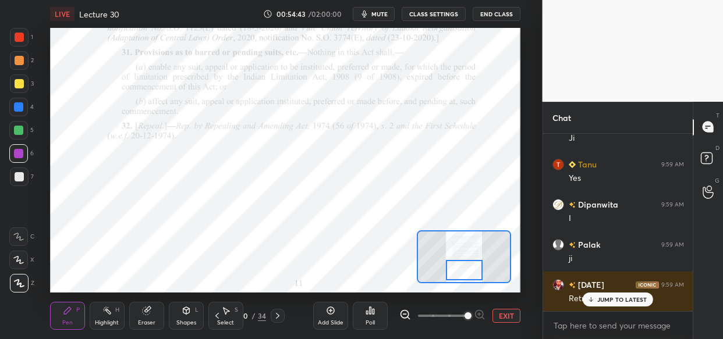
drag, startPoint x: 475, startPoint y: 253, endPoint x: 475, endPoint y: 266, distance: 13.4
click at [475, 266] on div at bounding box center [464, 270] width 37 height 20
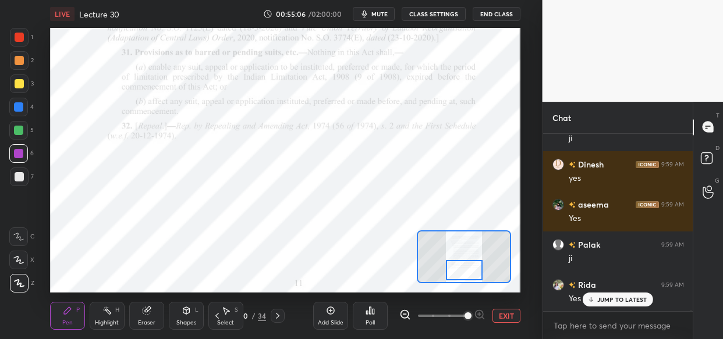
scroll to position [42807, 0]
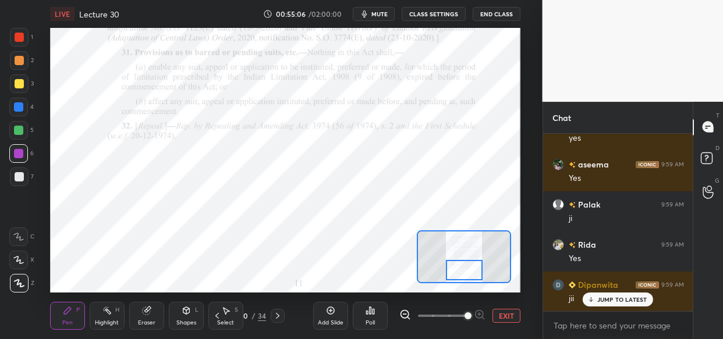
click at [146, 316] on div "Eraser" at bounding box center [146, 316] width 35 height 28
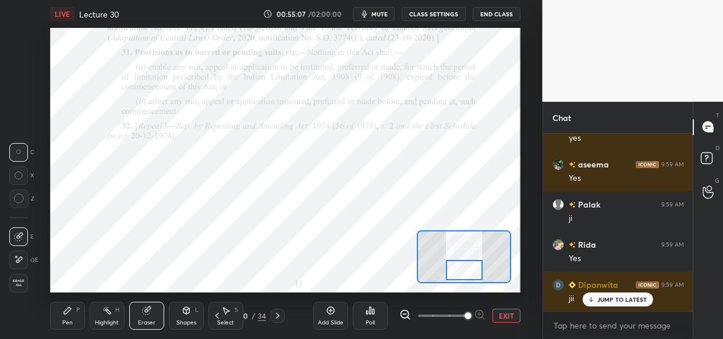
click at [19, 282] on span "Erase all" at bounding box center [18, 283] width 17 height 8
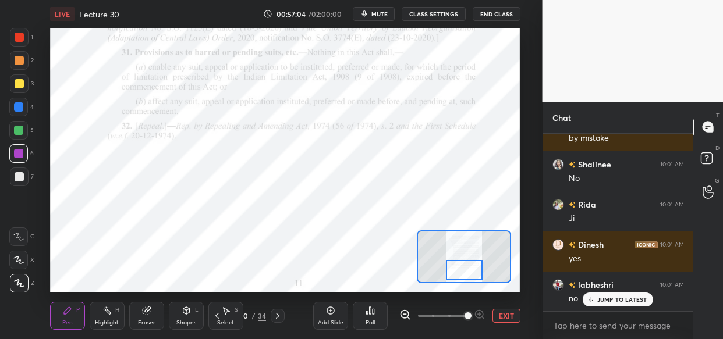
scroll to position [44947, 0]
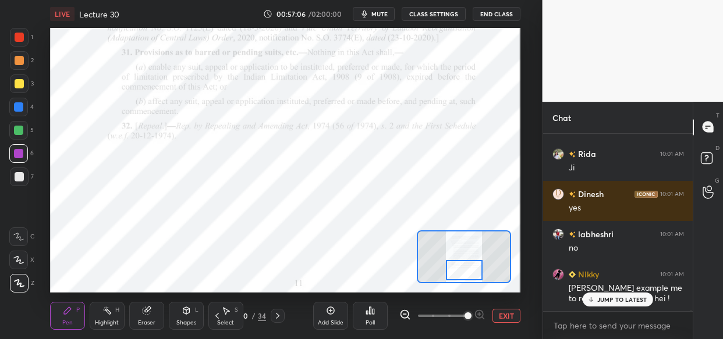
click at [606, 300] on div "Dinesh 10:01 AM ji Palak 10:01 AM ji [PERSON_NAME] 10:01 AM Ji labheshri 10:01 …" at bounding box center [618, 223] width 150 height 178
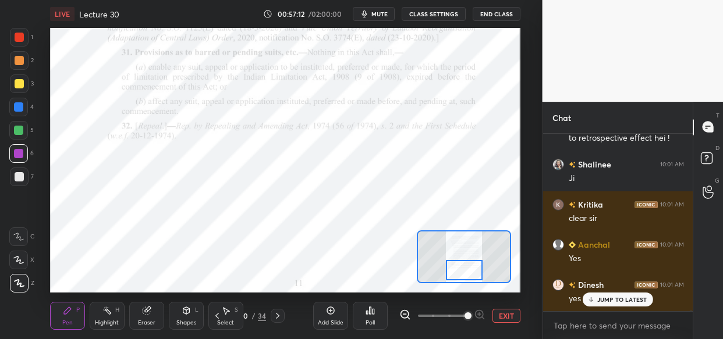
scroll to position [45148, 0]
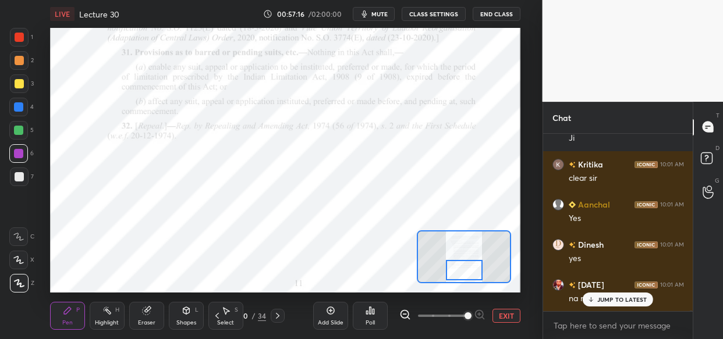
click at [332, 310] on icon at bounding box center [330, 310] width 9 height 9
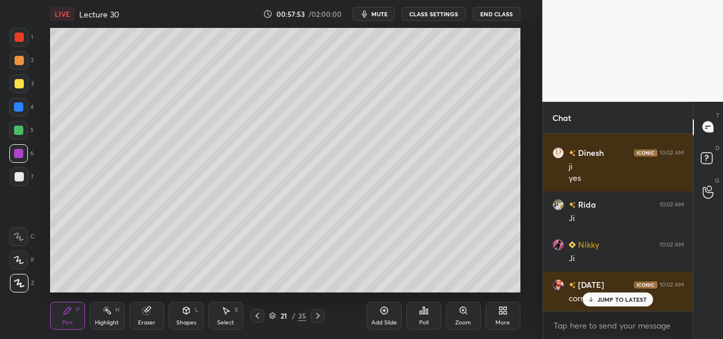
scroll to position [45622, 0]
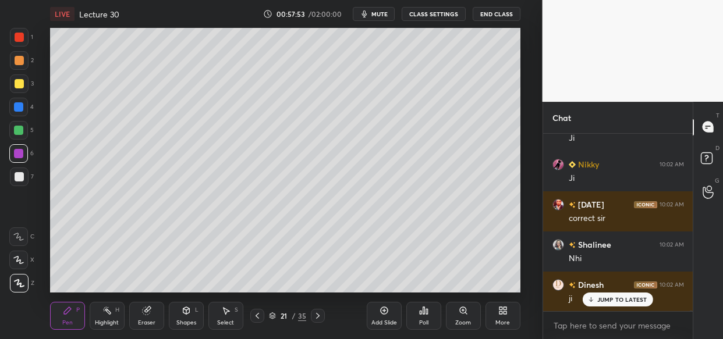
click at [55, 252] on div "Setting up your live class Poll for secs No correct answer Start poll" at bounding box center [285, 160] width 496 height 265
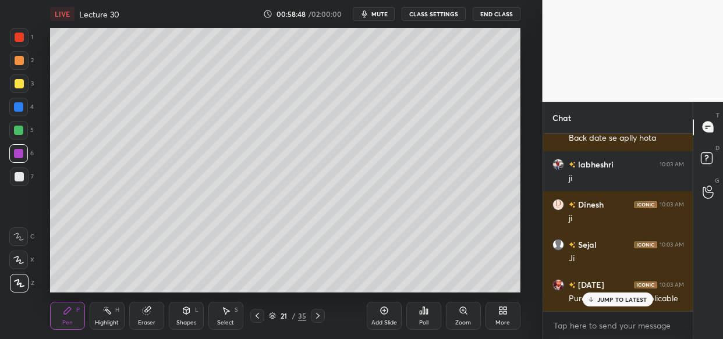
scroll to position [46357, 0]
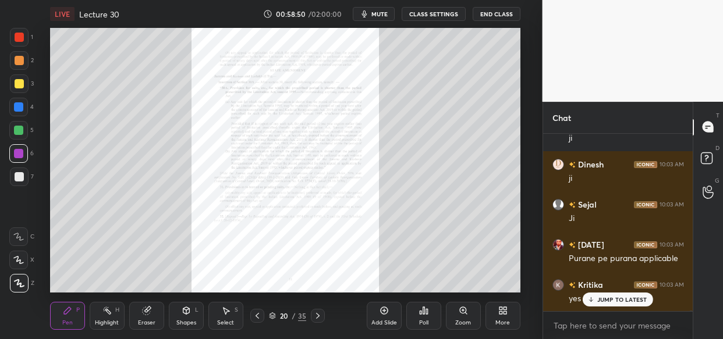
click at [468, 316] on div "Zoom" at bounding box center [463, 316] width 35 height 28
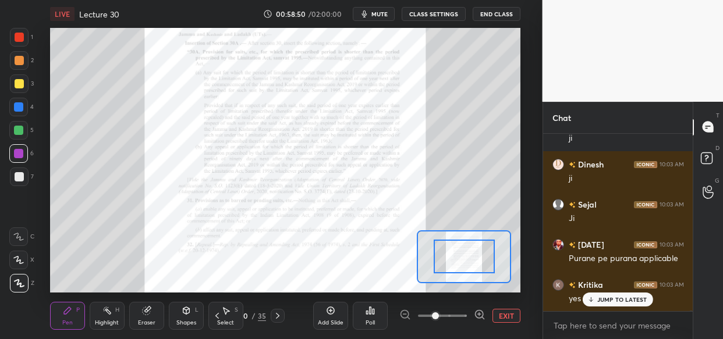
click at [472, 318] on div at bounding box center [442, 316] width 86 height 14
click at [475, 317] on icon at bounding box center [480, 315] width 12 height 12
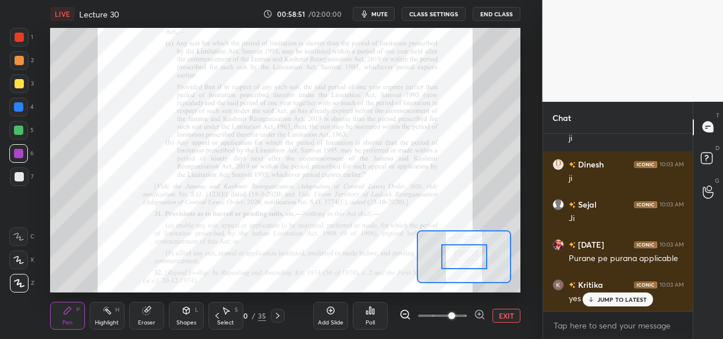
drag, startPoint x: 476, startPoint y: 316, endPoint x: 417, endPoint y: 309, distance: 59.3
click at [474, 316] on icon at bounding box center [480, 315] width 12 height 12
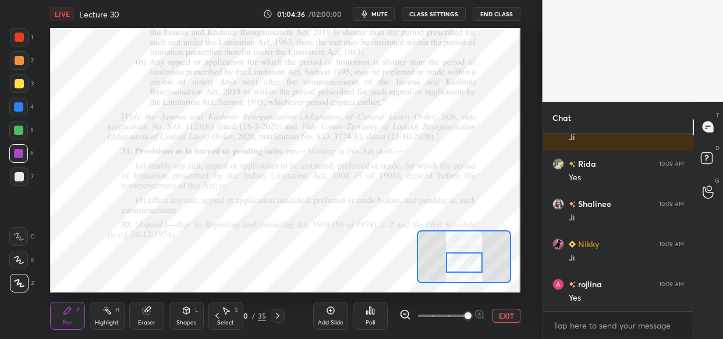
scroll to position [51612, 0]
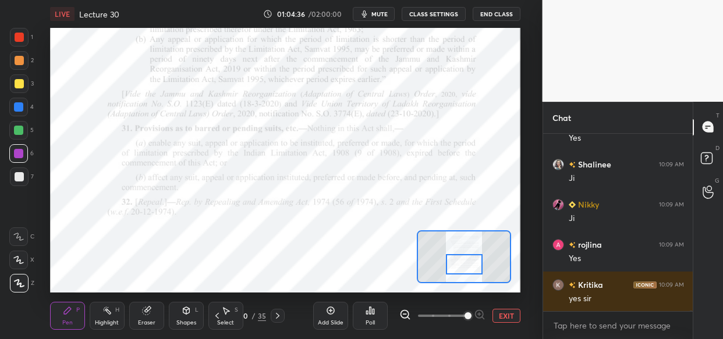
drag, startPoint x: 460, startPoint y: 254, endPoint x: 461, endPoint y: 261, distance: 7.6
click at [461, 261] on div at bounding box center [464, 264] width 37 height 20
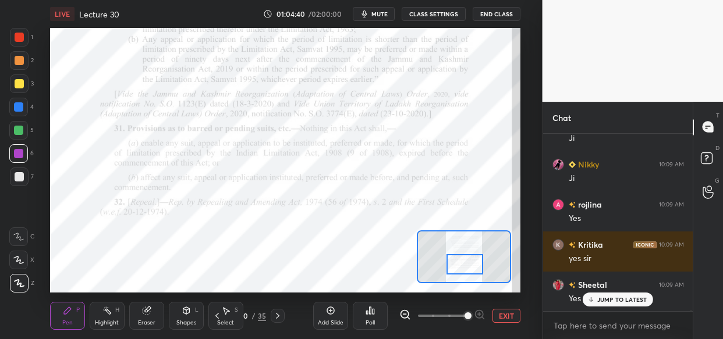
scroll to position [51692, 0]
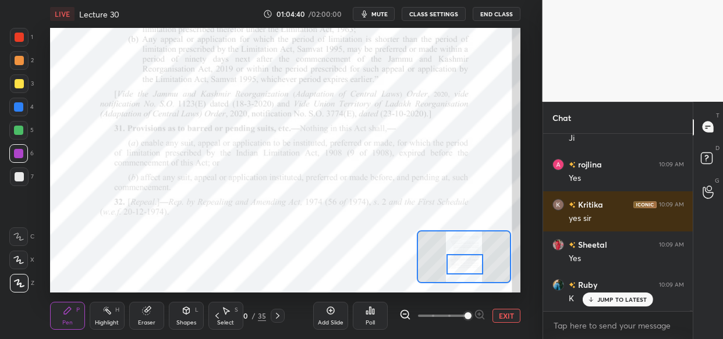
click at [12, 32] on div at bounding box center [19, 37] width 19 height 19
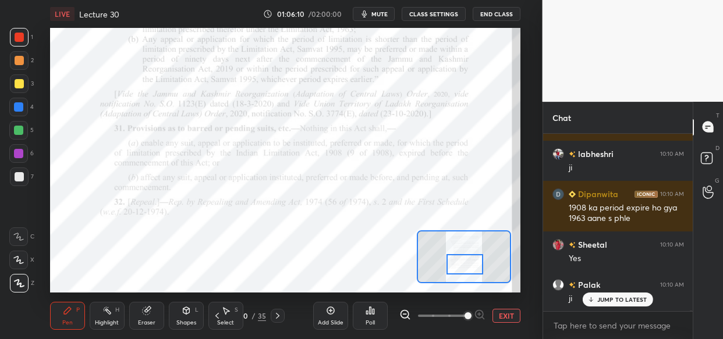
scroll to position [53270, 0]
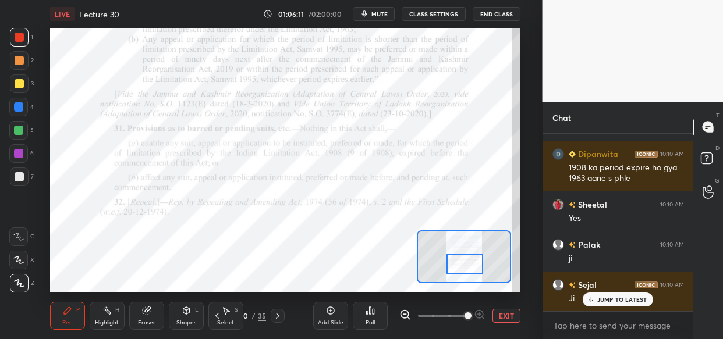
click at [328, 317] on div "Add Slide" at bounding box center [330, 316] width 35 height 28
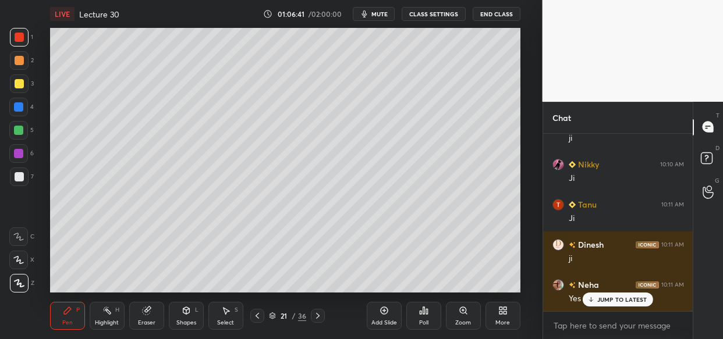
scroll to position [53711, 0]
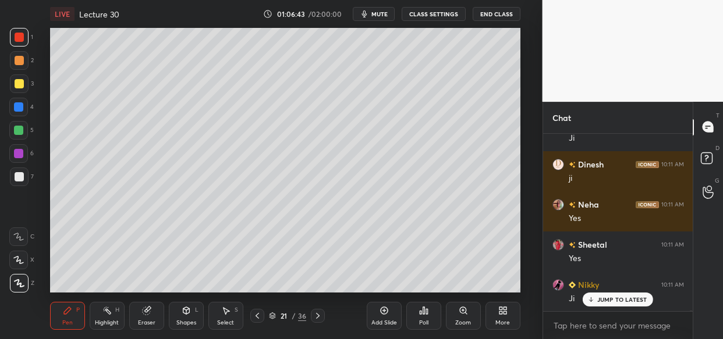
click at [19, 83] on div at bounding box center [19, 83] width 9 height 9
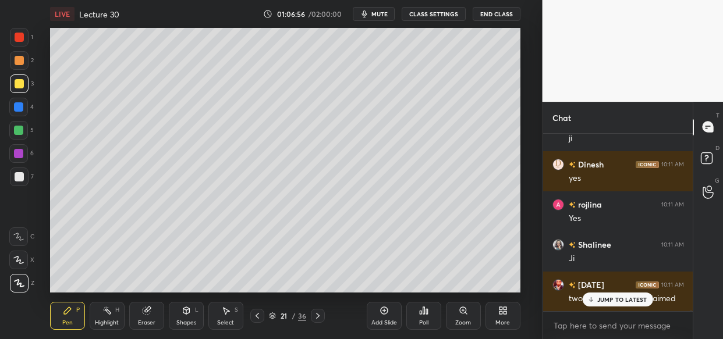
scroll to position [54153, 0]
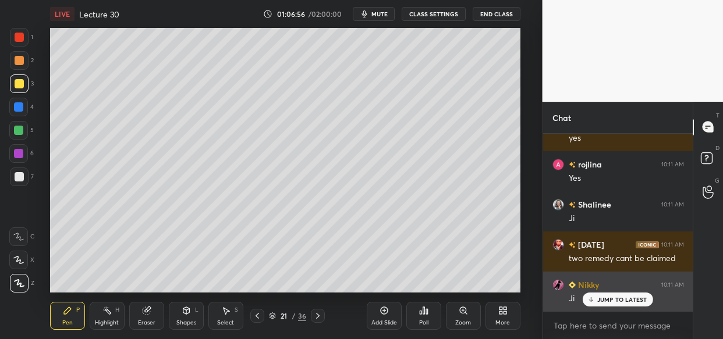
click at [618, 298] on p "JUMP TO LATEST" at bounding box center [622, 299] width 50 height 7
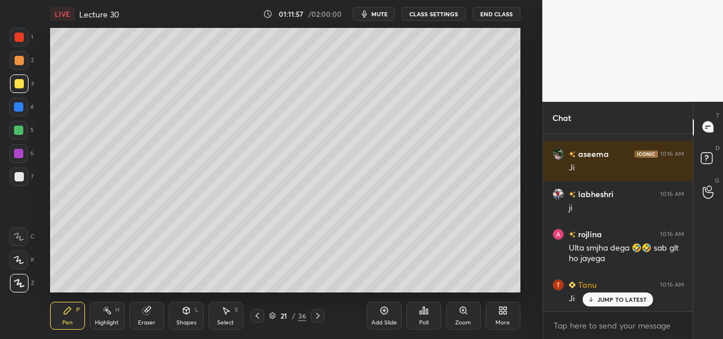
scroll to position [59809, 0]
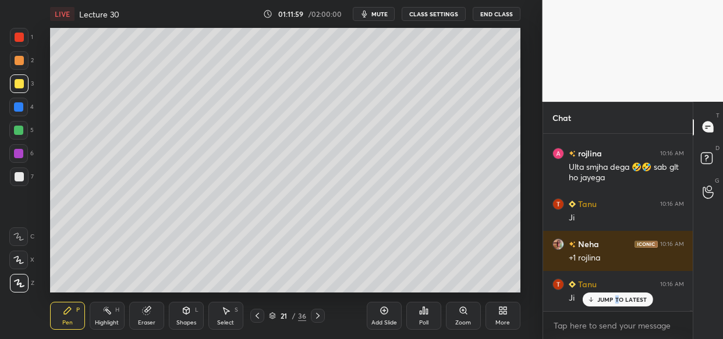
click at [617, 302] on p "JUMP TO LATEST" at bounding box center [622, 299] width 50 height 7
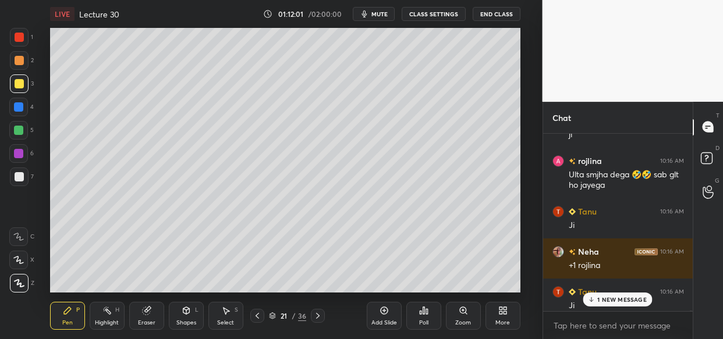
click at [621, 301] on p "1 NEW MESSAGE" at bounding box center [621, 299] width 49 height 7
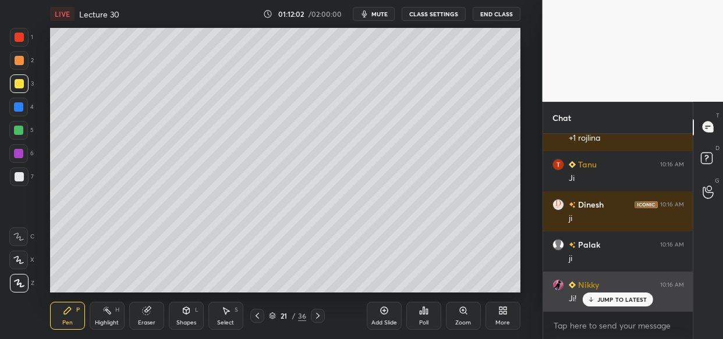
click at [618, 298] on p "JUMP TO LATEST" at bounding box center [622, 299] width 50 height 7
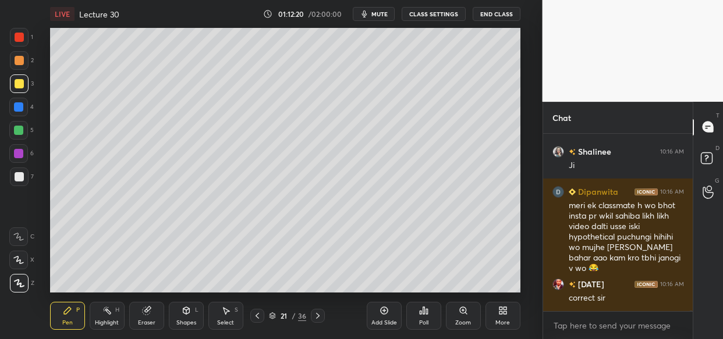
scroll to position [60223, 0]
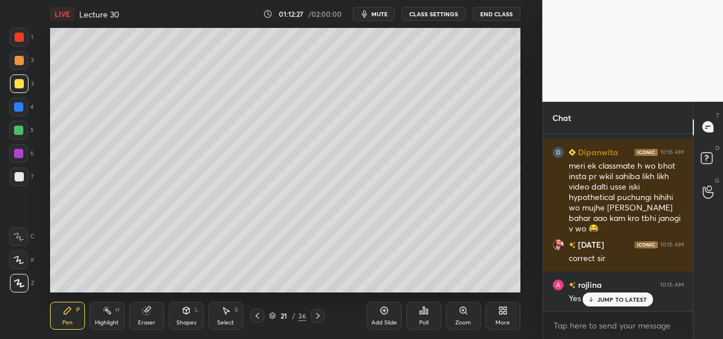
drag, startPoint x: 610, startPoint y: 297, endPoint x: 557, endPoint y: 326, distance: 61.0
click at [610, 296] on p "JUMP TO LATEST" at bounding box center [622, 299] width 50 height 7
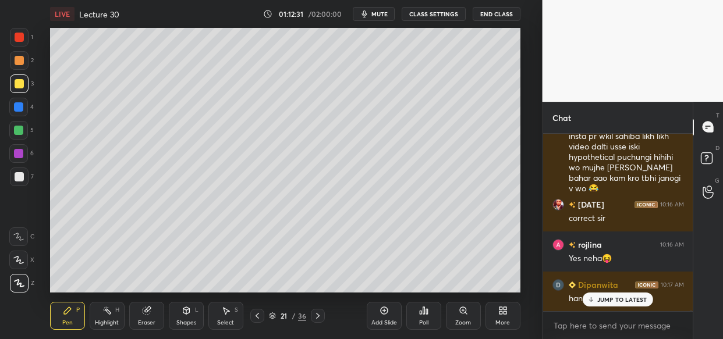
scroll to position [60303, 0]
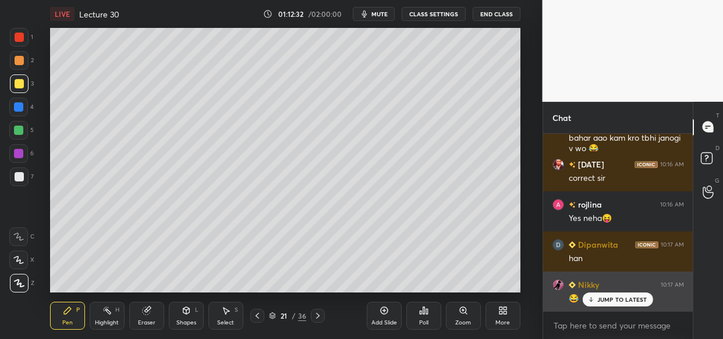
click at [620, 294] on div "JUMP TO LATEST" at bounding box center [618, 300] width 70 height 14
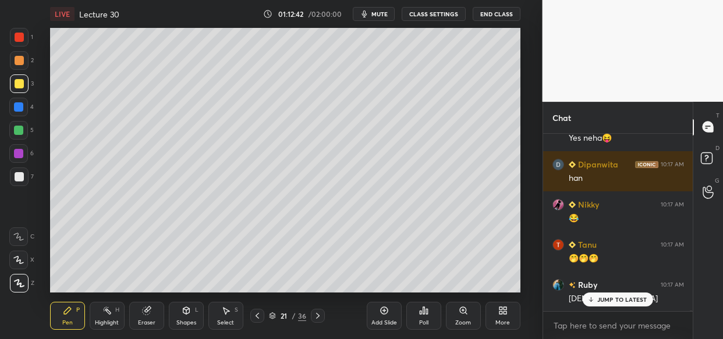
scroll to position [60464, 0]
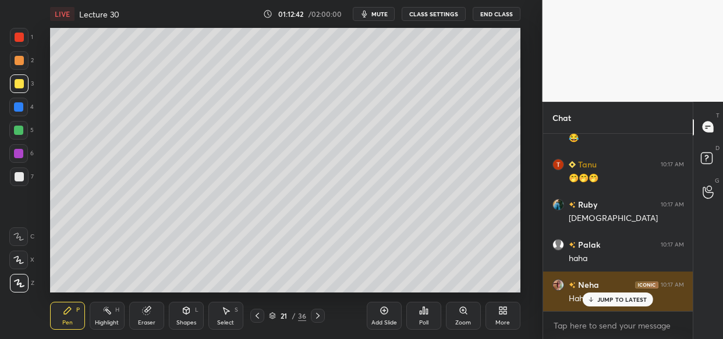
drag, startPoint x: 600, startPoint y: 296, endPoint x: 579, endPoint y: 304, distance: 22.5
click at [598, 297] on p "JUMP TO LATEST" at bounding box center [622, 299] width 50 height 7
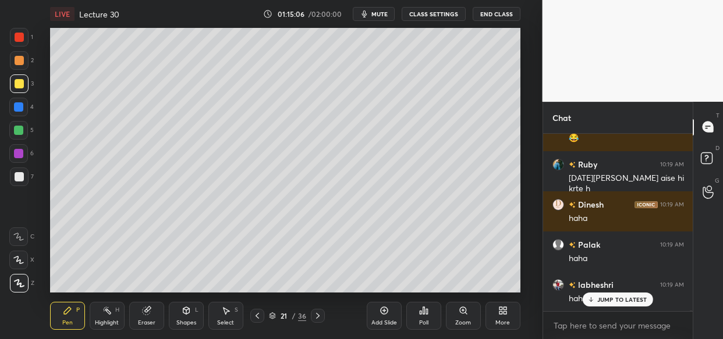
scroll to position [62689, 0]
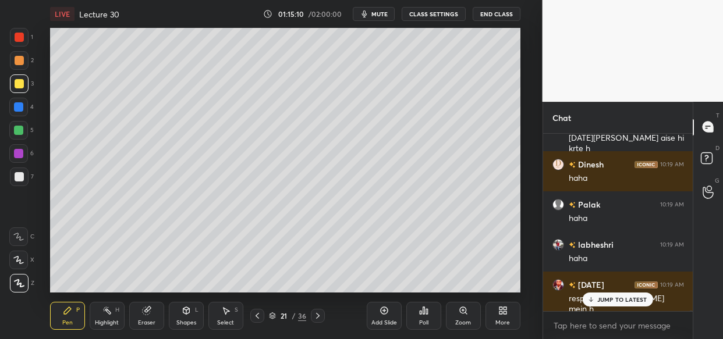
click at [630, 291] on div "[DATE] 10:19 AM respect [PERSON_NAME] mein h" at bounding box center [618, 297] width 150 height 51
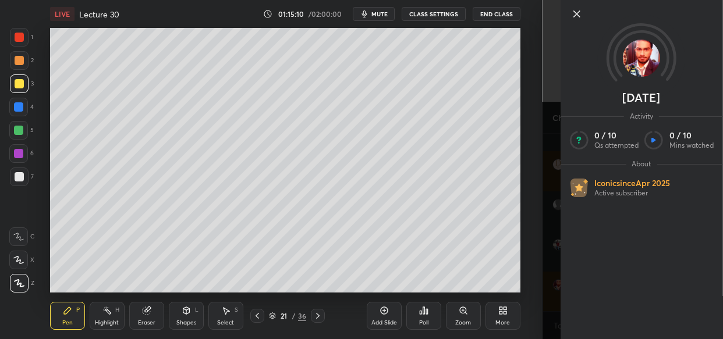
click at [626, 304] on div "[DATE] Activity 0 / 10 Qs attempted 0 / 10 Mins watched About Iconic since [DAT…" at bounding box center [633, 169] width 181 height 339
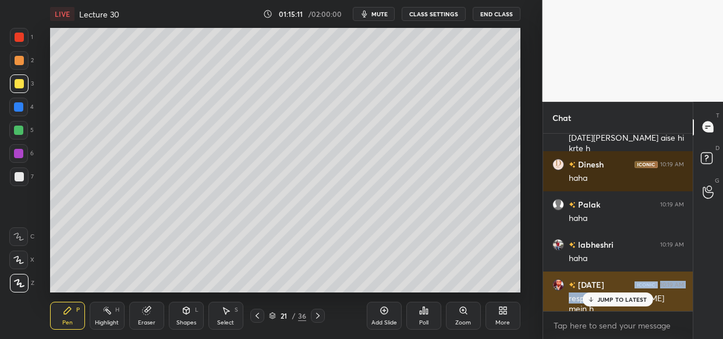
click at [630, 299] on p "JUMP TO LATEST" at bounding box center [622, 299] width 50 height 7
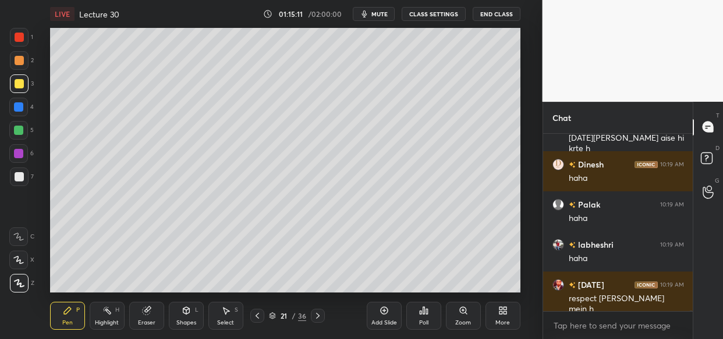
scroll to position [62729, 0]
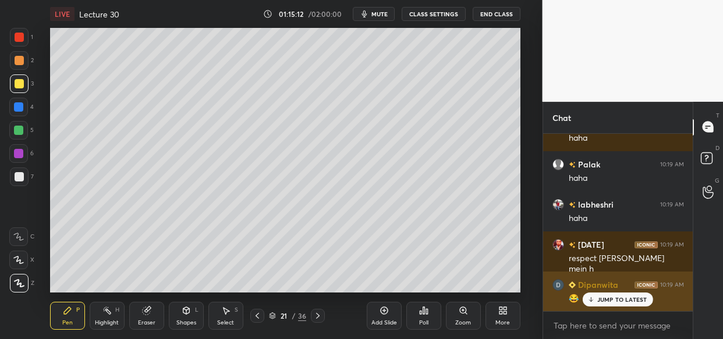
click at [635, 303] on p "JUMP TO LATEST" at bounding box center [622, 299] width 50 height 7
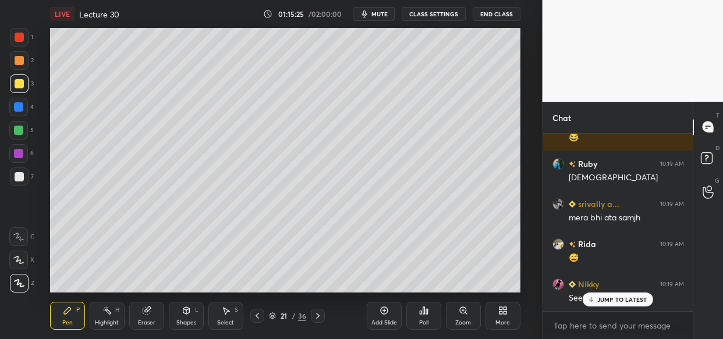
scroll to position [62930, 0]
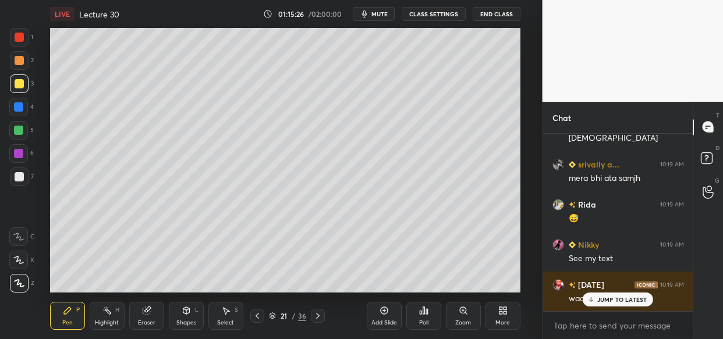
click at [626, 301] on p "JUMP TO LATEST" at bounding box center [622, 299] width 50 height 7
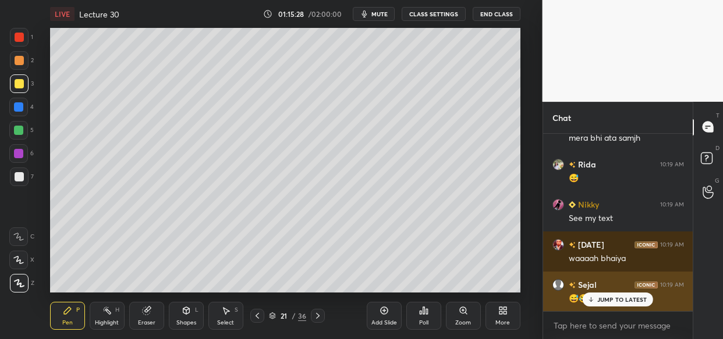
click at [617, 296] on p "JUMP TO LATEST" at bounding box center [622, 299] width 50 height 7
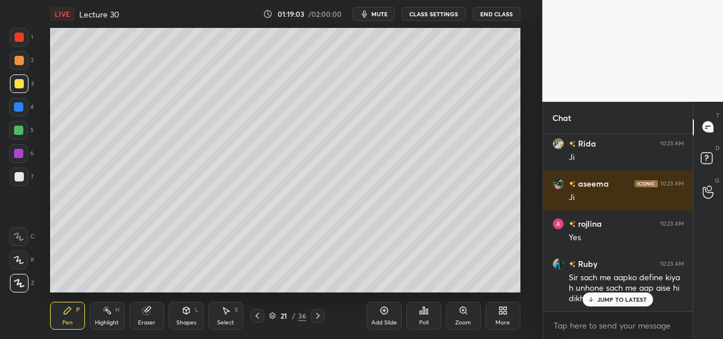
scroll to position [64717, 0]
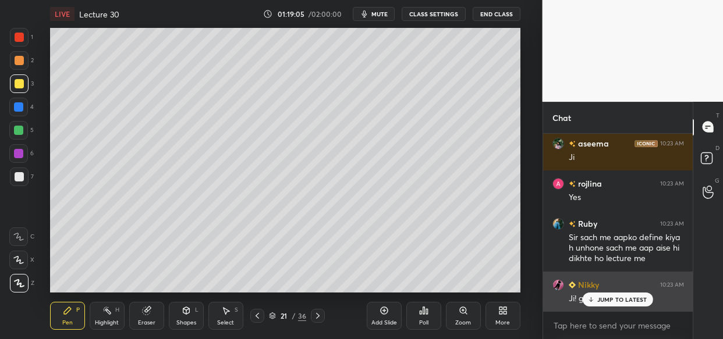
click at [633, 301] on p "JUMP TO LATEST" at bounding box center [622, 299] width 50 height 7
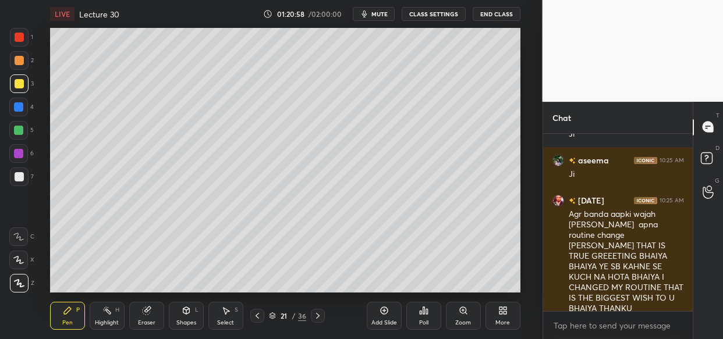
scroll to position [66528, 0]
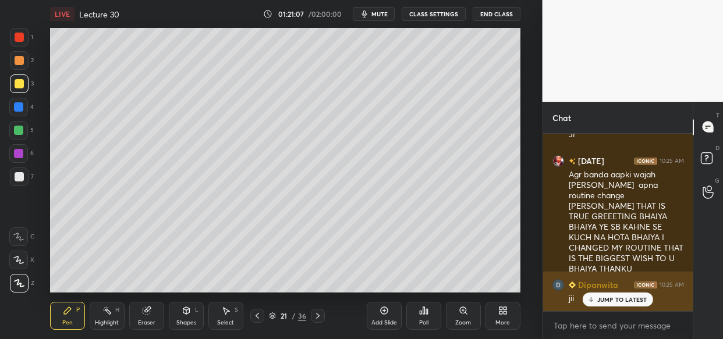
click at [612, 304] on div "JUMP TO LATEST" at bounding box center [618, 300] width 70 height 14
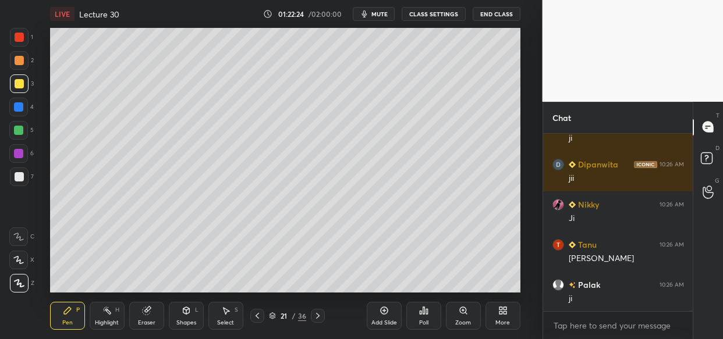
scroll to position [67956, 0]
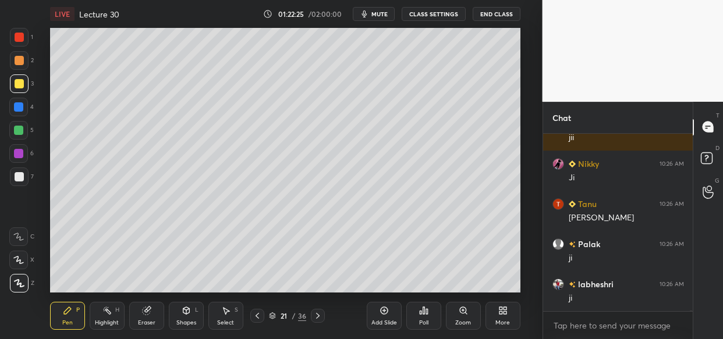
click at [384, 313] on icon at bounding box center [384, 310] width 9 height 9
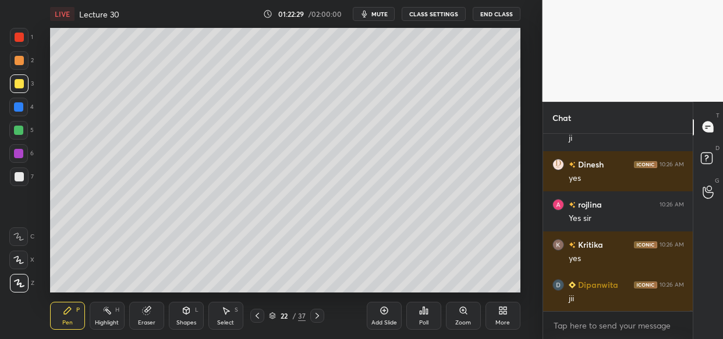
scroll to position [68277, 0]
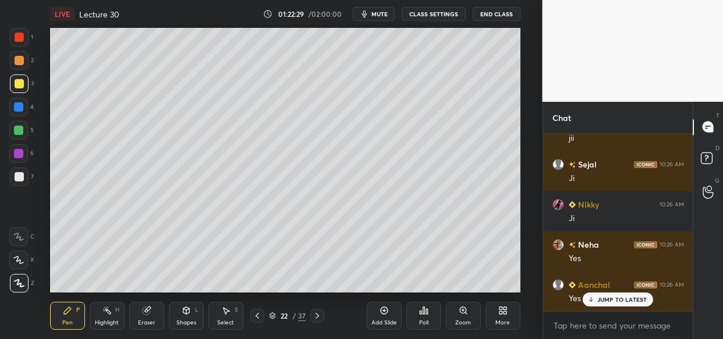
click at [143, 316] on div "Eraser" at bounding box center [146, 316] width 35 height 28
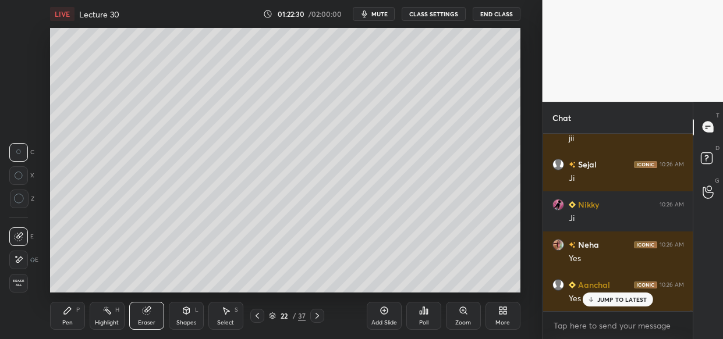
click at [24, 283] on span "Erase all" at bounding box center [18, 283] width 17 height 8
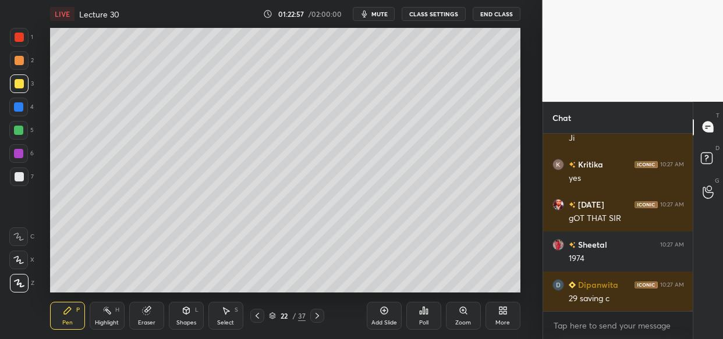
scroll to position [69040, 0]
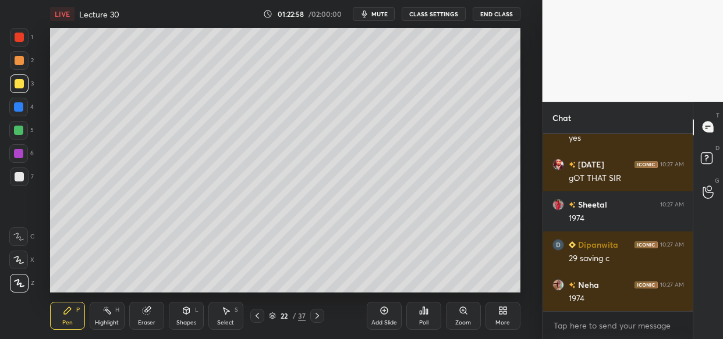
click at [521, 127] on div "Setting up your live class Poll for secs No correct answer Start poll" at bounding box center [285, 160] width 496 height 265
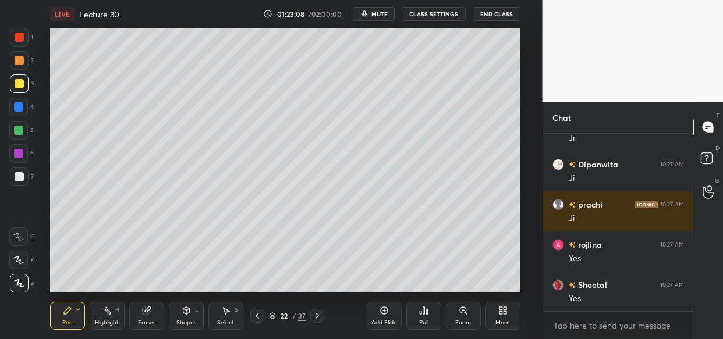
scroll to position [69634, 0]
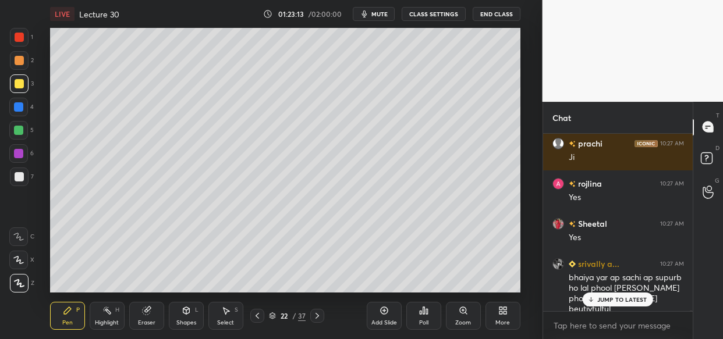
drag, startPoint x: 600, startPoint y: 305, endPoint x: 585, endPoint y: 311, distance: 16.4
click at [600, 303] on div "JUMP TO LATEST" at bounding box center [618, 300] width 70 height 14
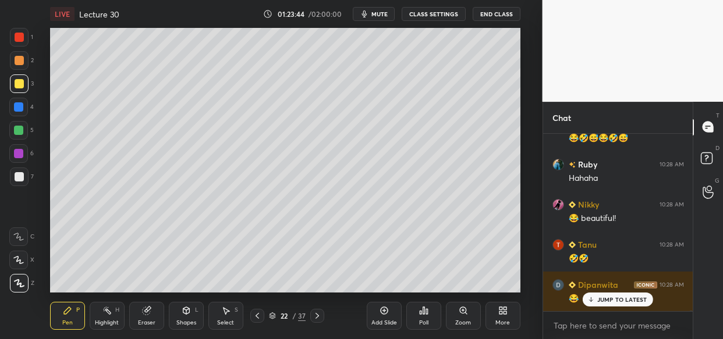
scroll to position [70409, 0]
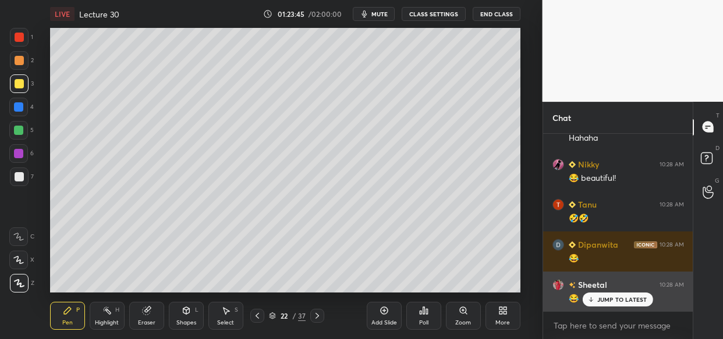
drag, startPoint x: 606, startPoint y: 298, endPoint x: 558, endPoint y: 301, distance: 47.9
click at [604, 298] on p "JUMP TO LATEST" at bounding box center [622, 299] width 50 height 7
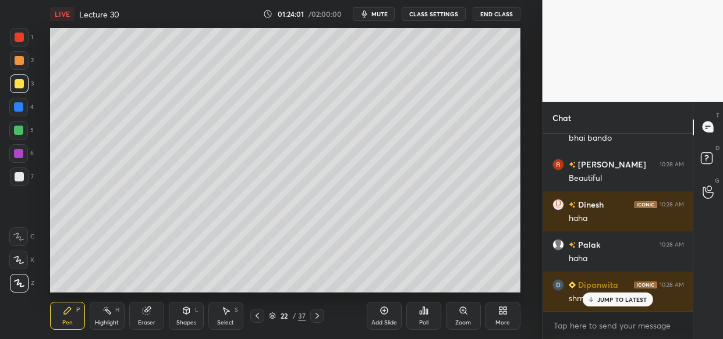
scroll to position [70650, 0]
click at [613, 301] on p "JUMP TO LATEST" at bounding box center [622, 299] width 50 height 7
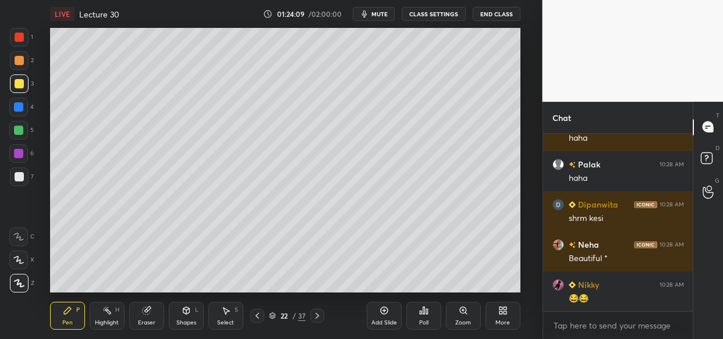
scroll to position [70741, 0]
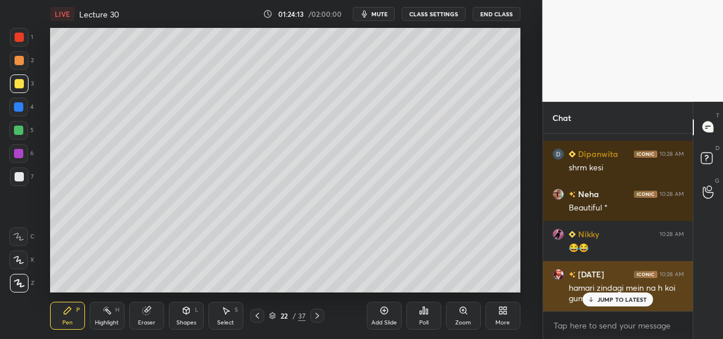
click at [622, 299] on p "JUMP TO LATEST" at bounding box center [622, 299] width 50 height 7
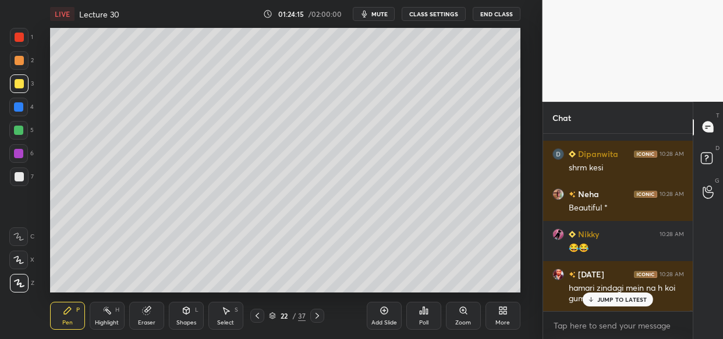
scroll to position [70781, 0]
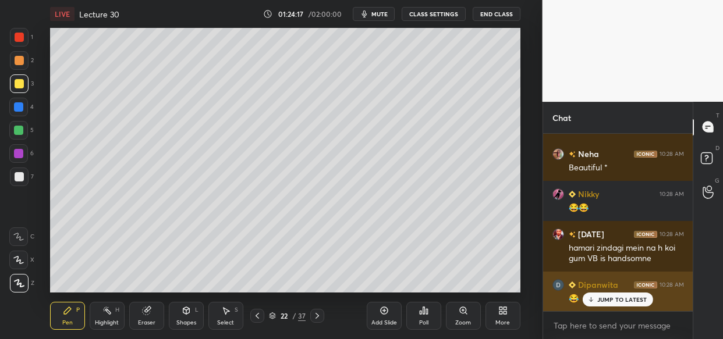
drag, startPoint x: 610, startPoint y: 296, endPoint x: 603, endPoint y: 297, distance: 7.6
click at [610, 296] on p "JUMP TO LATEST" at bounding box center [622, 299] width 50 height 7
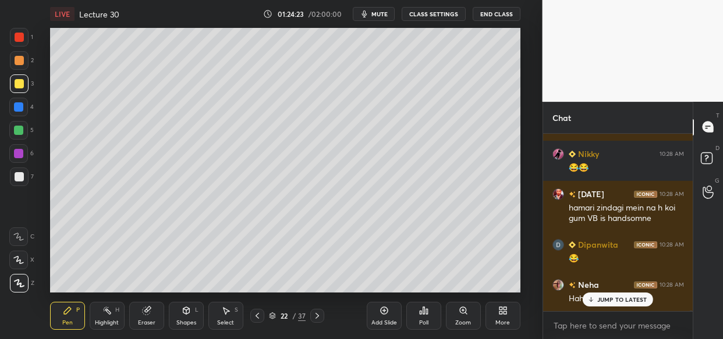
scroll to position [70941, 0]
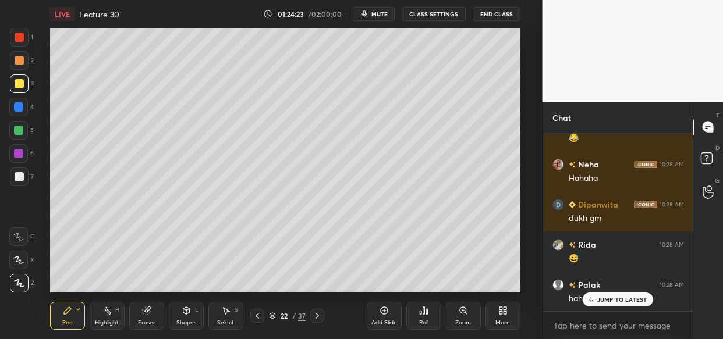
click at [619, 302] on p "JUMP TO LATEST" at bounding box center [622, 299] width 50 height 7
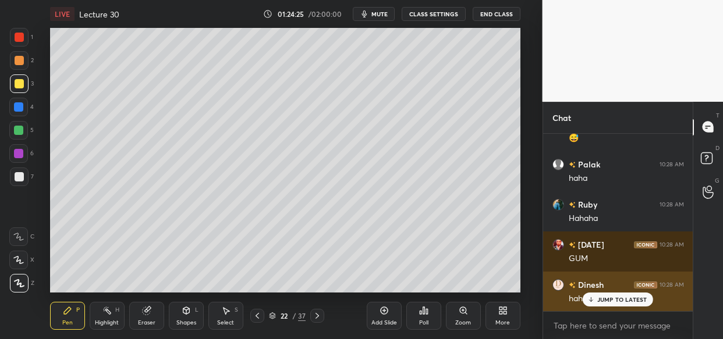
click at [612, 308] on div "[PERSON_NAME] 10:28 AM Beautiful Dinesh 10:28 AM haha Palak 10:28 AM haha [PERS…" at bounding box center [618, 223] width 150 height 178
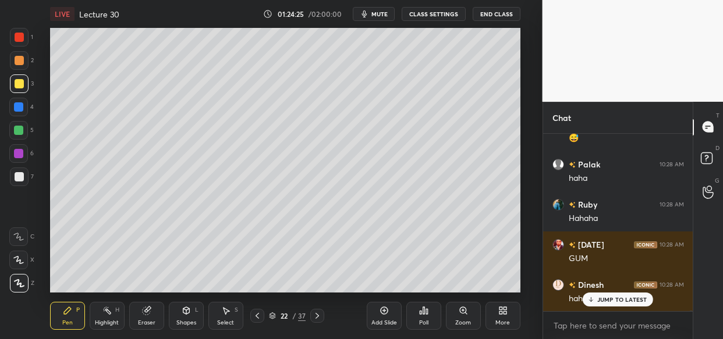
scroll to position [71102, 0]
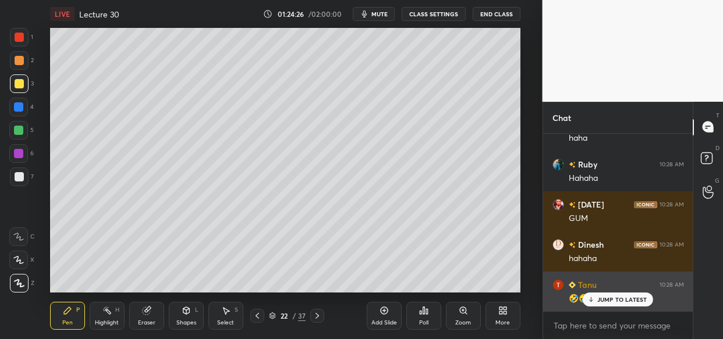
click at [603, 306] on div "JUMP TO LATEST" at bounding box center [618, 300] width 70 height 14
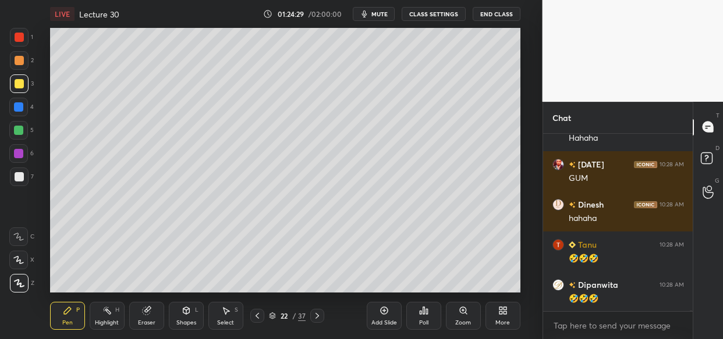
scroll to position [71182, 0]
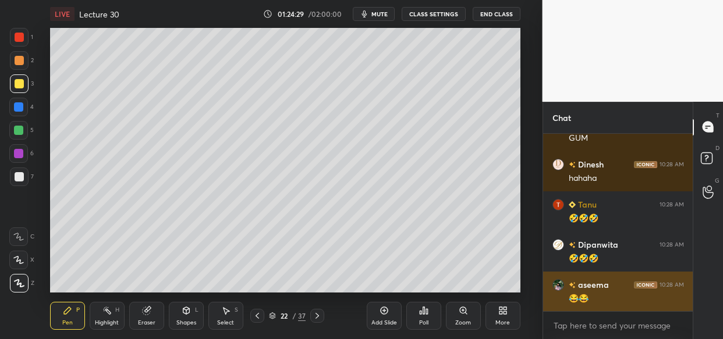
click at [606, 309] on div "Ruby 10:28 AM Hahaha [DATE] 10:28 AM GUM Dinesh 10:28 AM hahaha Tanu 10:28 AM 🤣…" at bounding box center [618, 223] width 150 height 178
click at [608, 302] on p "JUMP TO LATEST" at bounding box center [622, 299] width 50 height 7
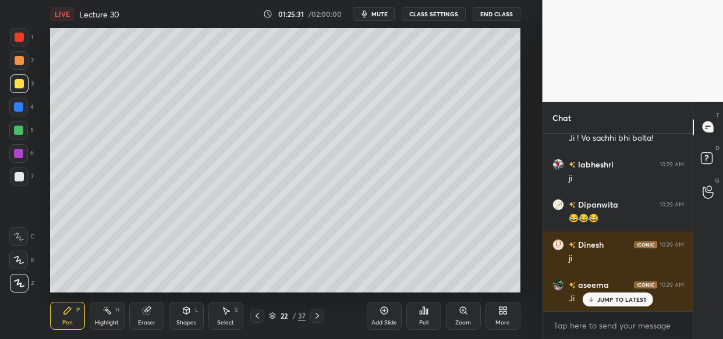
scroll to position [71880, 0]
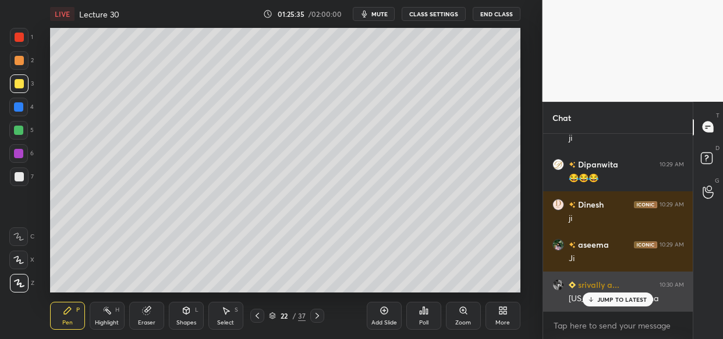
click at [622, 300] on p "JUMP TO LATEST" at bounding box center [622, 299] width 50 height 7
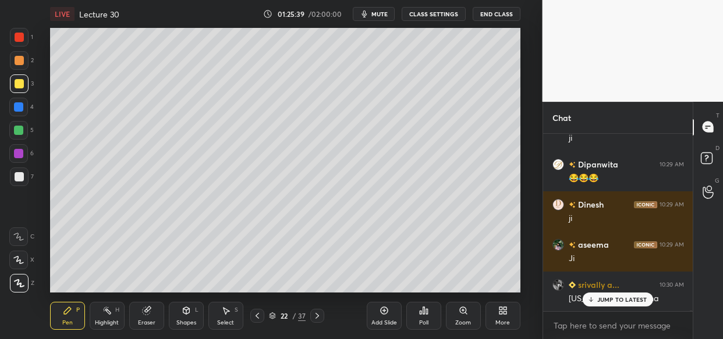
scroll to position [71931, 0]
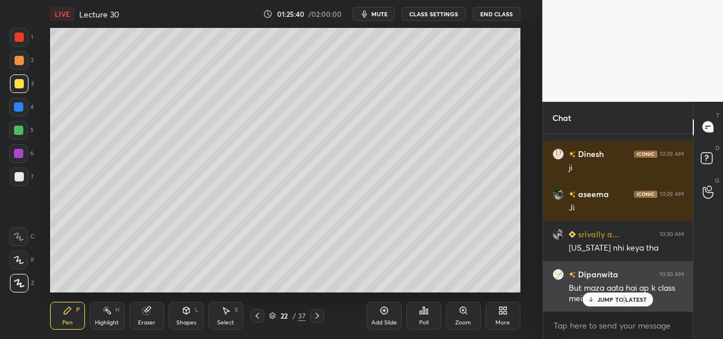
click at [622, 295] on div "JUMP TO LATEST" at bounding box center [618, 300] width 70 height 14
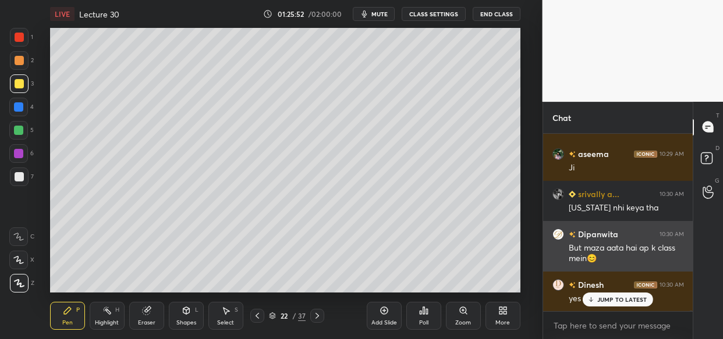
scroll to position [72011, 0]
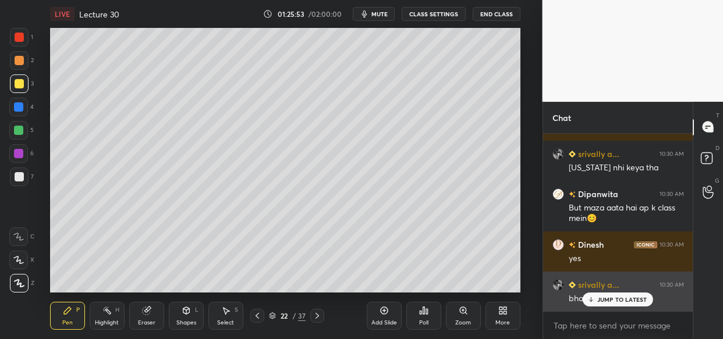
click at [632, 296] on p "JUMP TO LATEST" at bounding box center [622, 299] width 50 height 7
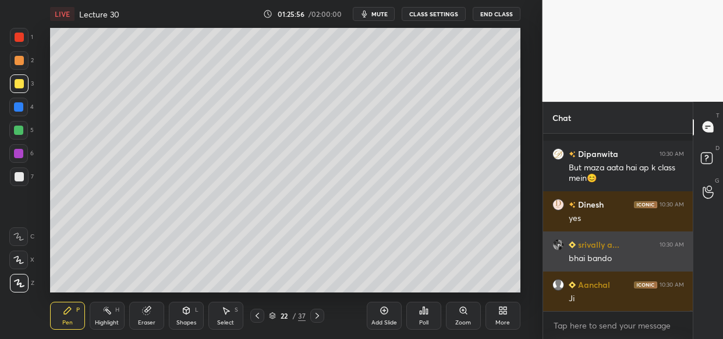
scroll to position [72132, 0]
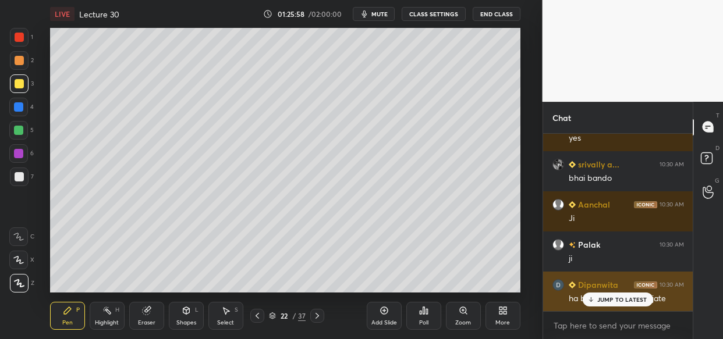
click at [618, 296] on p "JUMP TO LATEST" at bounding box center [622, 299] width 50 height 7
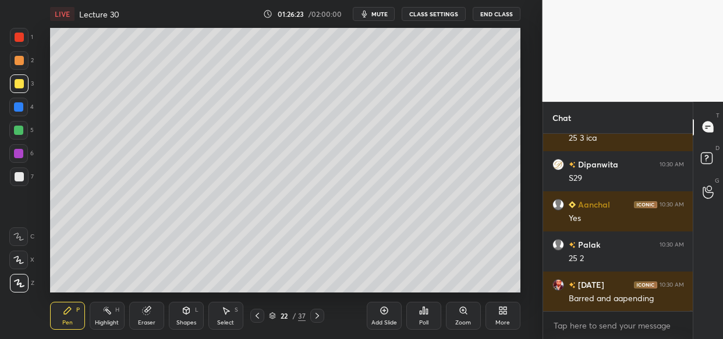
scroll to position [72625, 0]
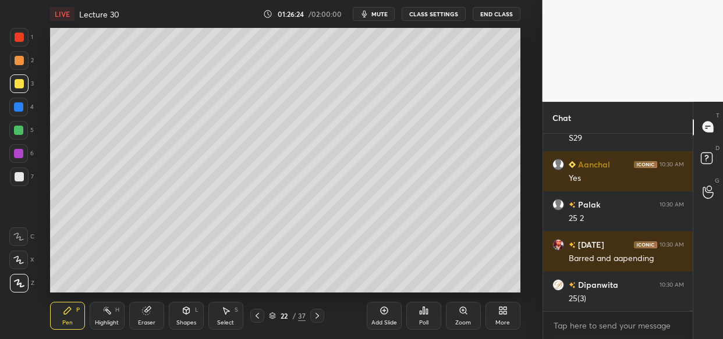
click at [260, 293] on div "LIVE Lecture 30 01:26:24 / 02:00:00 mute CLASS SETTINGS End Class Setting up yo…" at bounding box center [285, 169] width 496 height 339
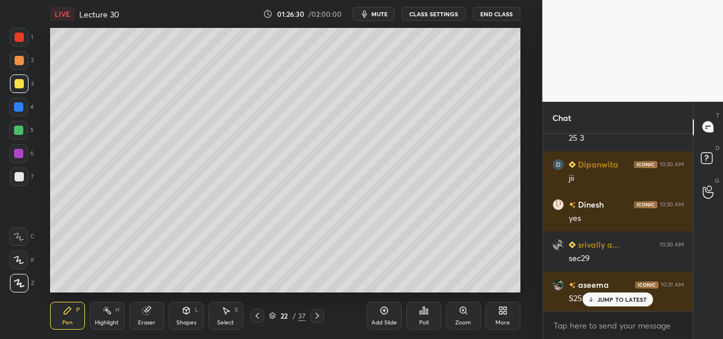
scroll to position [72866, 0]
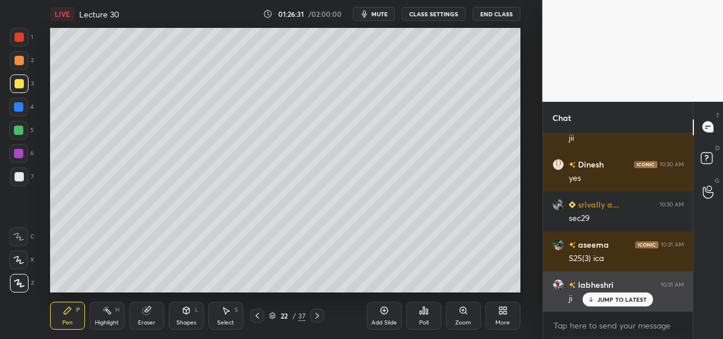
click at [617, 295] on div "JUMP TO LATEST" at bounding box center [618, 300] width 70 height 14
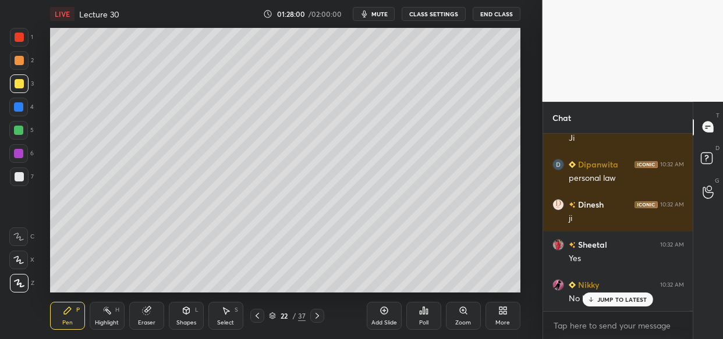
scroll to position [75660, 0]
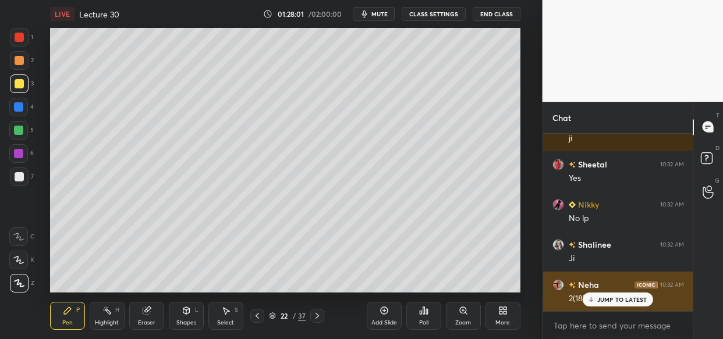
click at [600, 300] on p "JUMP TO LATEST" at bounding box center [622, 299] width 50 height 7
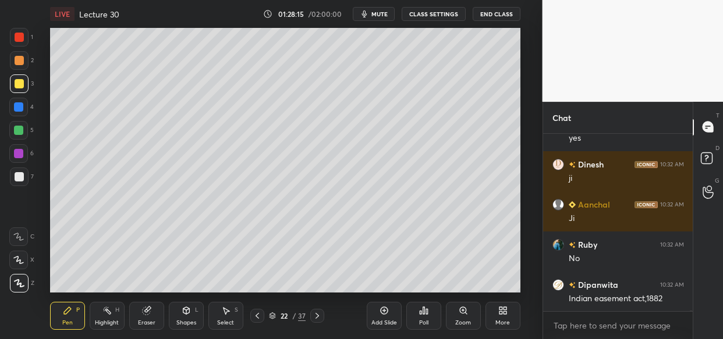
scroll to position [76102, 0]
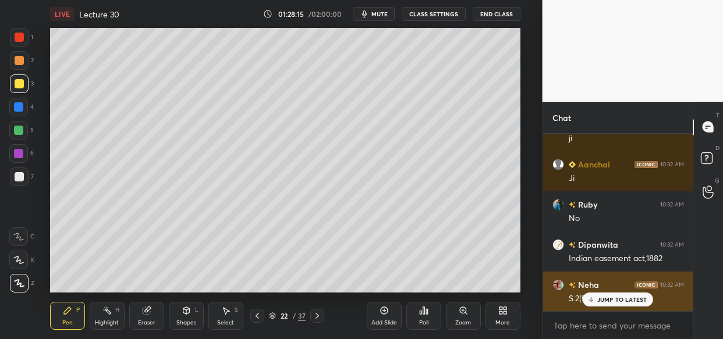
drag, startPoint x: 600, startPoint y: 296, endPoint x: 582, endPoint y: 304, distance: 20.3
click at [600, 296] on p "JUMP TO LATEST" at bounding box center [622, 299] width 50 height 7
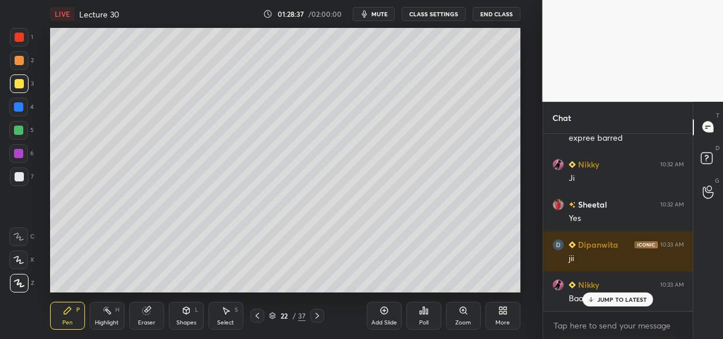
scroll to position [76462, 0]
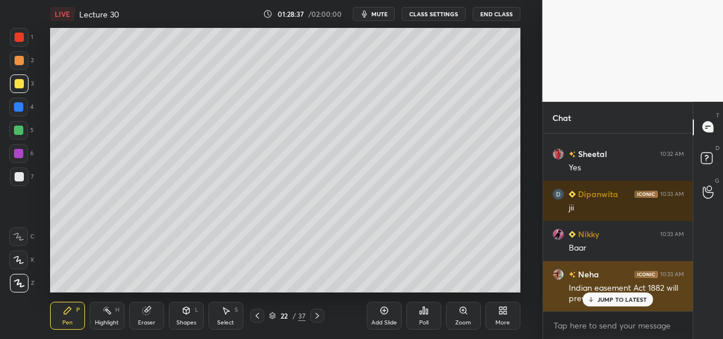
click at [600, 303] on p "JUMP TO LATEST" at bounding box center [622, 299] width 50 height 7
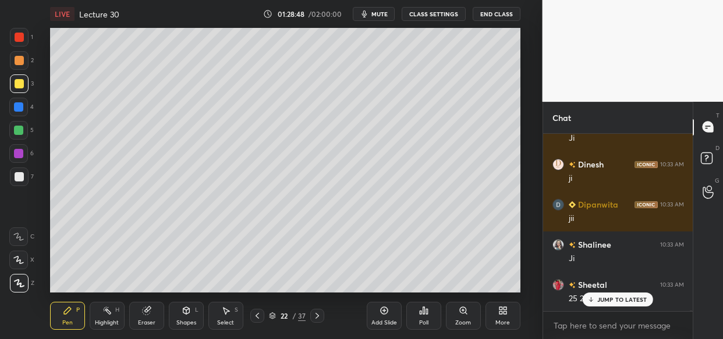
scroll to position [76743, 0]
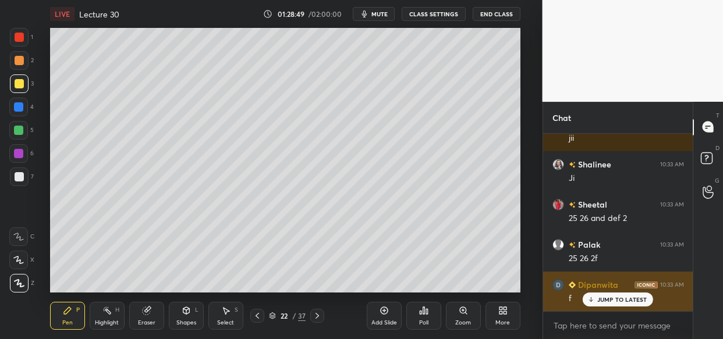
click at [612, 300] on p "JUMP TO LATEST" at bounding box center [622, 299] width 50 height 7
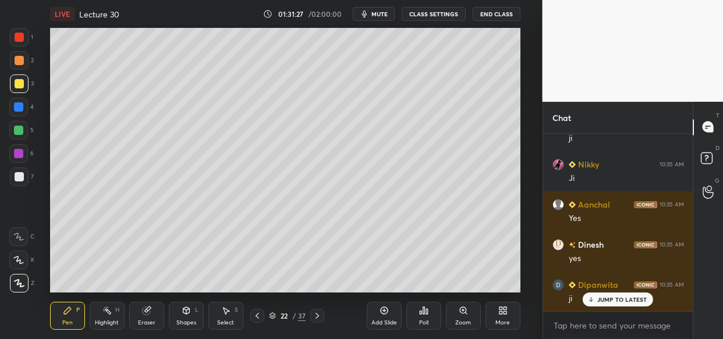
scroll to position [80491, 0]
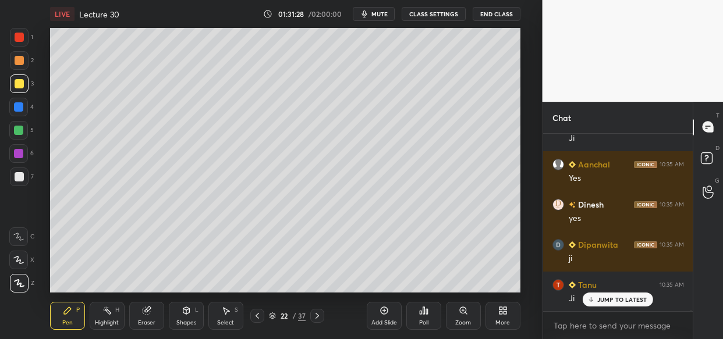
click at [383, 310] on icon at bounding box center [384, 310] width 9 height 9
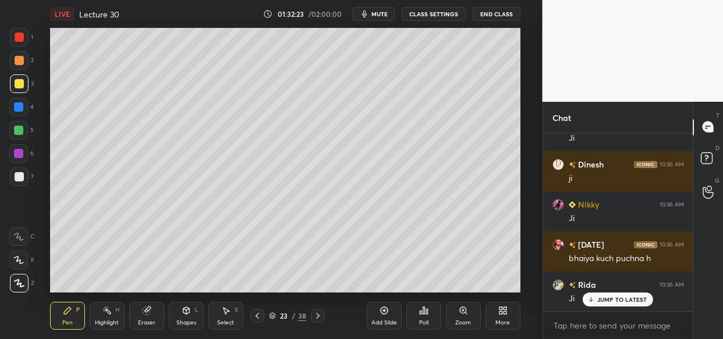
scroll to position [81817, 0]
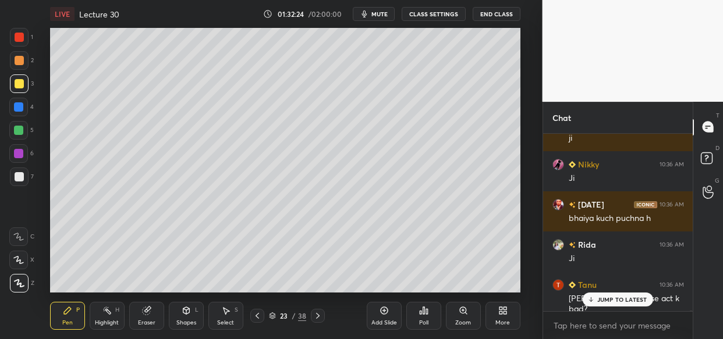
drag, startPoint x: 600, startPoint y: 301, endPoint x: 505, endPoint y: 320, distance: 96.7
click at [597, 300] on p "JUMP TO LATEST" at bounding box center [622, 299] width 50 height 7
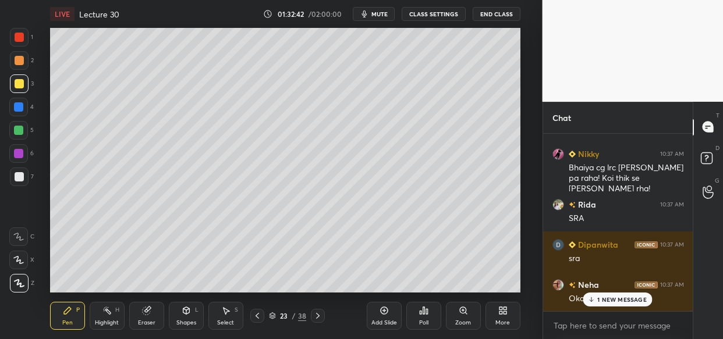
scroll to position [82119, 0]
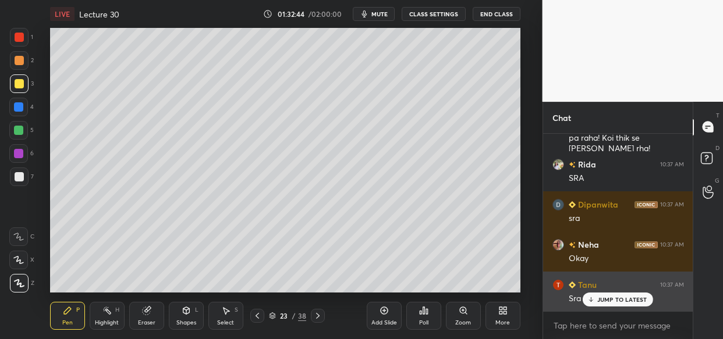
click at [616, 298] on p "JUMP TO LATEST" at bounding box center [622, 299] width 50 height 7
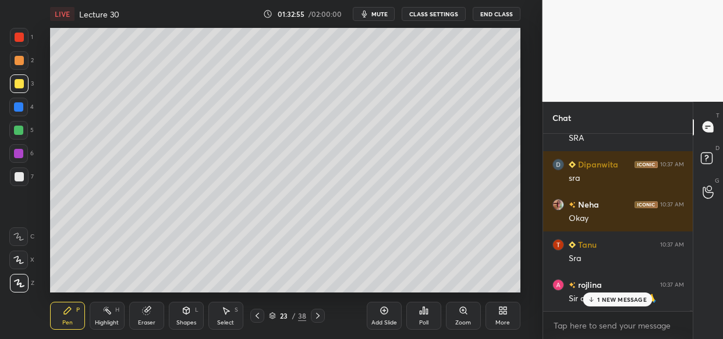
scroll to position [82199, 0]
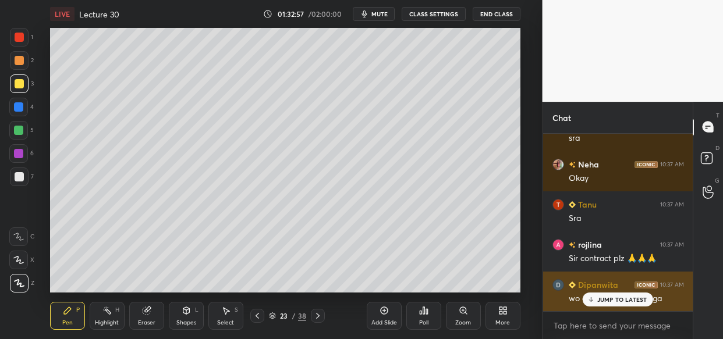
click at [605, 296] on div "JUMP TO LATEST" at bounding box center [618, 300] width 70 height 14
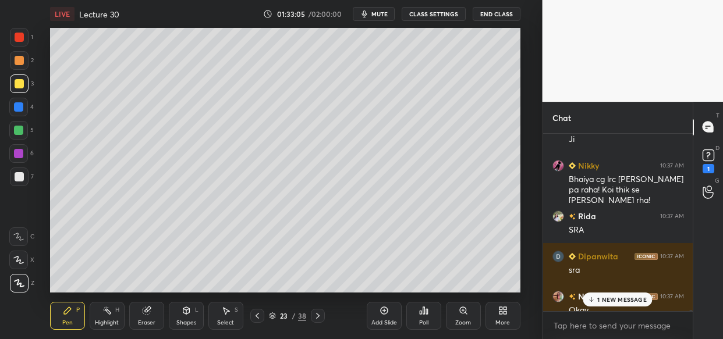
scroll to position [64007, 0]
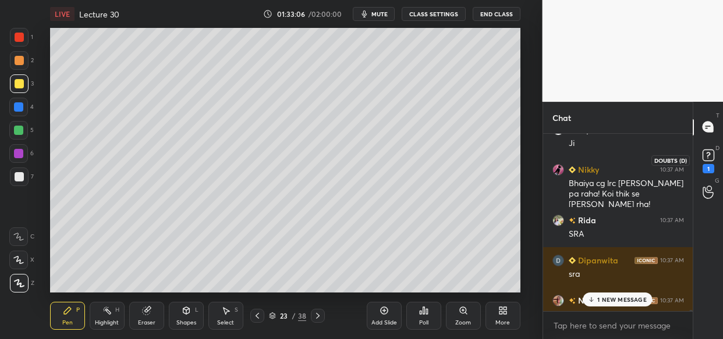
click at [703, 158] on rect at bounding box center [708, 155] width 11 height 11
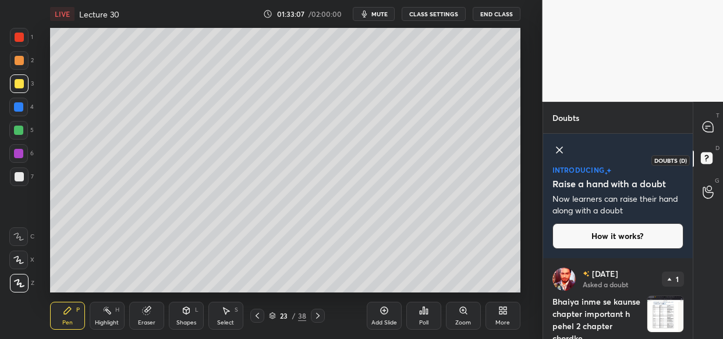
scroll to position [47, 0]
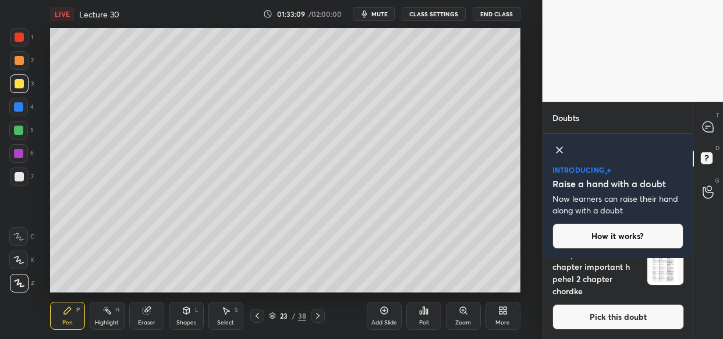
click at [661, 277] on img "grid" at bounding box center [665, 267] width 36 height 36
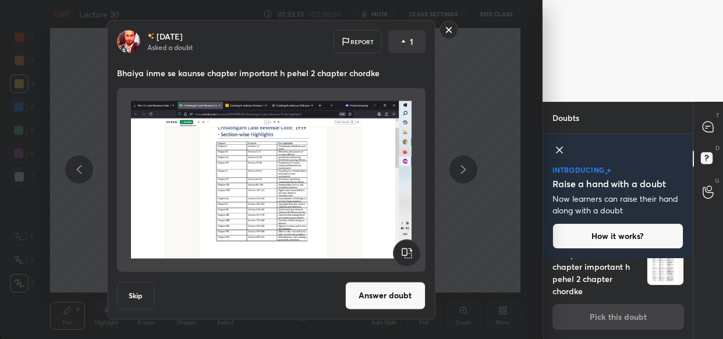
click at [387, 300] on button "Answer doubt" at bounding box center [385, 296] width 80 height 28
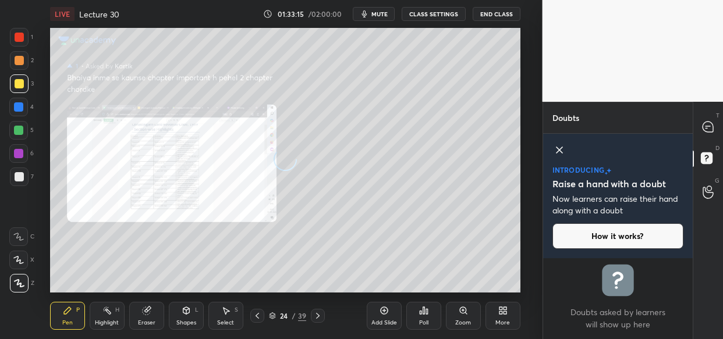
scroll to position [0, 0]
click at [711, 127] on icon at bounding box center [708, 127] width 10 height 10
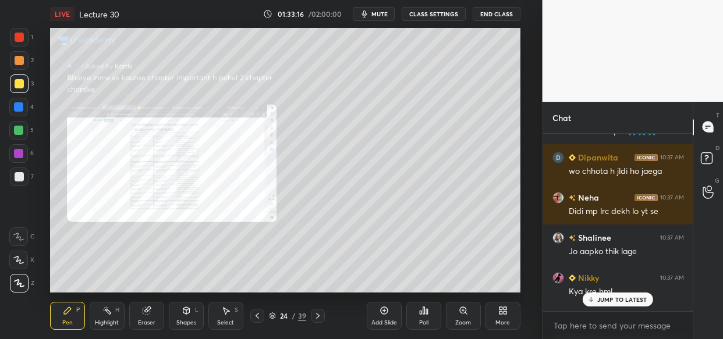
scroll to position [175, 147]
click at [456, 310] on div "Zoom" at bounding box center [463, 316] width 35 height 28
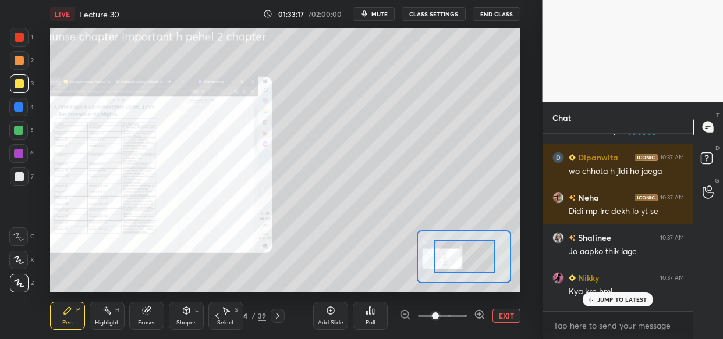
click at [462, 311] on span at bounding box center [442, 315] width 49 height 17
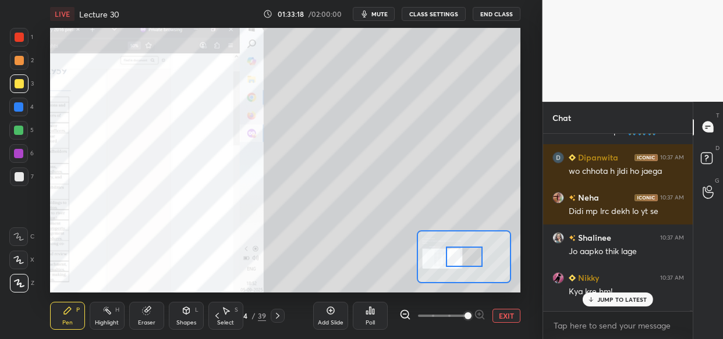
click at [469, 313] on span at bounding box center [468, 316] width 7 height 7
click at [472, 313] on span at bounding box center [468, 316] width 7 height 7
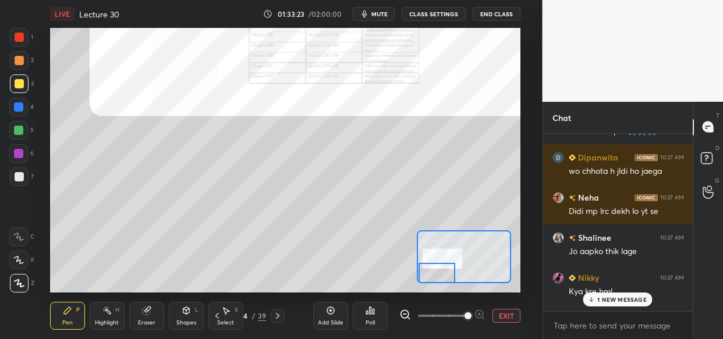
drag, startPoint x: 463, startPoint y: 260, endPoint x: 264, endPoint y: 320, distance: 208.7
click at [264, 320] on div "LIVE Lecture 30 01:33:23 / 02:00:00 mute CLASS SETTINGS End Class Setting up yo…" at bounding box center [285, 169] width 496 height 339
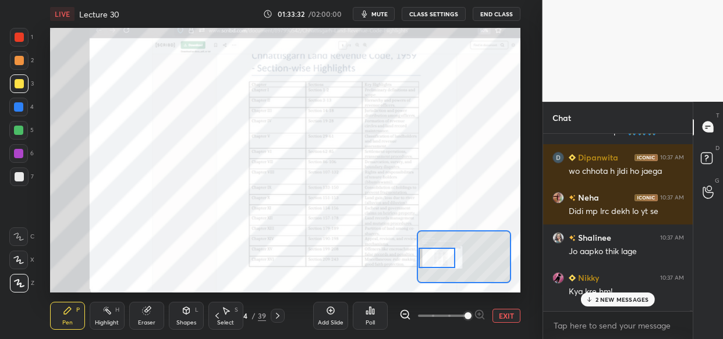
drag, startPoint x: 446, startPoint y: 271, endPoint x: 440, endPoint y: 256, distance: 16.8
click at [440, 256] on div at bounding box center [437, 258] width 37 height 20
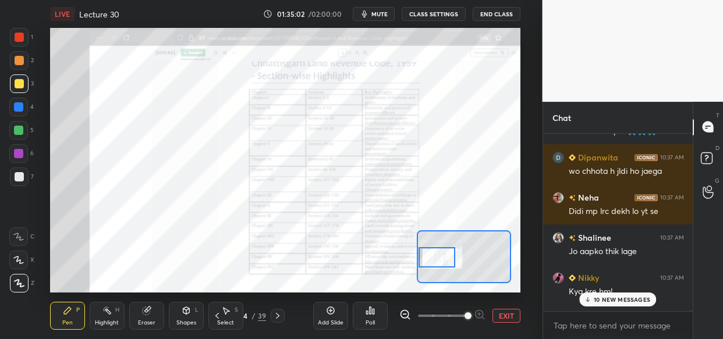
click at [472, 316] on span at bounding box center [468, 316] width 7 height 7
click at [483, 314] on div at bounding box center [442, 316] width 86 height 14
drag, startPoint x: 611, startPoint y: 303, endPoint x: 607, endPoint y: 298, distance: 6.3
click at [610, 300] on p "10 NEW MESSAGES" at bounding box center [622, 299] width 56 height 7
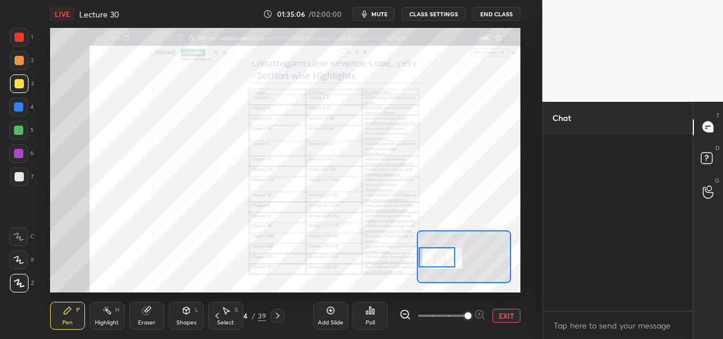
click at [611, 334] on p "JUMP TO LATEST" at bounding box center [622, 337] width 50 height 7
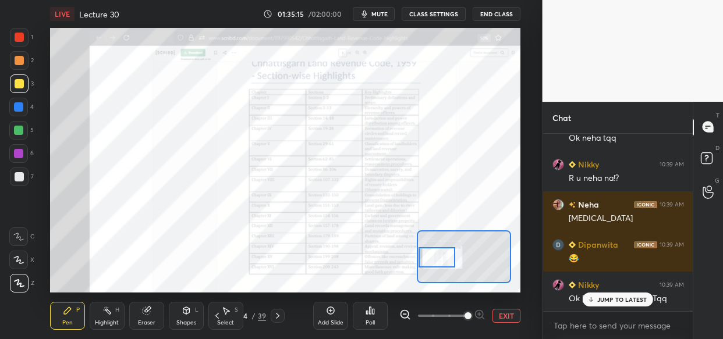
scroll to position [65013, 0]
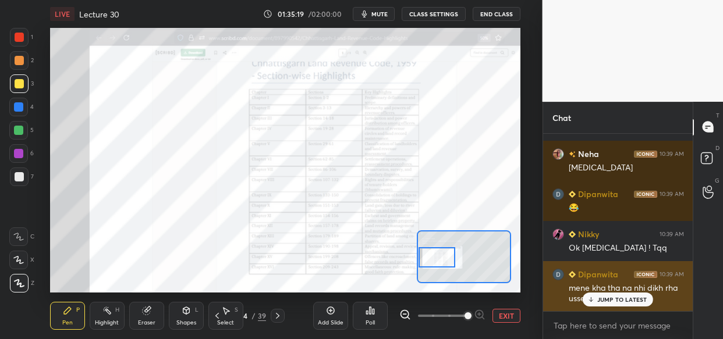
drag, startPoint x: 601, startPoint y: 302, endPoint x: 593, endPoint y: 303, distance: 8.8
click at [602, 300] on p "JUMP TO LATEST" at bounding box center [622, 299] width 50 height 7
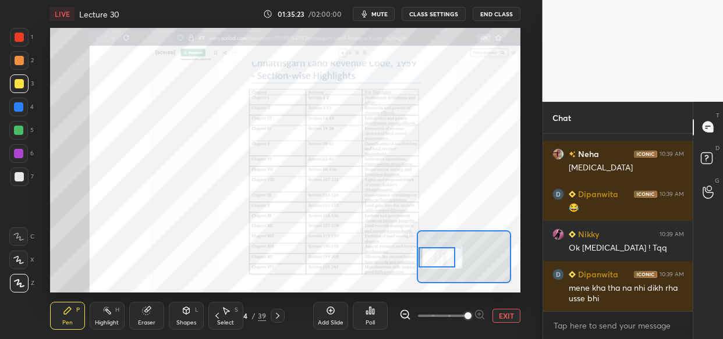
scroll to position [65053, 0]
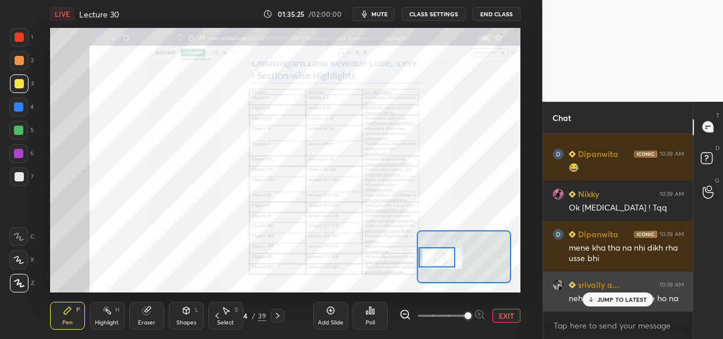
drag, startPoint x: 608, startPoint y: 298, endPoint x: 601, endPoint y: 299, distance: 7.2
click at [606, 298] on p "JUMP TO LATEST" at bounding box center [622, 299] width 50 height 7
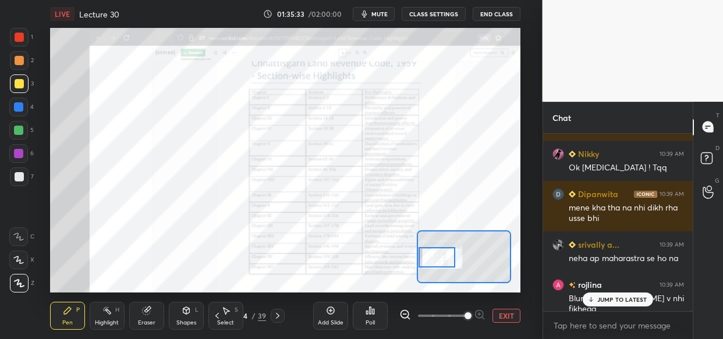
scroll to position [65133, 0]
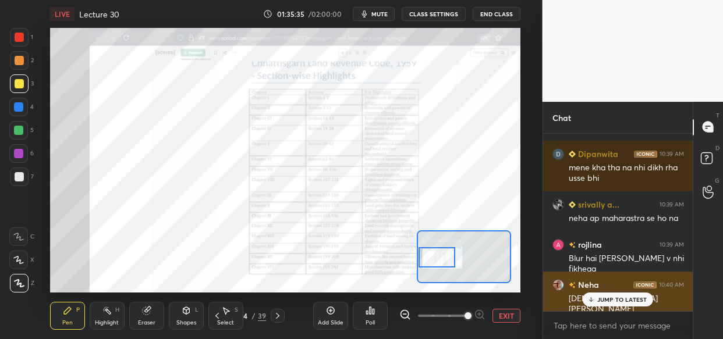
drag, startPoint x: 637, startPoint y: 295, endPoint x: 620, endPoint y: 298, distance: 17.0
click at [636, 296] on div "JUMP TO LATEST" at bounding box center [618, 300] width 70 height 14
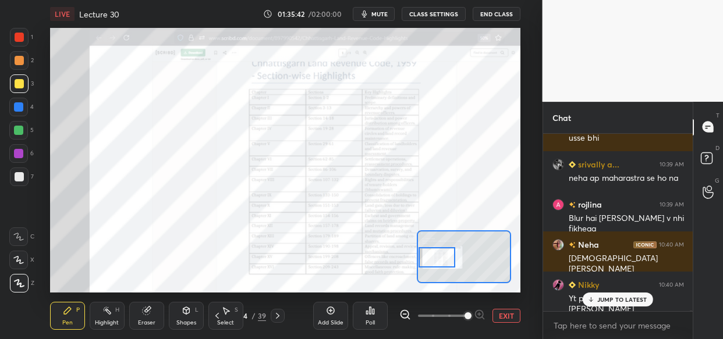
scroll to position [65224, 0]
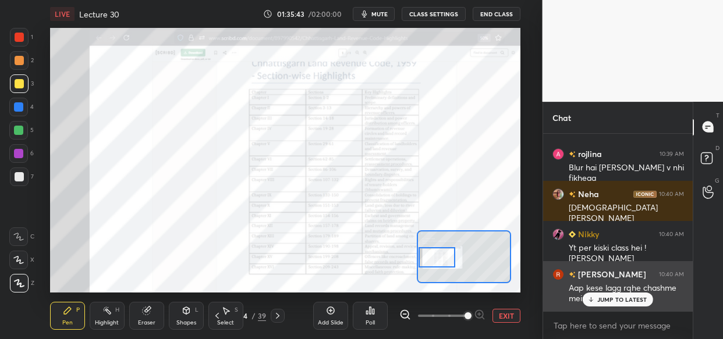
click at [612, 300] on p "JUMP TO LATEST" at bounding box center [622, 299] width 50 height 7
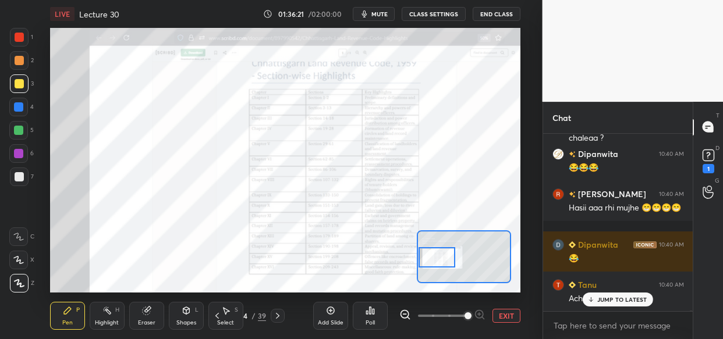
scroll to position [65558, 0]
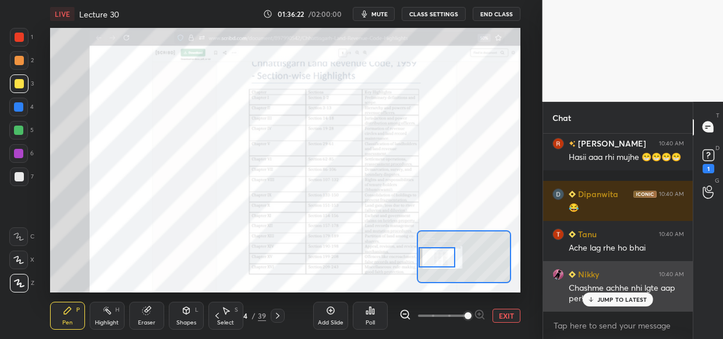
click at [614, 299] on p "JUMP TO LATEST" at bounding box center [622, 299] width 50 height 7
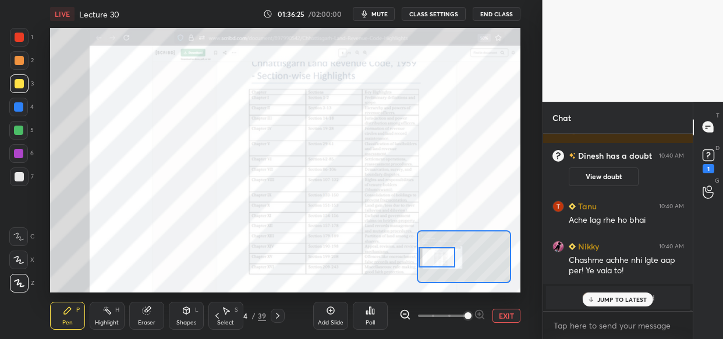
scroll to position [65103, 0]
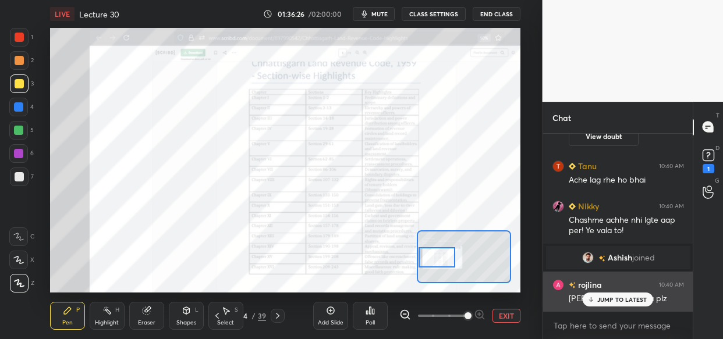
click at [630, 300] on p "JUMP TO LATEST" at bounding box center [622, 299] width 50 height 7
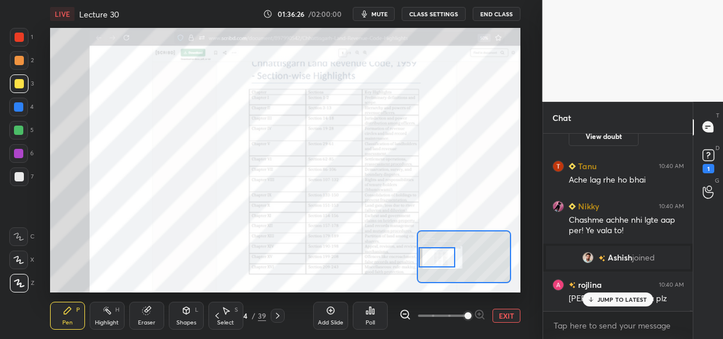
scroll to position [65154, 0]
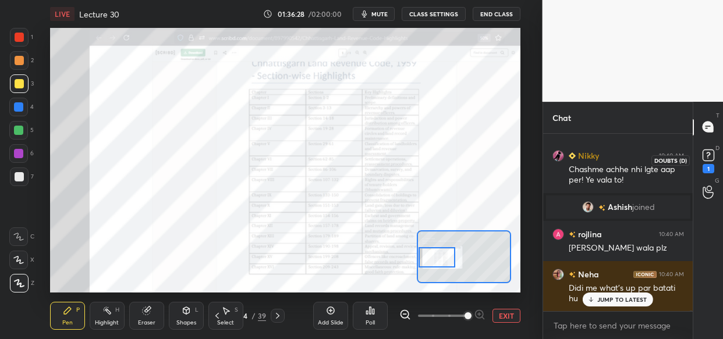
click at [708, 158] on rect at bounding box center [708, 155] width 11 height 11
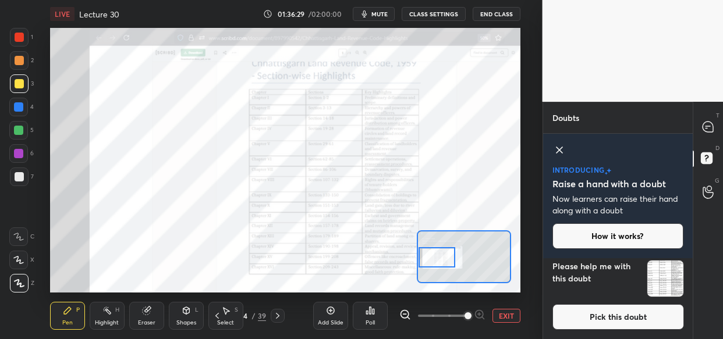
click at [658, 281] on img "grid" at bounding box center [665, 279] width 36 height 36
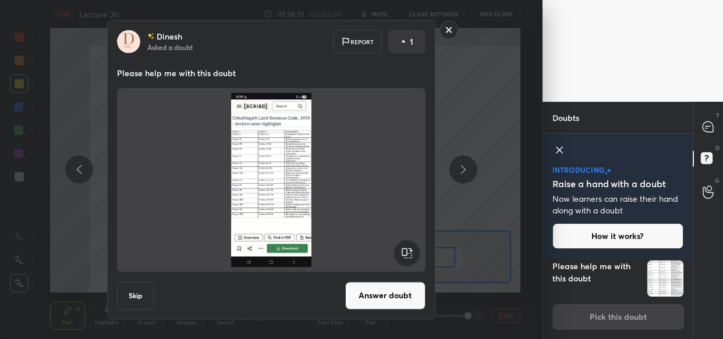
click at [398, 295] on button "Answer doubt" at bounding box center [385, 296] width 80 height 28
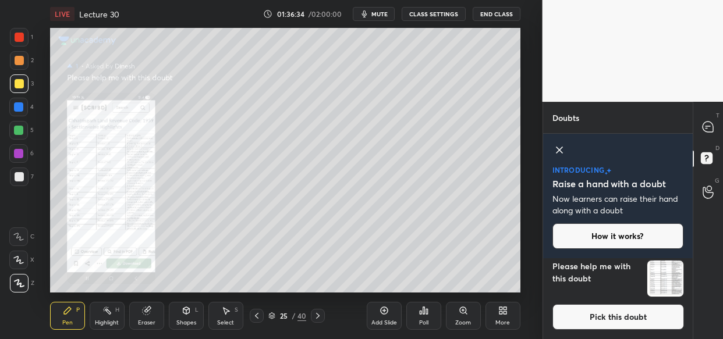
click at [471, 316] on div "Zoom" at bounding box center [463, 316] width 35 height 28
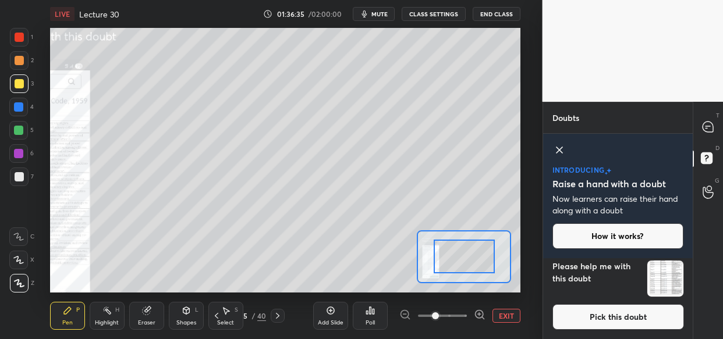
click at [466, 318] on span at bounding box center [442, 315] width 49 height 17
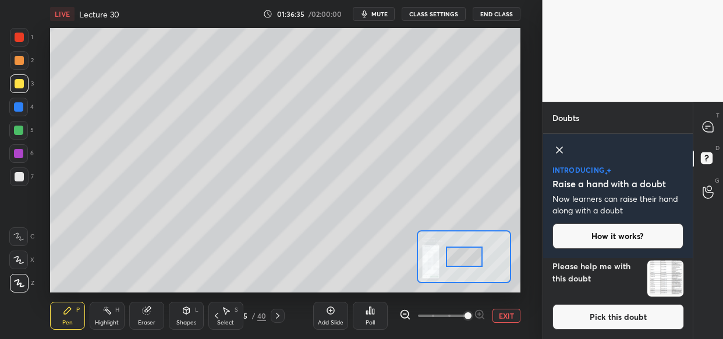
click at [472, 317] on span at bounding box center [468, 316] width 7 height 7
click at [472, 314] on span at bounding box center [468, 316] width 7 height 7
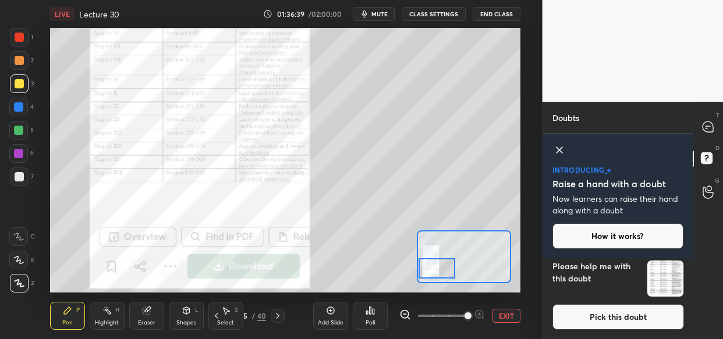
drag, startPoint x: 453, startPoint y: 254, endPoint x: 420, endPoint y: 266, distance: 34.6
click at [420, 266] on div at bounding box center [437, 269] width 37 height 20
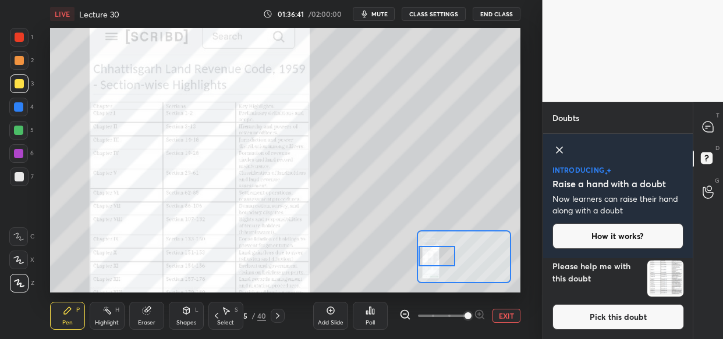
drag, startPoint x: 420, startPoint y: 266, endPoint x: 419, endPoint y: 254, distance: 12.4
click at [419, 254] on div at bounding box center [437, 256] width 37 height 20
click at [713, 123] on icon at bounding box center [708, 127] width 12 height 12
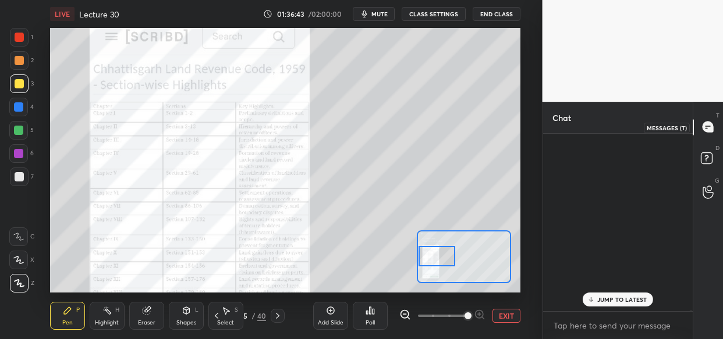
scroll to position [175, 147]
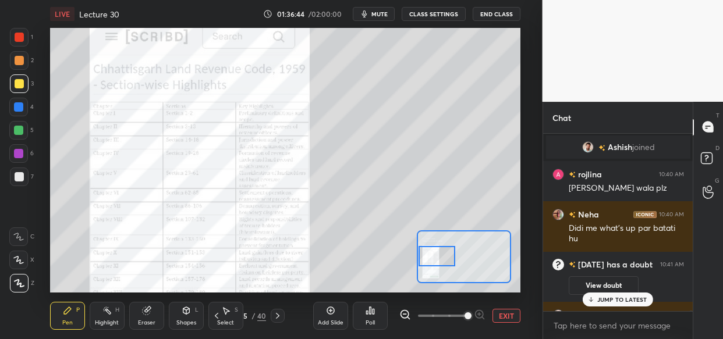
click at [635, 302] on p "JUMP TO LATEST" at bounding box center [622, 299] width 50 height 7
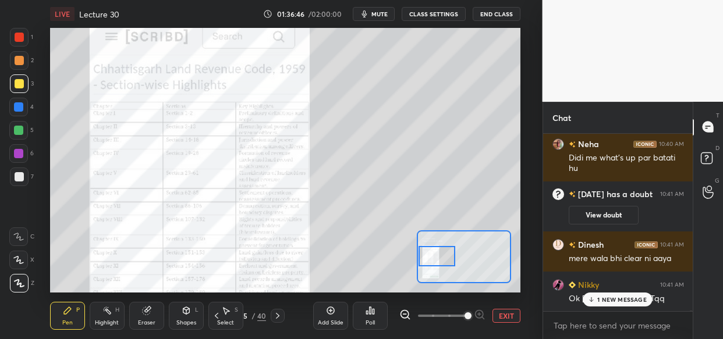
scroll to position [65420, 0]
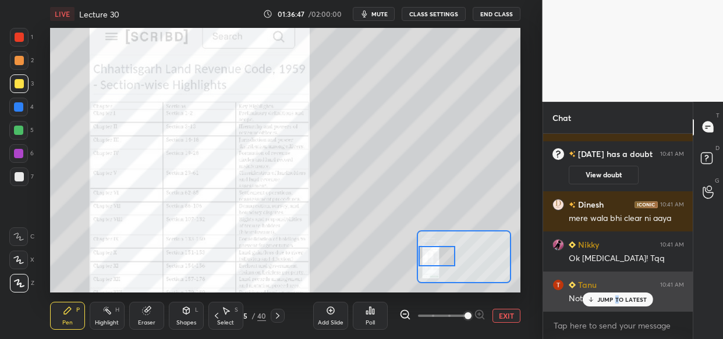
click at [616, 301] on p "JUMP TO LATEST" at bounding box center [622, 299] width 50 height 7
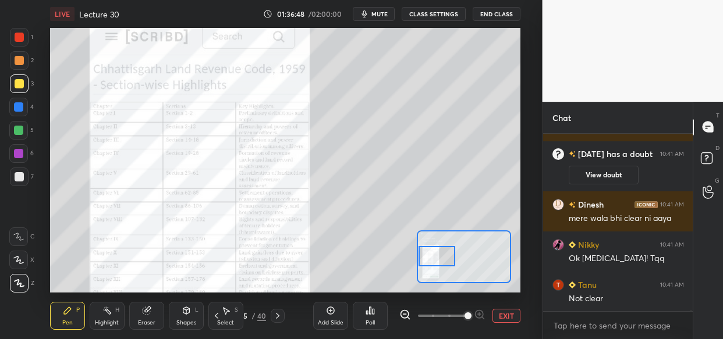
click at [501, 317] on button "EXIT" at bounding box center [507, 316] width 28 height 14
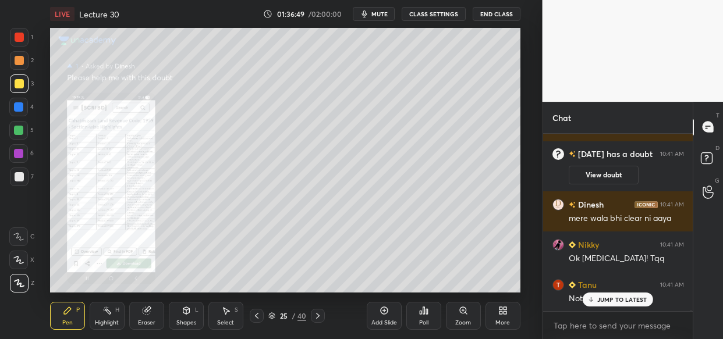
scroll to position [65461, 0]
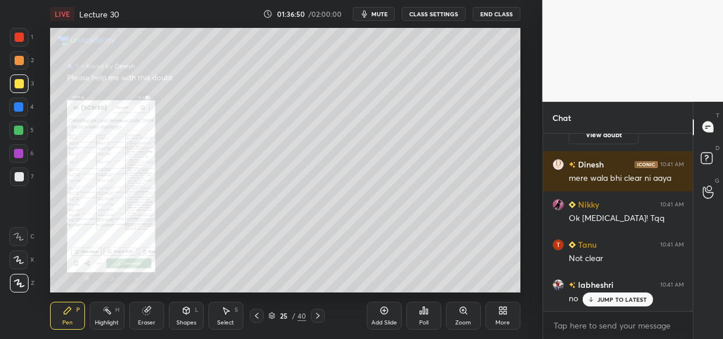
click at [614, 303] on p "JUMP TO LATEST" at bounding box center [622, 299] width 50 height 7
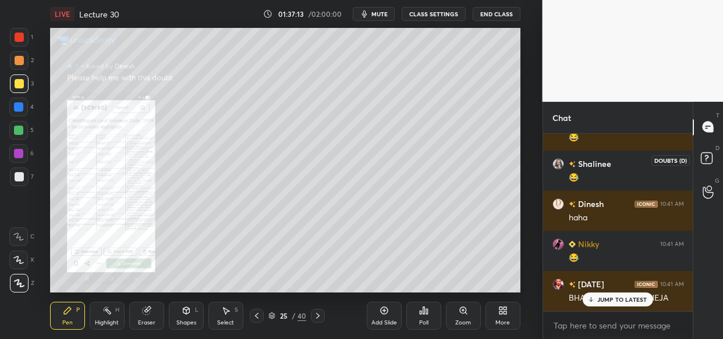
scroll to position [65702, 0]
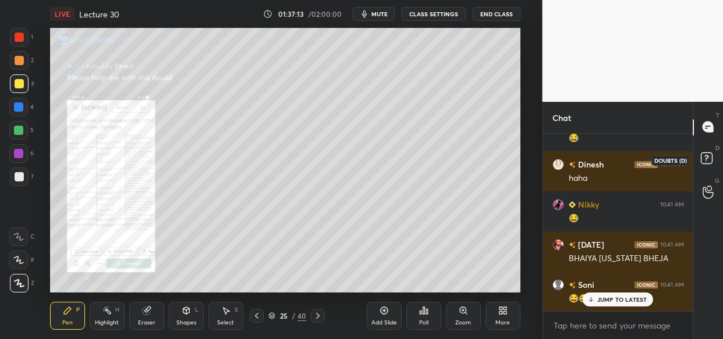
click at [704, 157] on rect at bounding box center [706, 158] width 11 height 11
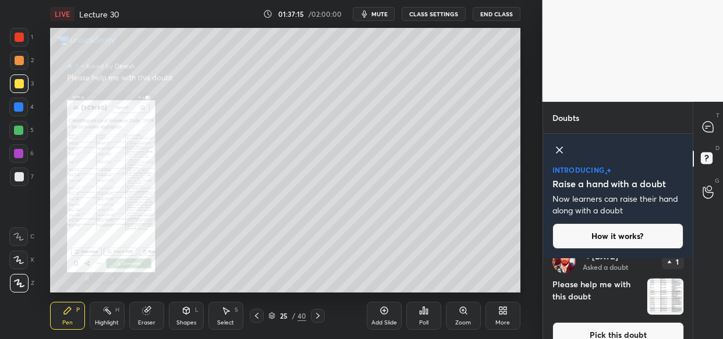
scroll to position [0, 0]
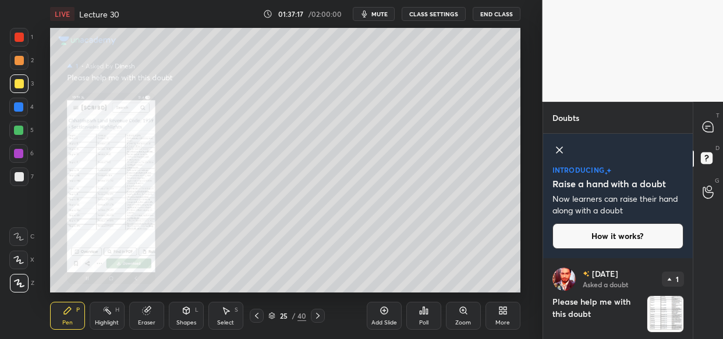
drag, startPoint x: 666, startPoint y: 313, endPoint x: 662, endPoint y: 304, distance: 10.2
click at [667, 311] on img "grid" at bounding box center [665, 314] width 36 height 36
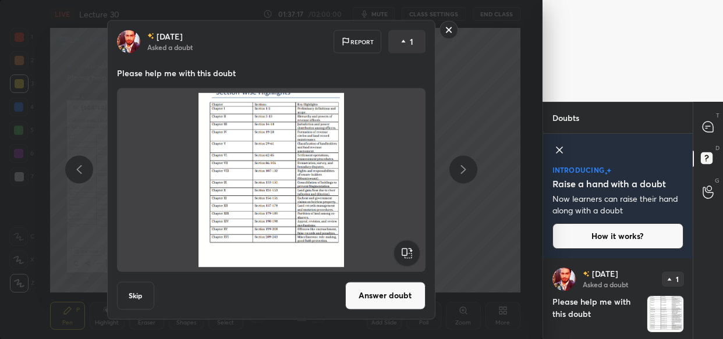
scroll to position [36, 0]
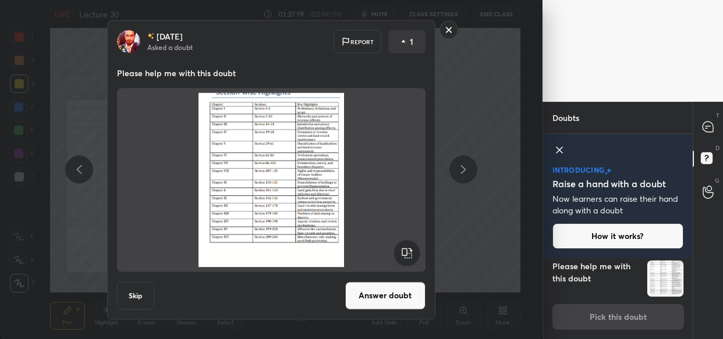
click at [398, 292] on button "Answer doubt" at bounding box center [385, 296] width 80 height 28
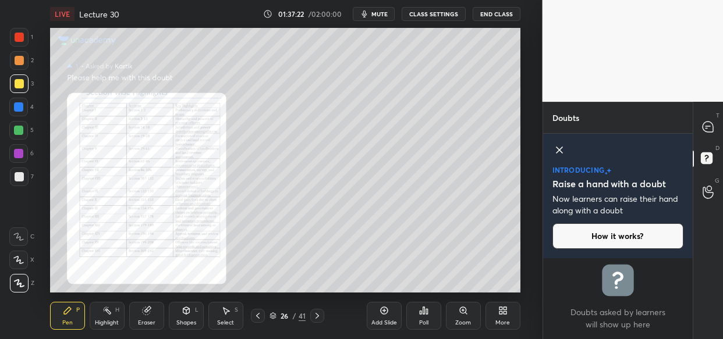
scroll to position [0, 0]
click at [462, 316] on div "Zoom" at bounding box center [463, 316] width 35 height 28
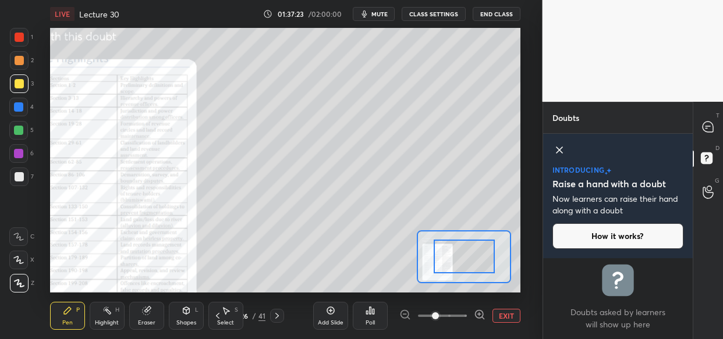
click at [468, 316] on div at bounding box center [442, 316] width 86 height 14
click at [472, 317] on div at bounding box center [442, 316] width 86 height 14
click at [471, 315] on div at bounding box center [442, 316] width 86 height 14
click at [472, 318] on div at bounding box center [442, 316] width 86 height 14
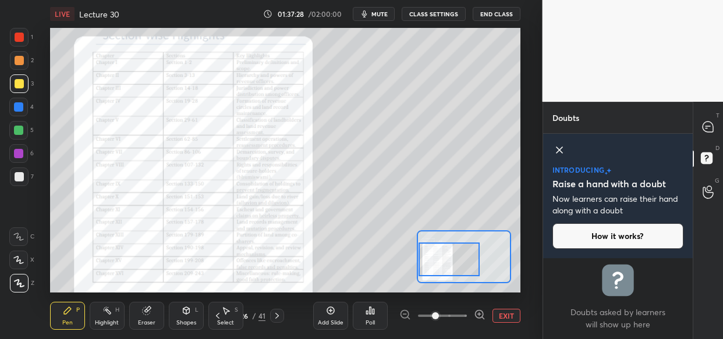
drag, startPoint x: 466, startPoint y: 248, endPoint x: 443, endPoint y: 252, distance: 23.0
click at [443, 252] on div at bounding box center [449, 260] width 61 height 34
click at [713, 128] on icon at bounding box center [708, 127] width 10 height 10
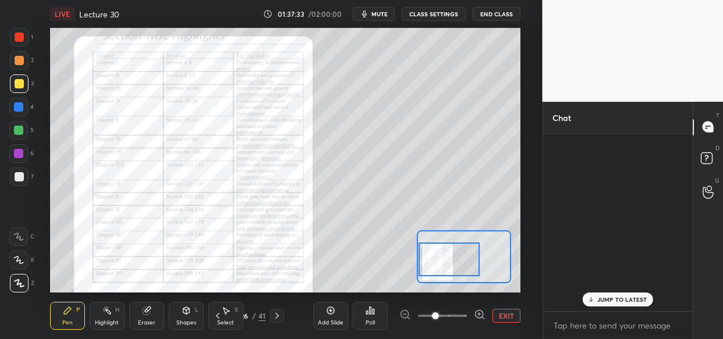
scroll to position [175, 147]
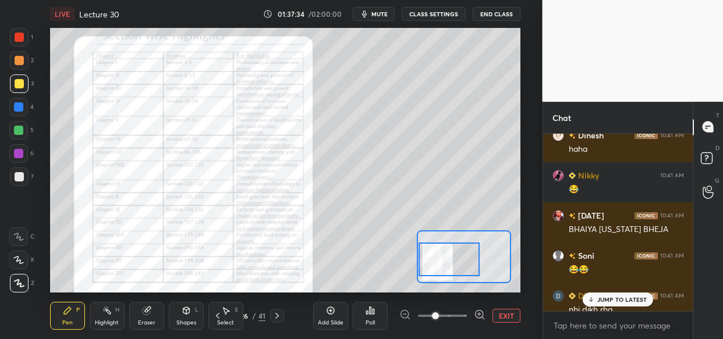
click at [617, 297] on p "JUMP TO LATEST" at bounding box center [622, 299] width 50 height 7
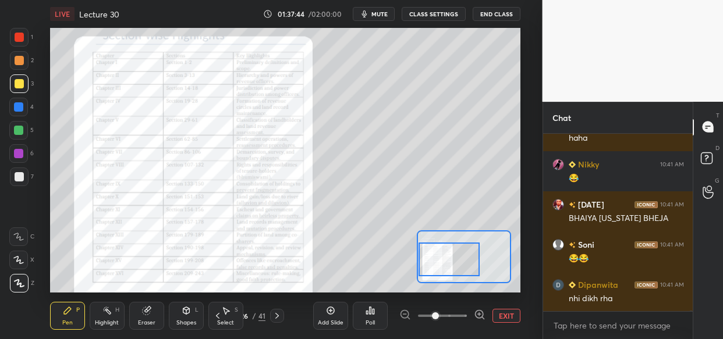
scroll to position [65732, 0]
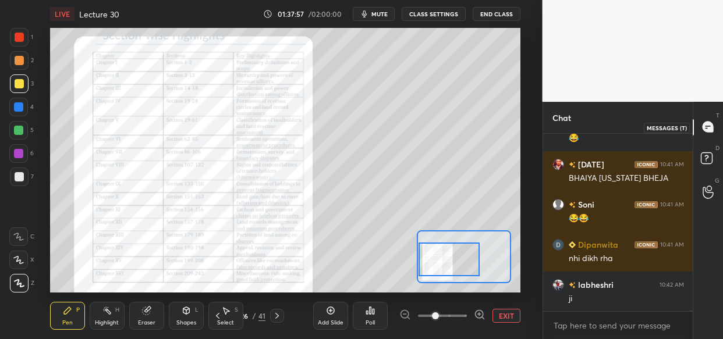
click at [707, 132] on icon at bounding box center [708, 127] width 10 height 10
click at [372, 259] on div "LIVE Lecture 30 01:38:38 / 02:00:00 mute CLASS SETTINGS End Class Setting up yo…" at bounding box center [285, 169] width 496 height 339
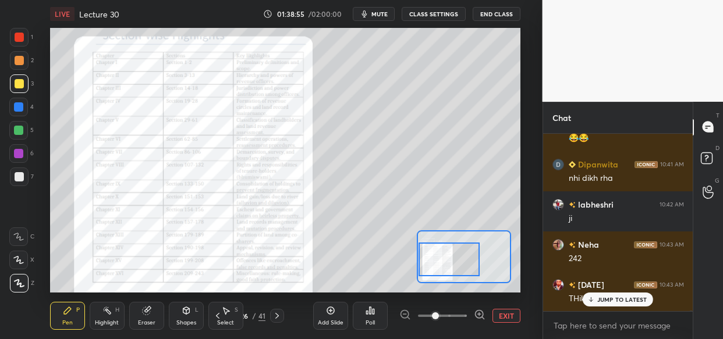
scroll to position [65852, 0]
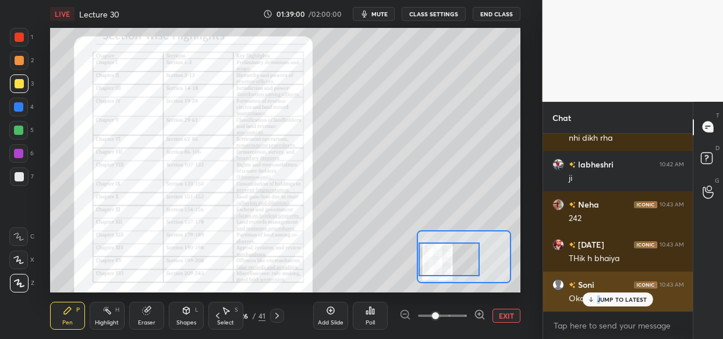
drag, startPoint x: 598, startPoint y: 297, endPoint x: 591, endPoint y: 300, distance: 7.8
click at [600, 298] on p "JUMP TO LATEST" at bounding box center [622, 299] width 50 height 7
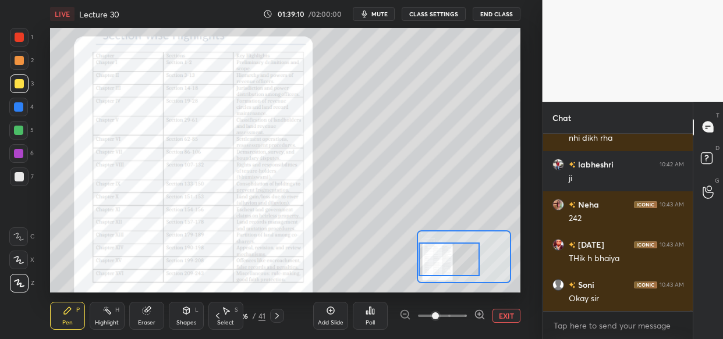
scroll to position [65893, 0]
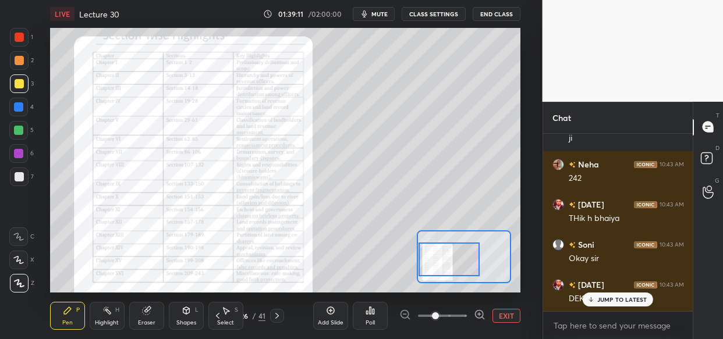
click at [607, 300] on p "JUMP TO LATEST" at bounding box center [622, 299] width 50 height 7
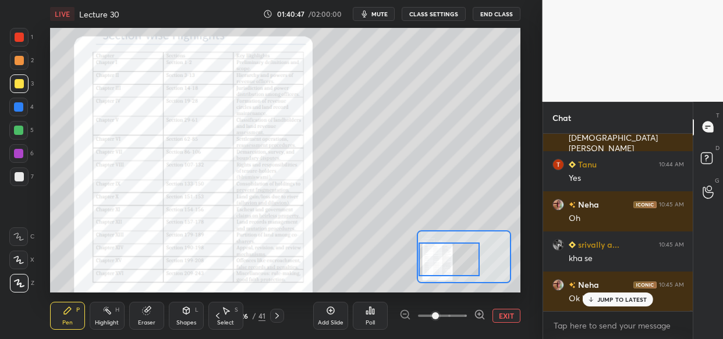
scroll to position [66609, 0]
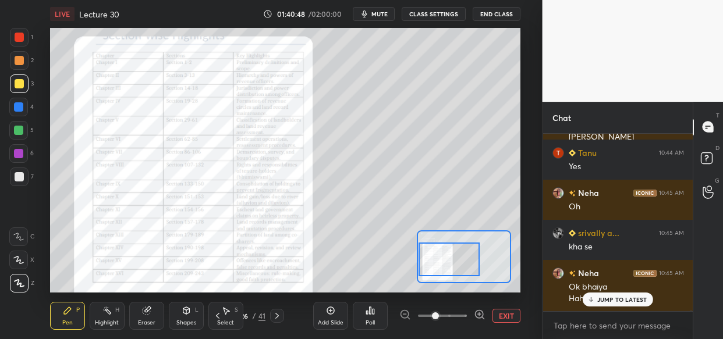
click at [629, 303] on div "JUMP TO LATEST" at bounding box center [618, 300] width 70 height 14
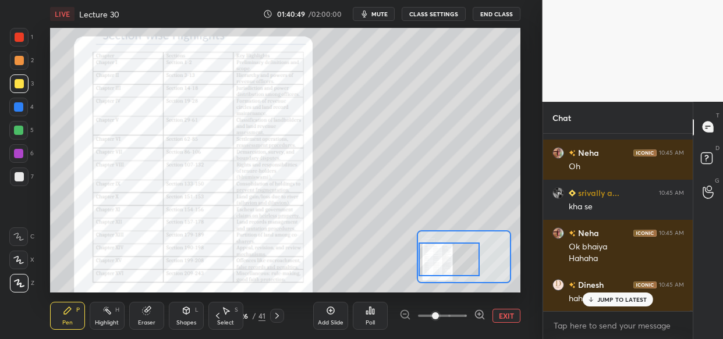
scroll to position [66690, 0]
click at [608, 297] on p "JUMP TO LATEST" at bounding box center [622, 299] width 50 height 7
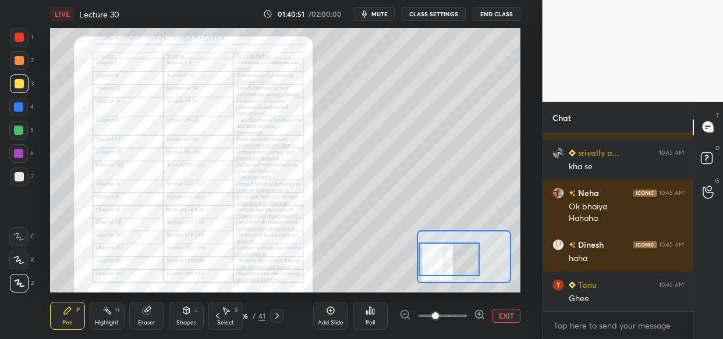
scroll to position [66740, 0]
click at [508, 321] on button "EXIT" at bounding box center [507, 316] width 28 height 14
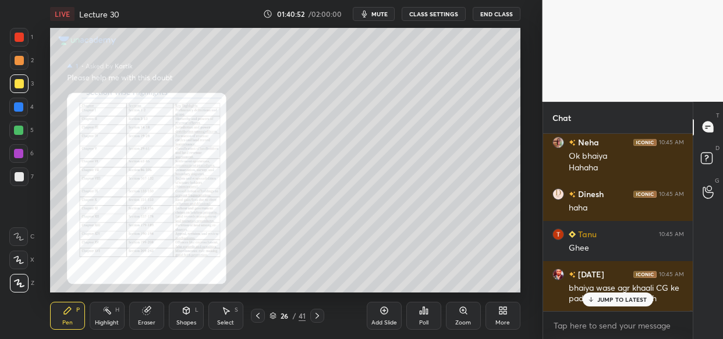
scroll to position [66780, 0]
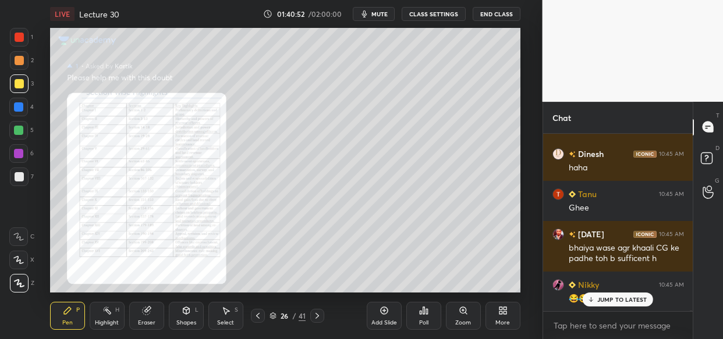
click at [621, 300] on p "JUMP TO LATEST" at bounding box center [622, 299] width 50 height 7
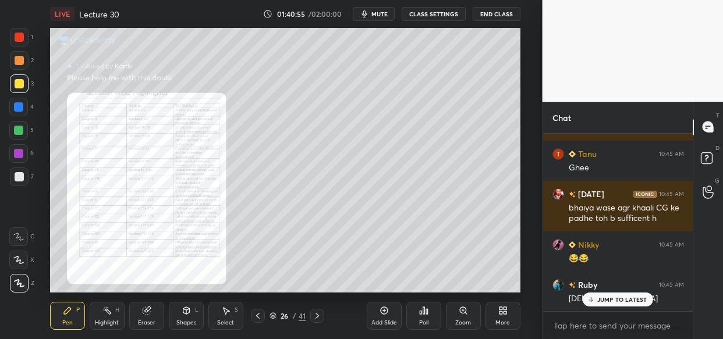
click at [615, 299] on p "JUMP TO LATEST" at bounding box center [622, 299] width 50 height 7
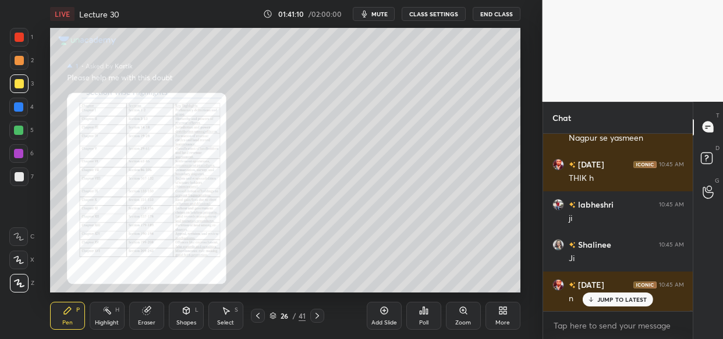
scroll to position [67062, 0]
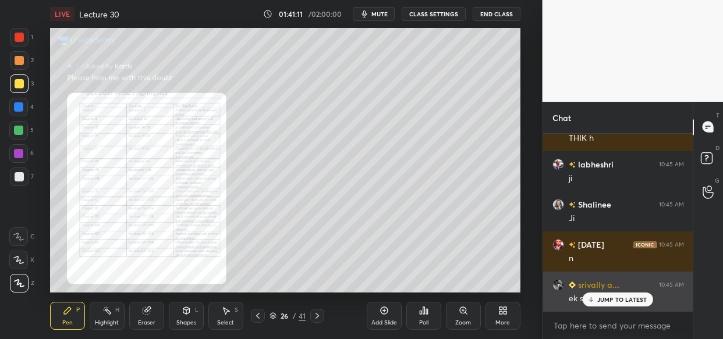
click at [609, 303] on div "JUMP TO LATEST" at bounding box center [618, 300] width 70 height 14
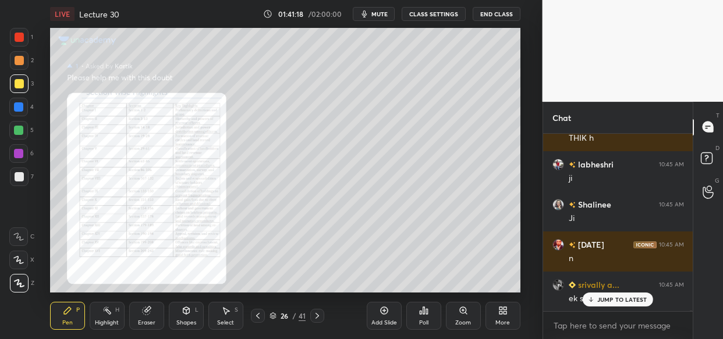
scroll to position [67102, 0]
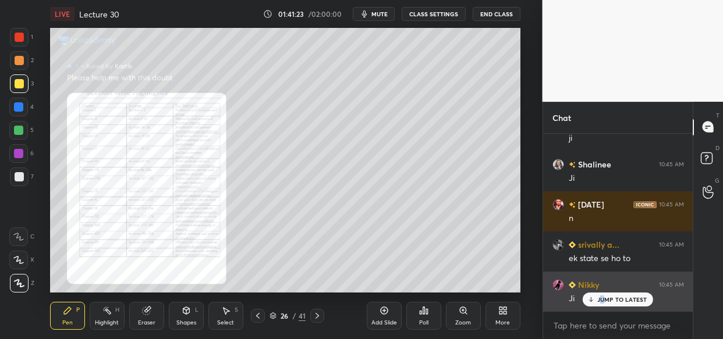
click at [605, 299] on div "JUMP TO LATEST" at bounding box center [618, 300] width 70 height 14
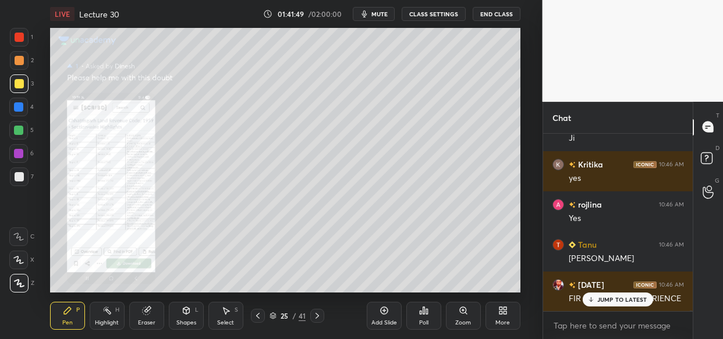
scroll to position [67514, 0]
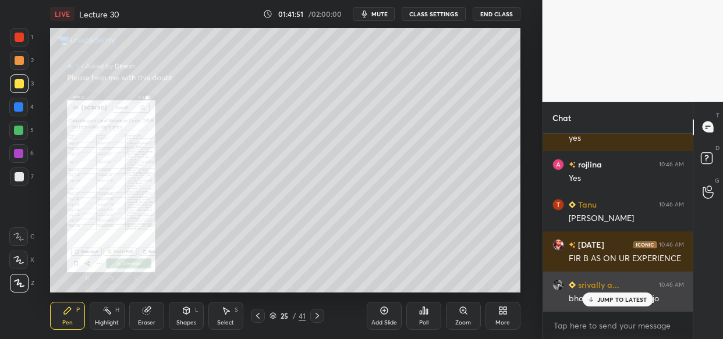
click at [605, 298] on div "JUMP TO LATEST" at bounding box center [618, 300] width 70 height 14
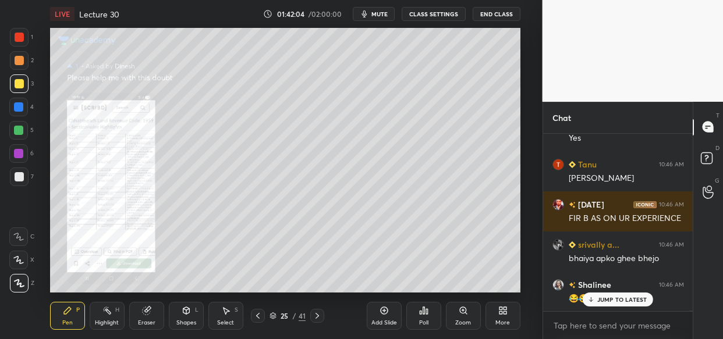
scroll to position [67595, 0]
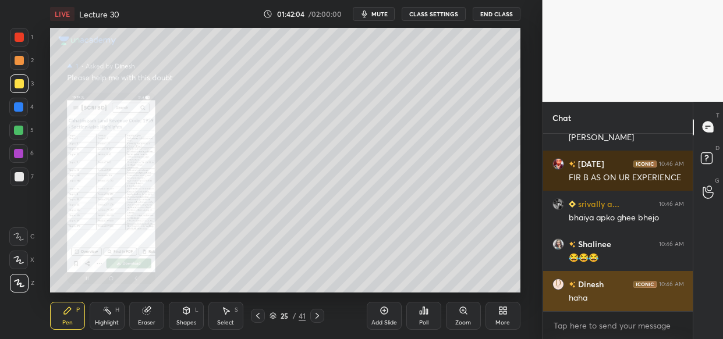
click at [607, 299] on div "haha" at bounding box center [626, 299] width 115 height 12
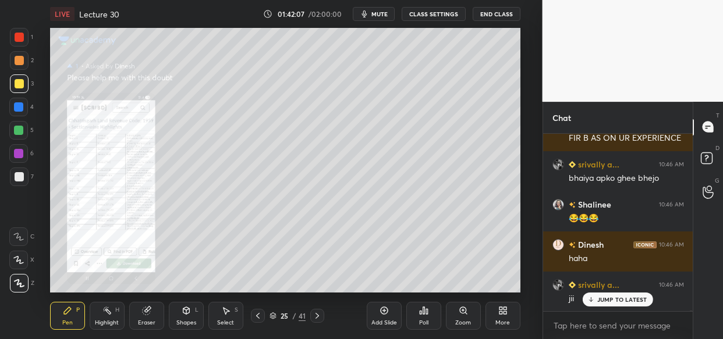
scroll to position [67675, 0]
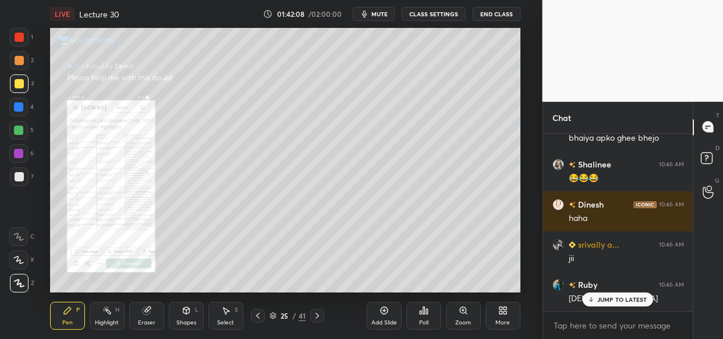
click at [621, 299] on p "JUMP TO LATEST" at bounding box center [622, 299] width 50 height 7
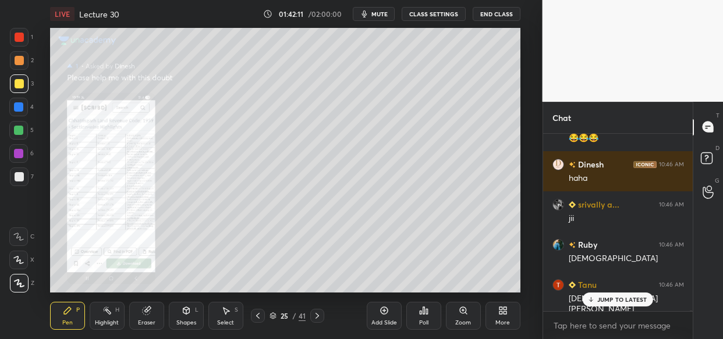
drag, startPoint x: 630, startPoint y: 309, endPoint x: 614, endPoint y: 306, distance: 16.1
click at [627, 309] on div "Tanu 10:46 AM [PERSON_NAME]" at bounding box center [618, 297] width 150 height 51
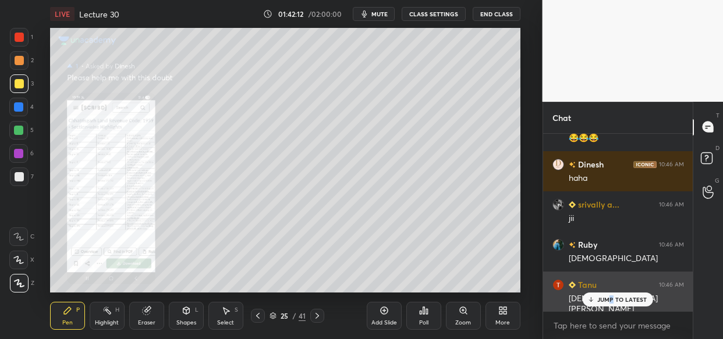
click at [611, 296] on div "JUMP TO LATEST" at bounding box center [618, 300] width 70 height 14
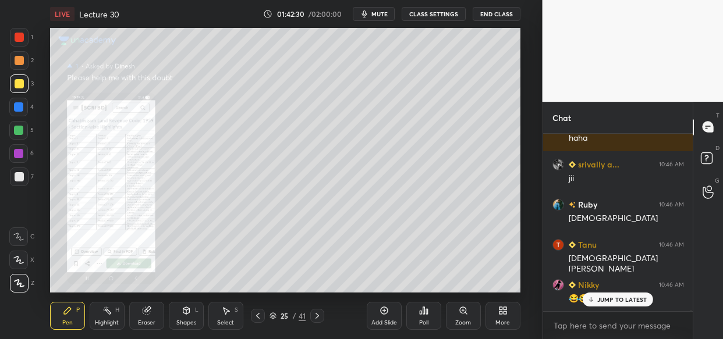
scroll to position [67795, 0]
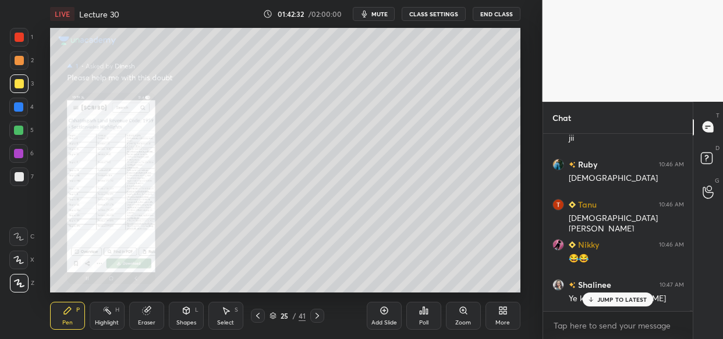
drag, startPoint x: 630, startPoint y: 304, endPoint x: 631, endPoint y: 296, distance: 7.7
click at [631, 303] on div "JUMP TO LATEST" at bounding box center [618, 300] width 70 height 14
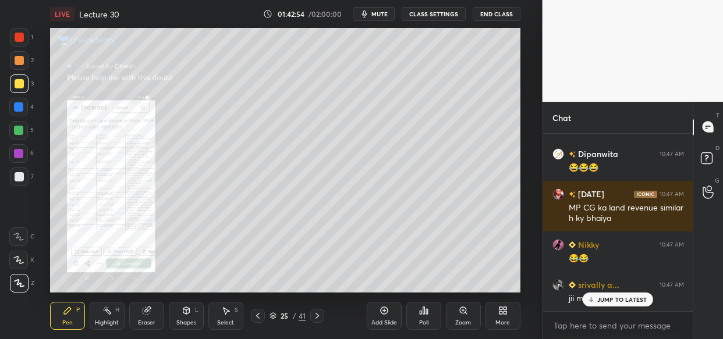
scroll to position [68007, 0]
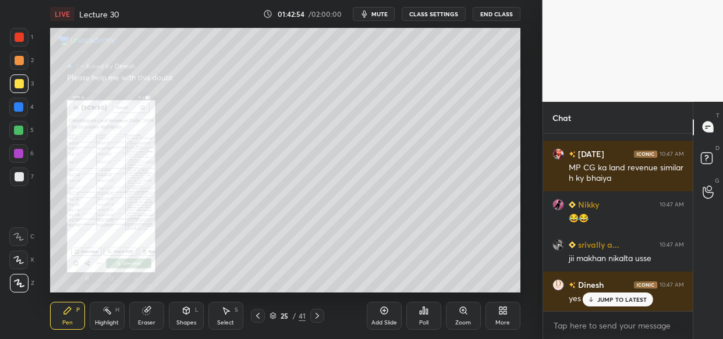
click at [595, 301] on icon at bounding box center [591, 299] width 8 height 7
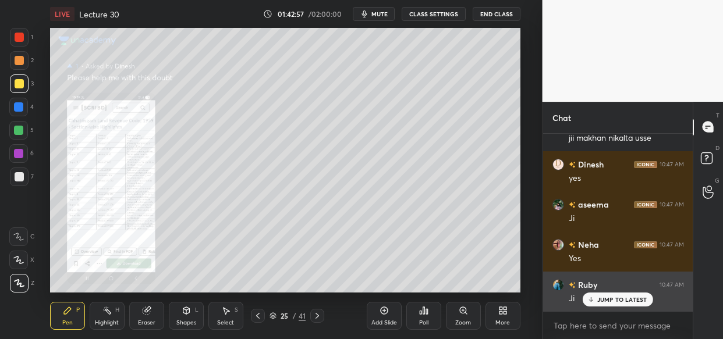
click at [603, 301] on p "JUMP TO LATEST" at bounding box center [622, 299] width 50 height 7
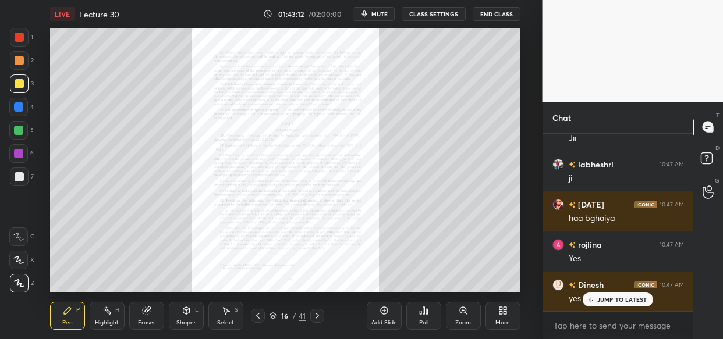
scroll to position [68569, 0]
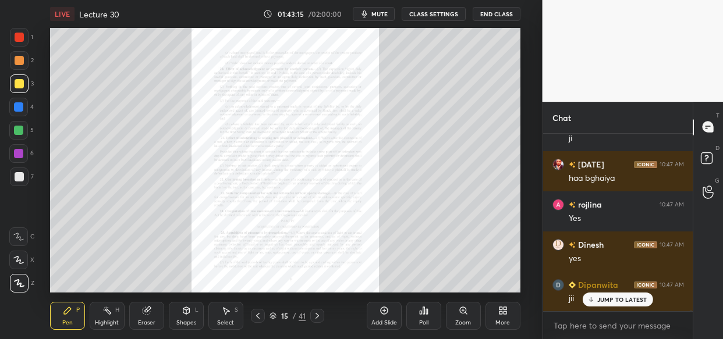
click at [470, 314] on div "Zoom" at bounding box center [463, 316] width 35 height 28
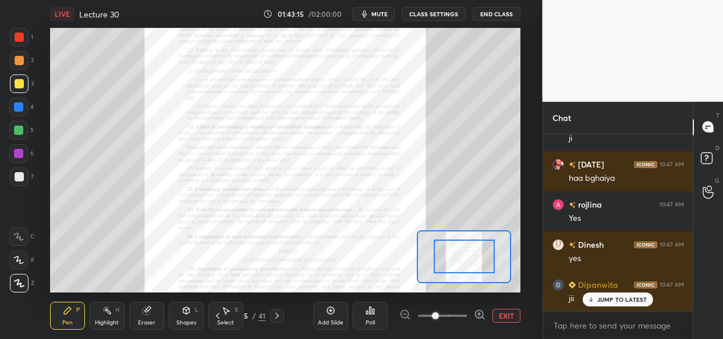
click at [472, 308] on div "Add Slide Poll EXIT" at bounding box center [416, 316] width 207 height 65
click at [476, 308] on div "Add Slide Poll EXIT" at bounding box center [416, 316] width 207 height 65
click at [477, 307] on div "Add Slide Poll EXIT" at bounding box center [416, 316] width 207 height 65
click at [482, 317] on icon at bounding box center [480, 315] width 12 height 12
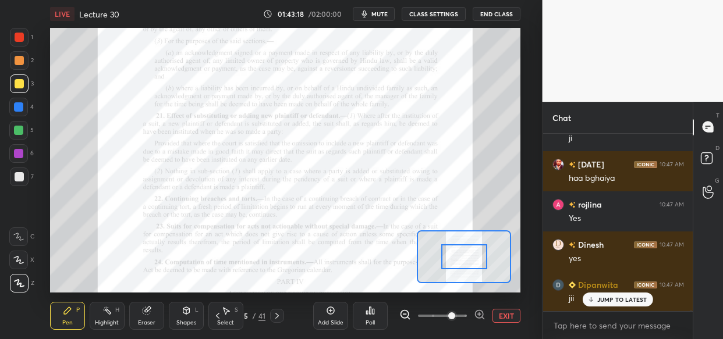
click at [479, 310] on icon at bounding box center [480, 315] width 12 height 12
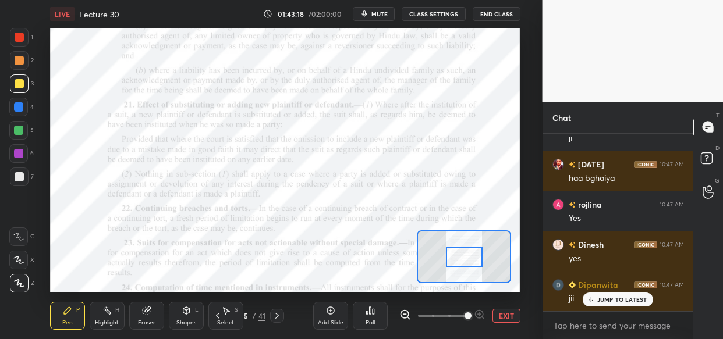
click at [472, 317] on span at bounding box center [468, 316] width 7 height 7
click at [510, 313] on button "EXIT" at bounding box center [507, 316] width 28 height 14
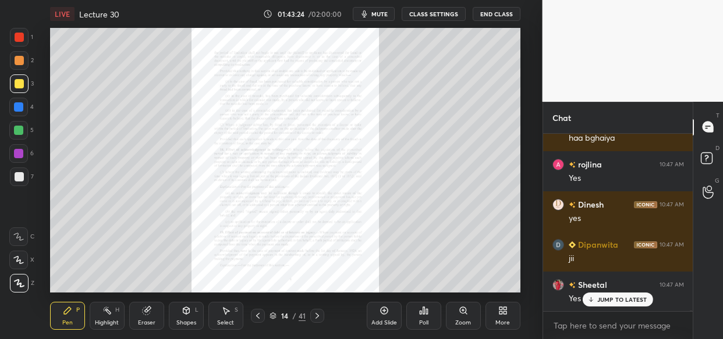
scroll to position [68649, 0]
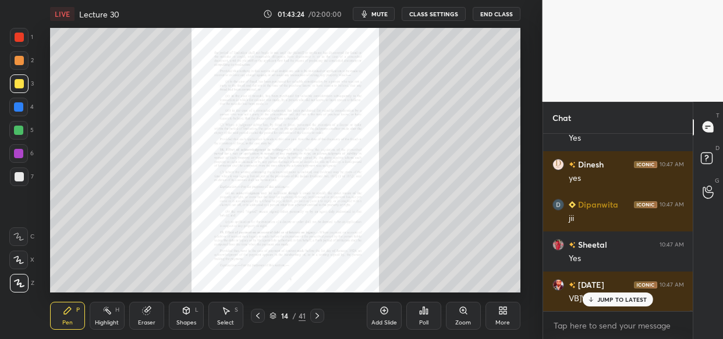
click at [384, 312] on icon at bounding box center [384, 310] width 9 height 9
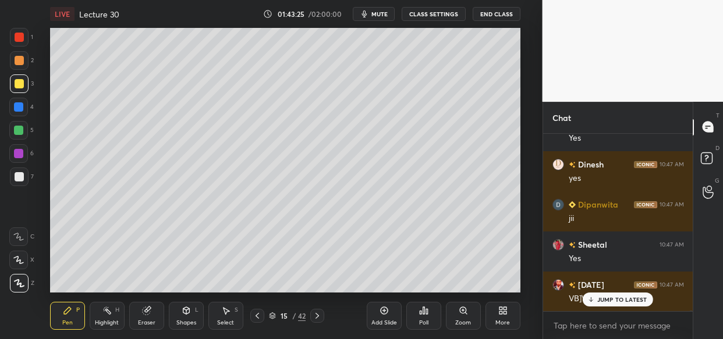
click at [600, 303] on div "Neha 10:47 AM Yes Ruby 10:47 AM [PERSON_NAME] 10:47 AM ji Dinesh 10:47 AM yes […" at bounding box center [618, 223] width 150 height 178
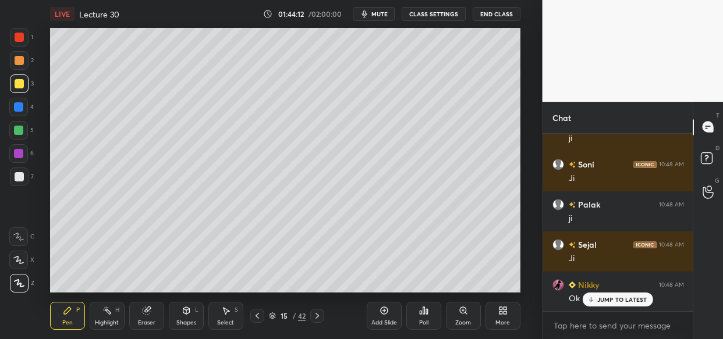
scroll to position [69694, 0]
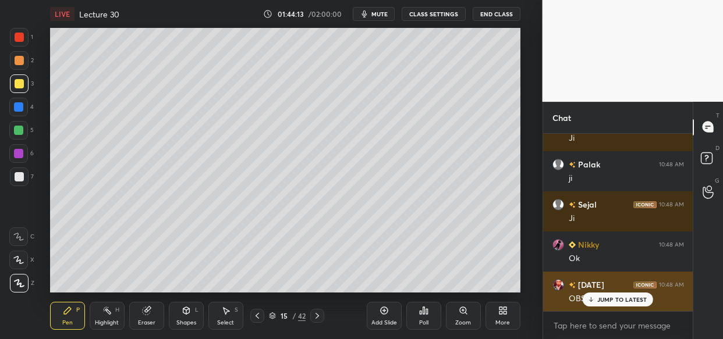
drag, startPoint x: 617, startPoint y: 300, endPoint x: 611, endPoint y: 303, distance: 6.3
click at [615, 302] on p "JUMP TO LATEST" at bounding box center [622, 299] width 50 height 7
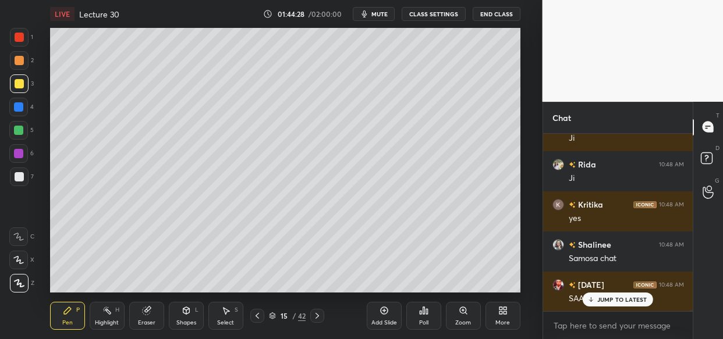
scroll to position [70256, 0]
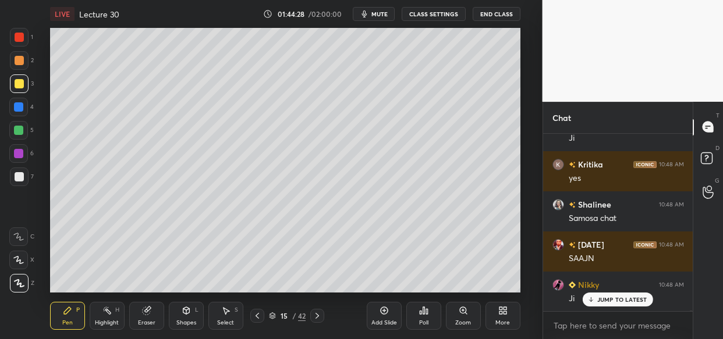
drag, startPoint x: 628, startPoint y: 304, endPoint x: 563, endPoint y: 321, distance: 66.7
click at [626, 304] on div "JUMP TO LATEST" at bounding box center [618, 300] width 70 height 14
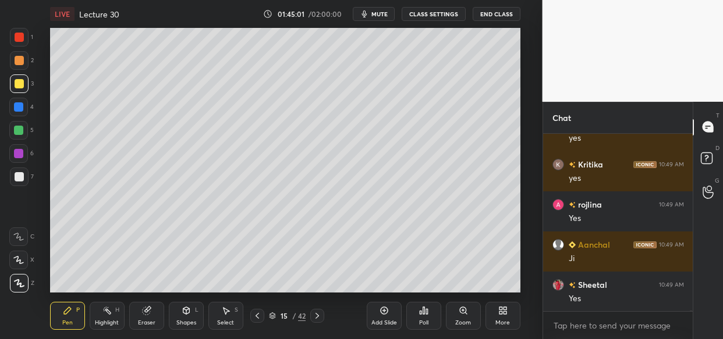
scroll to position [71261, 0]
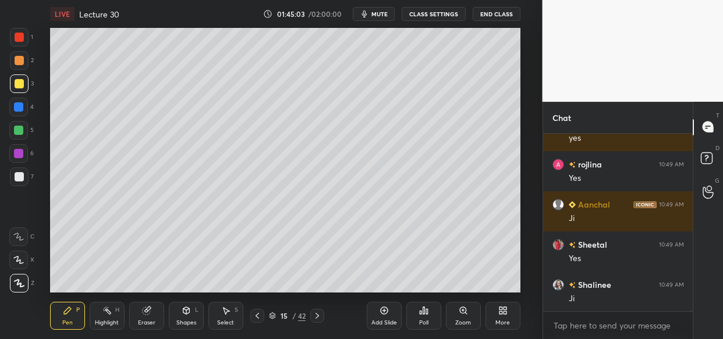
click at [304, 293] on div "LIVE Lecture 30 01:45:03 / 02:00:00 mute CLASS SETTINGS End Class Setting up yo…" at bounding box center [285, 169] width 496 height 339
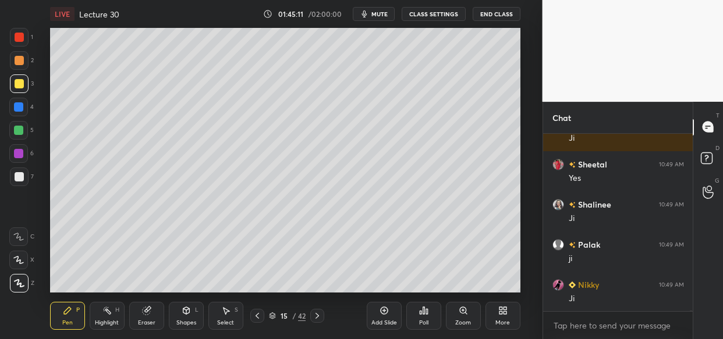
scroll to position [71381, 0]
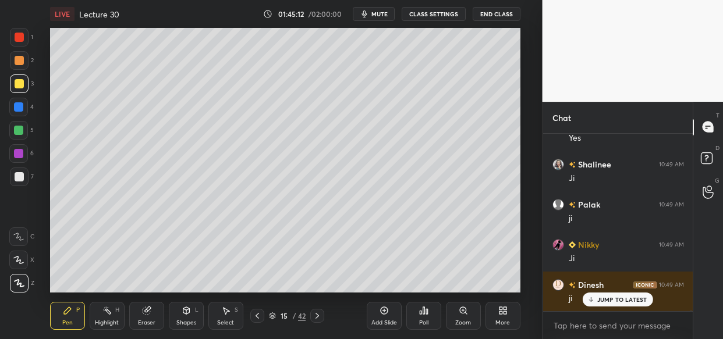
click at [422, 289] on div "Poll" at bounding box center [423, 316] width 35 height 65
click at [437, 283] on div "LIVE Lecture 30 01:45:13 / 02:00:00 mute CLASS SETTINGS End Class Setting up yo…" at bounding box center [285, 169] width 496 height 339
click at [454, 283] on div "LIVE Lecture 30 01:45:13 / 02:00:00 mute CLASS SETTINGS End Class Setting up yo…" at bounding box center [285, 169] width 496 height 339
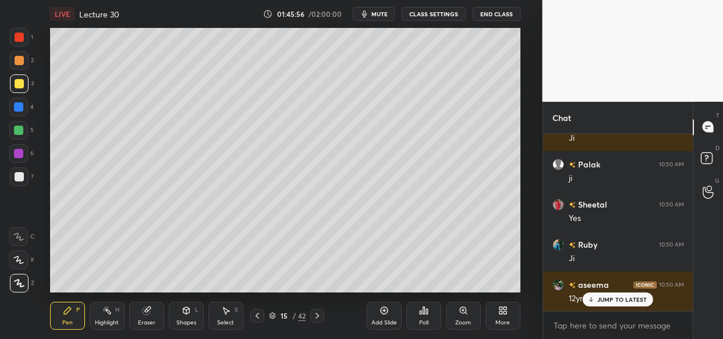
scroll to position [72225, 0]
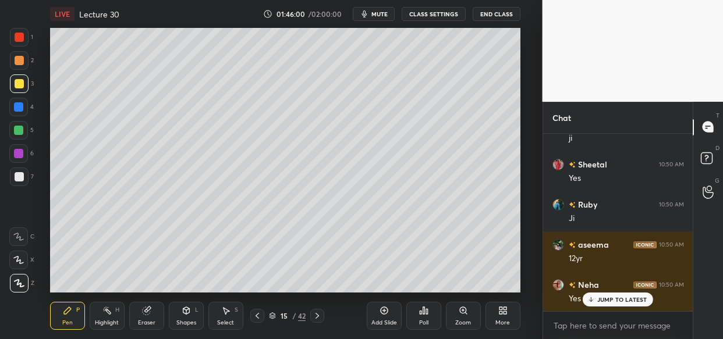
drag, startPoint x: 376, startPoint y: 314, endPoint x: 366, endPoint y: 310, distance: 10.7
click at [376, 316] on div "Add Slide" at bounding box center [384, 316] width 35 height 28
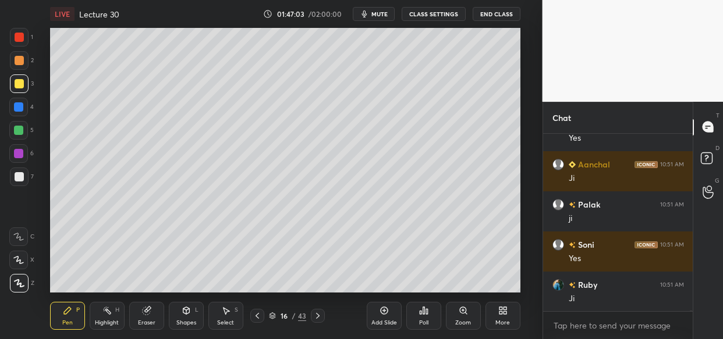
scroll to position [73671, 0]
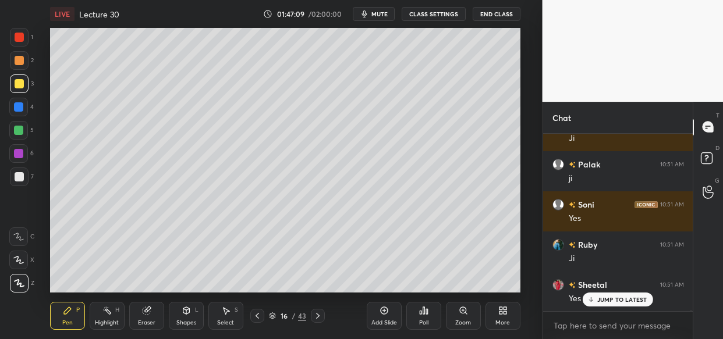
click at [606, 296] on div "Neha 10:51 AM Yes [PERSON_NAME] 10:51 AM [PERSON_NAME] 10:51 AM Ji Sheetal 10:5…" at bounding box center [618, 223] width 150 height 178
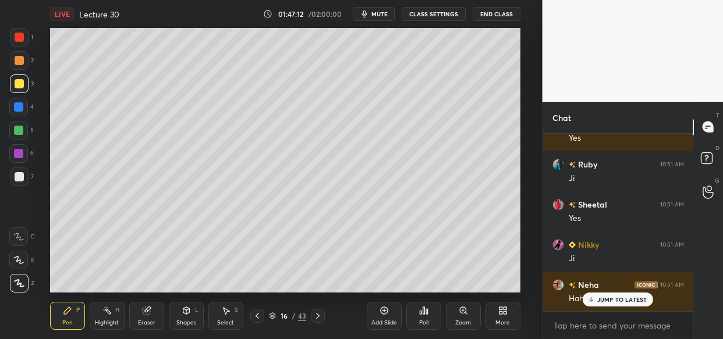
scroll to position [73832, 0]
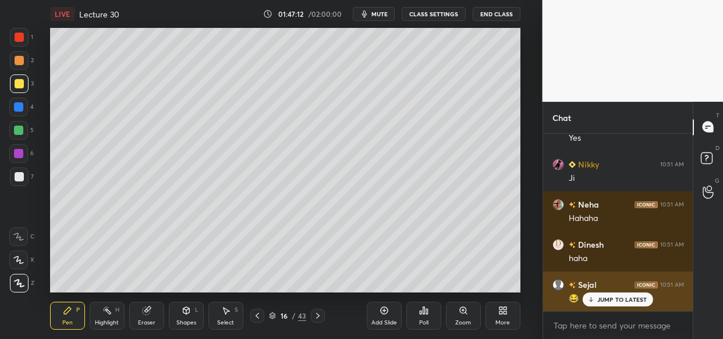
click at [623, 296] on p "JUMP TO LATEST" at bounding box center [622, 299] width 50 height 7
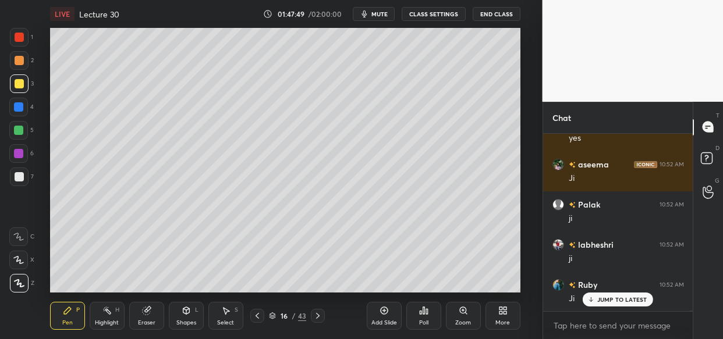
scroll to position [75037, 0]
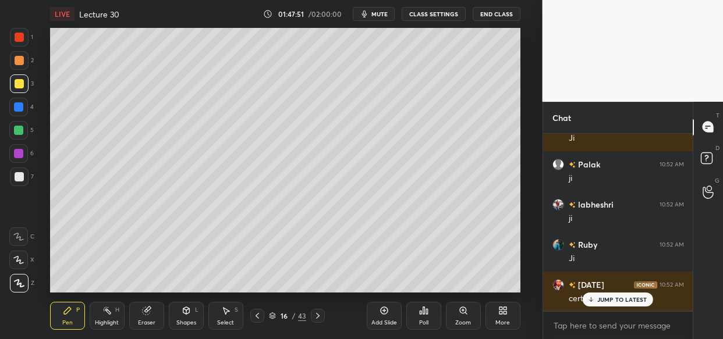
click at [611, 302] on p "JUMP TO LATEST" at bounding box center [622, 299] width 50 height 7
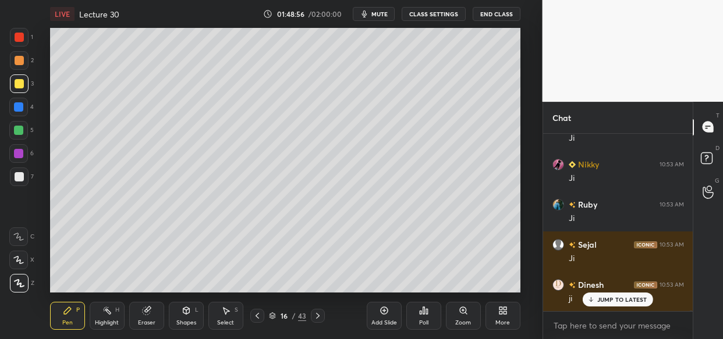
scroll to position [76443, 0]
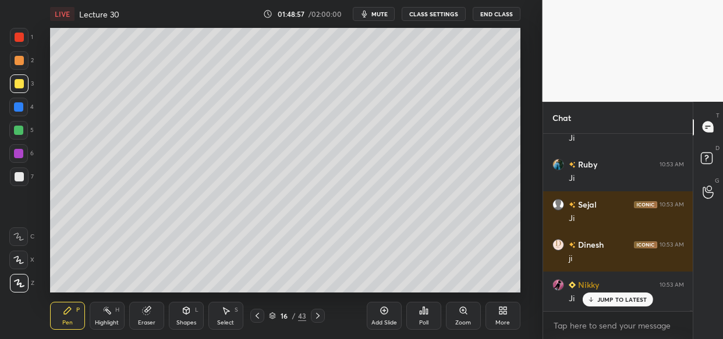
click at [384, 313] on div "LIVE Lecture 30 01:48:57 / 02:00:00 mute CLASS SETTINGS End Class Setting up yo…" at bounding box center [285, 169] width 496 height 339
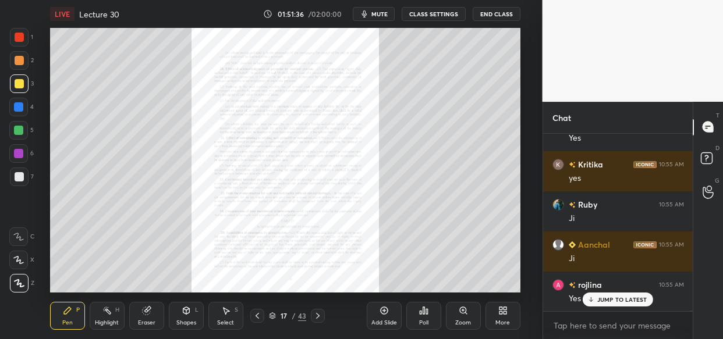
scroll to position [80139, 0]
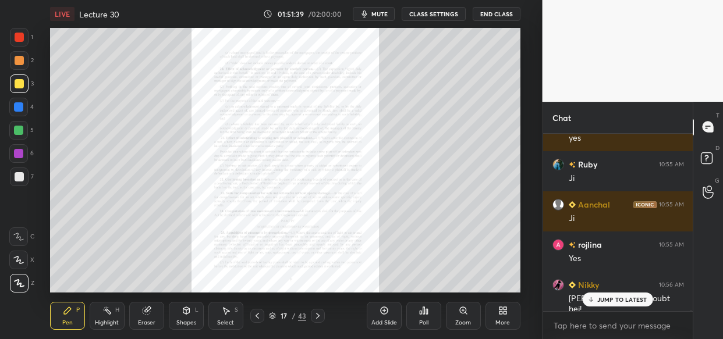
click at [621, 292] on div "[PERSON_NAME] ek doubt hei!" at bounding box center [626, 303] width 115 height 24
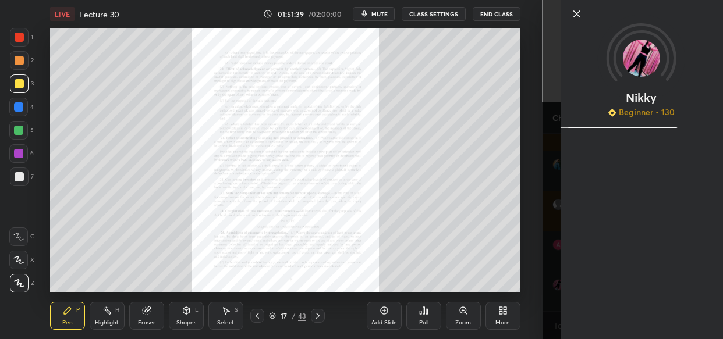
click at [628, 298] on div "Nikky Beginner • 130" at bounding box center [641, 169] width 162 height 339
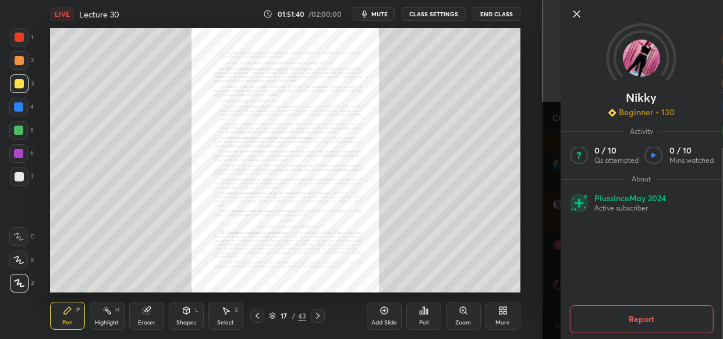
click at [536, 259] on div "1 2 3 4 5 6 7 C X Z C X Z E E Erase all H H LIVE Lecture 30 01:51:40 / 02:00:00…" at bounding box center [271, 169] width 543 height 339
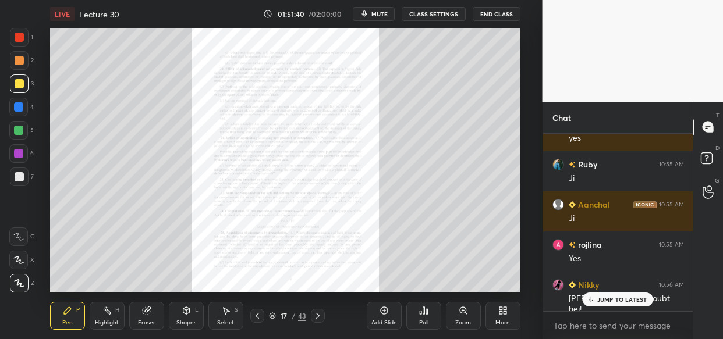
scroll to position [80179, 0]
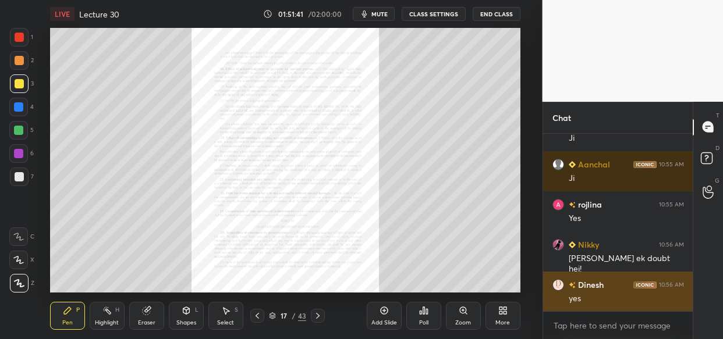
click at [615, 301] on div "yes" at bounding box center [626, 299] width 115 height 12
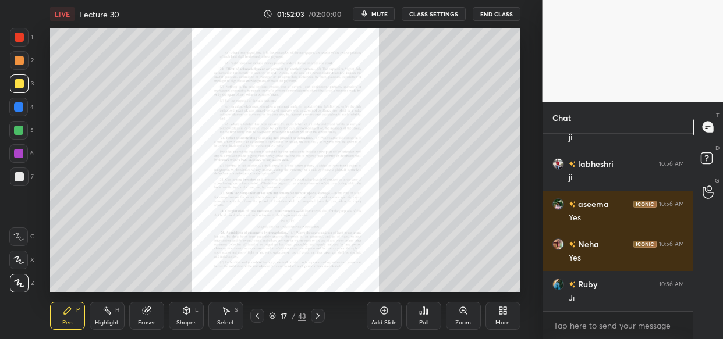
scroll to position [80420, 0]
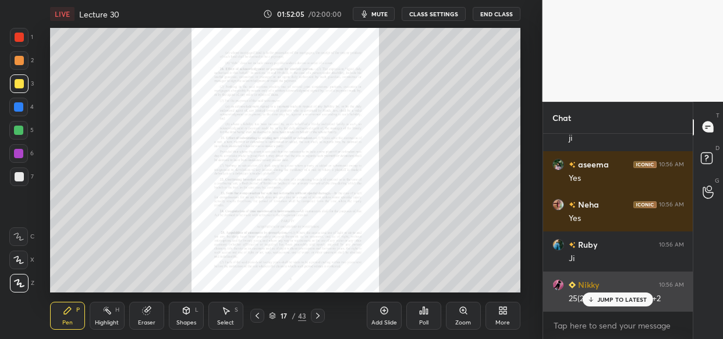
drag, startPoint x: 599, startPoint y: 304, endPoint x: 592, endPoint y: 305, distance: 7.1
click at [596, 303] on div "JUMP TO LATEST" at bounding box center [618, 300] width 70 height 14
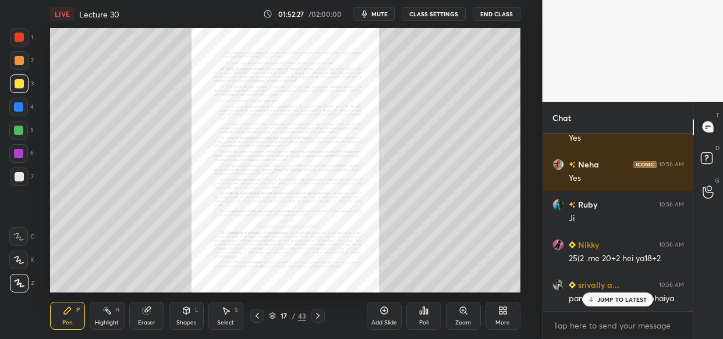
scroll to position [80540, 0]
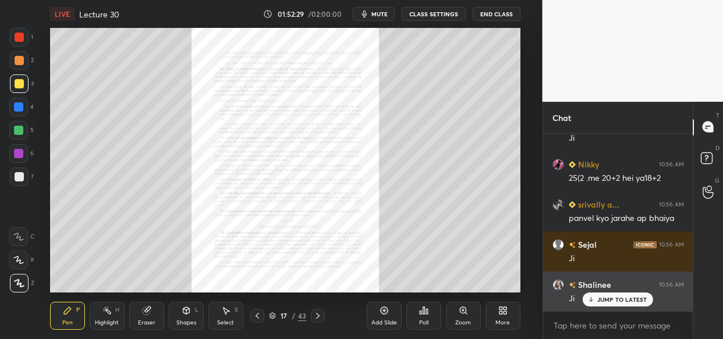
click at [629, 295] on div "JUMP TO LATEST" at bounding box center [618, 300] width 70 height 14
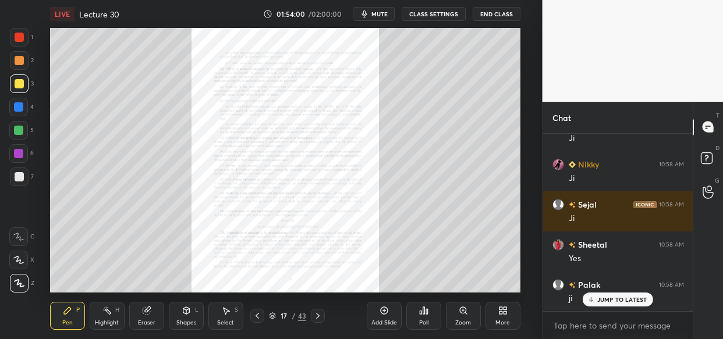
scroll to position [82077, 0]
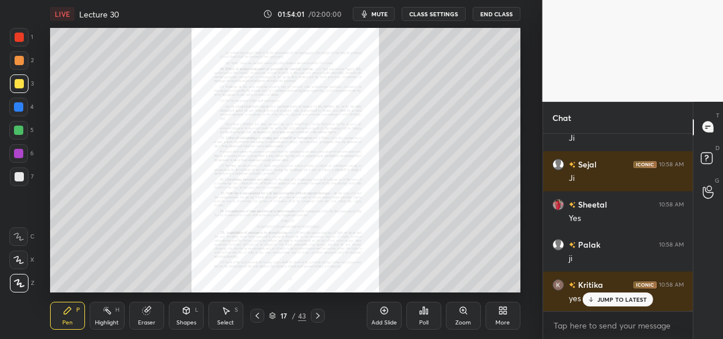
click at [632, 293] on div "JUMP TO LATEST" at bounding box center [618, 300] width 70 height 14
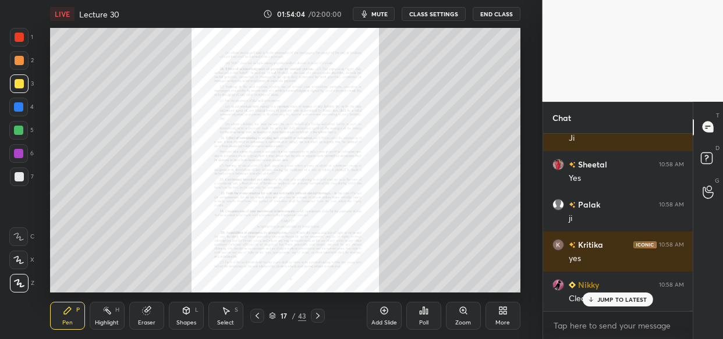
scroll to position [82158, 0]
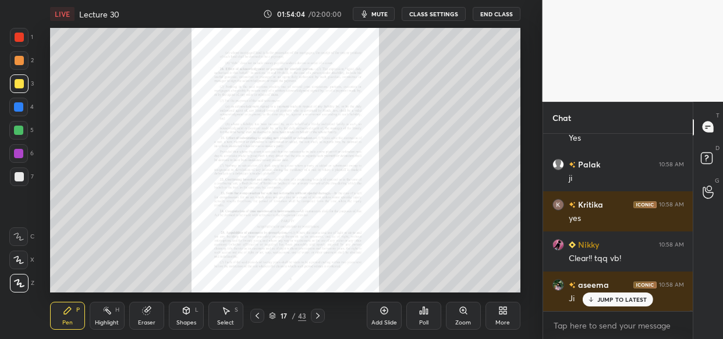
click at [606, 293] on div "JUMP TO LATEST" at bounding box center [618, 300] width 70 height 14
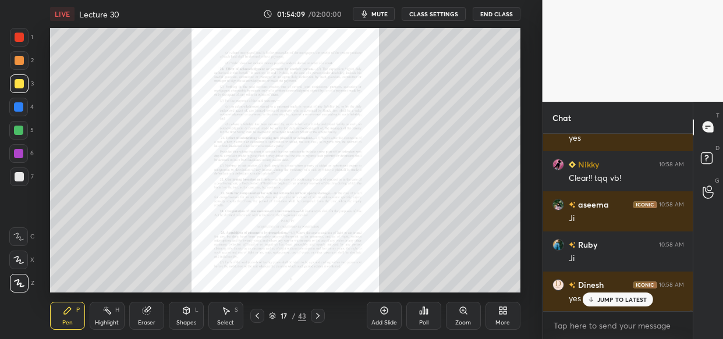
scroll to position [82278, 0]
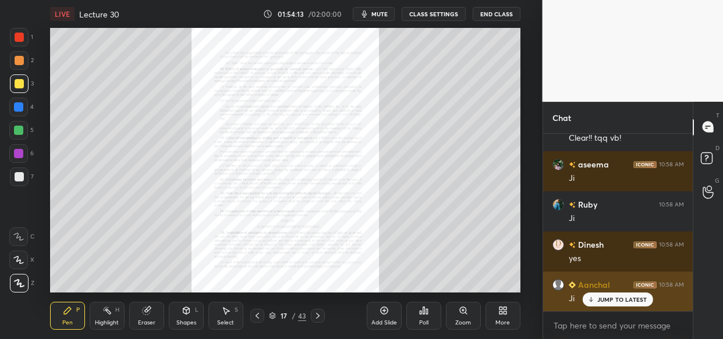
click at [612, 302] on p "JUMP TO LATEST" at bounding box center [622, 299] width 50 height 7
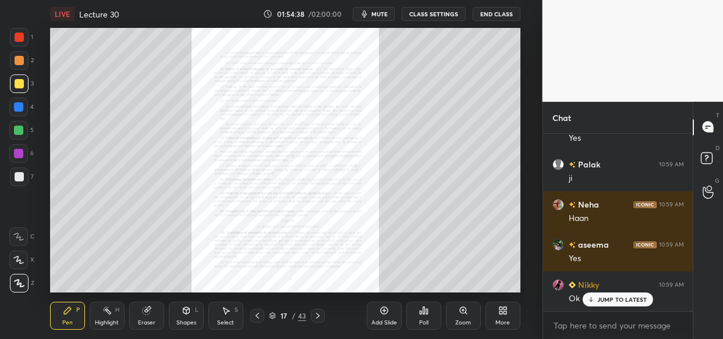
scroll to position [82881, 0]
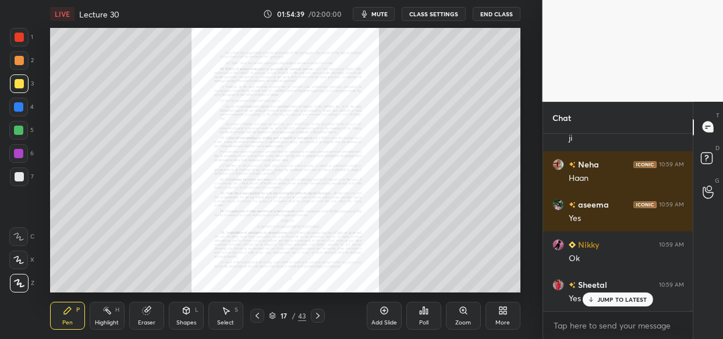
click at [465, 312] on icon at bounding box center [463, 310] width 9 height 9
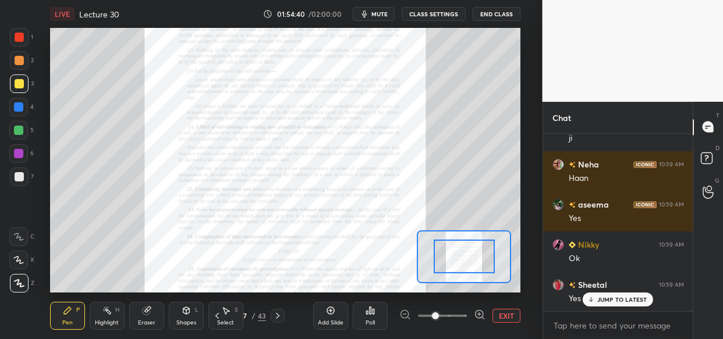
click at [465, 312] on span at bounding box center [442, 315] width 49 height 17
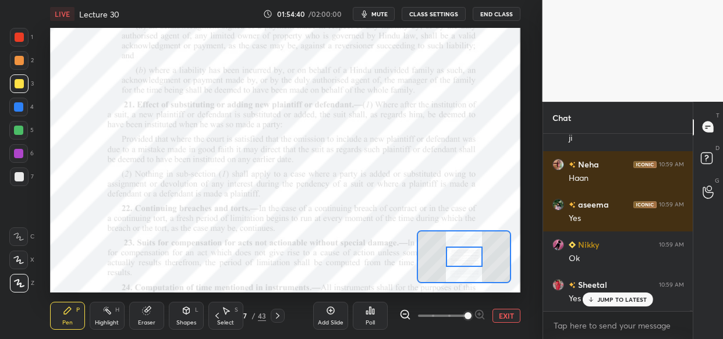
click at [465, 313] on span at bounding box center [468, 316] width 7 height 7
click at [472, 313] on span at bounding box center [468, 316] width 7 height 7
click at [470, 313] on span at bounding box center [468, 316] width 7 height 7
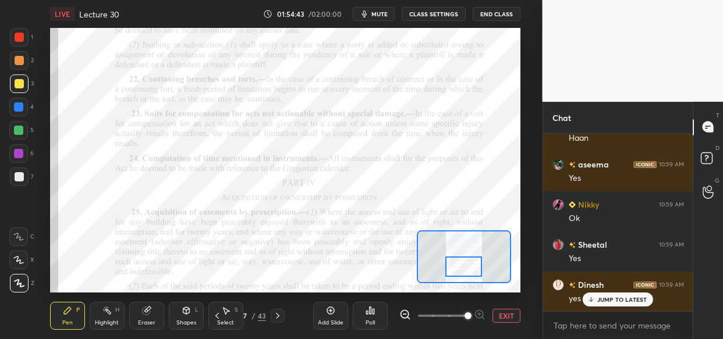
drag, startPoint x: 463, startPoint y: 259, endPoint x: 463, endPoint y: 272, distance: 14.0
click at [463, 272] on div at bounding box center [463, 267] width 37 height 20
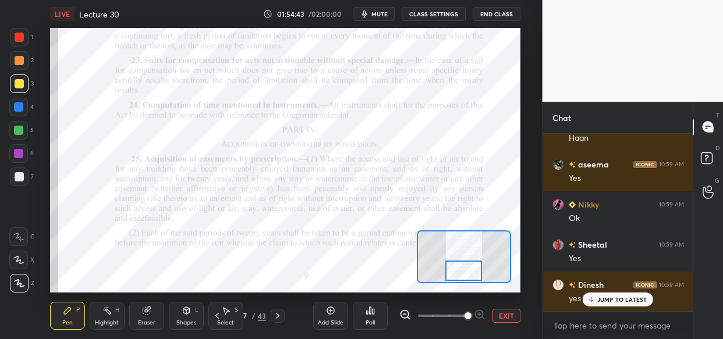
scroll to position [82961, 0]
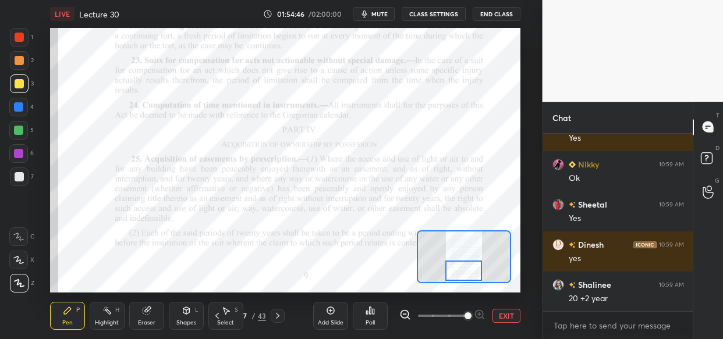
click at [17, 158] on div at bounding box center [18, 153] width 9 height 9
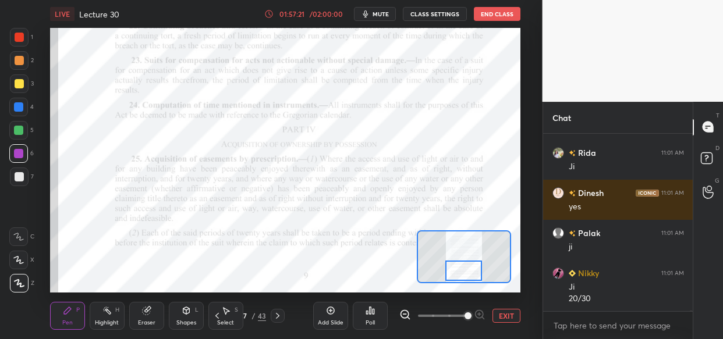
scroll to position [85383, 0]
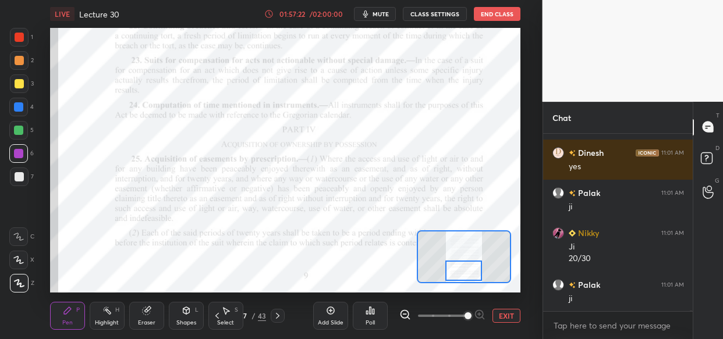
click at [401, 282] on div "LIVE Lecture 30 01:57:22 / 02:00:00 mute CLASS SETTINGS End Class Setting up yo…" at bounding box center [285, 169] width 496 height 339
click at [386, 285] on div "LIVE Lecture 30 01:57:22 / 02:00:00 mute CLASS SETTINGS End Class Setting up yo…" at bounding box center [285, 169] width 496 height 339
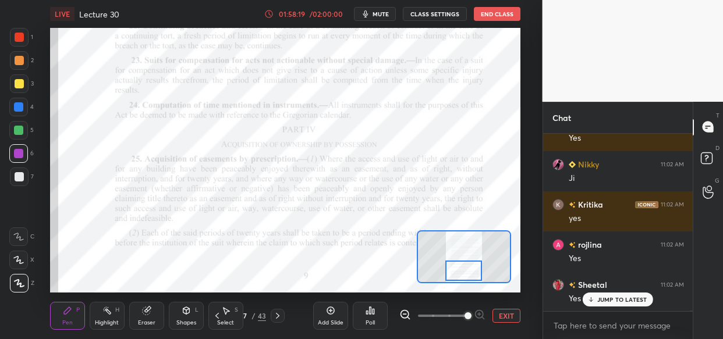
scroll to position [86348, 0]
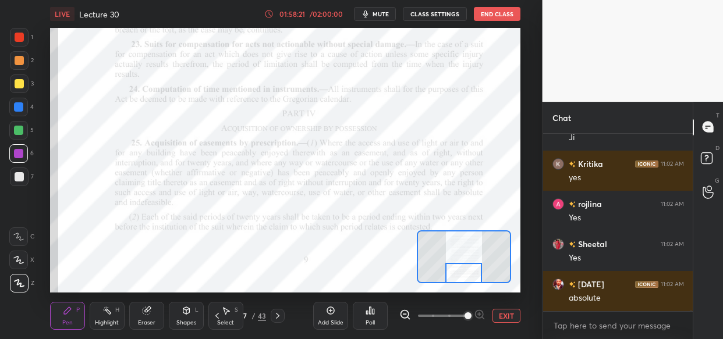
click at [460, 271] on div at bounding box center [463, 273] width 37 height 20
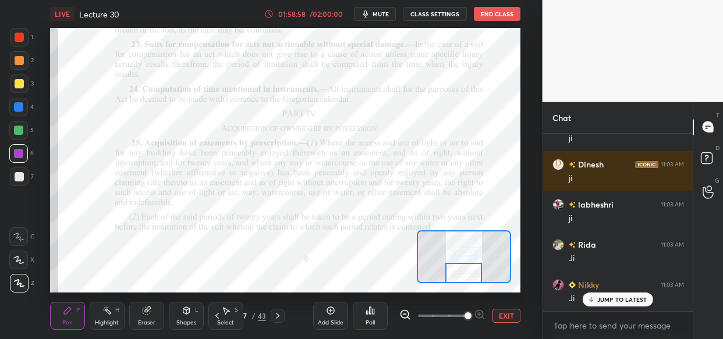
scroll to position [86721, 0]
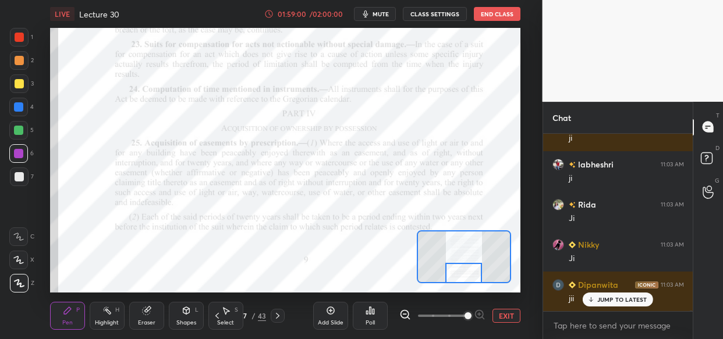
click at [318, 287] on div "LIVE Lecture 30 01:59:00 / 02:00:00 mute CLASS SETTINGS End Class Setting up yo…" at bounding box center [285, 169] width 496 height 339
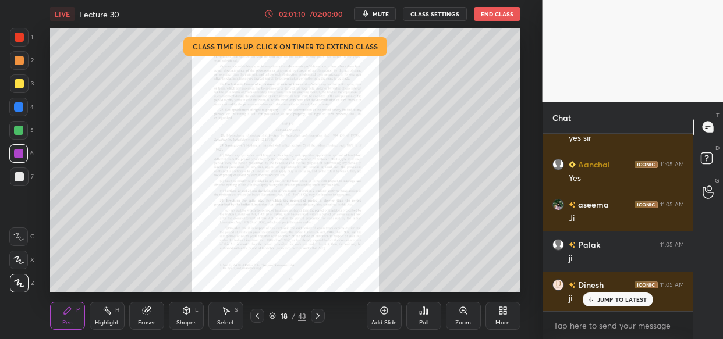
scroll to position [89382, 0]
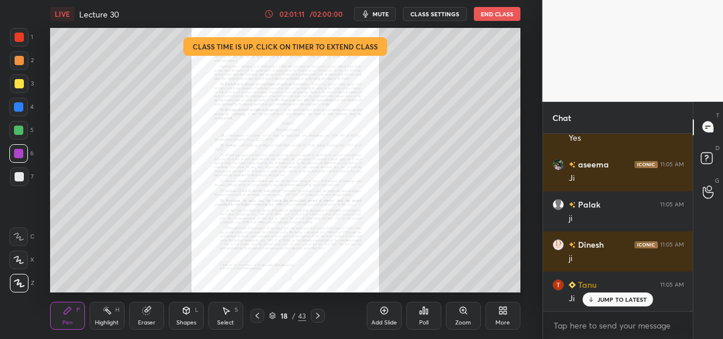
click at [459, 314] on icon at bounding box center [463, 310] width 9 height 9
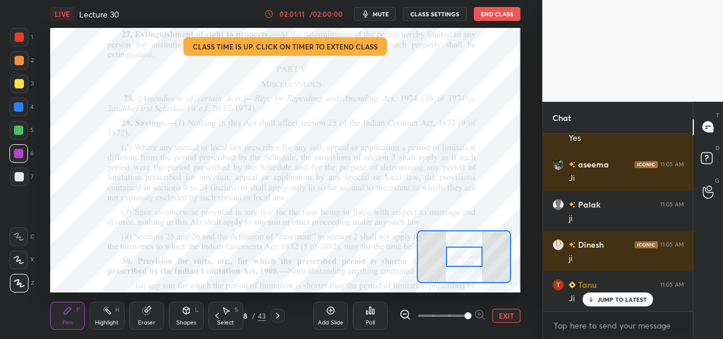
click at [465, 314] on span at bounding box center [442, 315] width 49 height 17
click at [471, 315] on span at bounding box center [468, 316] width 7 height 7
click at [470, 316] on span at bounding box center [468, 316] width 7 height 7
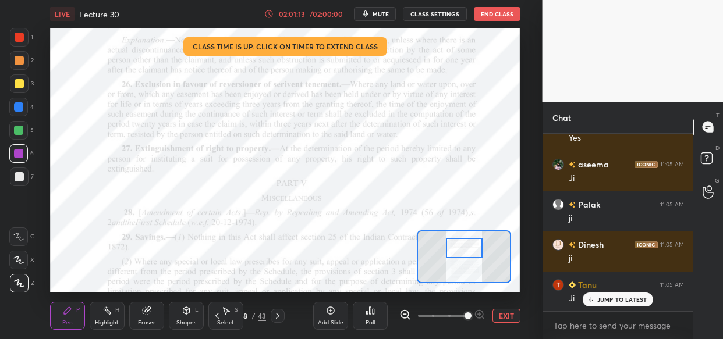
drag, startPoint x: 463, startPoint y: 256, endPoint x: 463, endPoint y: 246, distance: 9.9
click at [463, 246] on div at bounding box center [464, 248] width 37 height 20
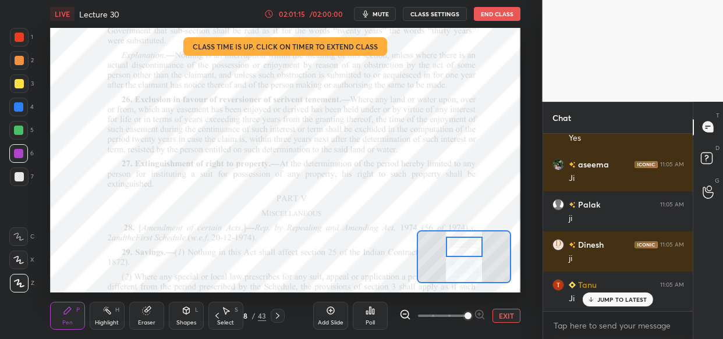
scroll to position [89423, 0]
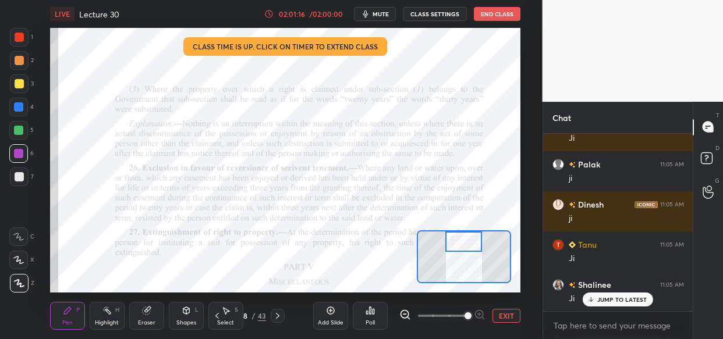
drag, startPoint x: 466, startPoint y: 250, endPoint x: 465, endPoint y: 238, distance: 12.2
click at [465, 238] on div at bounding box center [463, 242] width 37 height 20
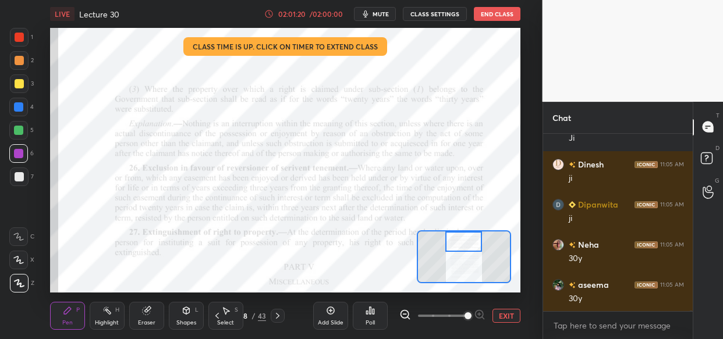
scroll to position [89624, 0]
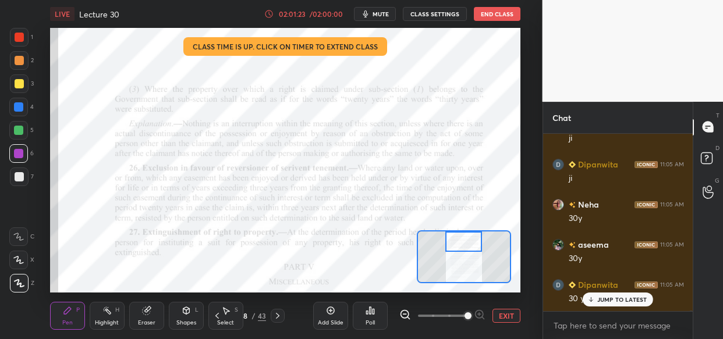
click at [523, 93] on div "Setting up your live class Class time is up. Click on timer to extend class Pol…" at bounding box center [285, 160] width 496 height 265
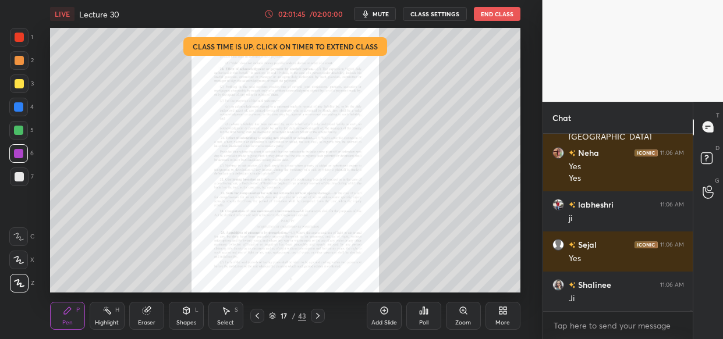
scroll to position [90439, 0]
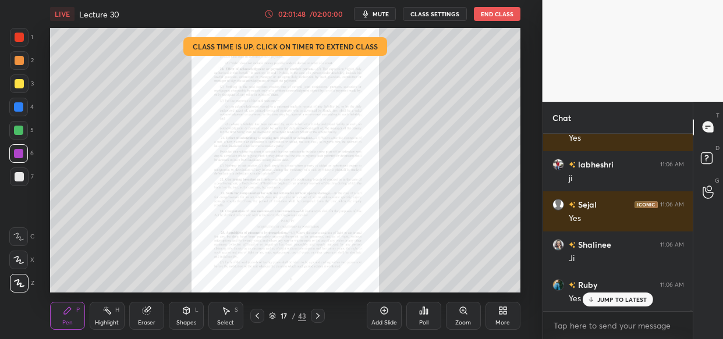
click at [136, 26] on div "LIVE Lecture 30 02:01:48 / 02:00:00 mute CLASS SETTINGS End Class Setting up yo…" at bounding box center [285, 169] width 496 height 339
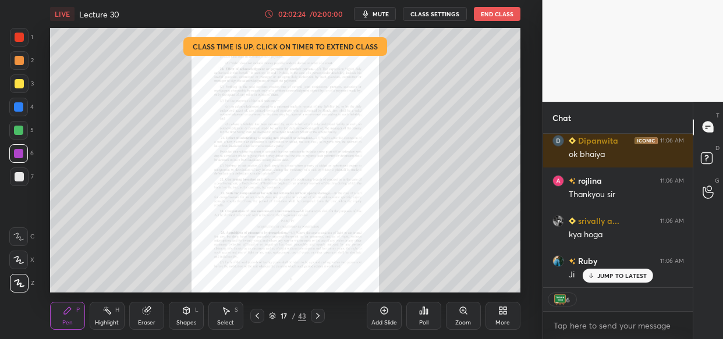
scroll to position [91909, 0]
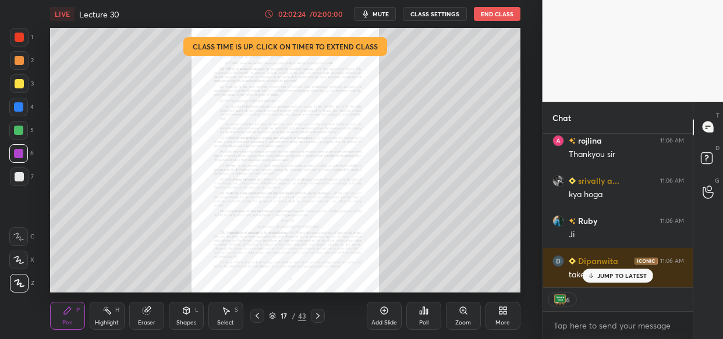
click at [494, 12] on button "End Class" at bounding box center [497, 14] width 47 height 14
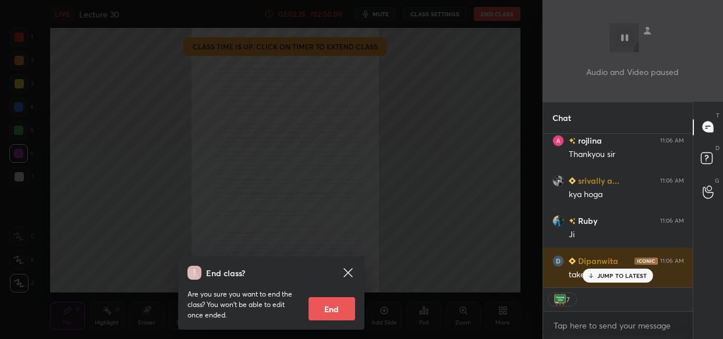
click at [335, 309] on button "End" at bounding box center [332, 309] width 47 height 23
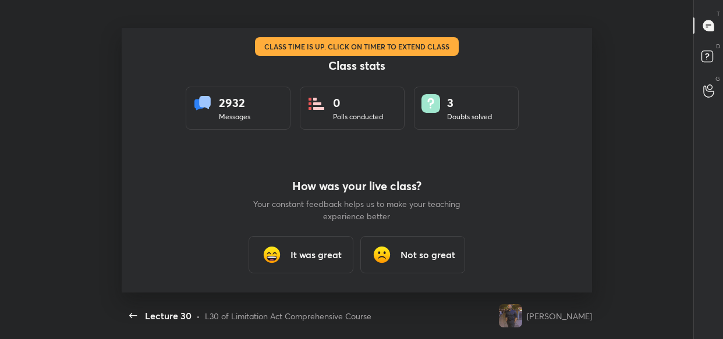
scroll to position [57956, 57673]
type textarea "x"
